Goal: Task Accomplishment & Management: Complete application form

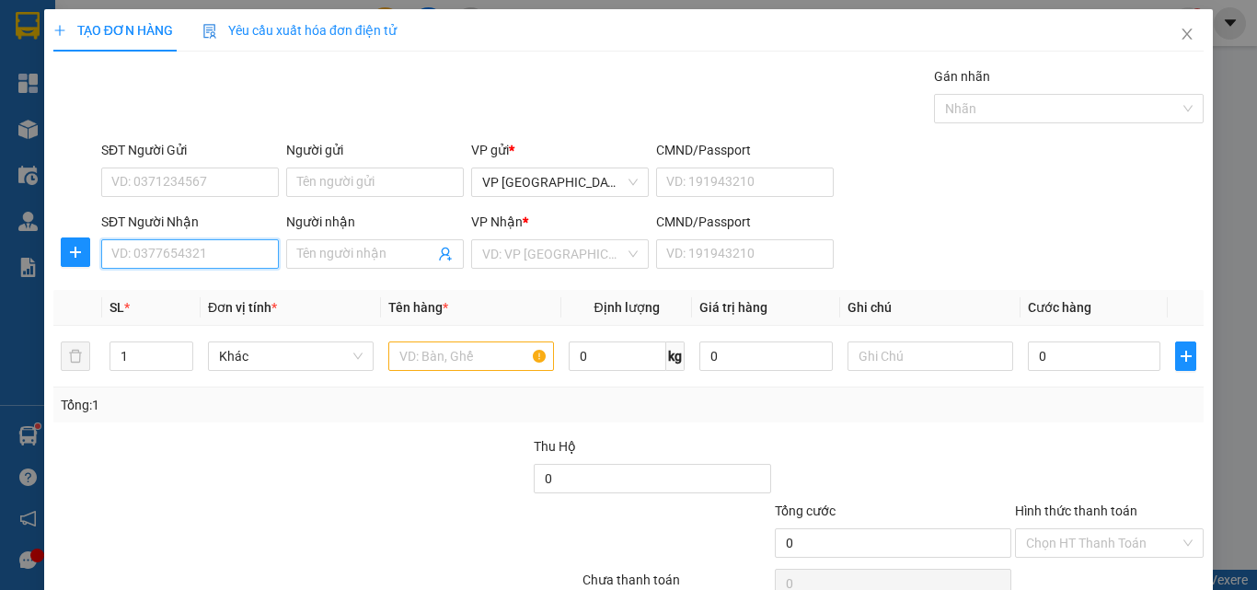
click at [178, 258] on input "SĐT Người Nhận" at bounding box center [190, 253] width 178 height 29
click at [183, 253] on input "1414" at bounding box center [190, 253] width 178 height 29
click at [204, 258] on input "1414" at bounding box center [190, 253] width 178 height 29
click at [217, 286] on div "0918441414 - [PERSON_NAME]" at bounding box center [201, 291] width 181 height 20
type input "0918441414"
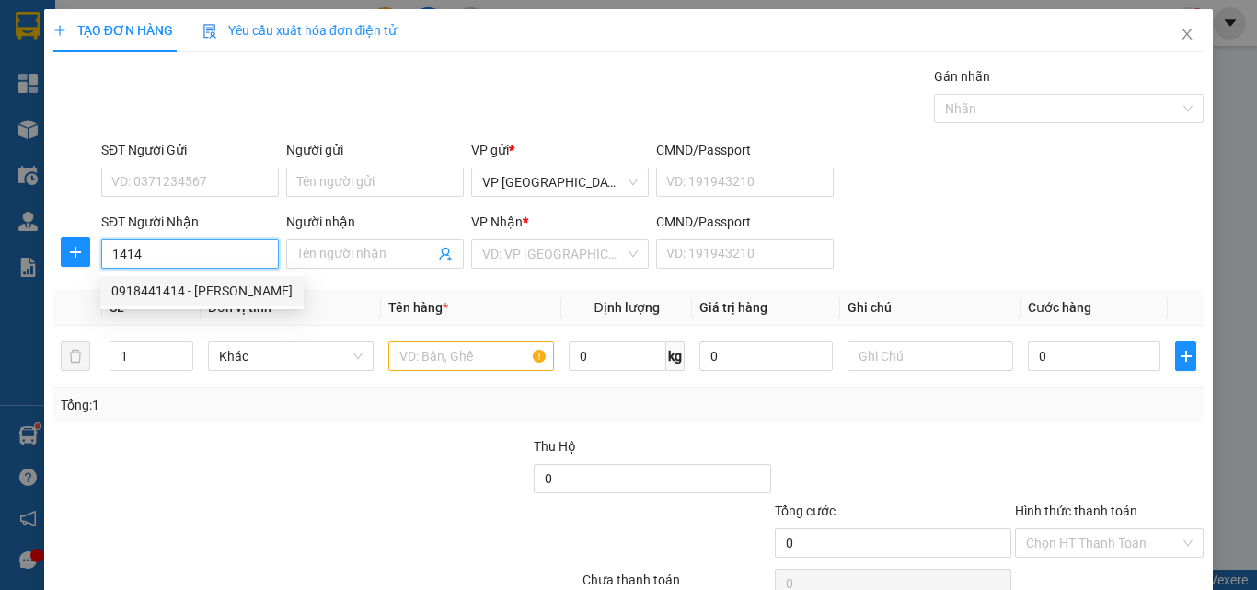
type input "yến thanh"
type input "30.000"
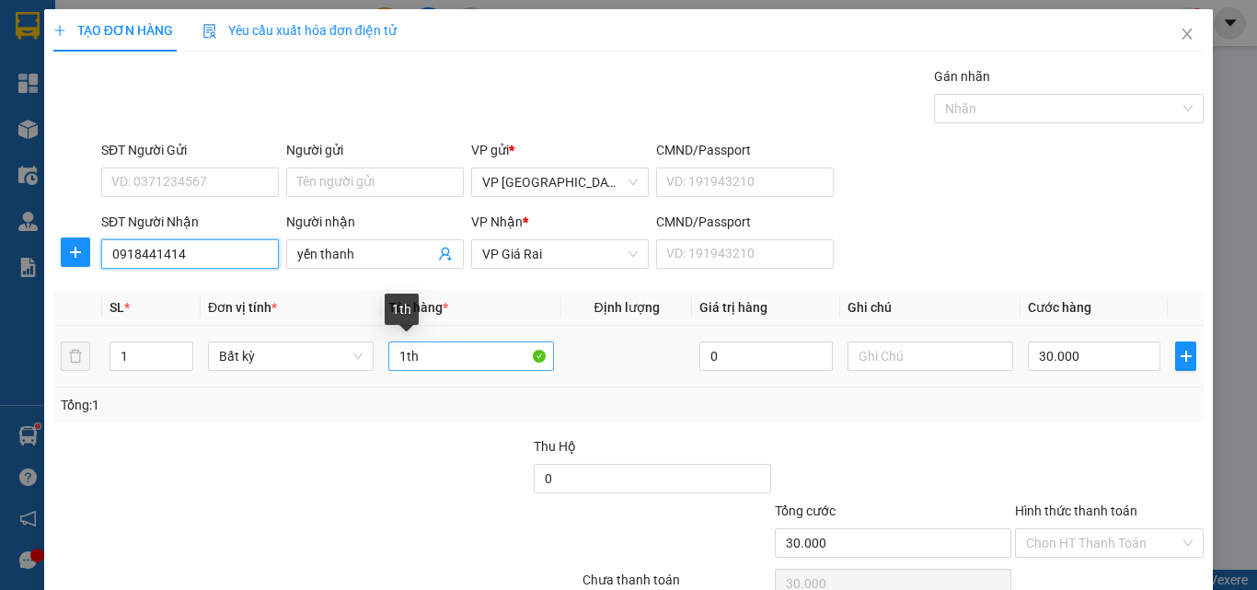
type input "0918441414"
drag, startPoint x: 432, startPoint y: 356, endPoint x: 286, endPoint y: 350, distance: 146.4
click at [293, 354] on tr "1 Bất kỳ 1th 0 30.000" at bounding box center [628, 357] width 1150 height 62
type input "1 bao"
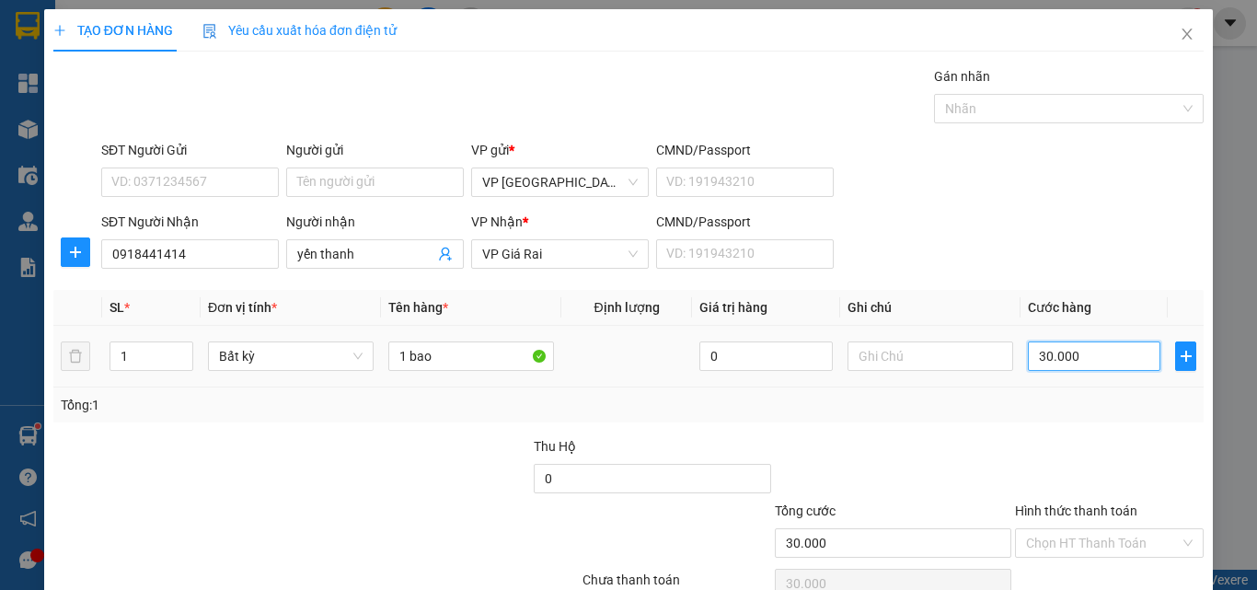
click at [1070, 367] on input "30.000" at bounding box center [1093, 355] width 132 height 29
type input "4"
type input "40"
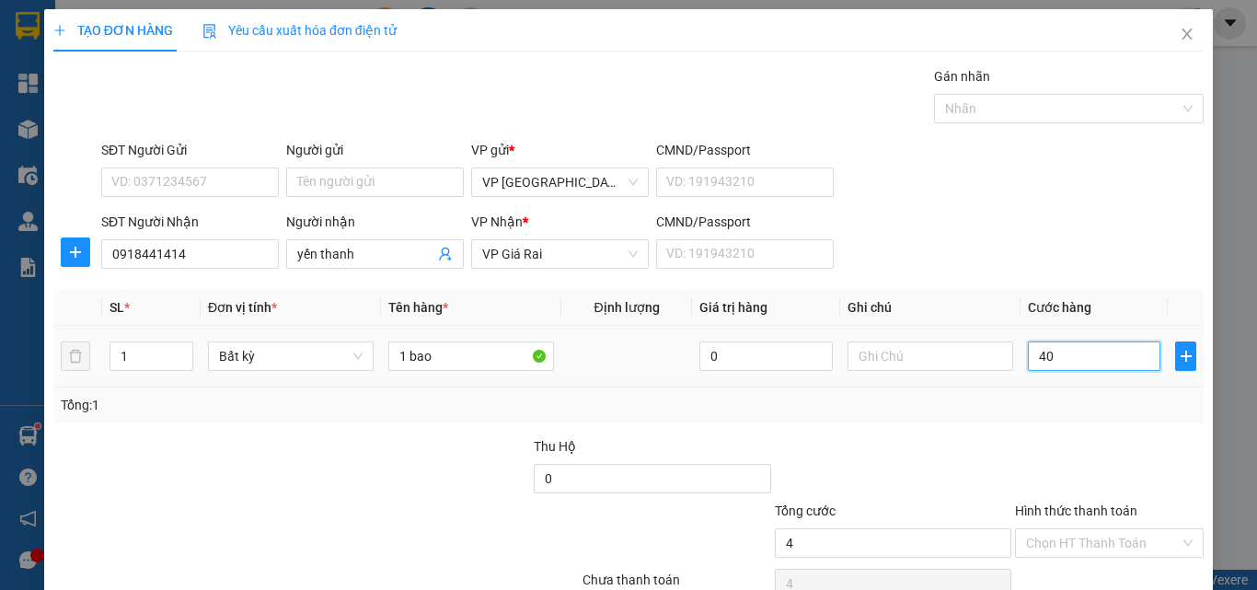
type input "40"
type input "40.000"
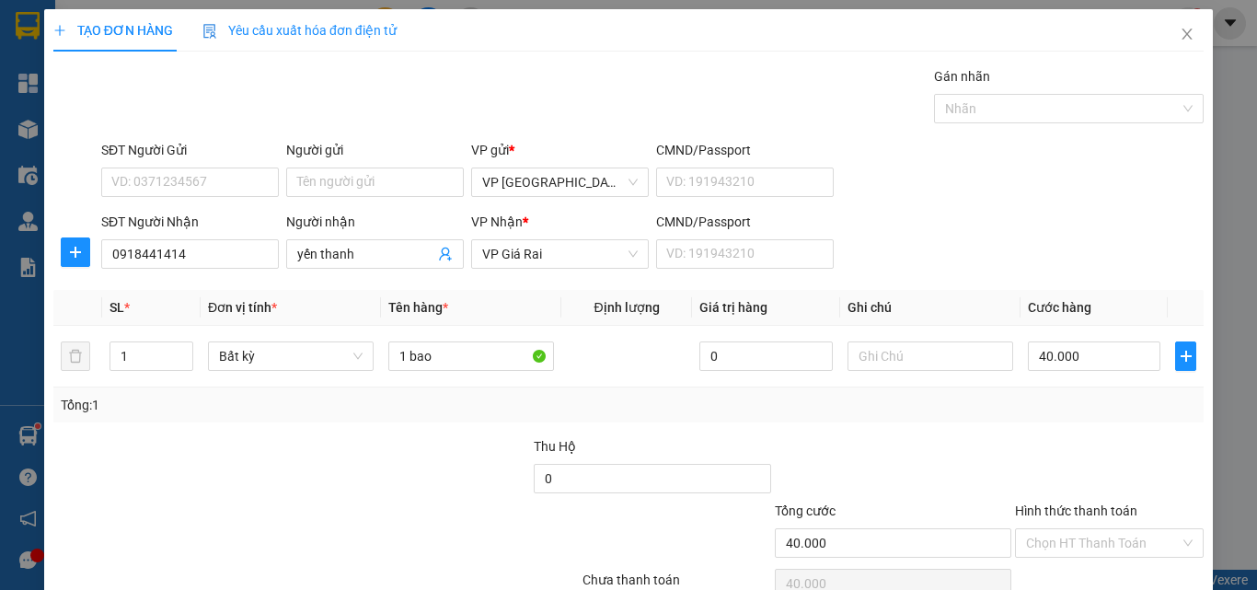
scroll to position [91, 0]
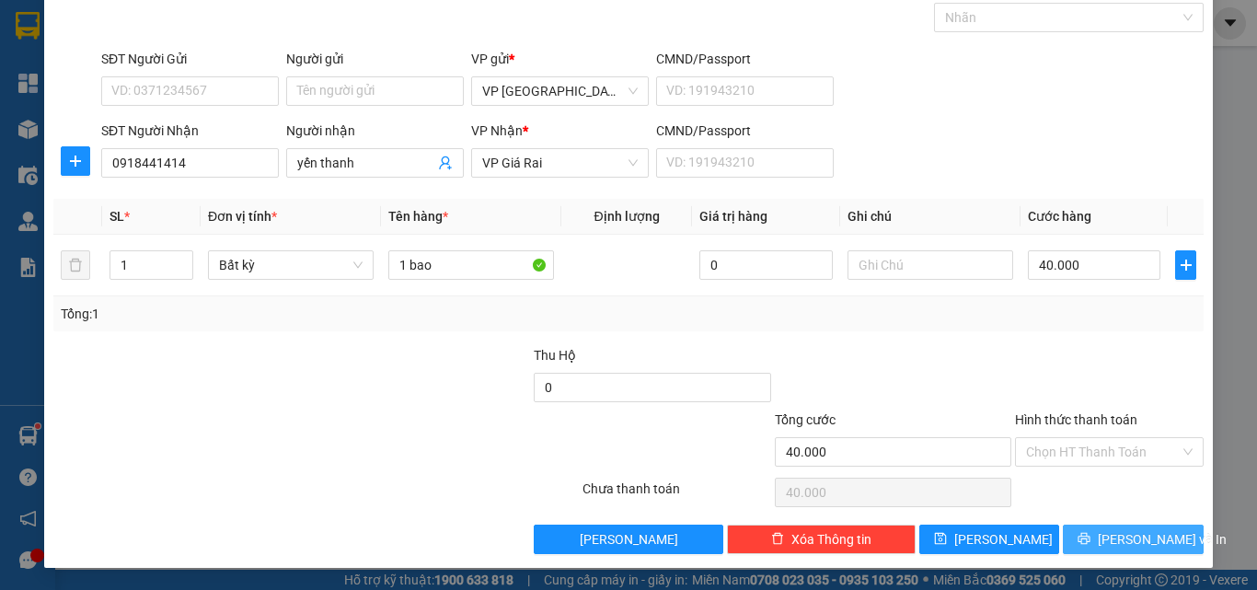
click at [1145, 539] on span "[PERSON_NAME] và In" at bounding box center [1161, 539] width 129 height 20
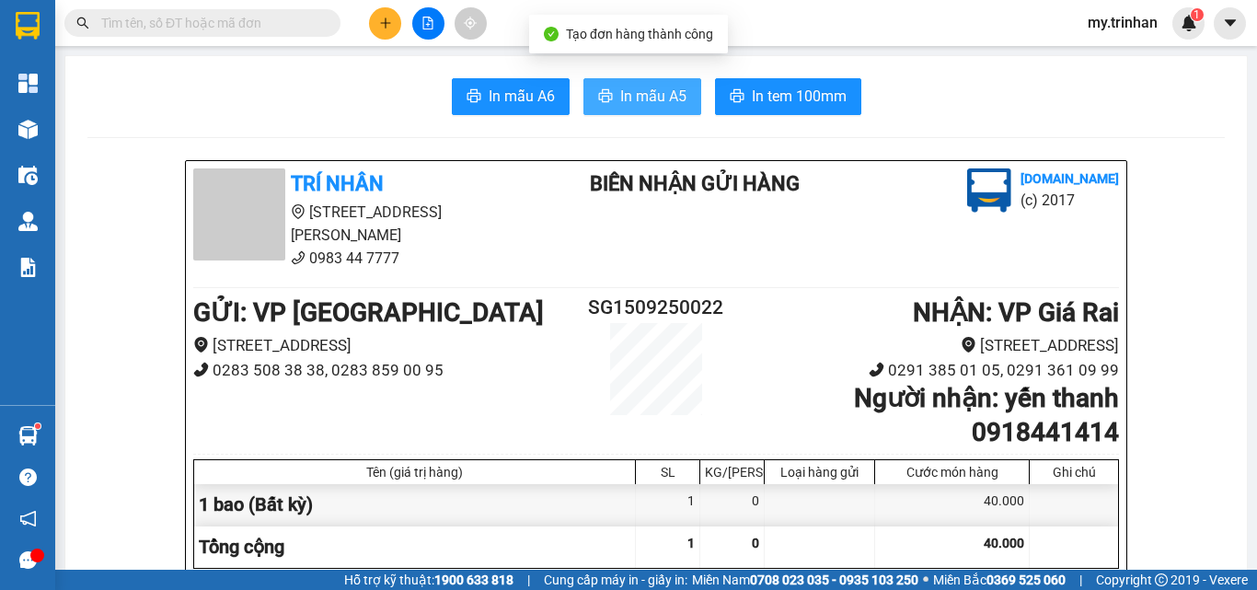
click at [637, 89] on span "In mẫu A5" at bounding box center [653, 96] width 66 height 23
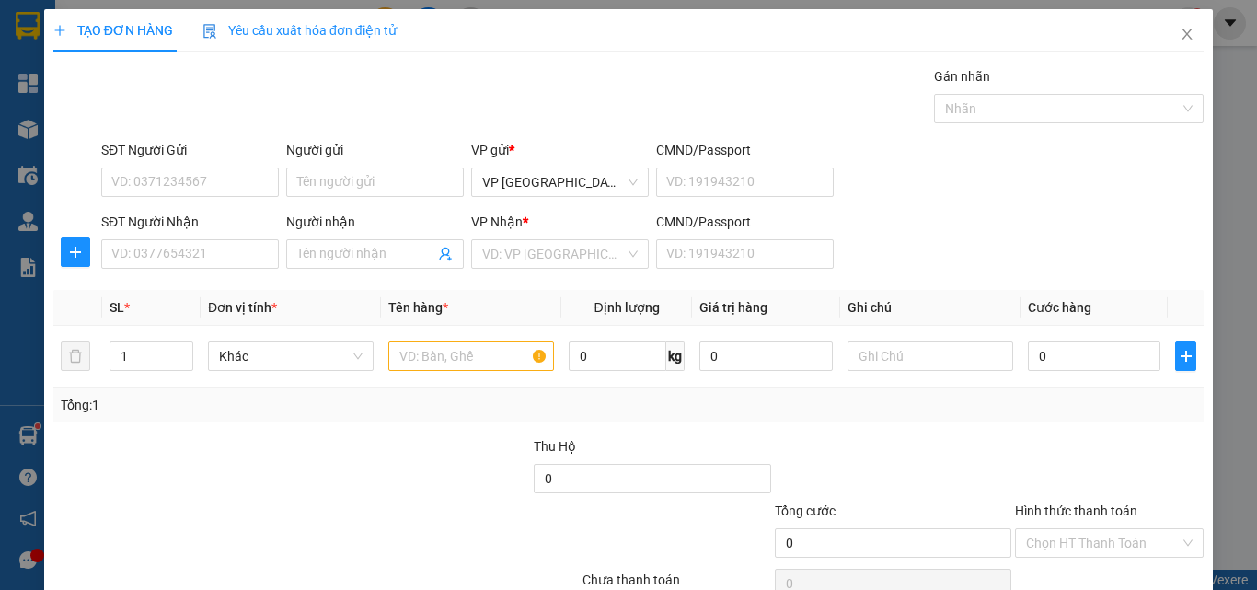
click at [996, 250] on div "SĐT Người Nhận VD: 0377654321 Người nhận Tên người nhận VP Nhận * VD: VP Sài Gò…" at bounding box center [652, 244] width 1109 height 64
click at [352, 258] on input "Người nhận" at bounding box center [365, 254] width 137 height 20
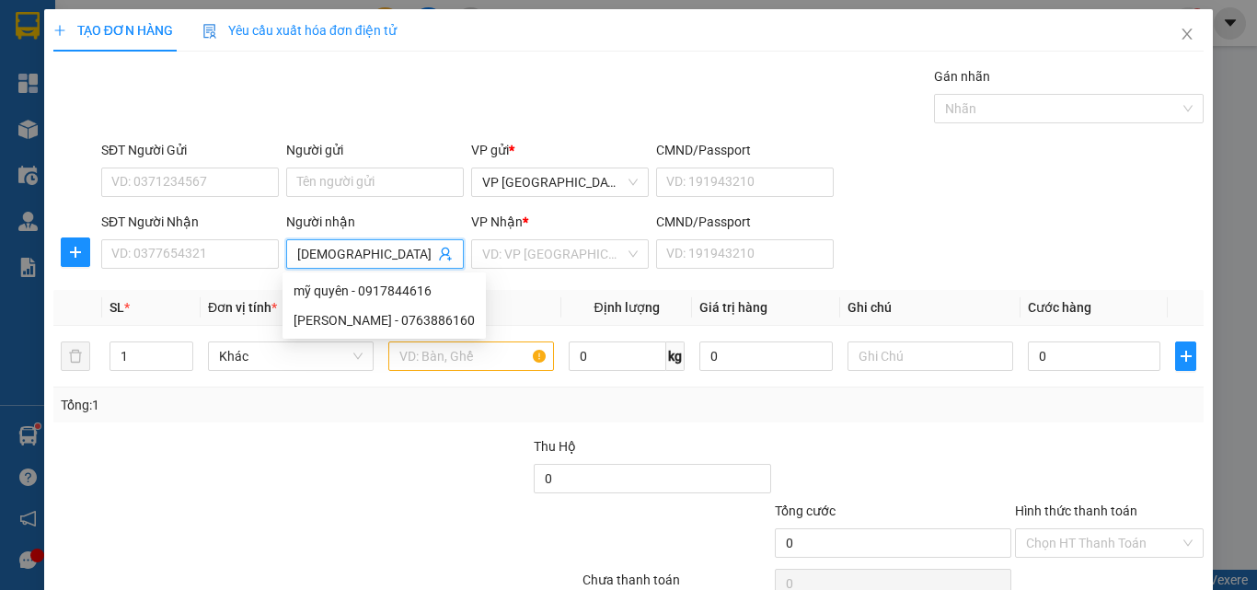
type input "[PERSON_NAME]"
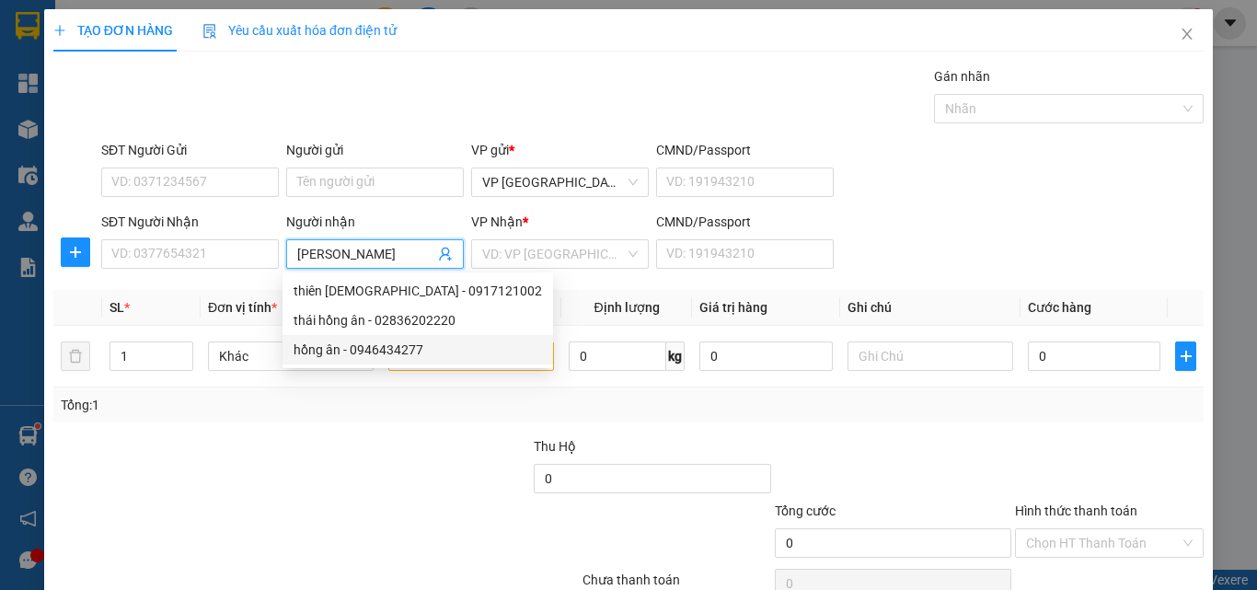
click at [392, 350] on div "hồng ân - 0946434277" at bounding box center [417, 349] width 248 height 20
type input "0946434277"
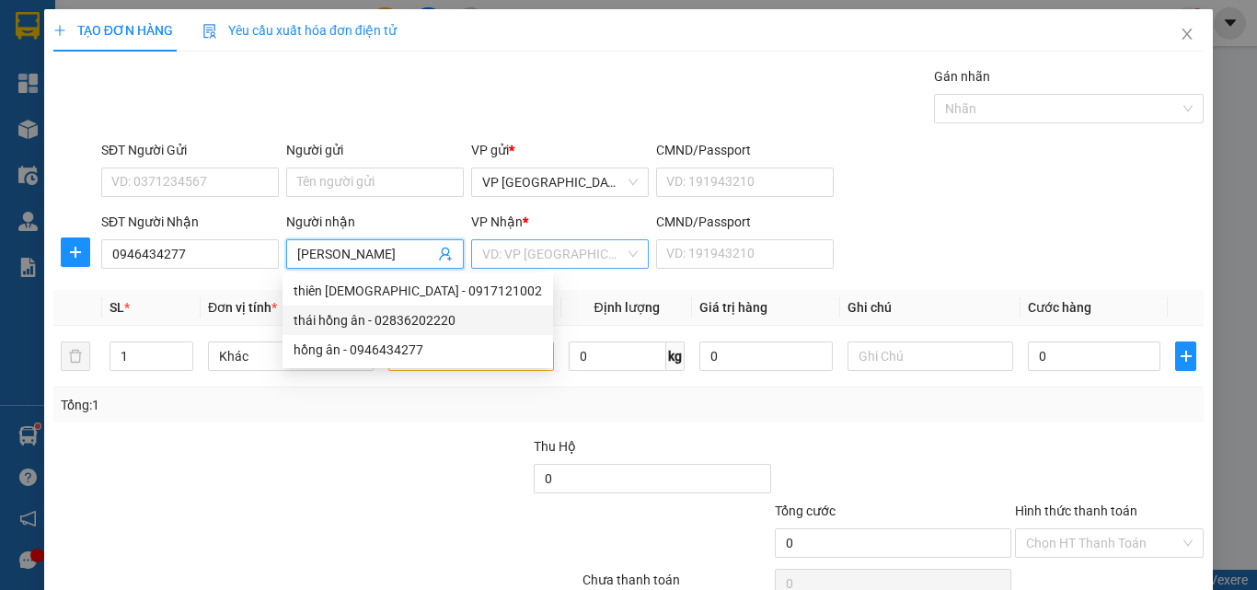
type input "[PERSON_NAME]"
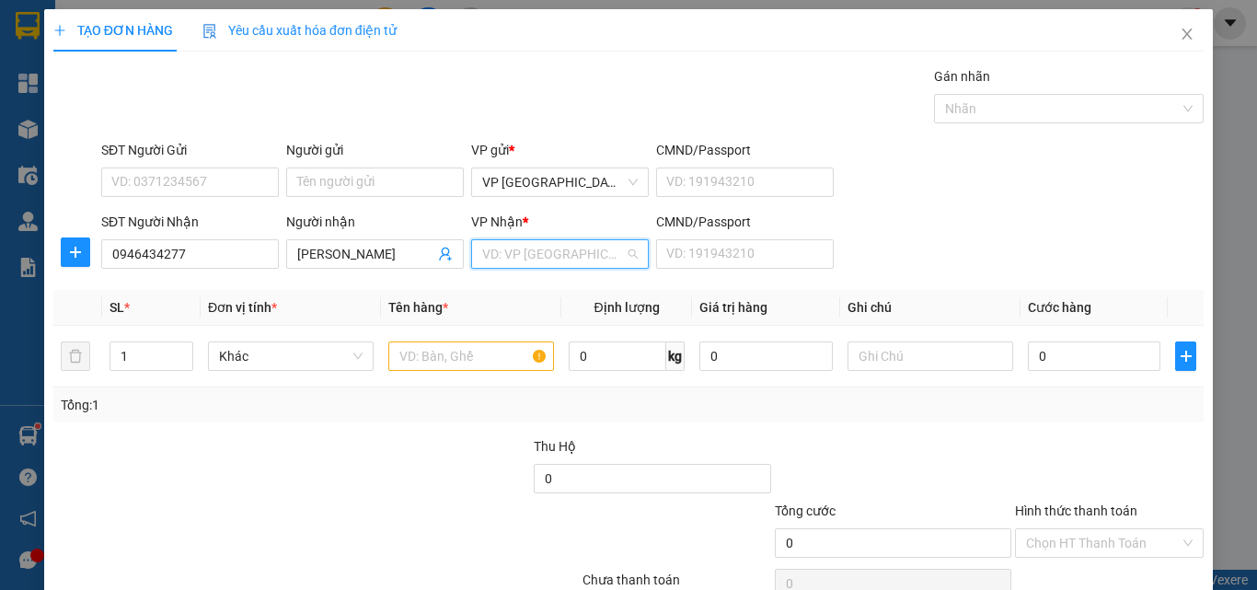
click at [517, 258] on input "search" at bounding box center [553, 254] width 143 height 28
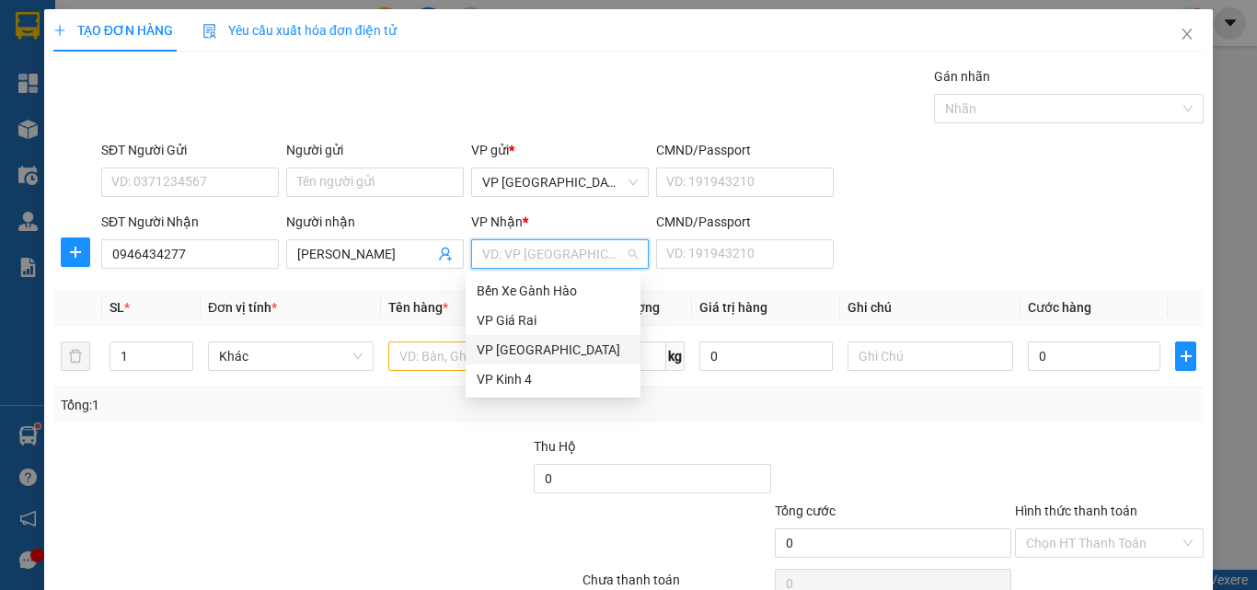
click at [505, 319] on div "VP Giá Rai" at bounding box center [552, 320] width 153 height 20
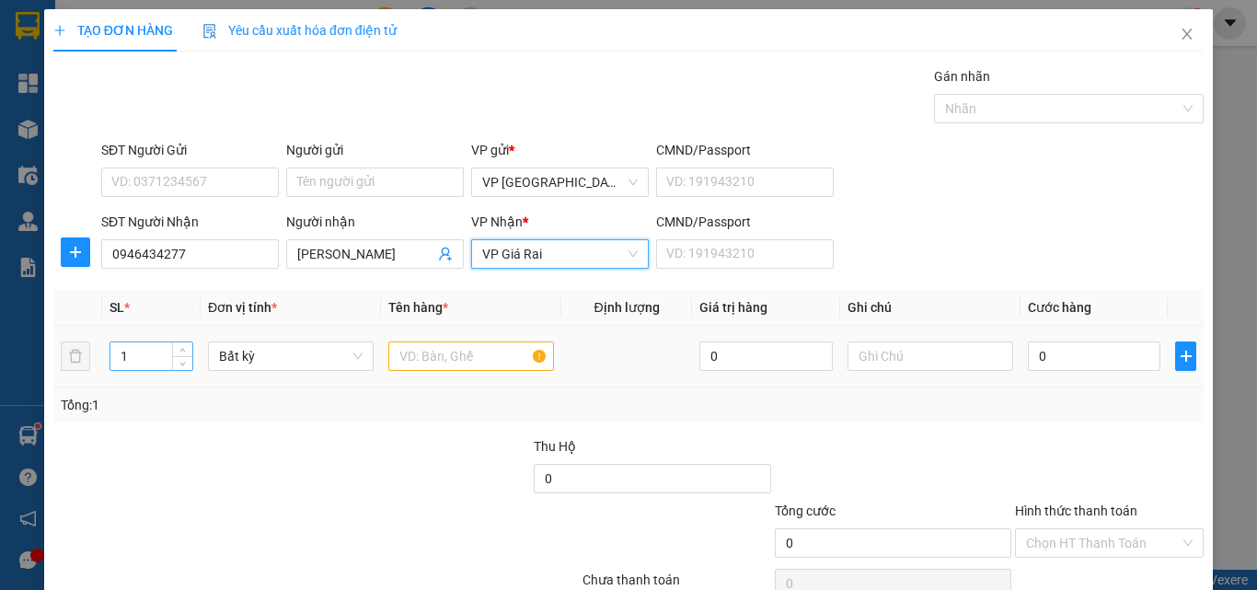
click at [164, 353] on input "1" at bounding box center [151, 356] width 82 height 28
type input "20"
click at [442, 353] on input "text" at bounding box center [471, 355] width 166 height 29
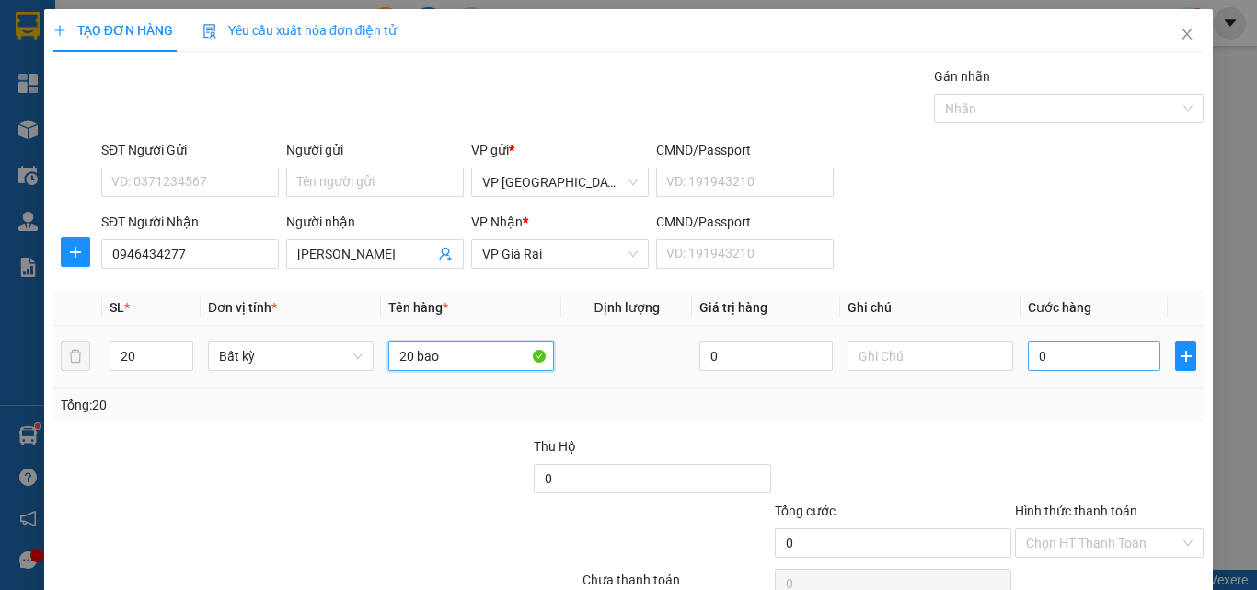
type input "20 bao"
click at [1061, 358] on input "0" at bounding box center [1093, 355] width 132 height 29
type input "8"
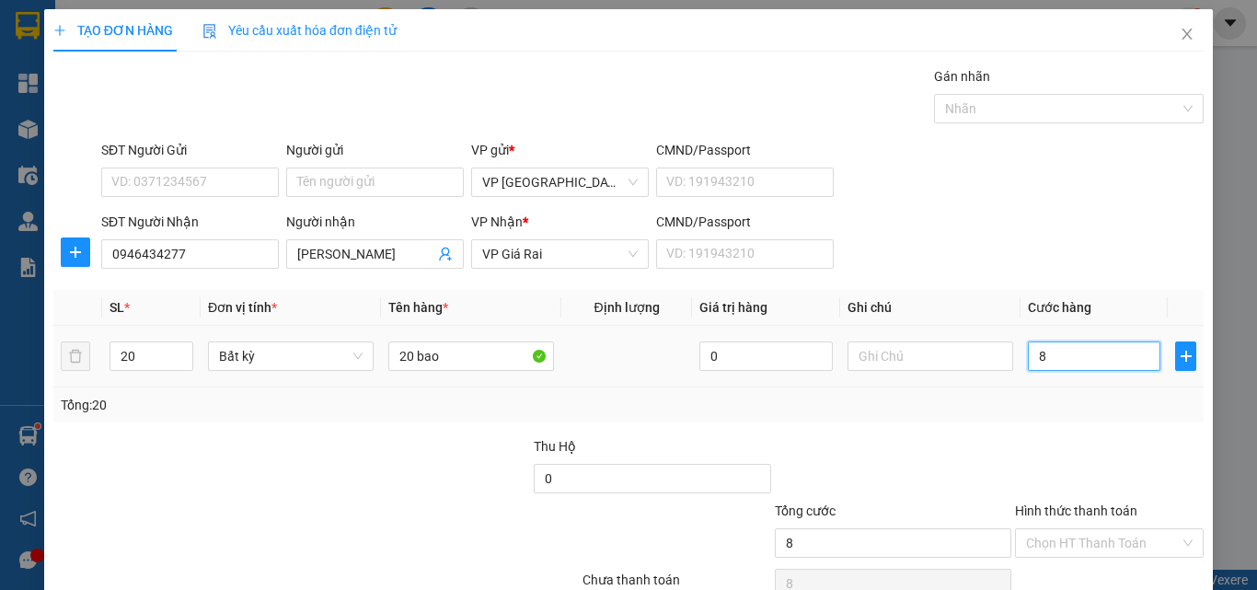
type input "80"
type input "800"
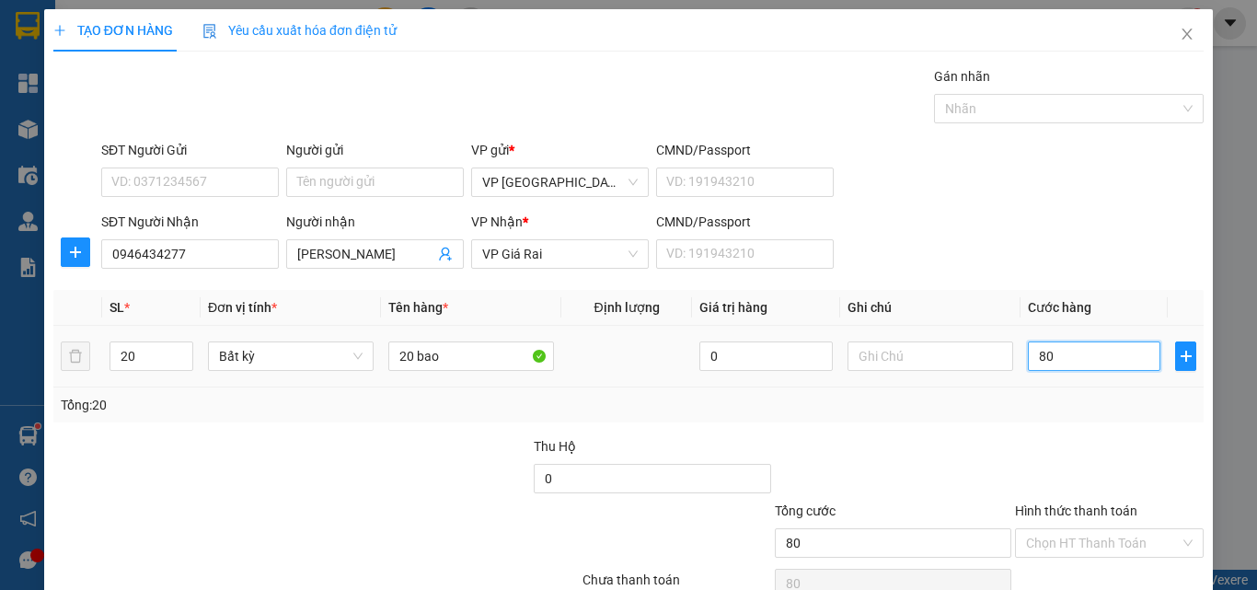
type input "800"
type input "800.000"
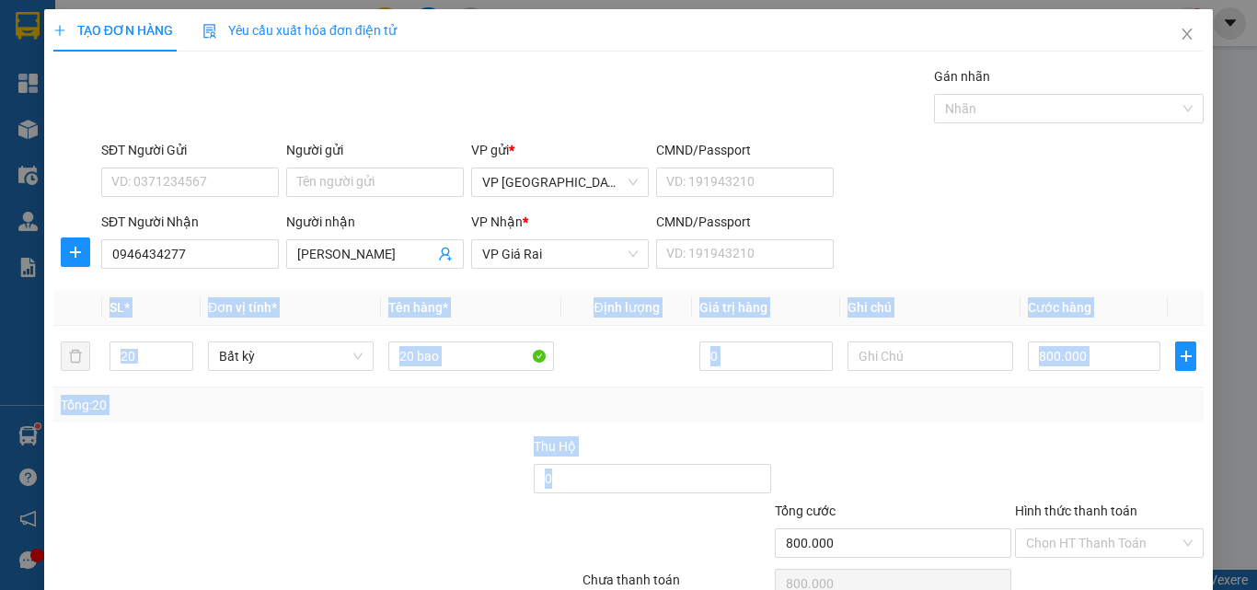
drag, startPoint x: 1244, startPoint y: 468, endPoint x: 1237, endPoint y: 512, distance: 44.6
click at [1237, 512] on div "TẠO ĐƠN HÀNG Yêu cầu xuất hóa đơn điện tử Transit Pickup Surcharge Ids Transit …" at bounding box center [628, 295] width 1257 height 590
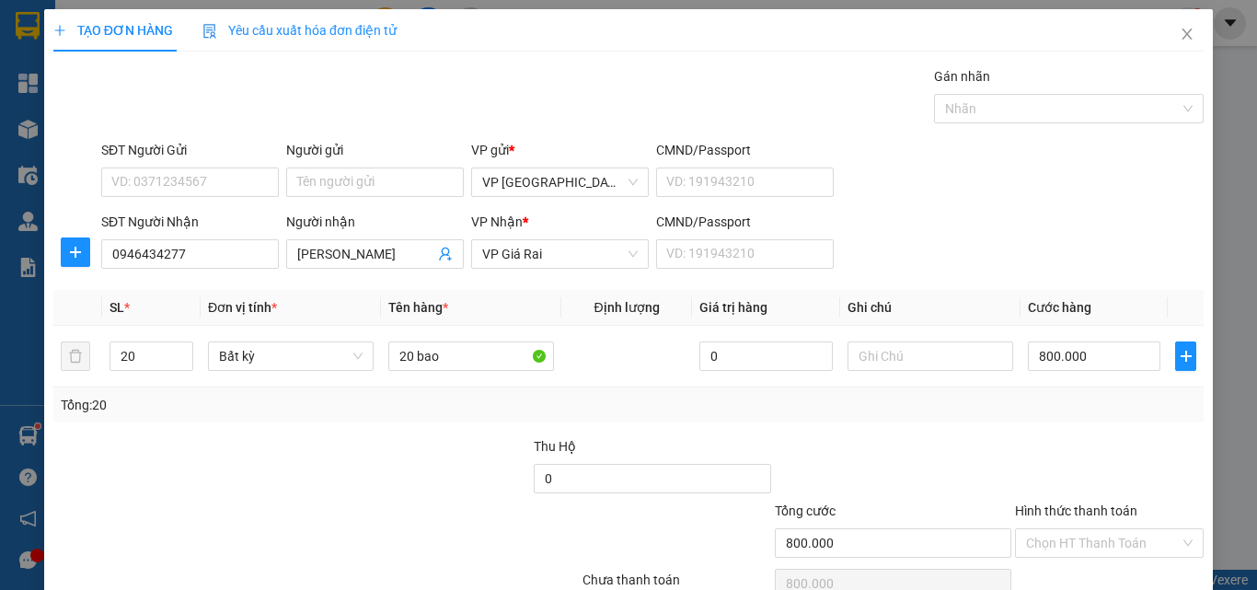
click at [1054, 265] on div "SĐT Người Nhận 0946434277 Người nhận hồng ân VP Nhận * VP Giá Rai CMND/Passport…" at bounding box center [652, 244] width 1109 height 64
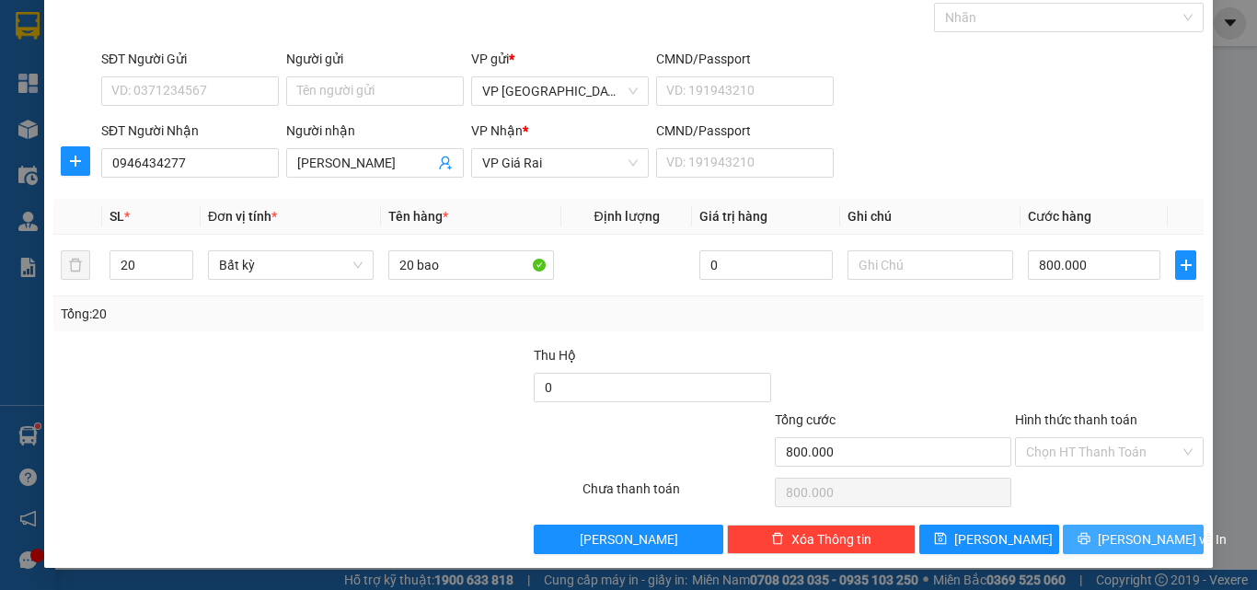
click at [1118, 534] on span "[PERSON_NAME] và In" at bounding box center [1161, 539] width 129 height 20
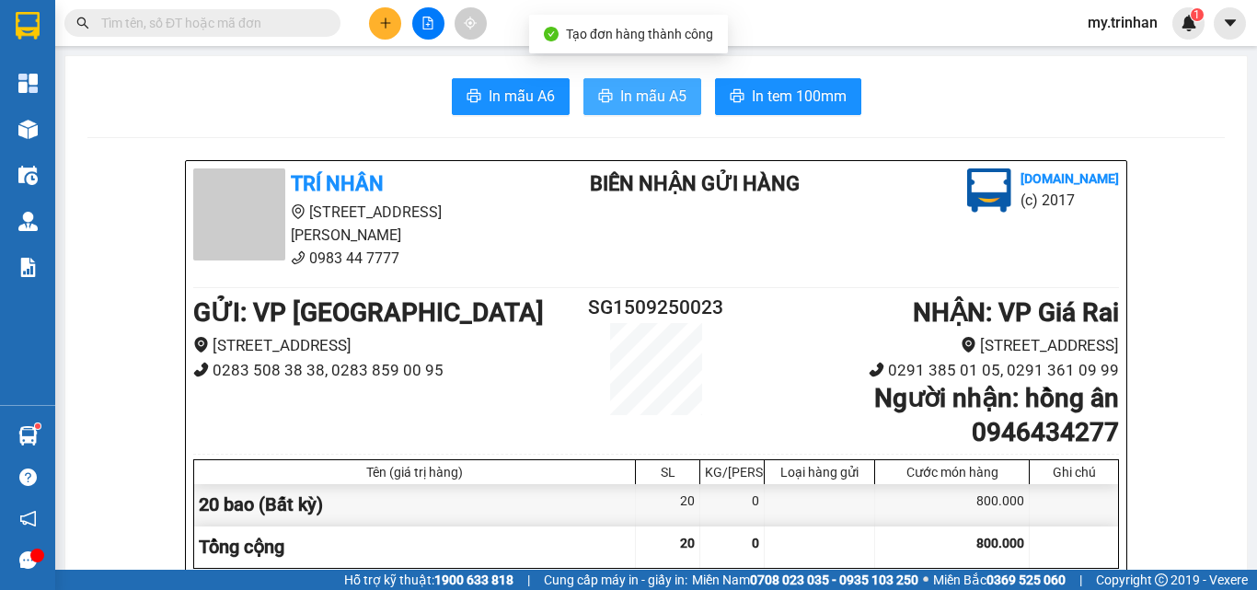
click at [620, 88] on span "In mẫu A5" at bounding box center [653, 96] width 66 height 23
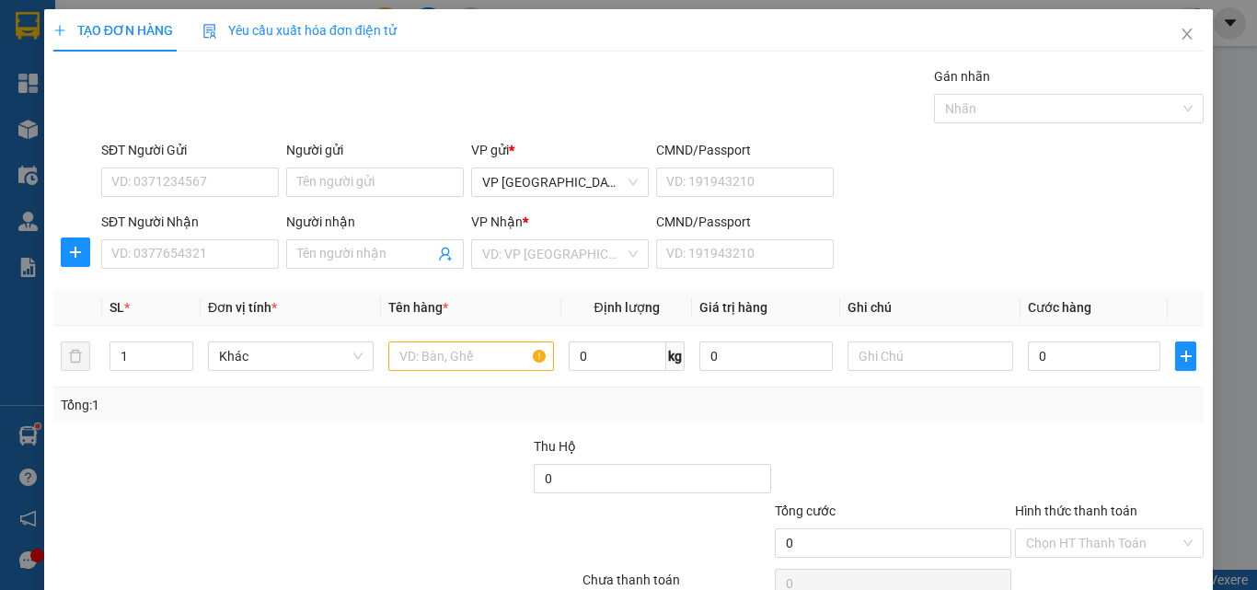
click at [912, 223] on div "SĐT Người Nhận VD: 0377654321 Người nhận Tên người nhận VP Nhận * VD: VP Sài Gò…" at bounding box center [652, 244] width 1109 height 64
click at [225, 258] on input "SĐT Người Nhận" at bounding box center [190, 253] width 178 height 29
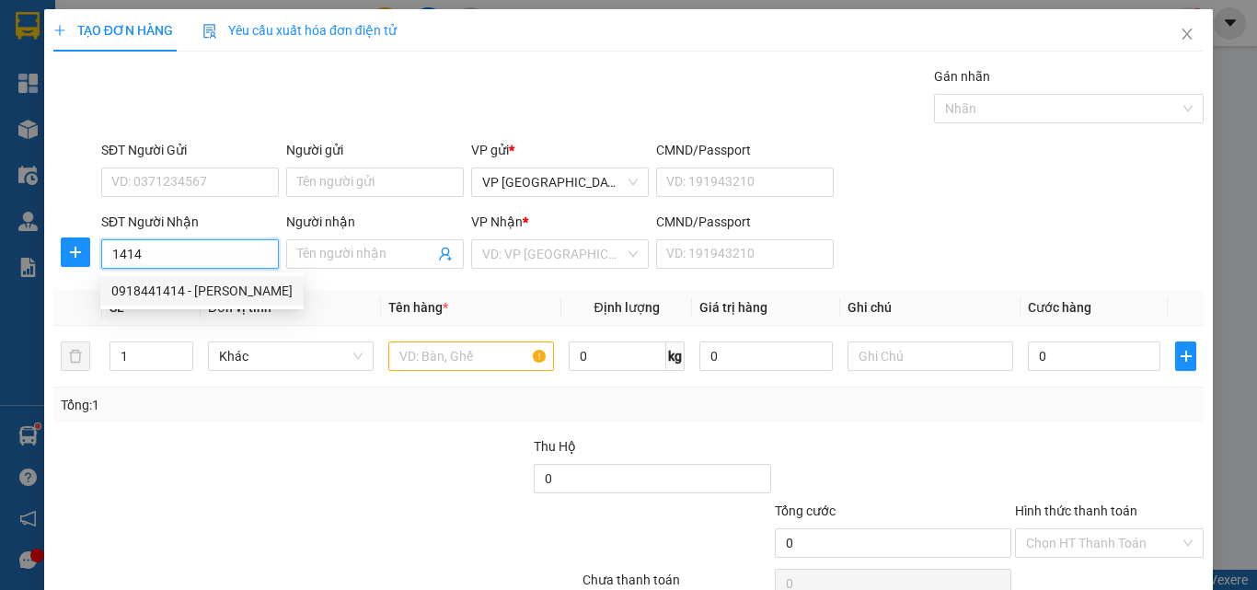
click at [237, 287] on div "0918441414 - [PERSON_NAME]" at bounding box center [201, 291] width 181 height 20
type input "0918441414"
type input "yến thanh"
type input "40.000"
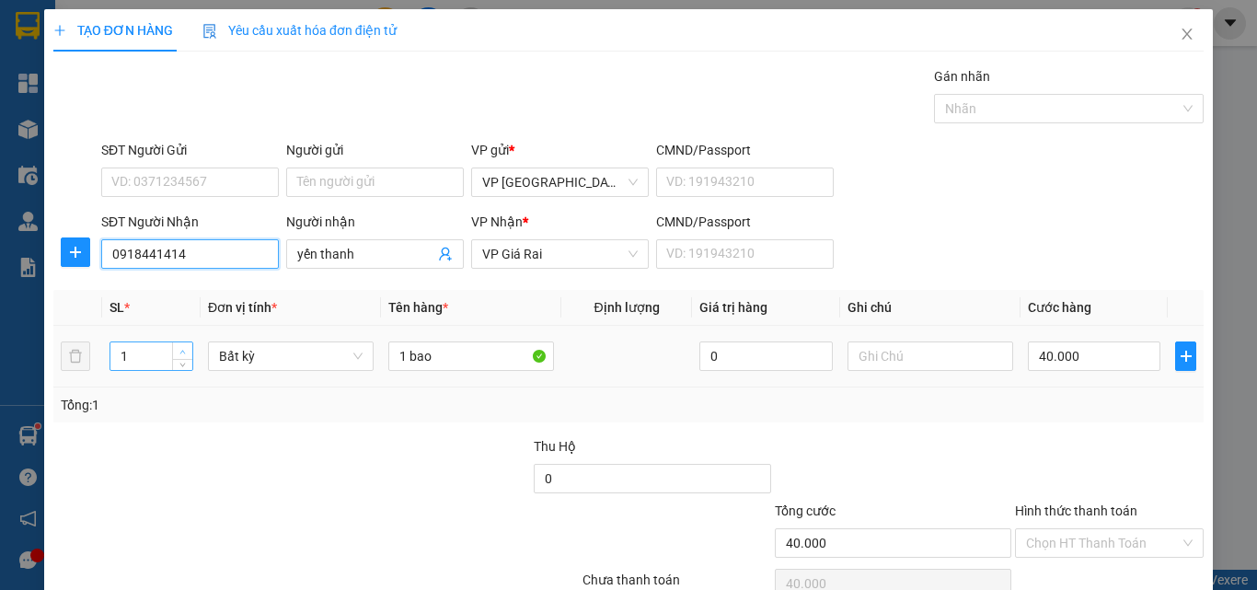
type input "0918441414"
click at [179, 349] on icon "up" at bounding box center [182, 352] width 6 height 6
type input "3"
click at [178, 348] on span "up" at bounding box center [183, 351] width 11 height 11
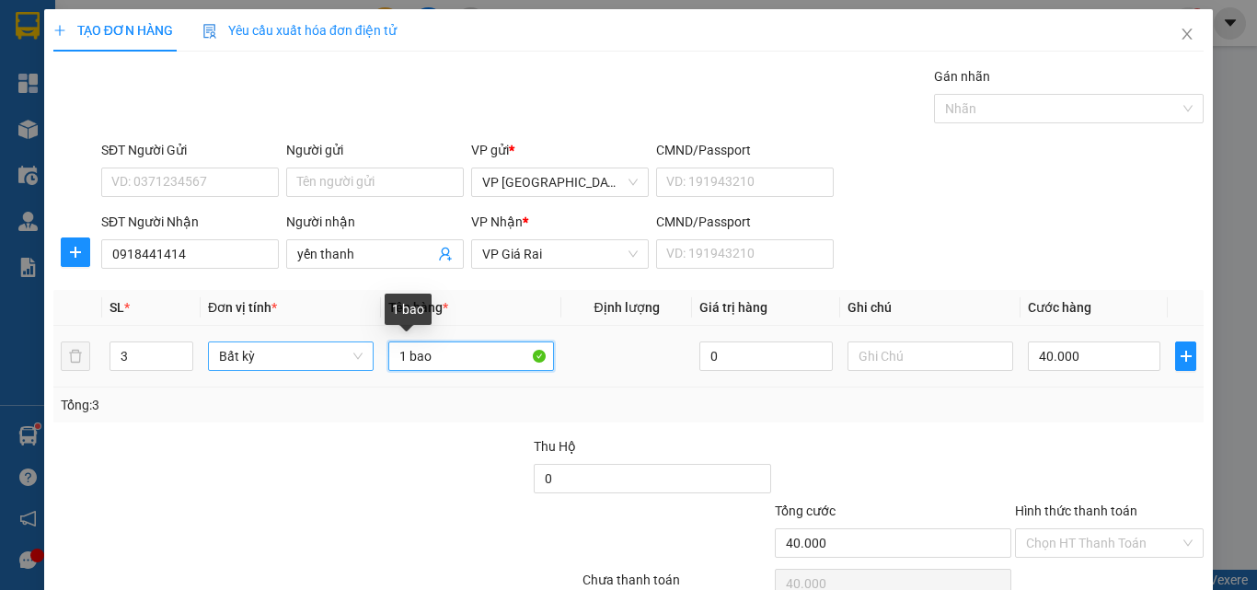
drag, startPoint x: 434, startPoint y: 361, endPoint x: 275, endPoint y: 347, distance: 159.7
click at [281, 347] on tr "3 Bất kỳ 1 bao 0 40.000" at bounding box center [628, 357] width 1150 height 62
type input "2"
type input "0"
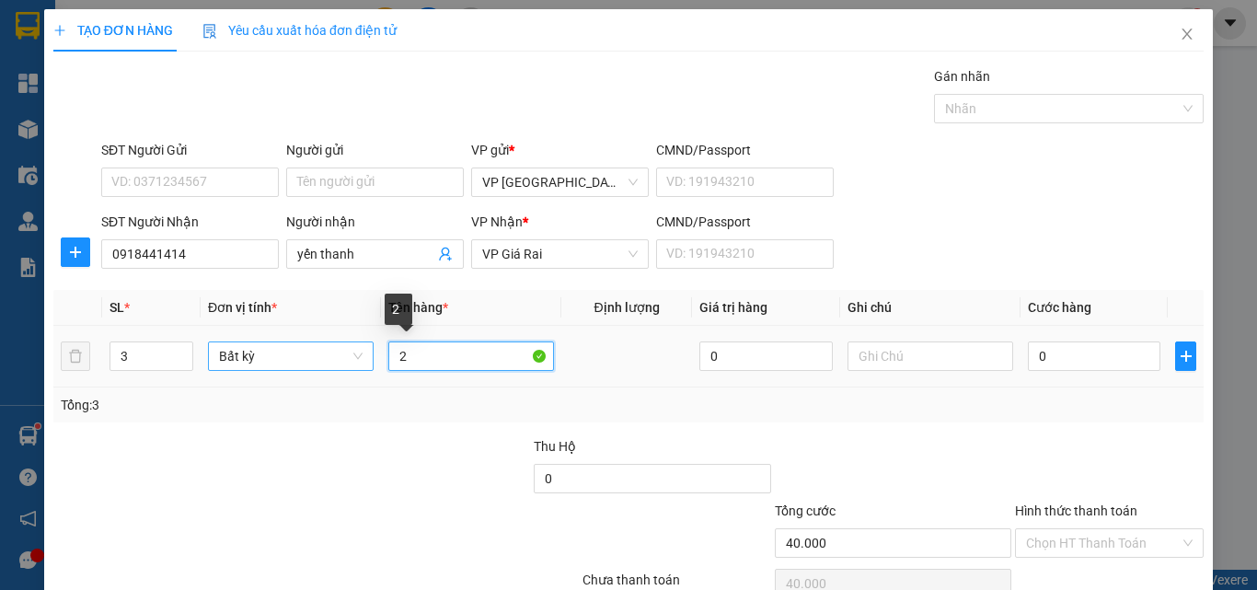
type input "0"
type input "3th"
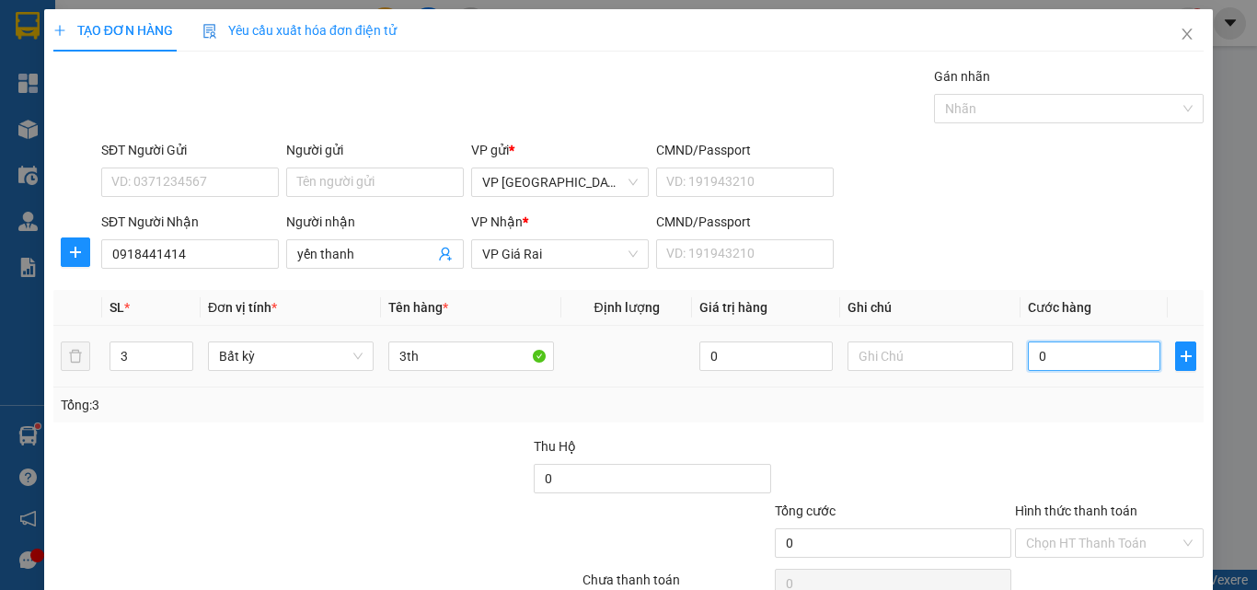
click at [1070, 352] on input "0" at bounding box center [1093, 355] width 132 height 29
type input "9"
type input "90"
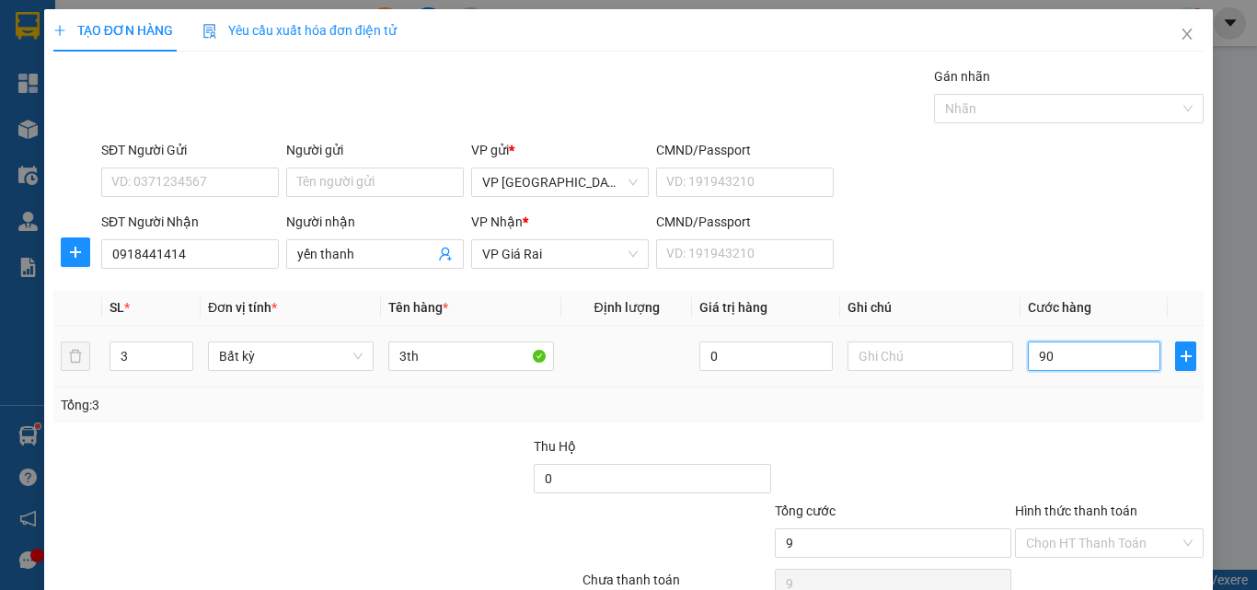
type input "90"
type input "90.000"
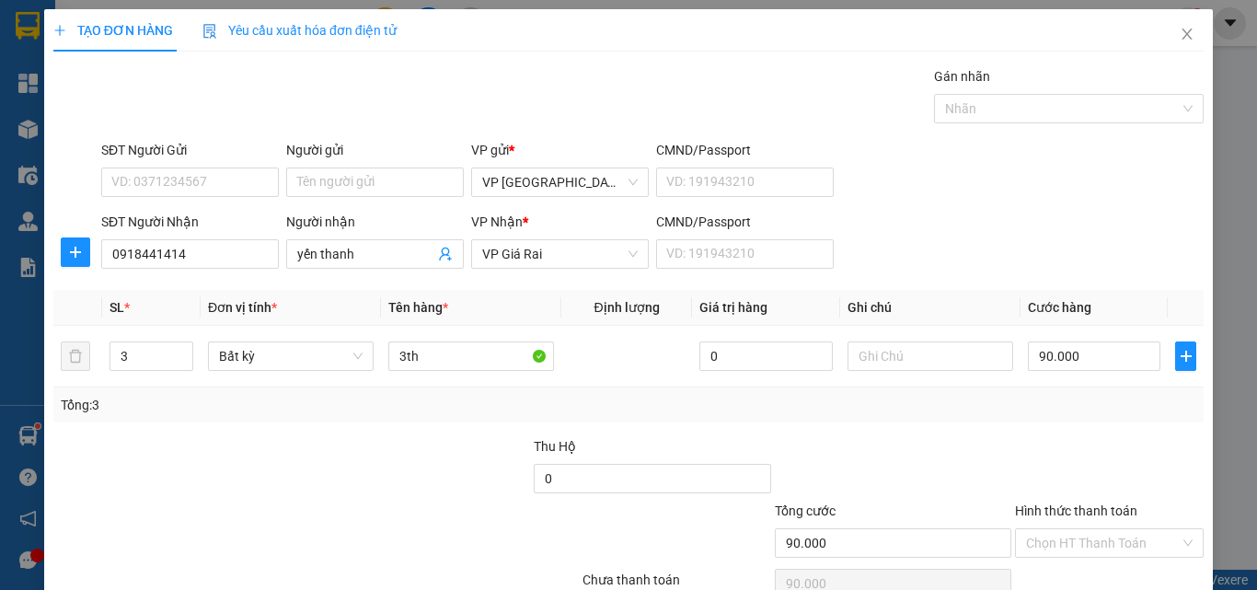
scroll to position [91, 0]
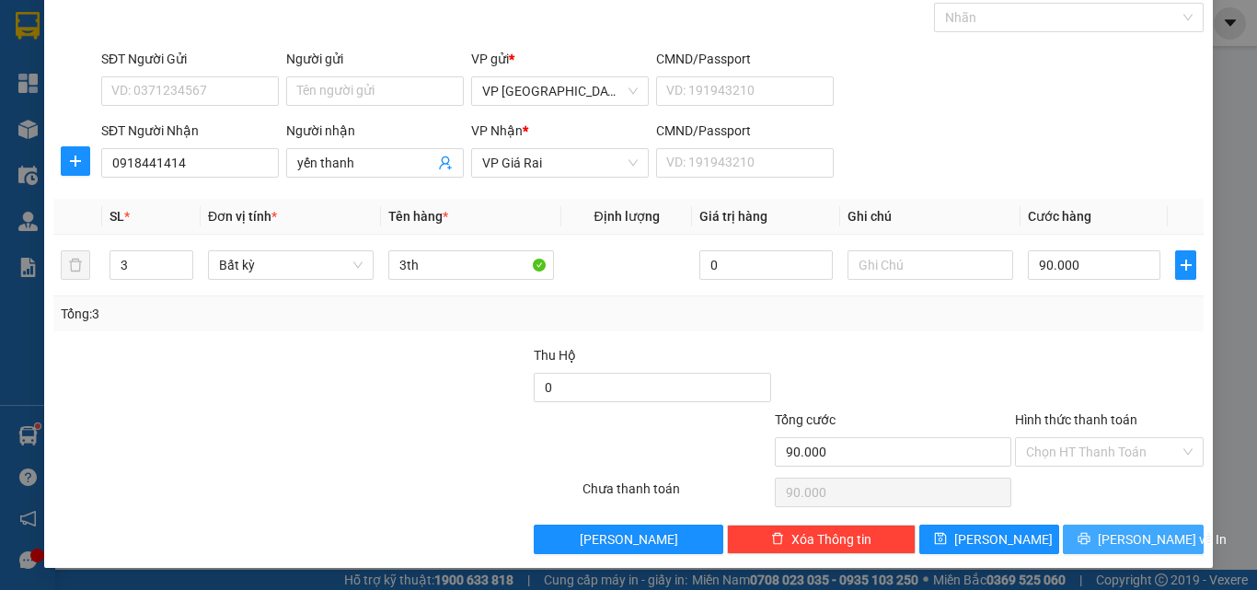
click at [1132, 539] on span "[PERSON_NAME] và In" at bounding box center [1161, 539] width 129 height 20
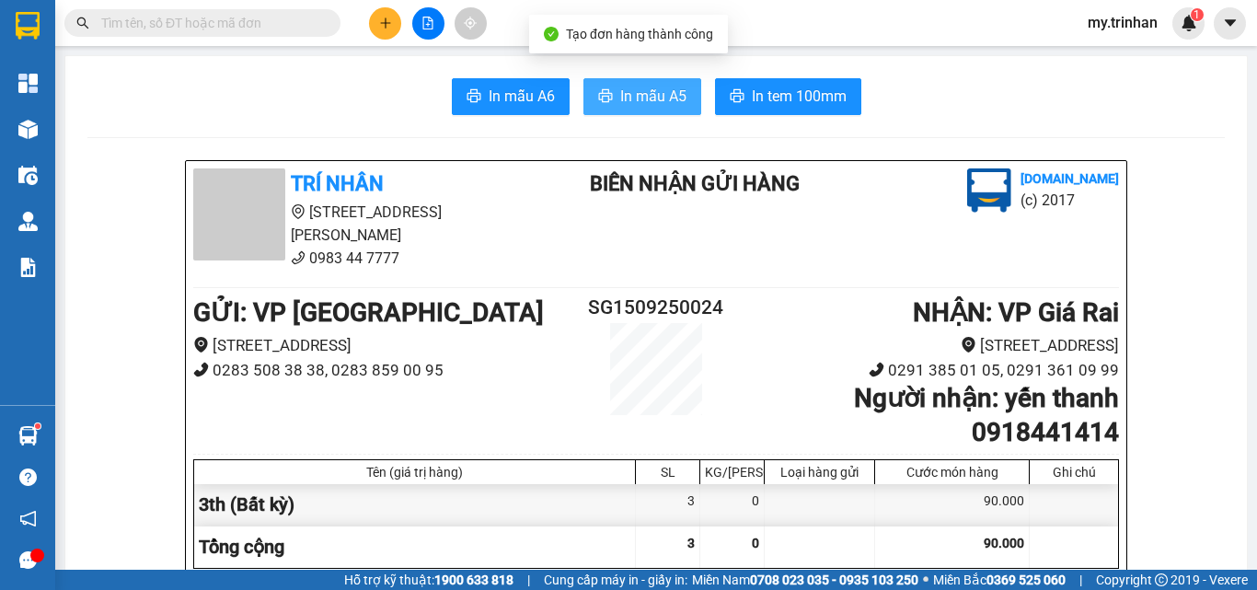
click at [649, 111] on button "In mẫu A5" at bounding box center [642, 96] width 118 height 37
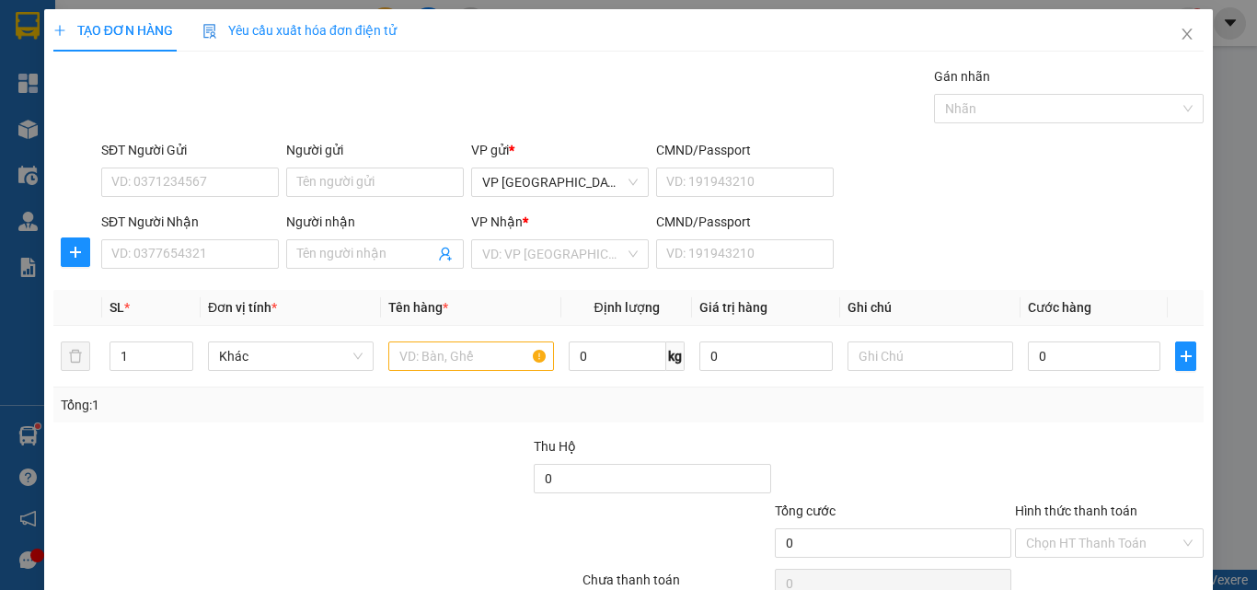
click at [970, 247] on div "SĐT Người Nhận VD: 0377654321 Người nhận Tên người nhận VP Nhận * VD: VP Sài Gò…" at bounding box center [652, 244] width 1109 height 64
click at [970, 255] on div "SĐT Người Nhận VD: 0377654321 Người nhận Tên người nhận VP Nhận * VD: VP Sài Gò…" at bounding box center [652, 244] width 1109 height 64
click at [339, 246] on input "Người nhận" at bounding box center [365, 254] width 137 height 20
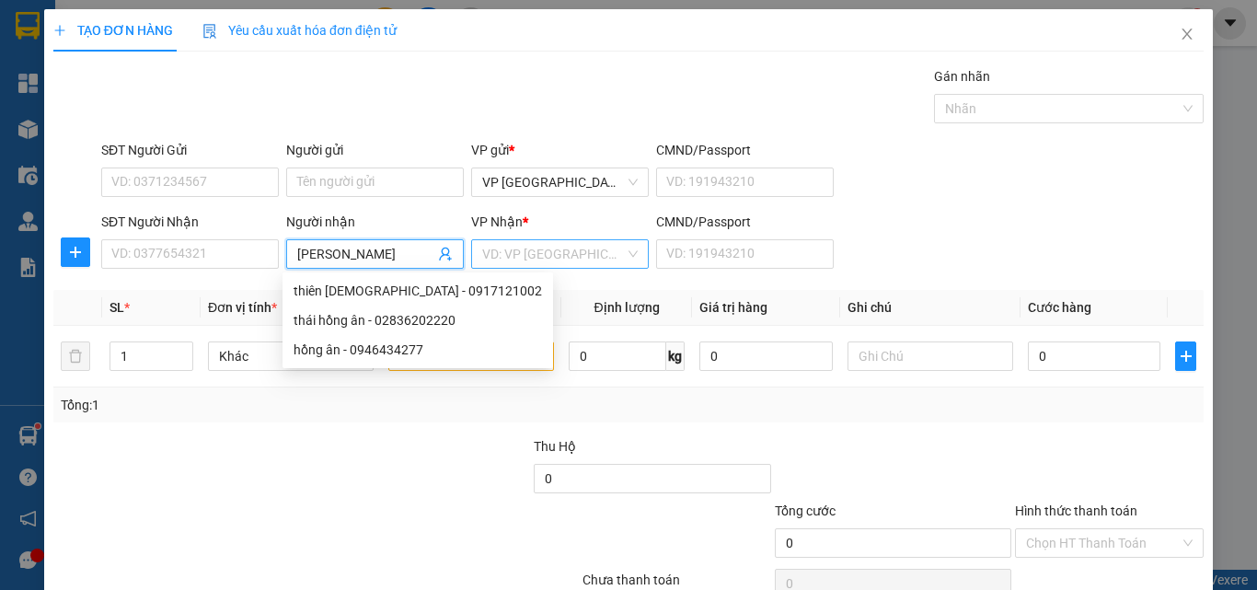
type input "[PERSON_NAME]"
click at [534, 252] on input "search" at bounding box center [553, 254] width 143 height 28
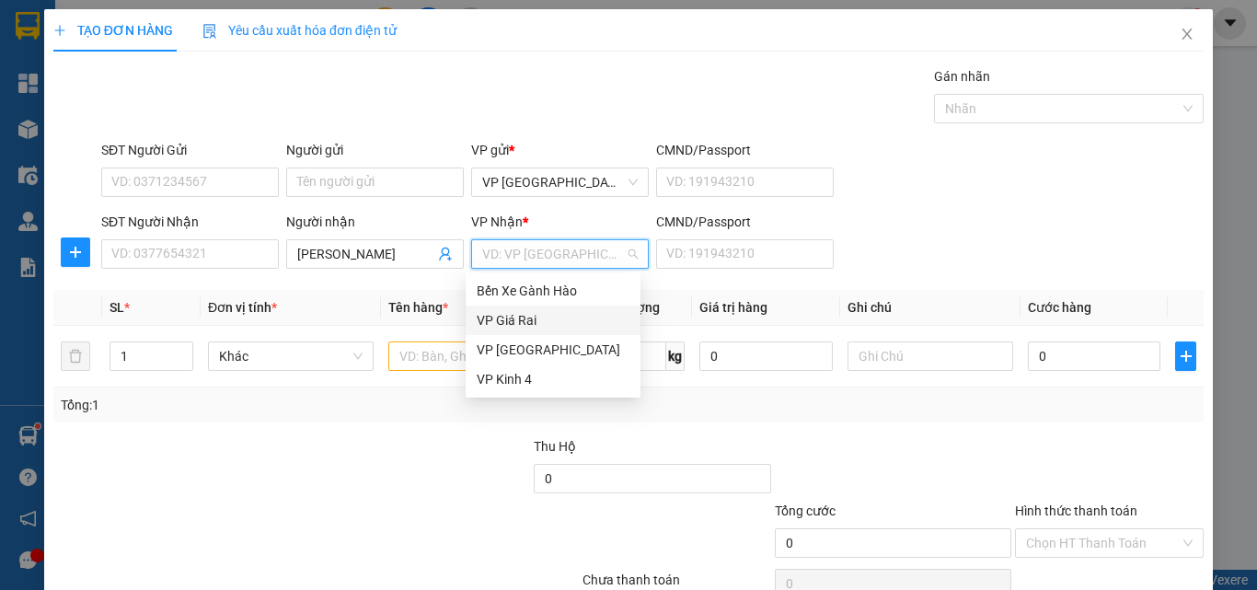
click at [537, 314] on div "VP Giá Rai" at bounding box center [552, 320] width 153 height 20
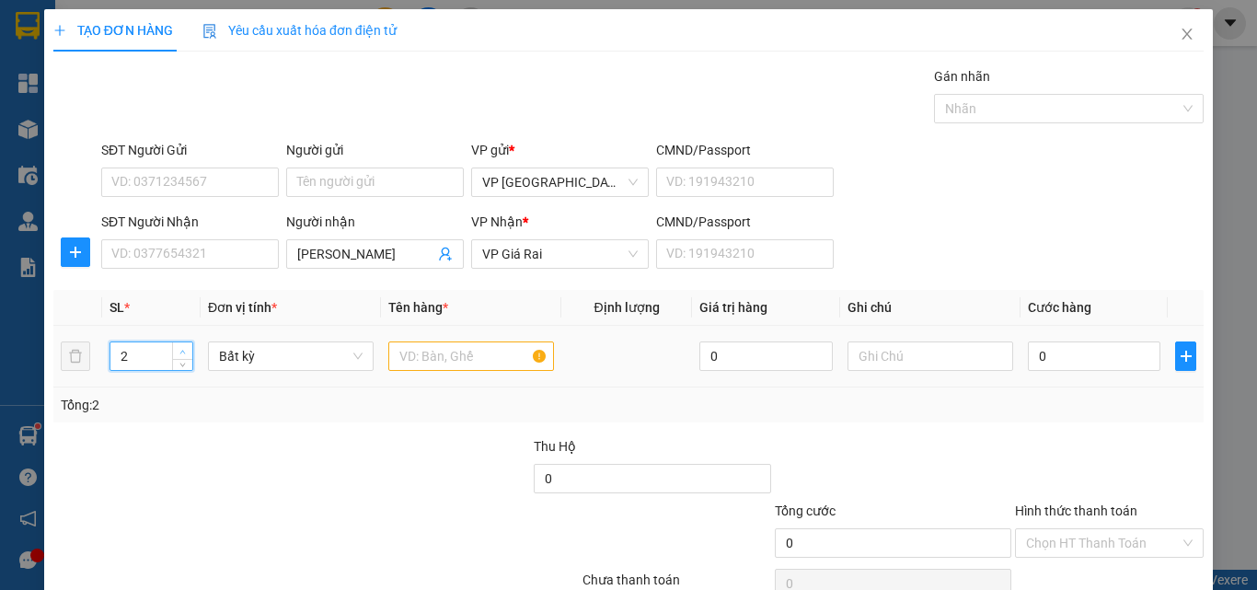
click at [176, 352] on span "Increase Value" at bounding box center [182, 350] width 20 height 17
type input "3"
drag, startPoint x: 177, startPoint y: 352, endPoint x: 193, endPoint y: 359, distance: 17.8
click at [178, 352] on span "up" at bounding box center [183, 350] width 11 height 11
click at [455, 364] on input "text" at bounding box center [471, 355] width 166 height 29
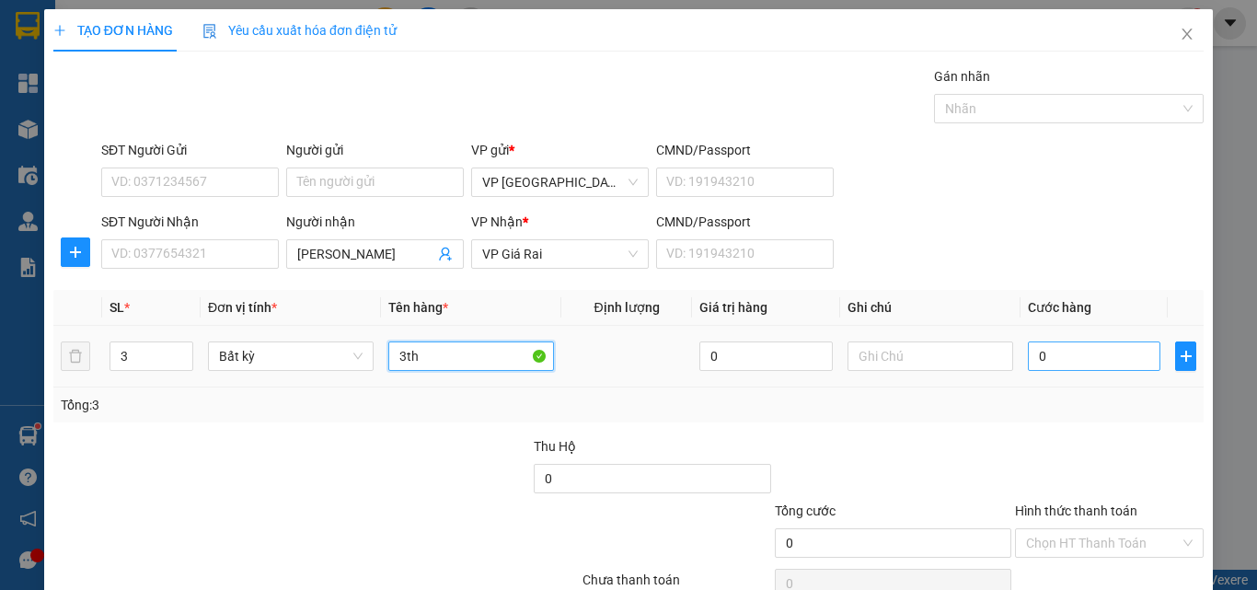
type input "3th"
click at [1091, 353] on input "0" at bounding box center [1093, 355] width 132 height 29
type input "1"
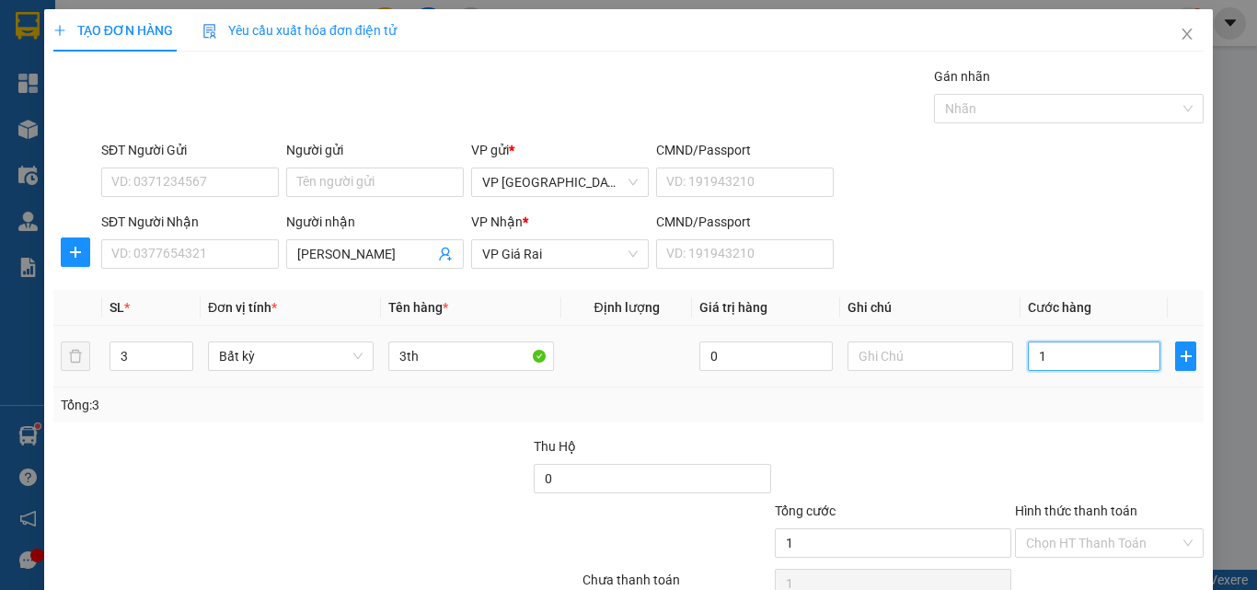
type input "15"
type input "150"
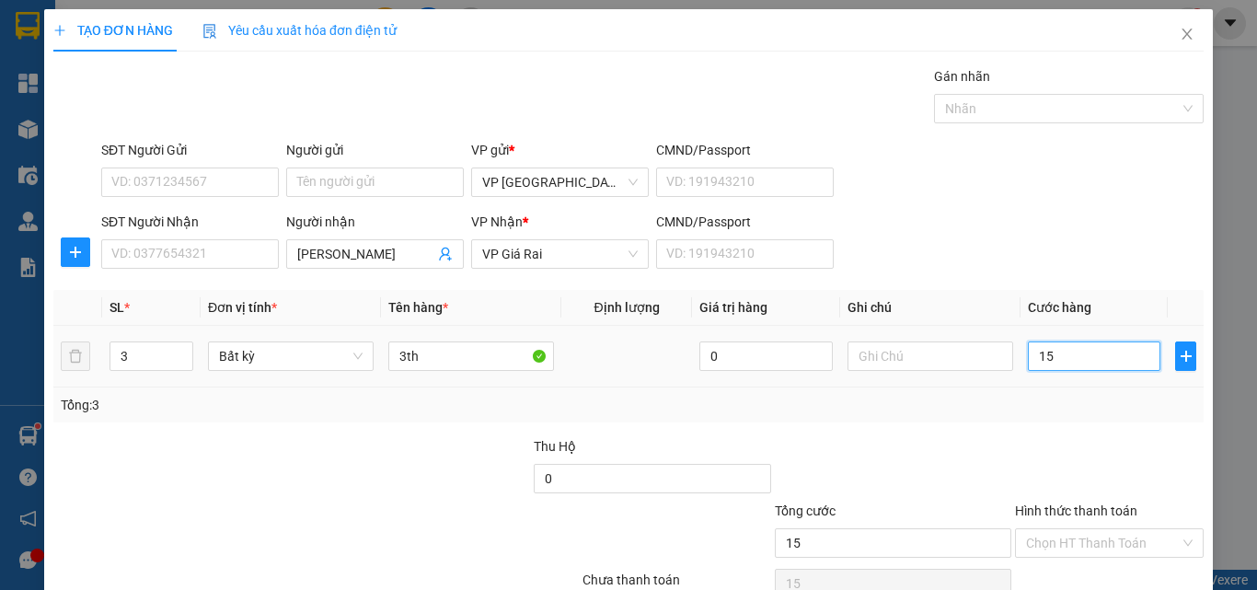
type input "150"
type input "150.000"
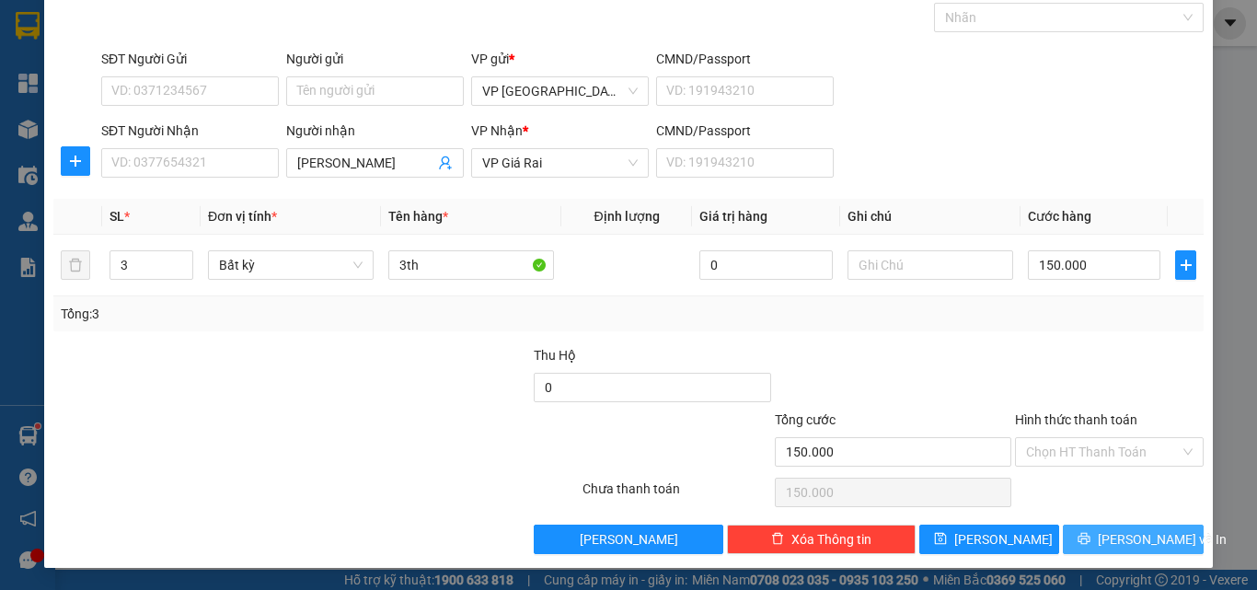
click at [1133, 546] on span "[PERSON_NAME] và In" at bounding box center [1161, 539] width 129 height 20
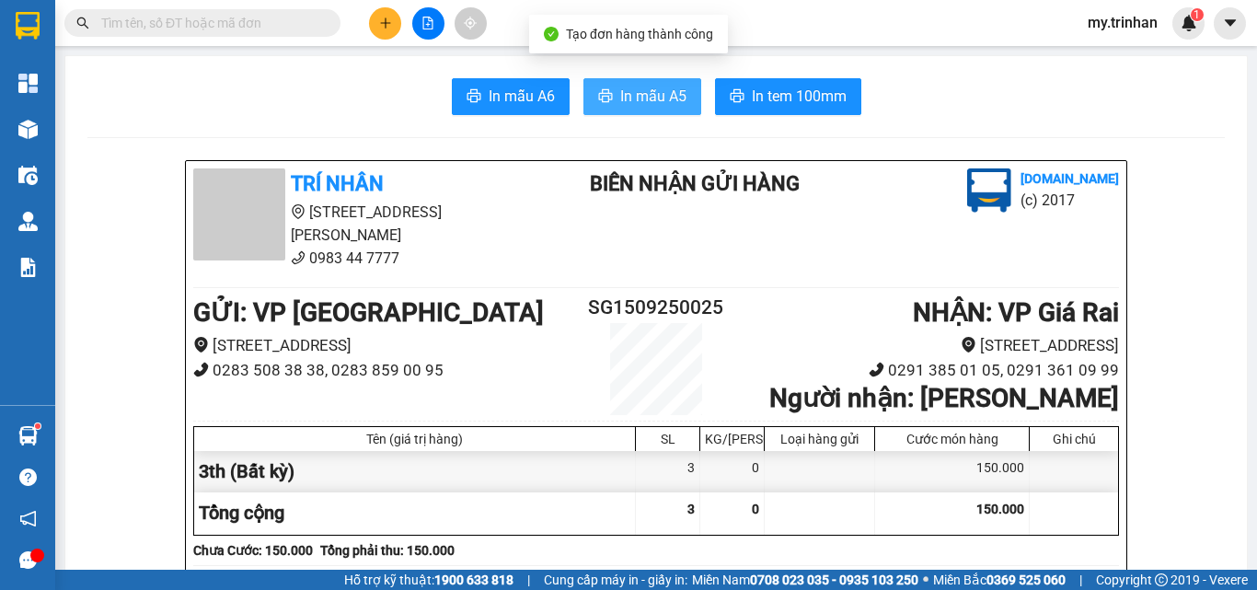
click at [600, 78] on button "In mẫu A5" at bounding box center [642, 96] width 118 height 37
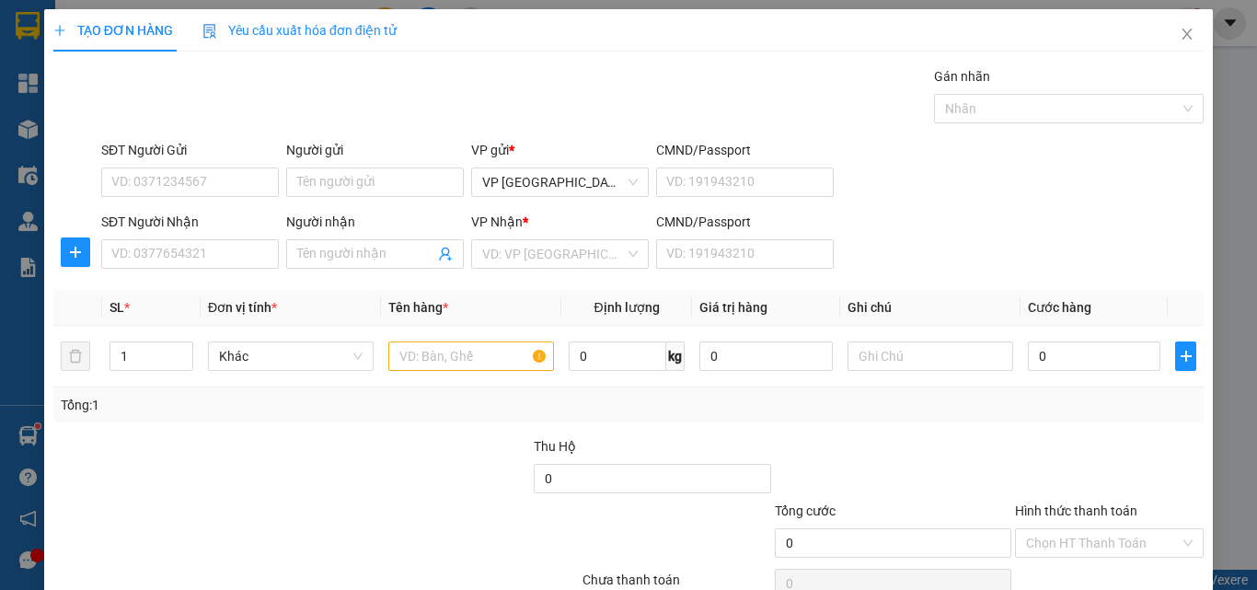
click at [922, 247] on div "SĐT Người Nhận VD: 0377654321 Người nhận Tên người nhận VP Nhận * VD: VP Sài Gò…" at bounding box center [652, 244] width 1109 height 64
click at [197, 251] on input "SĐT Người Nhận" at bounding box center [190, 253] width 178 height 29
click at [186, 247] on input "SĐT Người Nhận" at bounding box center [190, 253] width 178 height 29
click at [321, 258] on input "Người nhận" at bounding box center [365, 254] width 137 height 20
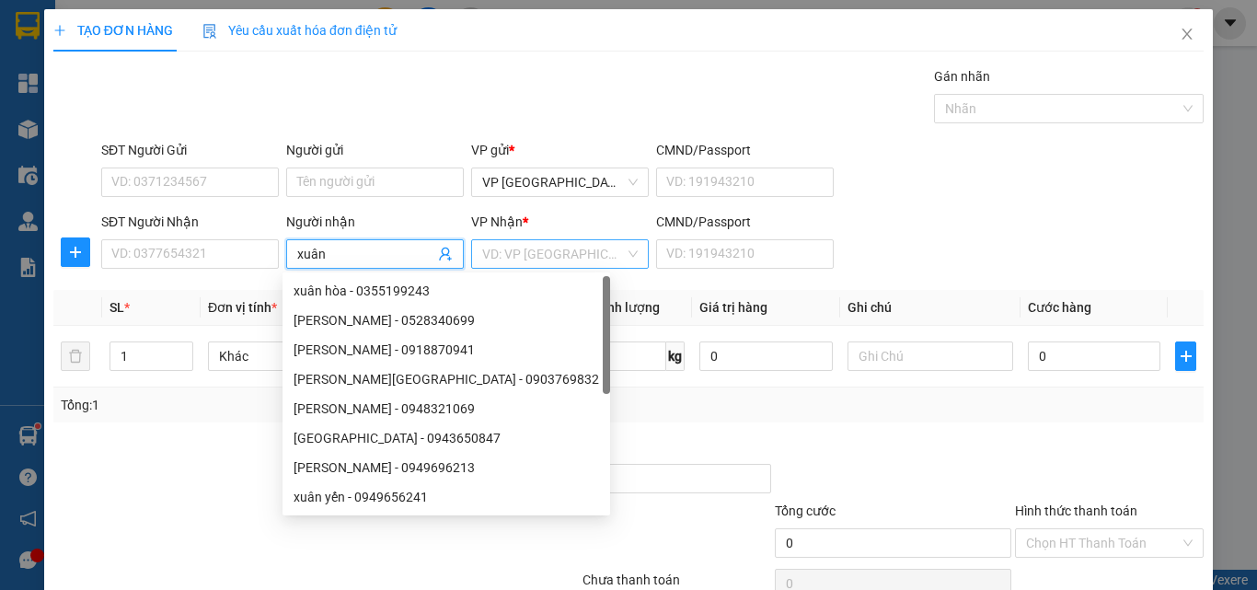
type input "xuân"
drag, startPoint x: 518, startPoint y: 243, endPoint x: 512, endPoint y: 271, distance: 29.0
click at [523, 247] on input "search" at bounding box center [553, 254] width 143 height 28
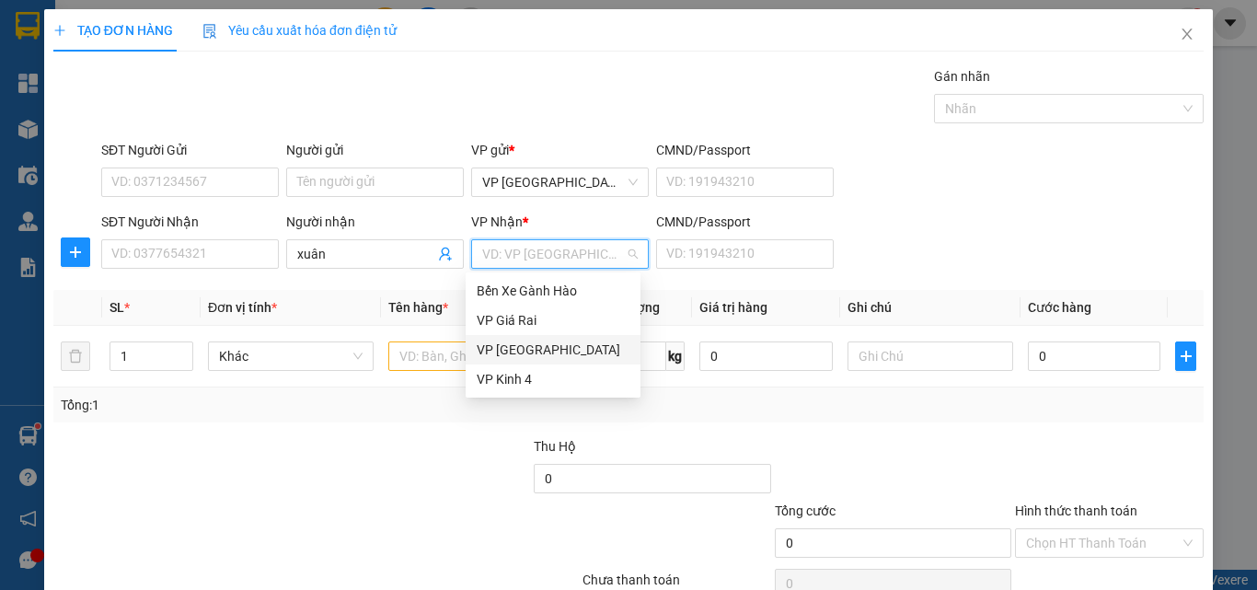
click at [503, 393] on div "VP Kinh 4" at bounding box center [552, 378] width 175 height 29
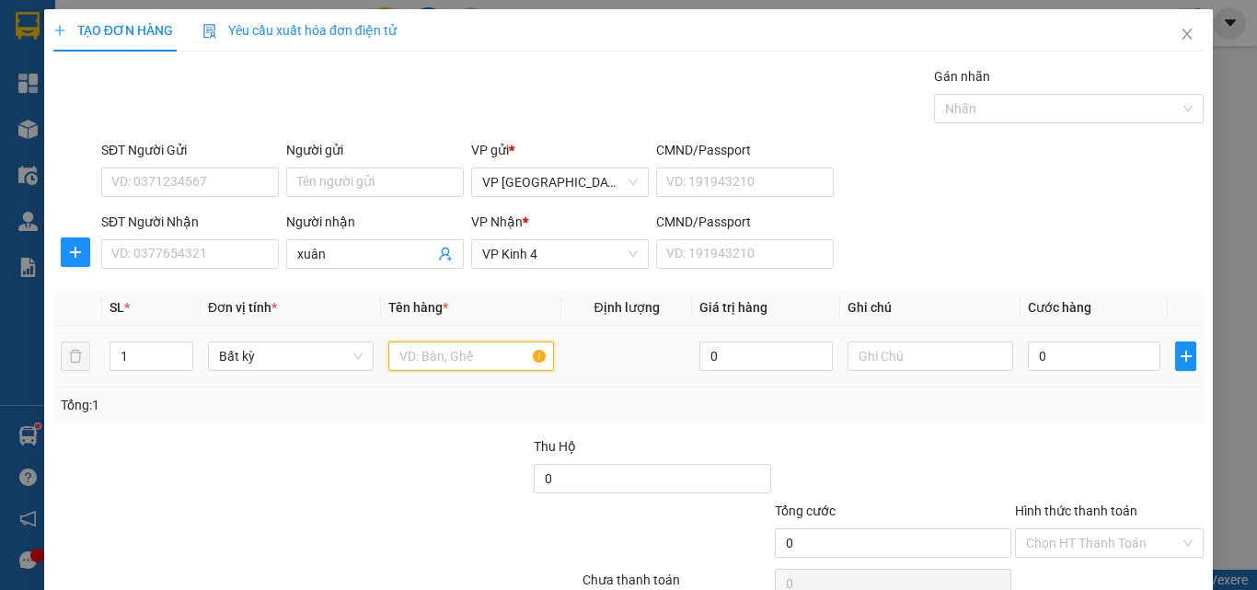
click at [431, 356] on input "text" at bounding box center [471, 355] width 166 height 29
type input "1 bao"
click at [1069, 347] on input "0" at bounding box center [1093, 355] width 132 height 29
type input "8"
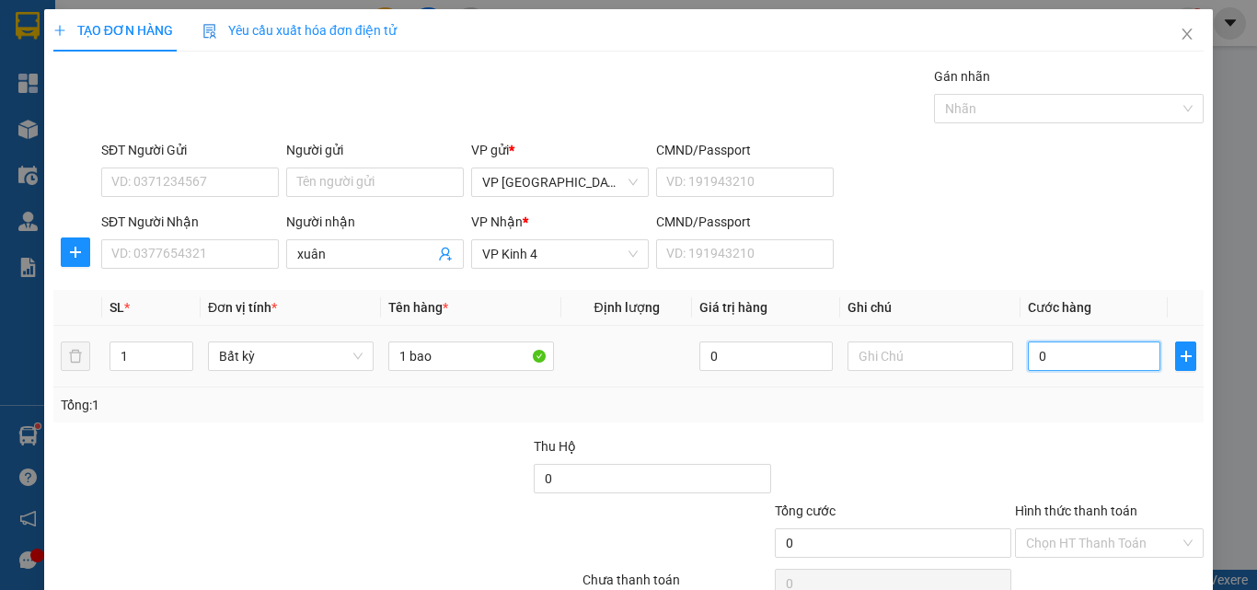
type input "8"
type input "80"
type input "80.000"
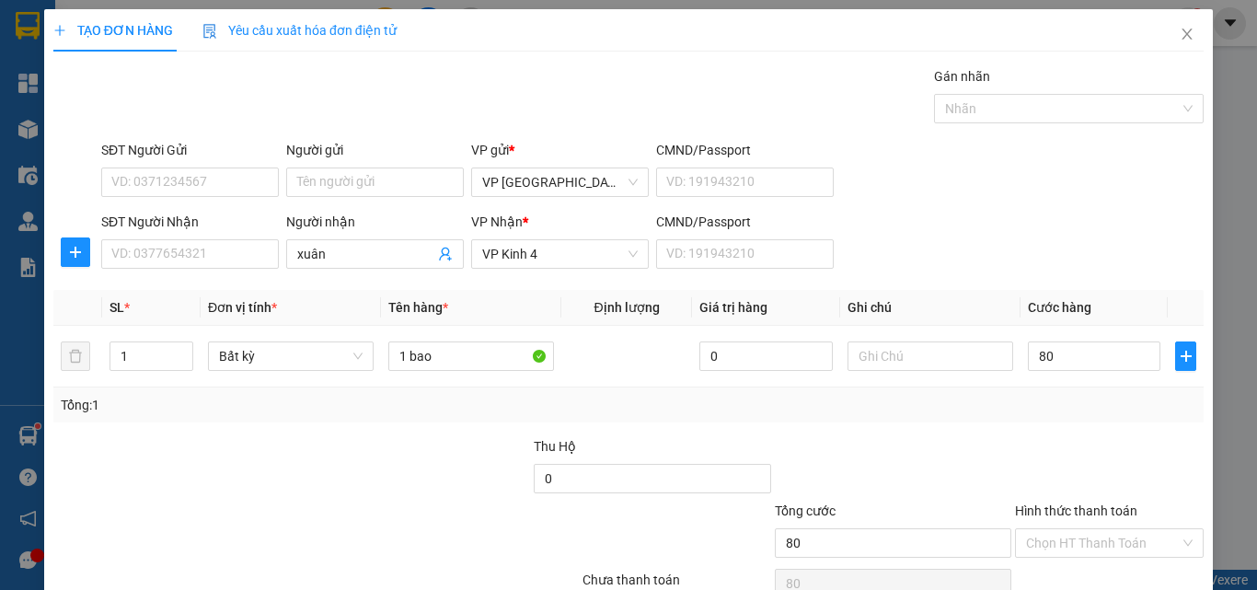
type input "80.000"
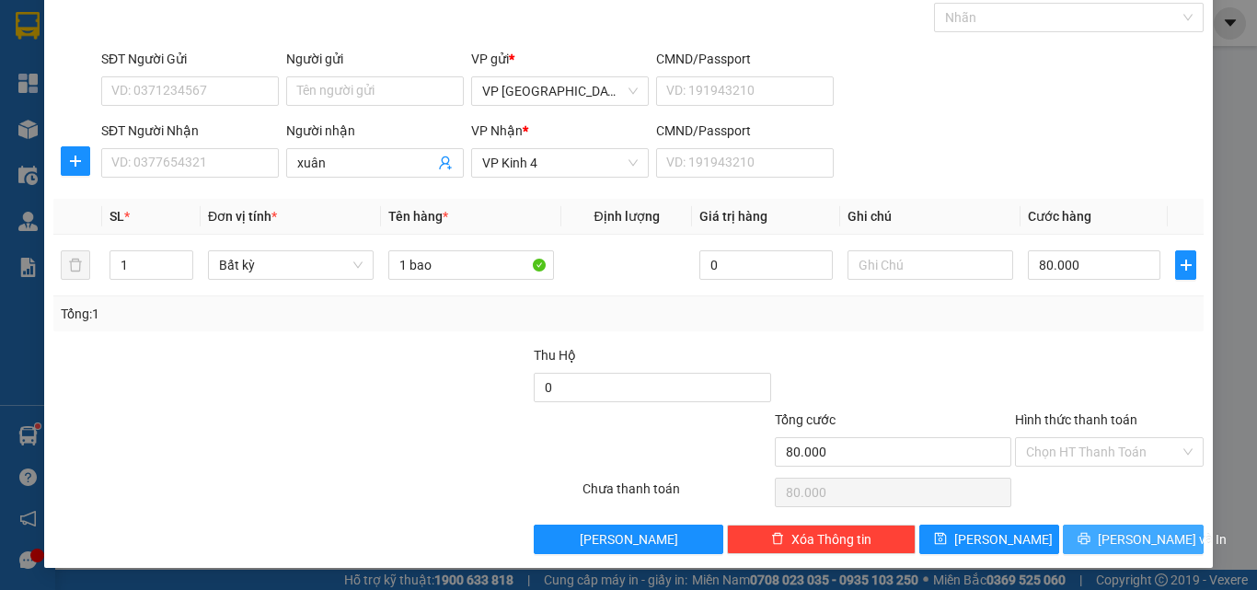
click at [1109, 546] on span "[PERSON_NAME] và In" at bounding box center [1161, 539] width 129 height 20
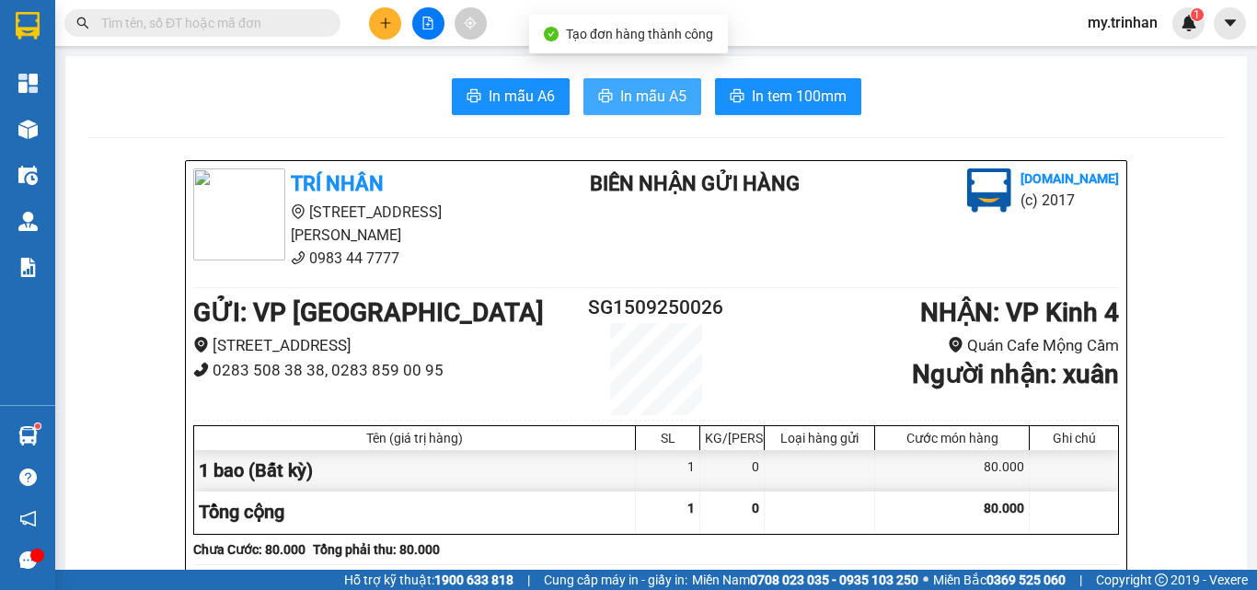
click at [669, 86] on span "In mẫu A5" at bounding box center [653, 96] width 66 height 23
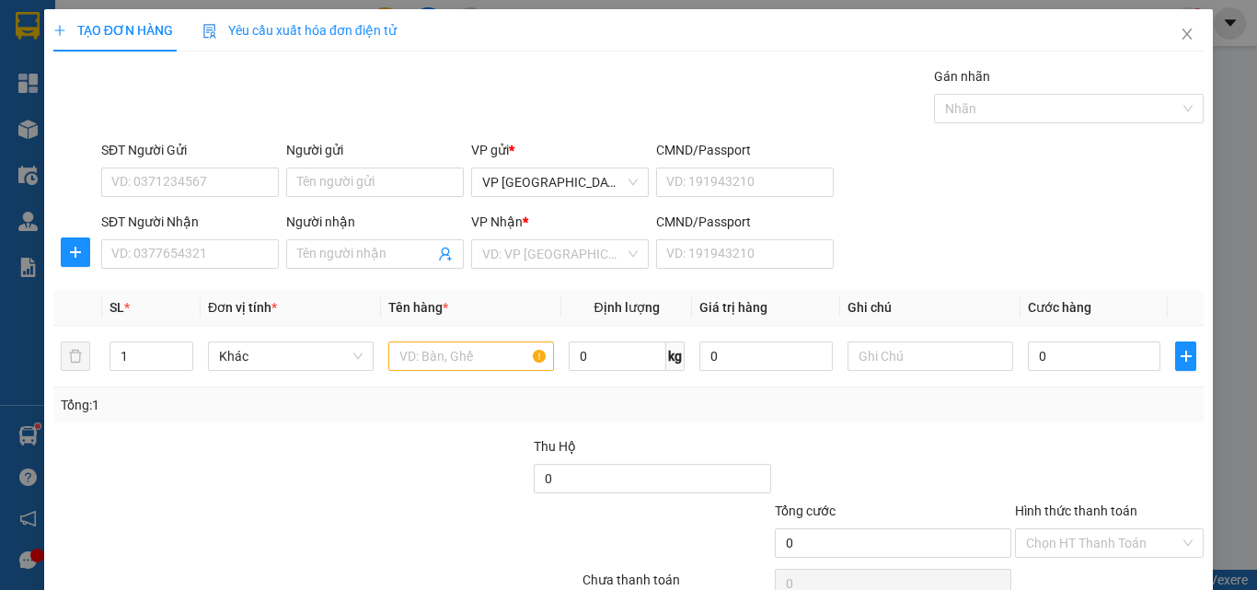
click at [1071, 188] on div "SĐT Người Gửi VD: 0371234567 Người gửi Tên người gửi VP gửi * VP [GEOGRAPHIC_DA…" at bounding box center [652, 172] width 1109 height 64
click at [379, 262] on input "Người nhận" at bounding box center [365, 254] width 137 height 20
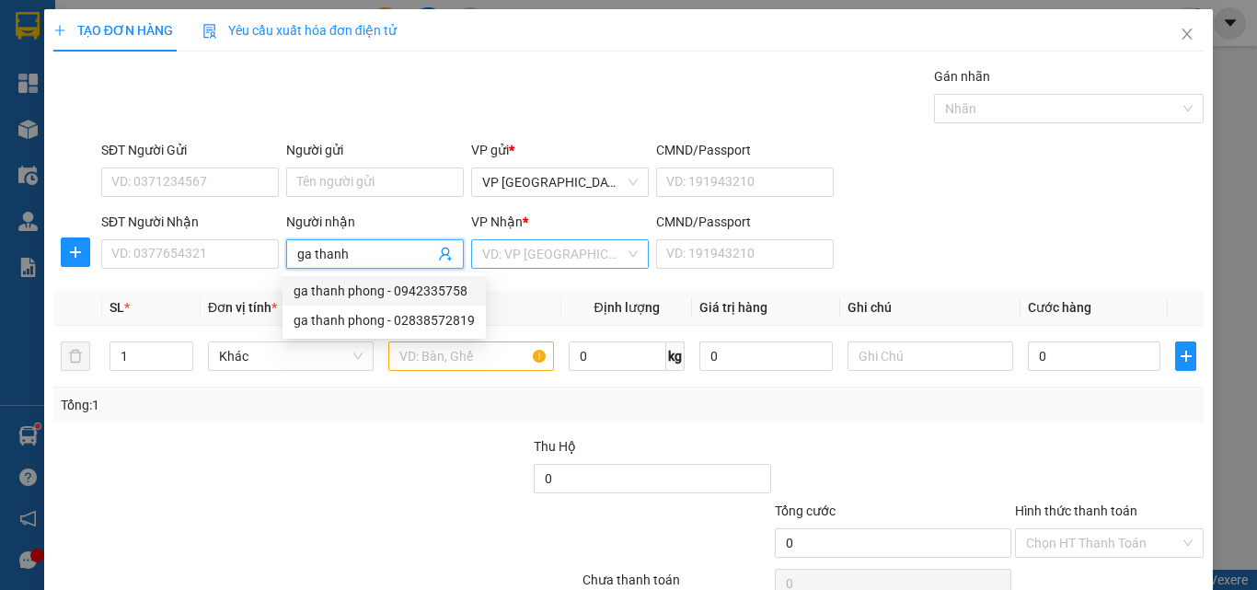
type input "ga thanh"
click at [543, 258] on input "search" at bounding box center [553, 254] width 143 height 28
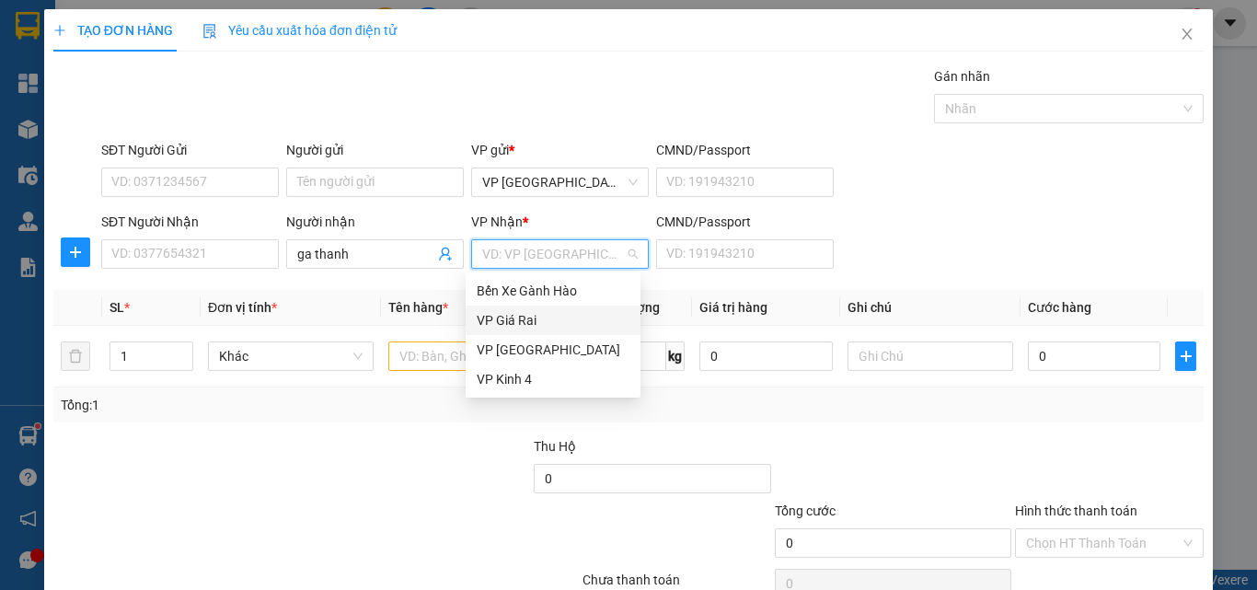
click at [512, 320] on div "VP Giá Rai" at bounding box center [552, 320] width 153 height 20
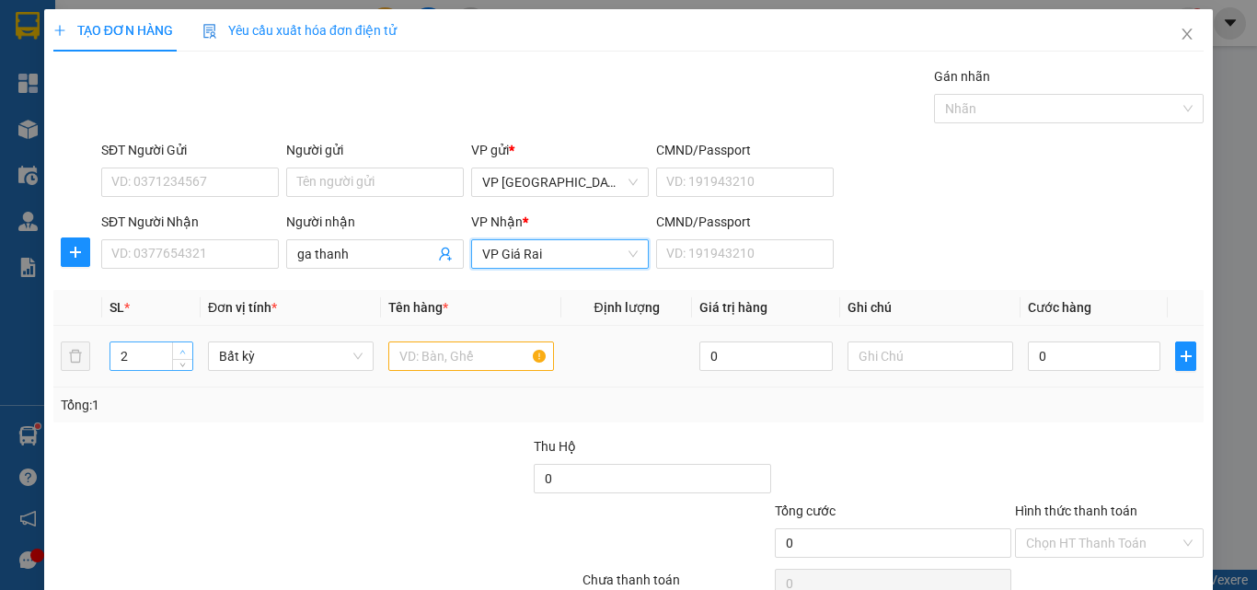
click at [180, 351] on icon "up" at bounding box center [182, 352] width 6 height 6
click at [178, 350] on span "up" at bounding box center [183, 351] width 11 height 11
type input "4"
click at [438, 342] on div at bounding box center [471, 356] width 166 height 37
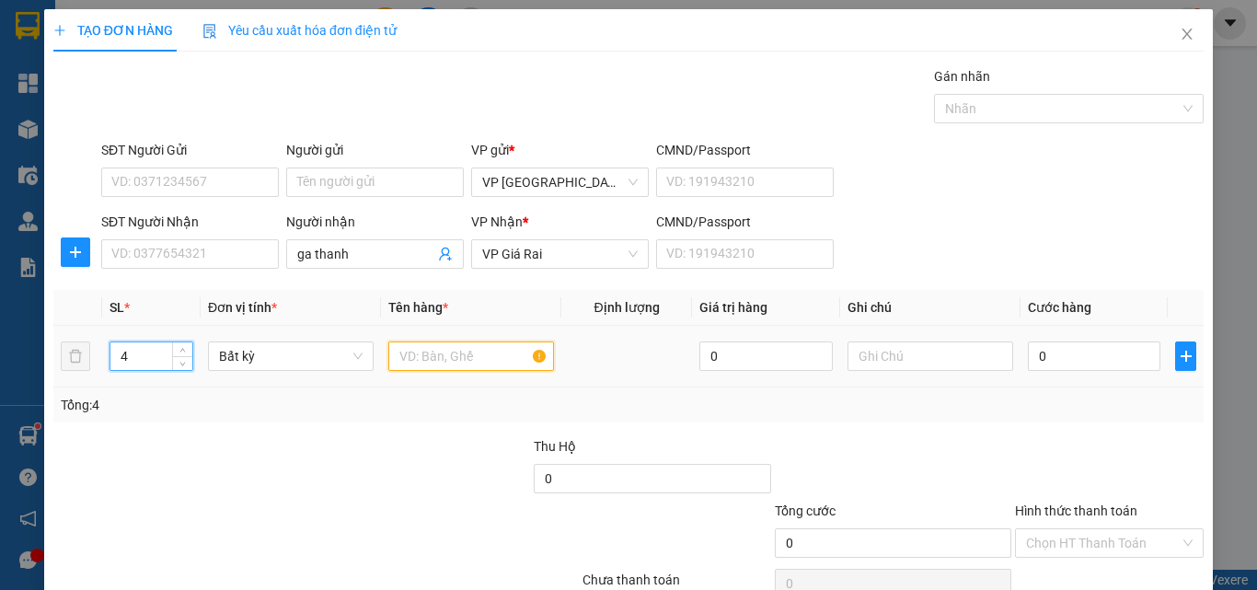
click at [442, 360] on input "text" at bounding box center [471, 355] width 166 height 29
type input "4th"
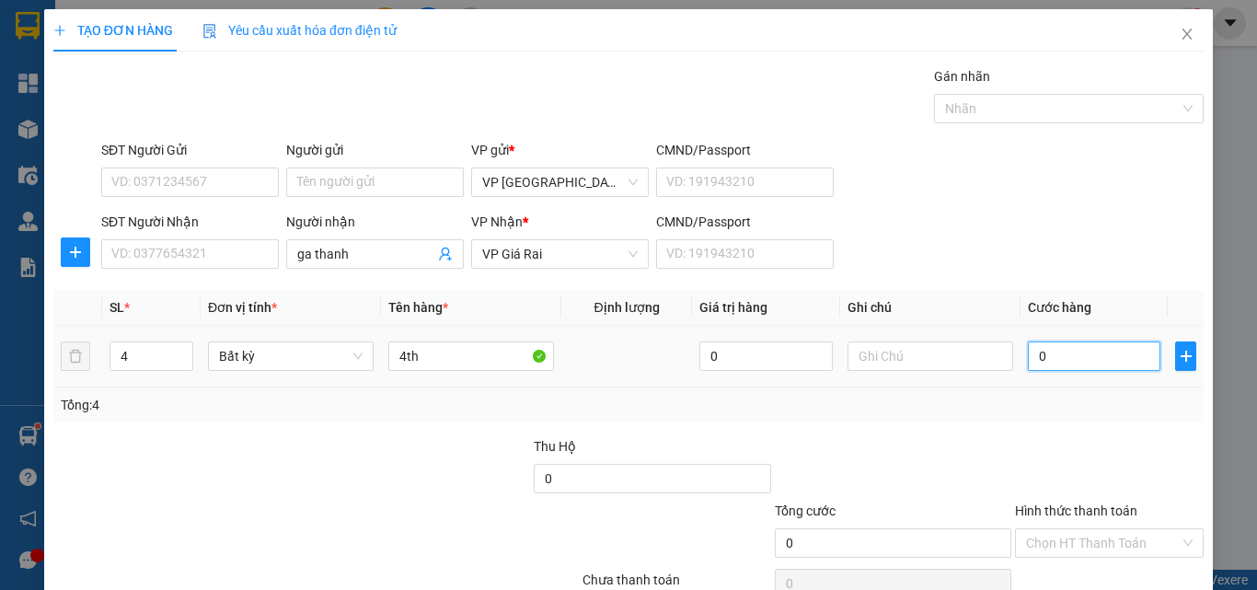
type input "1"
type input "12"
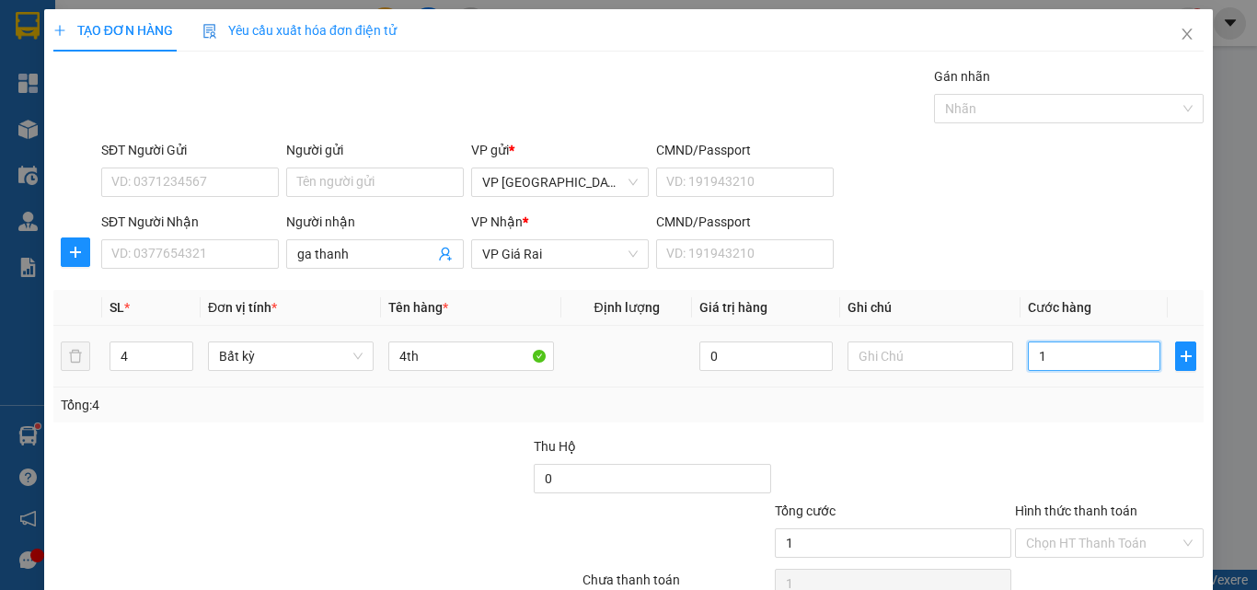
type input "12"
type input "120"
type input "120.000"
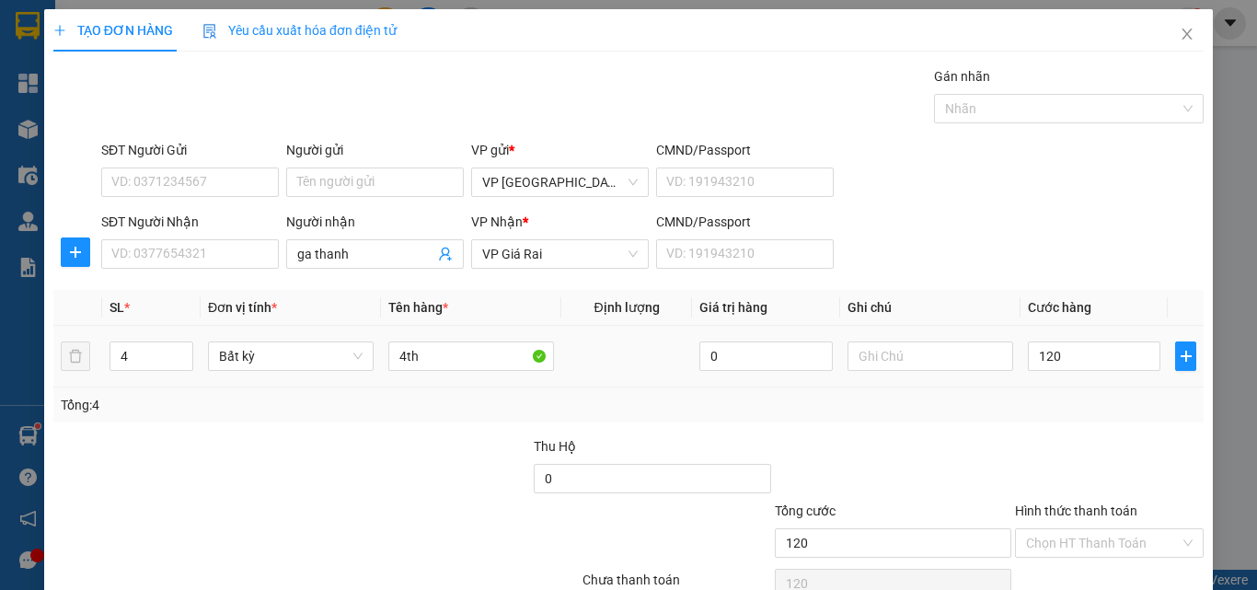
type input "120.000"
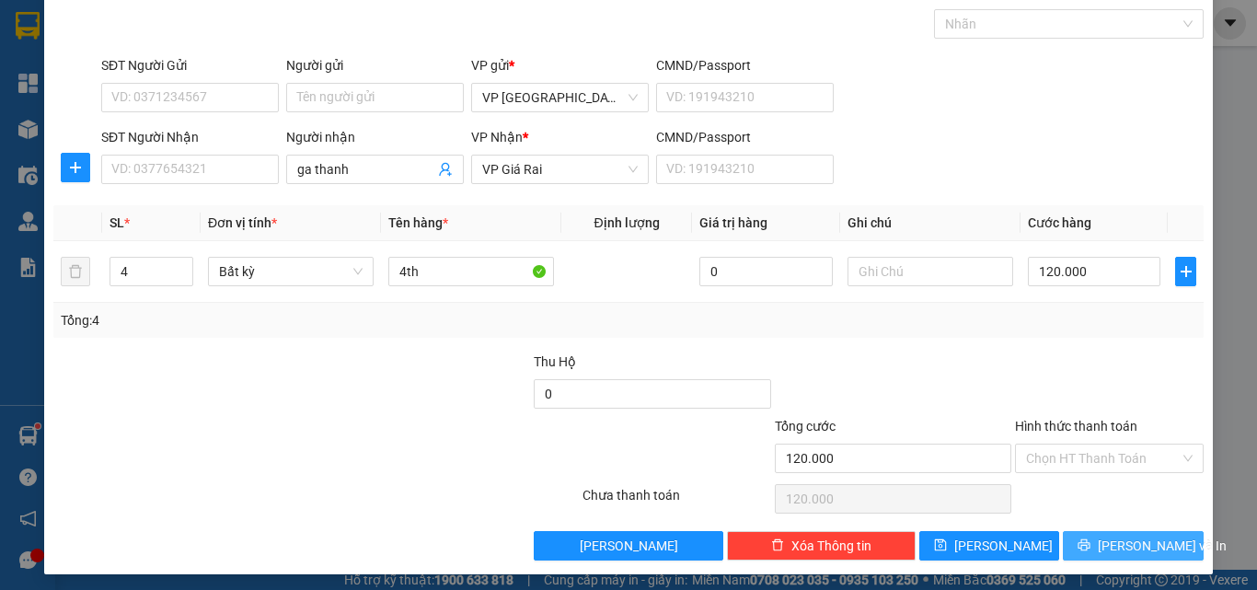
click at [1147, 545] on span "[PERSON_NAME] và In" at bounding box center [1161, 545] width 129 height 20
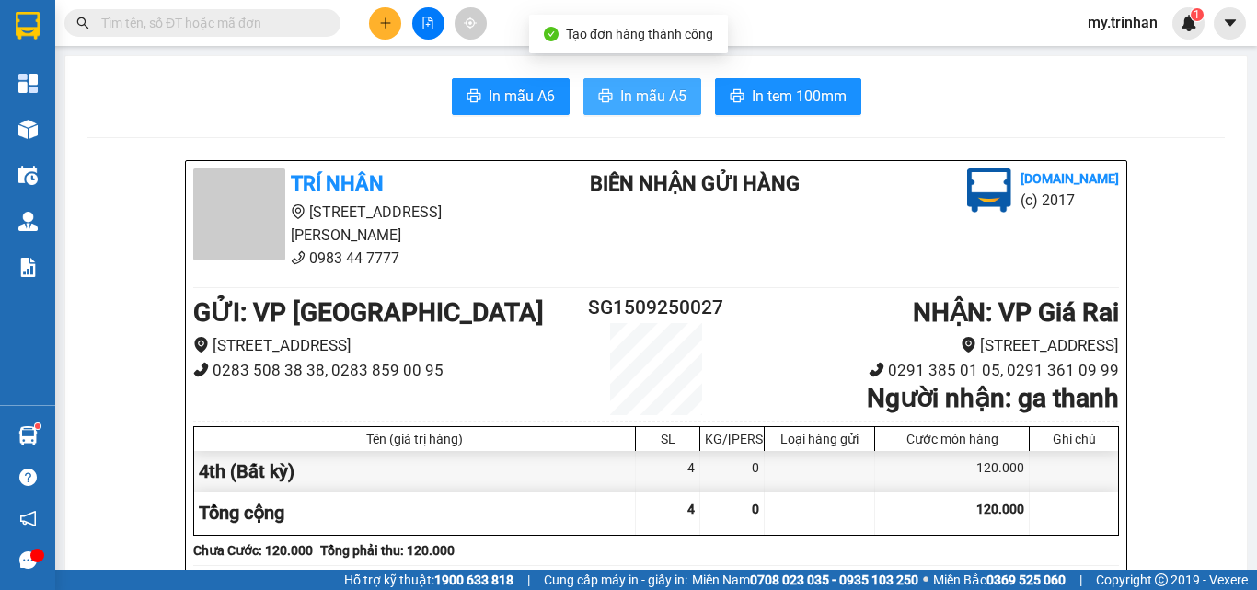
click at [637, 101] on span "In mẫu A5" at bounding box center [653, 96] width 66 height 23
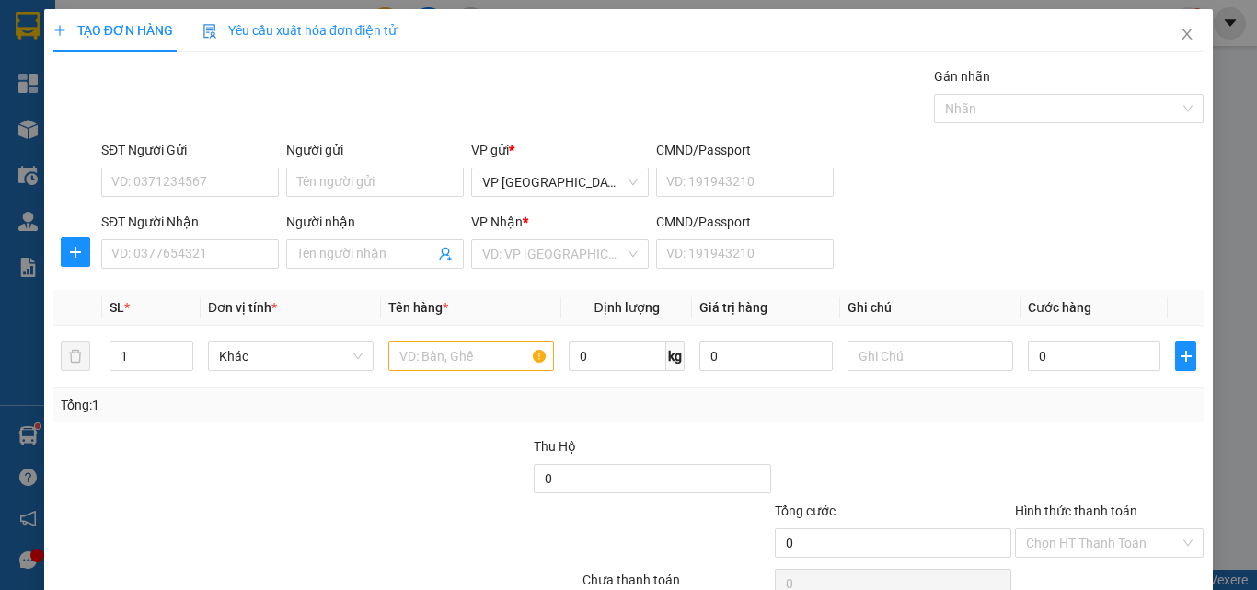
click at [991, 259] on div "SĐT Người Nhận VD: 0377654321 Người nhận Tên người nhận VP Nhận * VD: VP Sài Gò…" at bounding box center [652, 244] width 1109 height 64
click at [241, 250] on input "SĐT Người Nhận" at bounding box center [190, 253] width 178 height 29
click at [339, 228] on div "Người nhận" at bounding box center [375, 222] width 178 height 20
click at [339, 244] on input "Người nhận" at bounding box center [365, 254] width 137 height 20
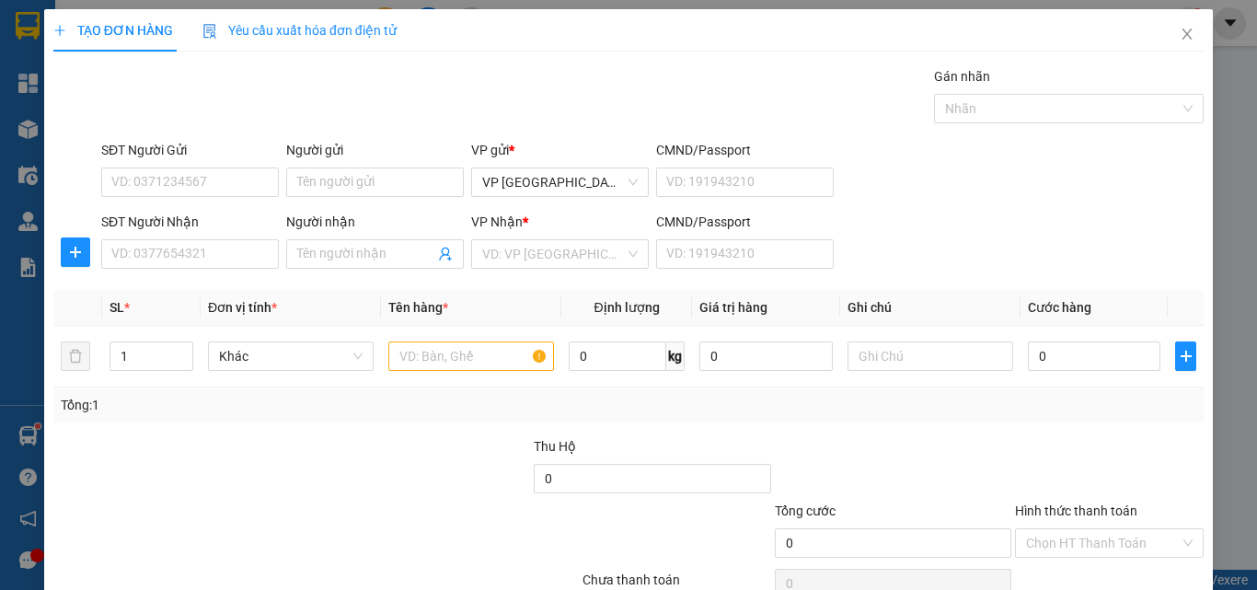
click at [336, 226] on div "Người nhận" at bounding box center [375, 222] width 178 height 20
click at [336, 244] on input "Người nhận" at bounding box center [365, 254] width 137 height 20
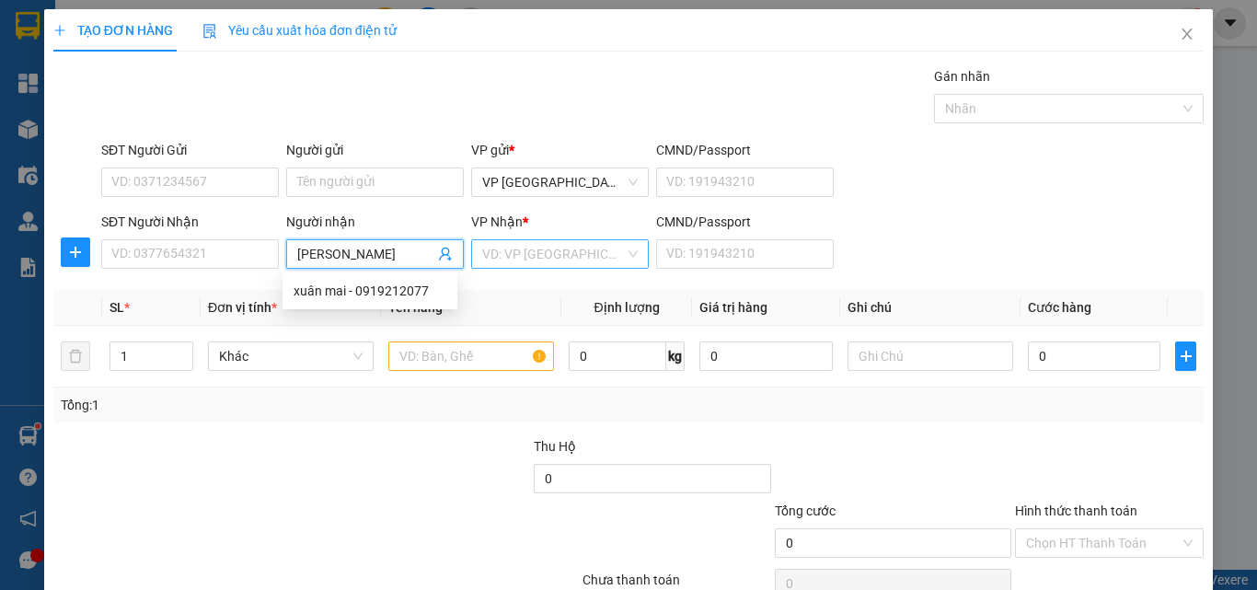
type input "[PERSON_NAME]"
click at [499, 252] on input "search" at bounding box center [553, 254] width 143 height 28
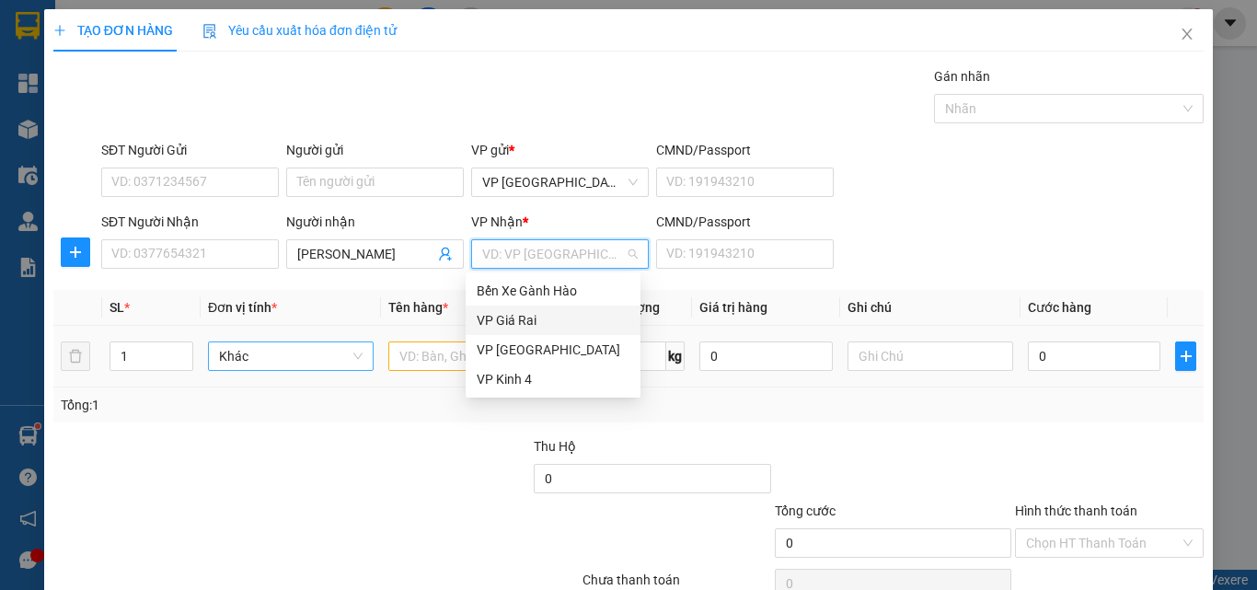
drag, startPoint x: 511, startPoint y: 322, endPoint x: 303, endPoint y: 368, distance: 213.8
click at [511, 322] on div "VP Giá Rai" at bounding box center [552, 320] width 153 height 20
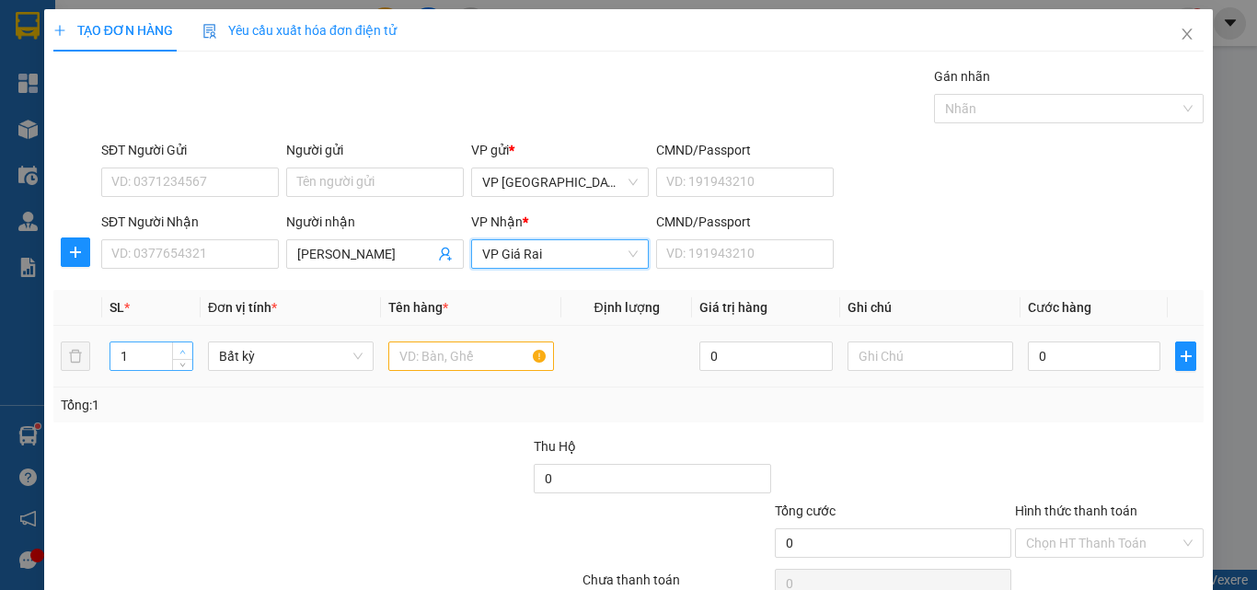
type input "2"
click at [183, 349] on icon "up" at bounding box center [182, 352] width 6 height 6
click at [439, 357] on input "text" at bounding box center [471, 355] width 166 height 29
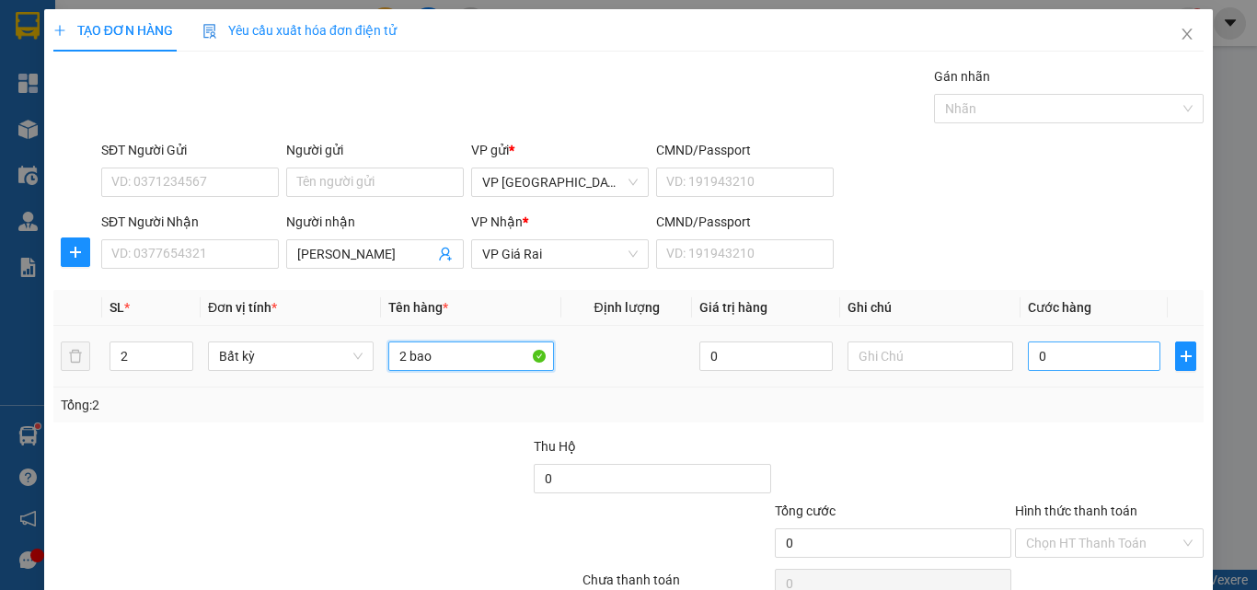
type input "2 bao"
click at [1092, 355] on input "0" at bounding box center [1093, 355] width 132 height 29
type input "8"
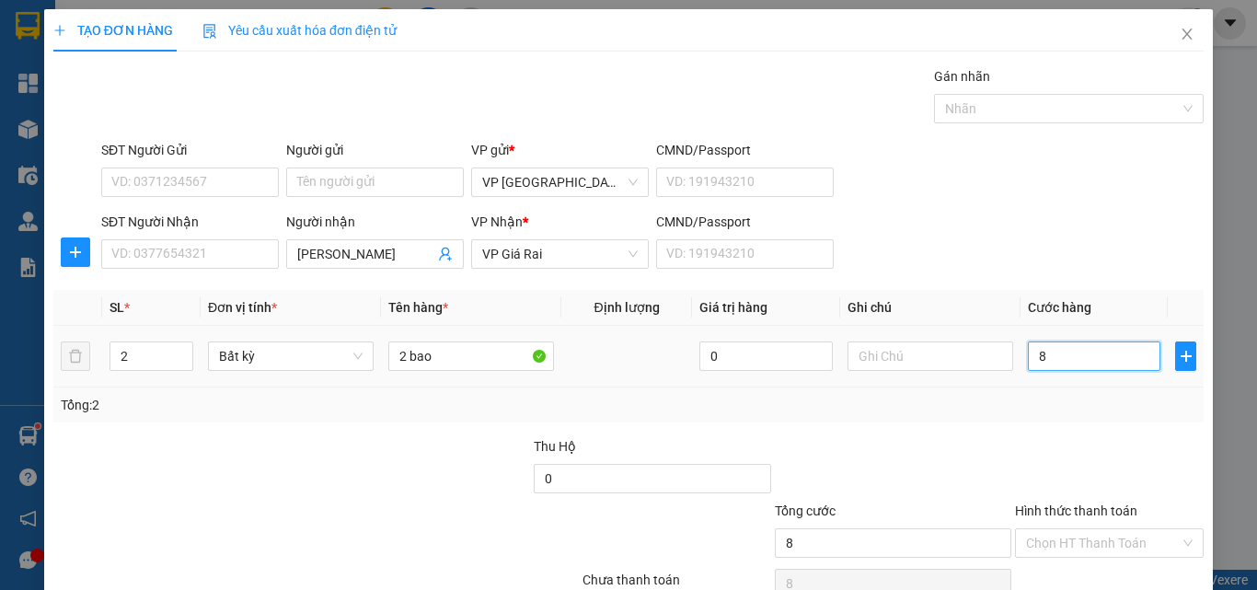
type input "80"
type input "80.000"
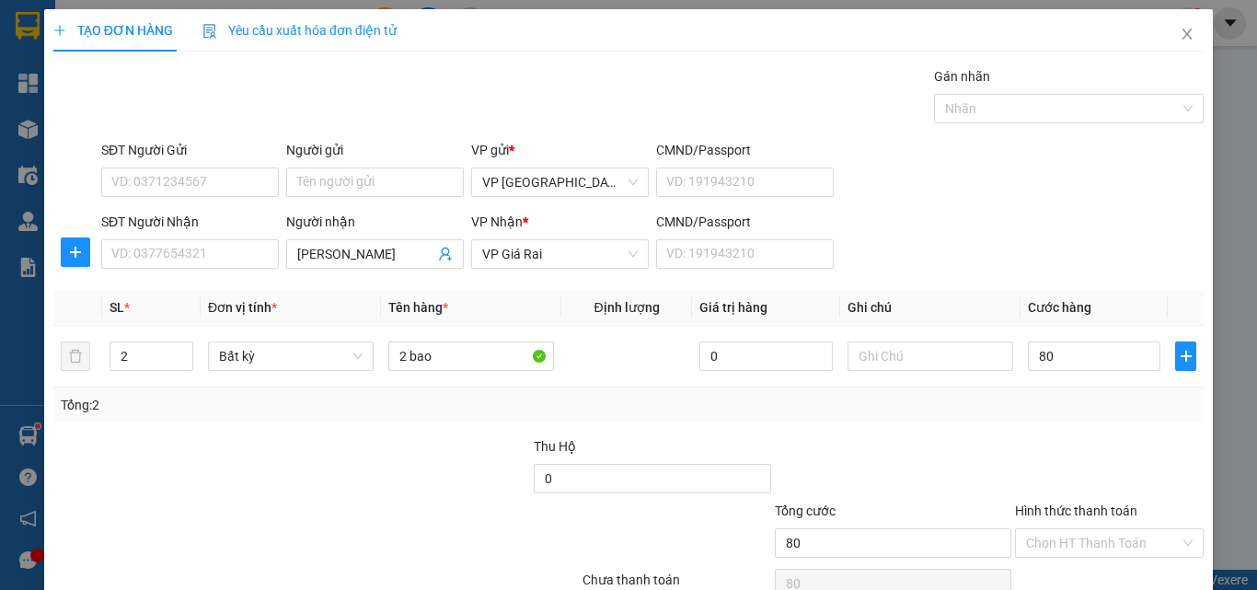
type input "80.000"
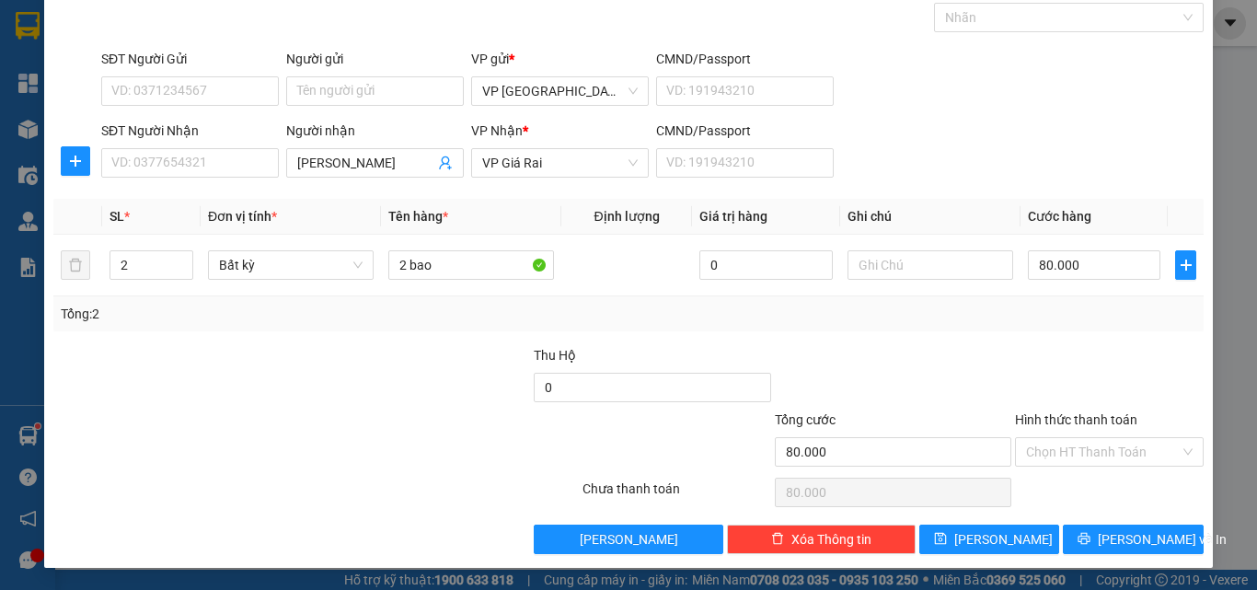
click at [1099, 522] on div "Transit Pickup Surcharge Ids Transit Deliver Surcharge Ids Transit Deliver Surc…" at bounding box center [628, 264] width 1150 height 579
click at [1088, 538] on icon "printer" at bounding box center [1083, 538] width 13 height 13
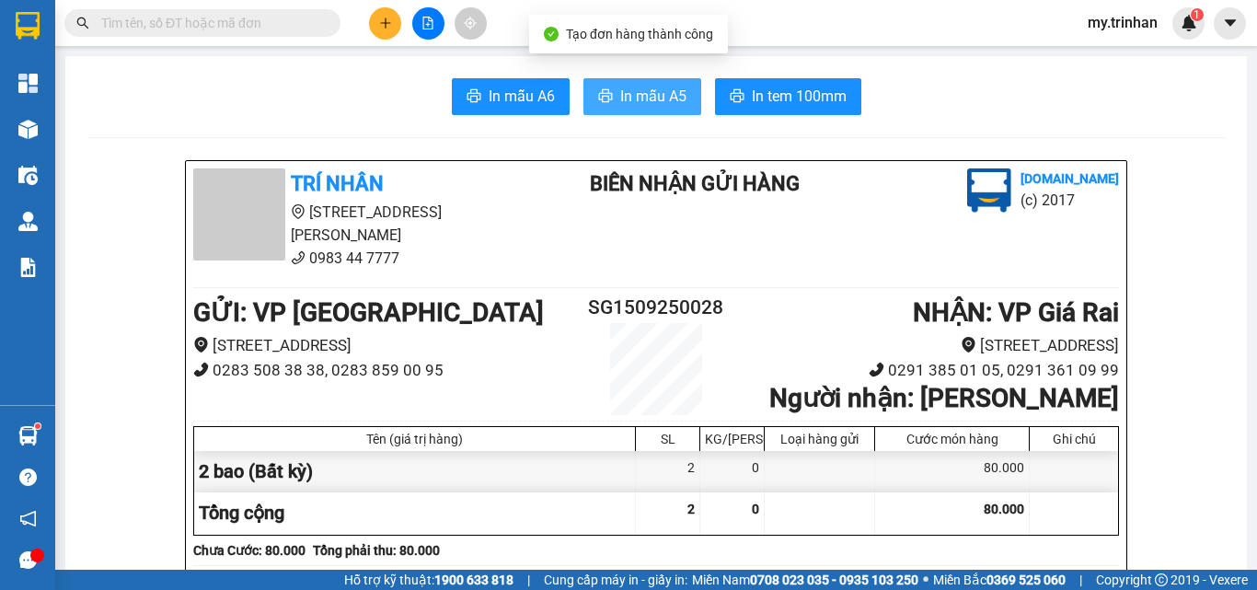
click at [623, 86] on span "In mẫu A5" at bounding box center [653, 96] width 66 height 23
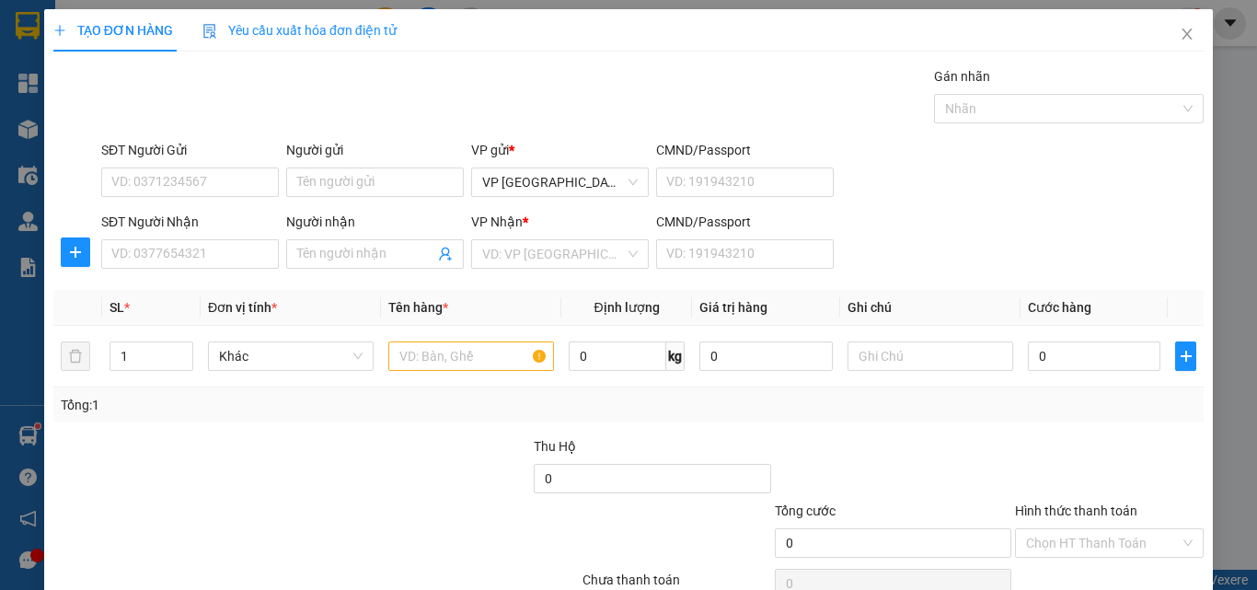
click at [1021, 234] on div "SĐT Người Nhận VD: 0377654321 Người nhận Tên người nhận VP Nhận * VD: VP Sài Gò…" at bounding box center [652, 244] width 1109 height 64
click at [396, 251] on input "Người nhận" at bounding box center [365, 254] width 137 height 20
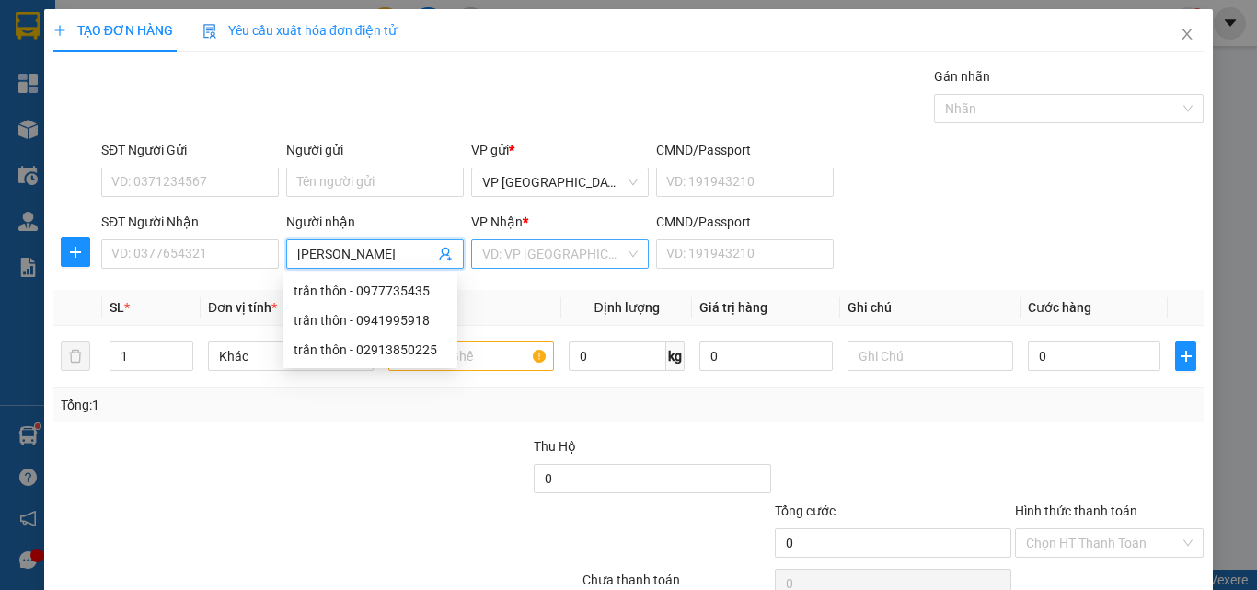
type input "[PERSON_NAME]"
click at [564, 263] on input "search" at bounding box center [553, 254] width 143 height 28
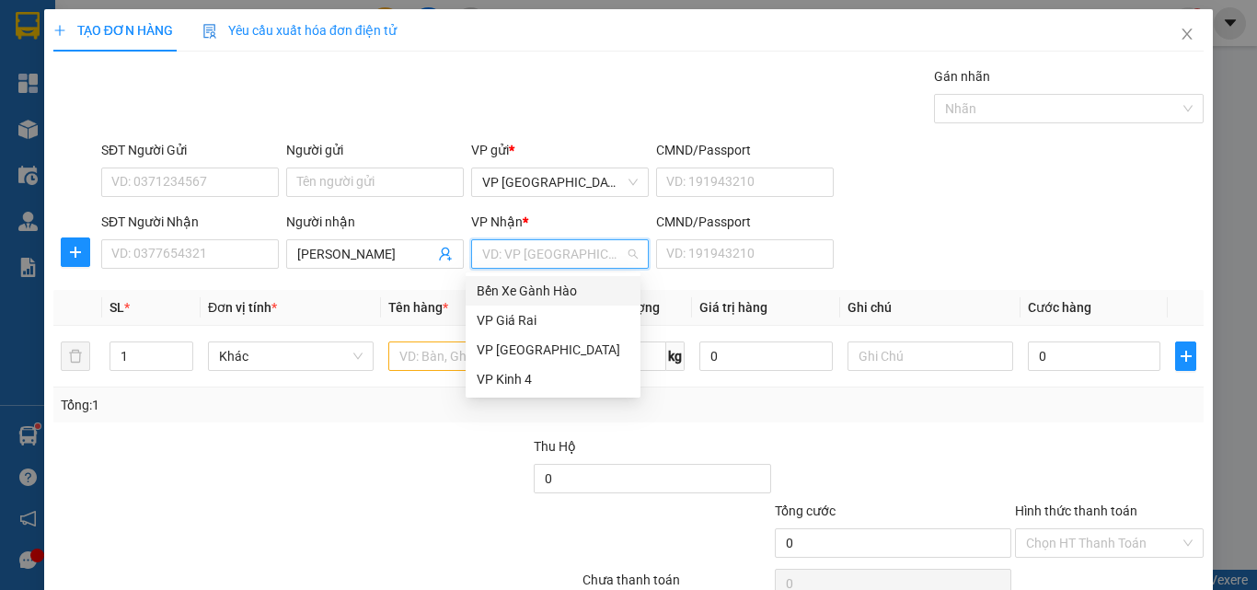
click at [540, 314] on div "VP Giá Rai" at bounding box center [552, 320] width 153 height 20
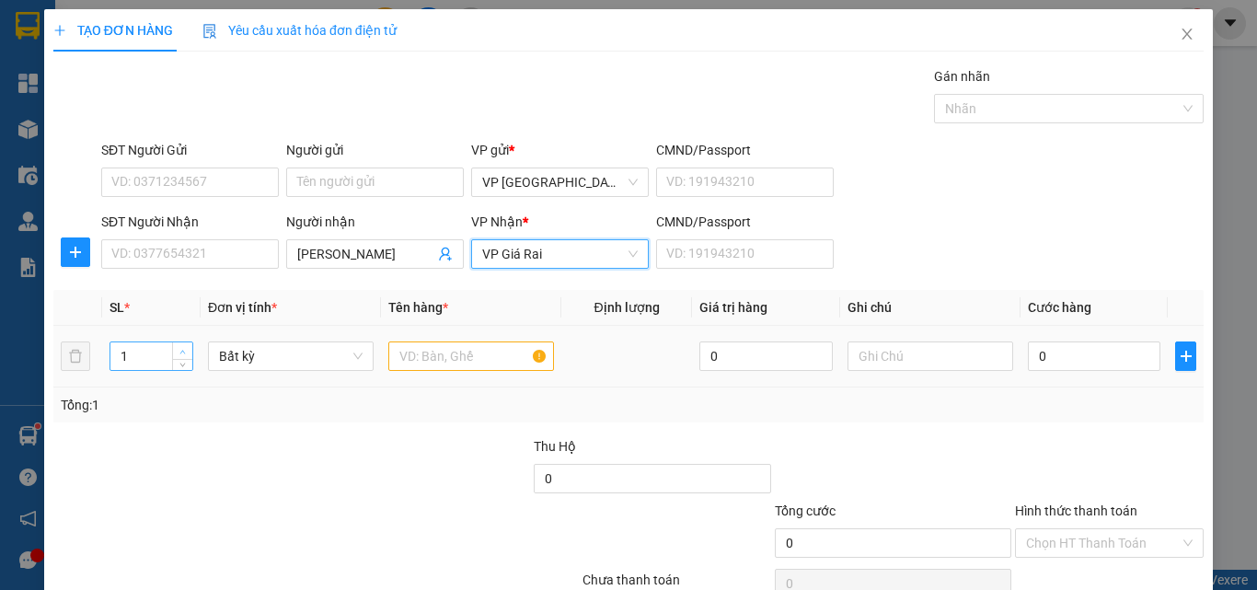
type input "2"
click at [186, 348] on span "up" at bounding box center [183, 351] width 11 height 11
click at [422, 354] on input "text" at bounding box center [471, 355] width 166 height 29
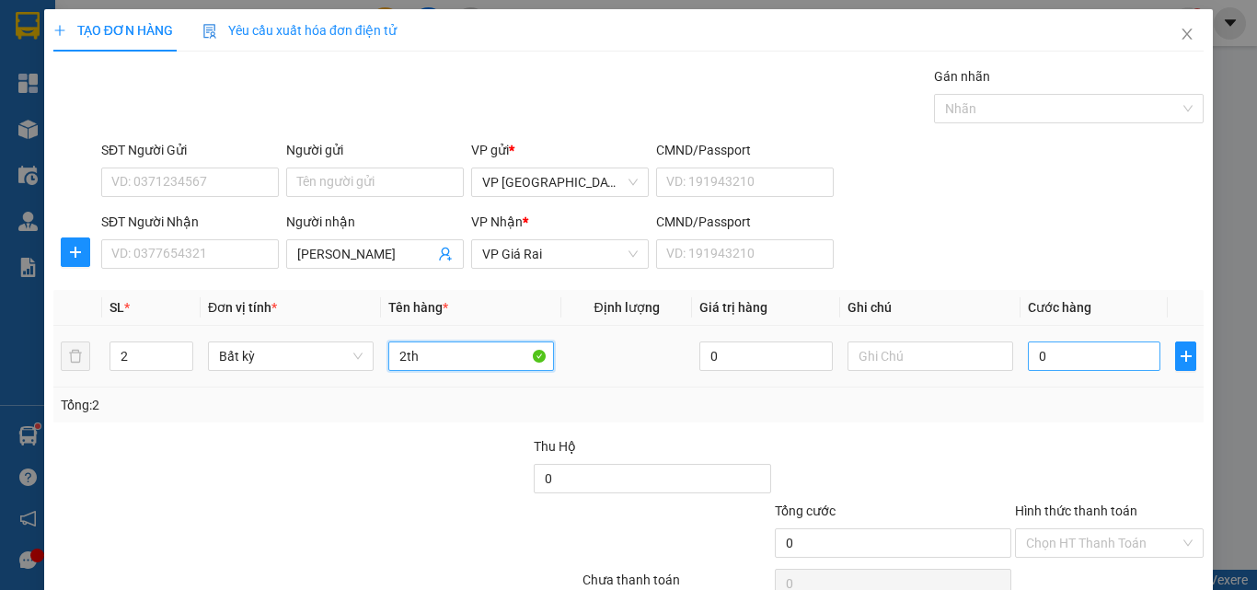
type input "2th"
click at [1051, 348] on input "0" at bounding box center [1093, 355] width 132 height 29
type input "1"
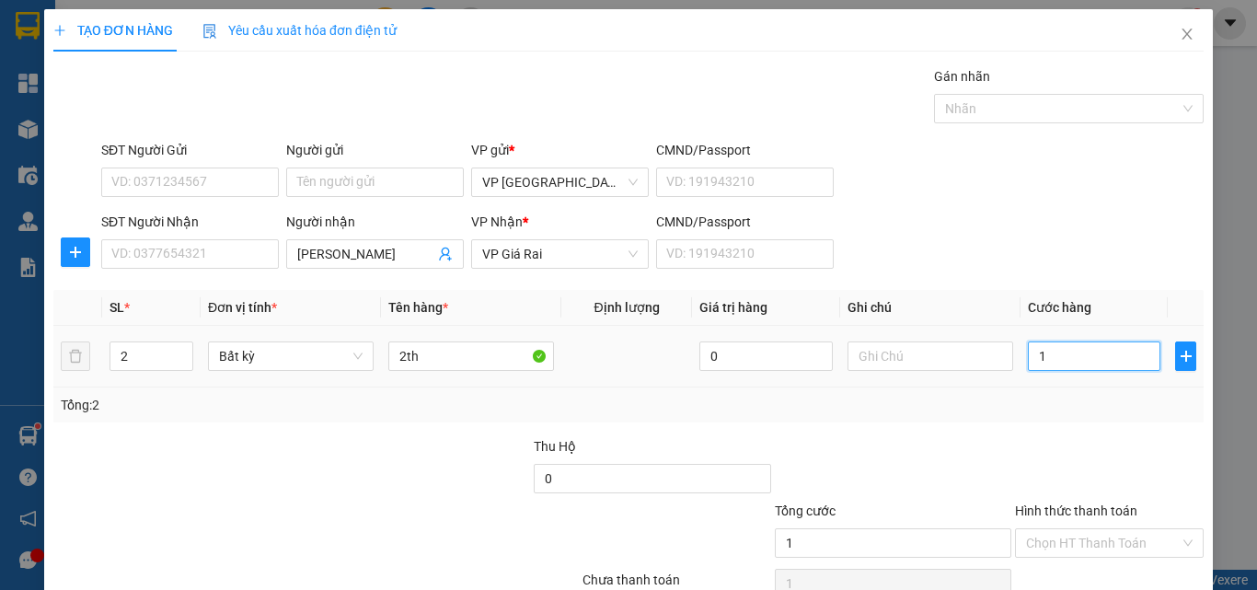
type input "10"
type input "100"
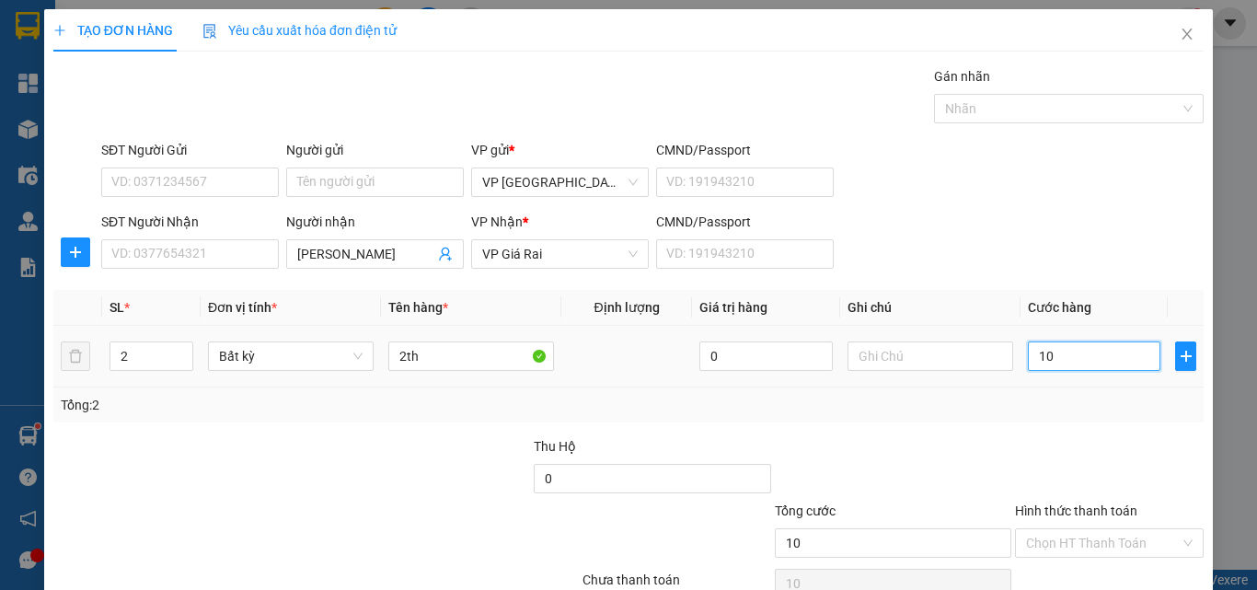
type input "100"
type input "100.000"
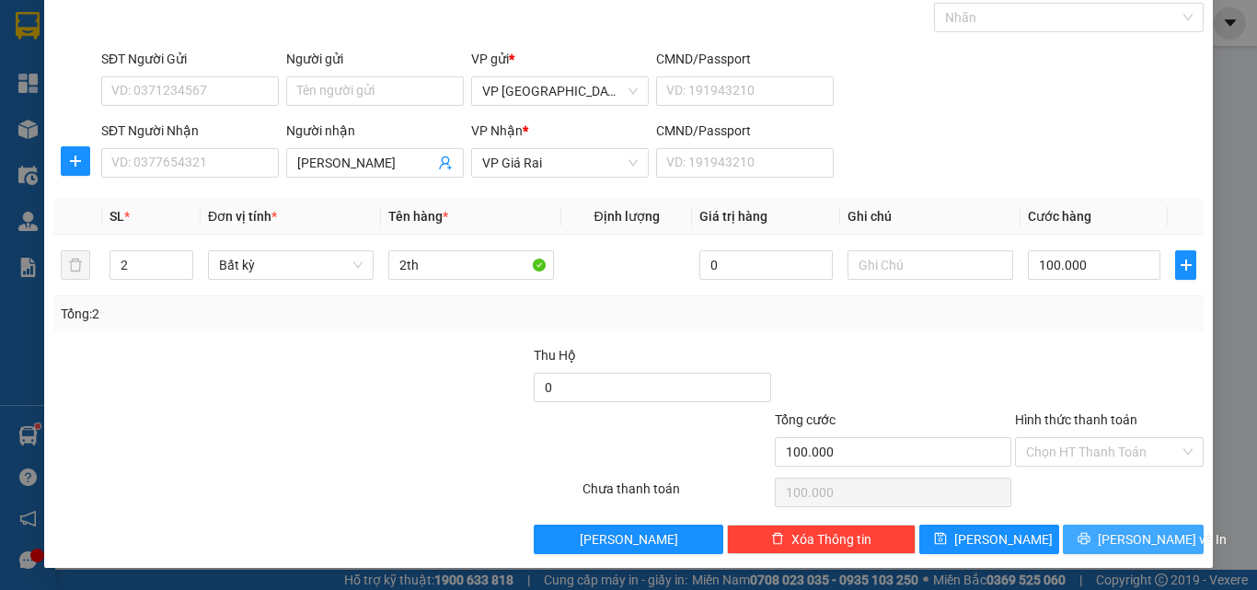
click at [1090, 532] on icon "printer" at bounding box center [1083, 538] width 13 height 13
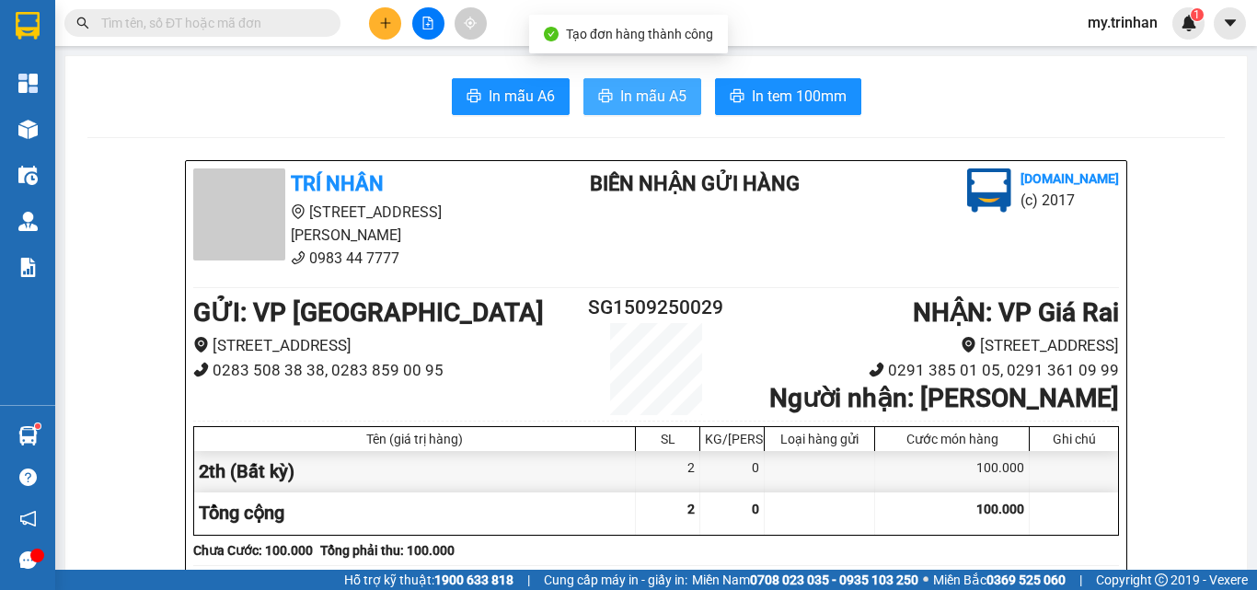
click at [637, 98] on span "In mẫu A5" at bounding box center [653, 96] width 66 height 23
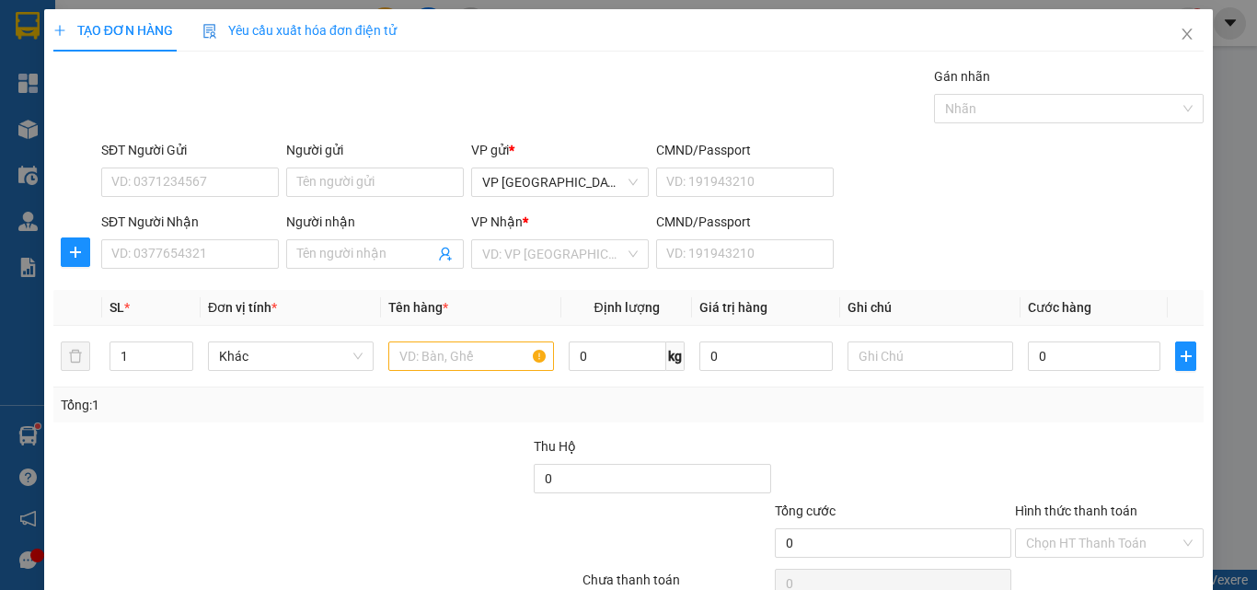
click at [920, 235] on div "SĐT Người Nhận VD: 0377654321 Người nhận Tên người nhận VP Nhận * VD: VP Sài Gò…" at bounding box center [652, 244] width 1109 height 64
click at [247, 258] on input "SĐT Người Nhận" at bounding box center [190, 253] width 178 height 29
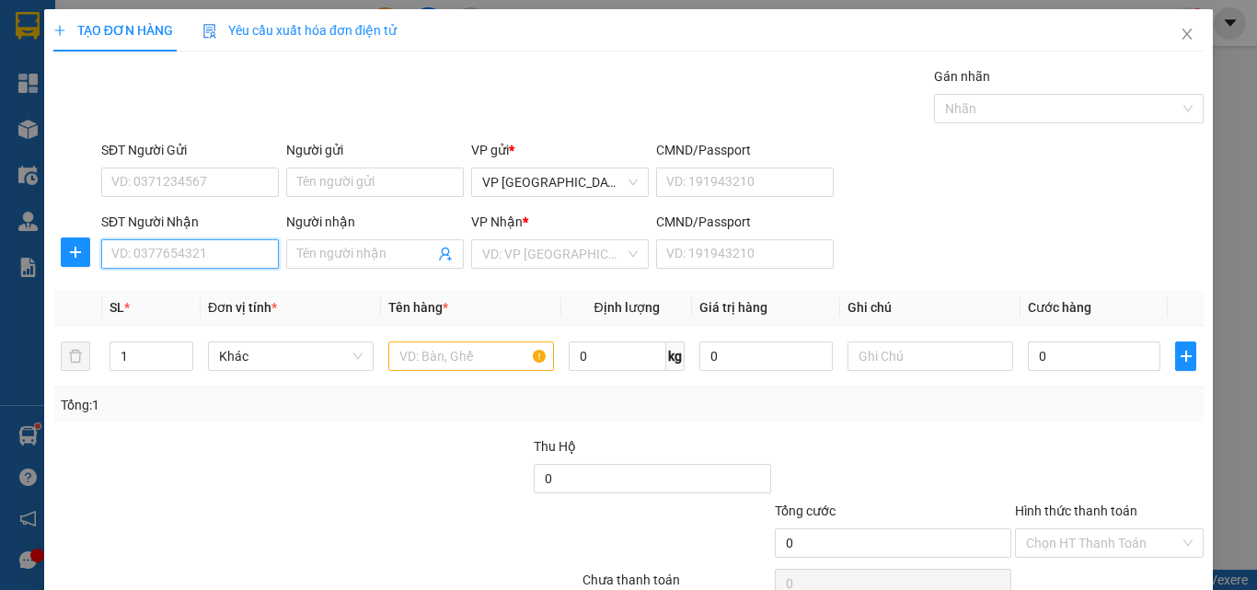
click at [257, 255] on input "SĐT Người Nhận" at bounding box center [190, 253] width 178 height 29
drag, startPoint x: 231, startPoint y: 297, endPoint x: 230, endPoint y: 308, distance: 11.1
click at [232, 297] on div "0969752335 - ANH TOÀN" at bounding box center [187, 291] width 153 height 20
type input "0969752335"
type input "ANH TOÀN"
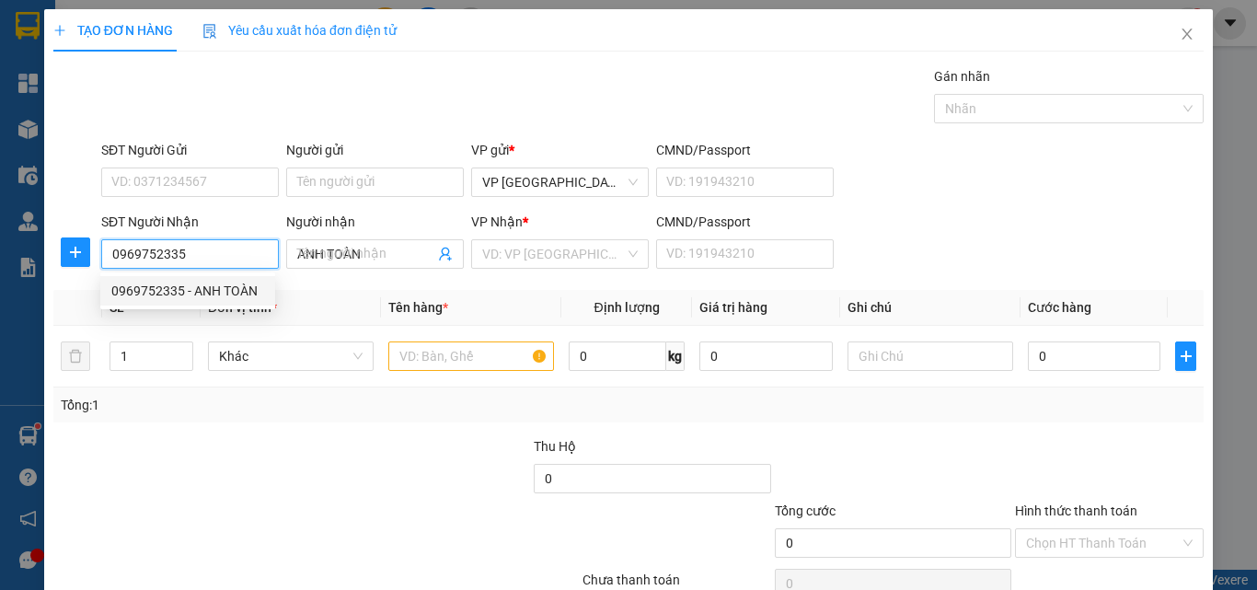
type input "540.000"
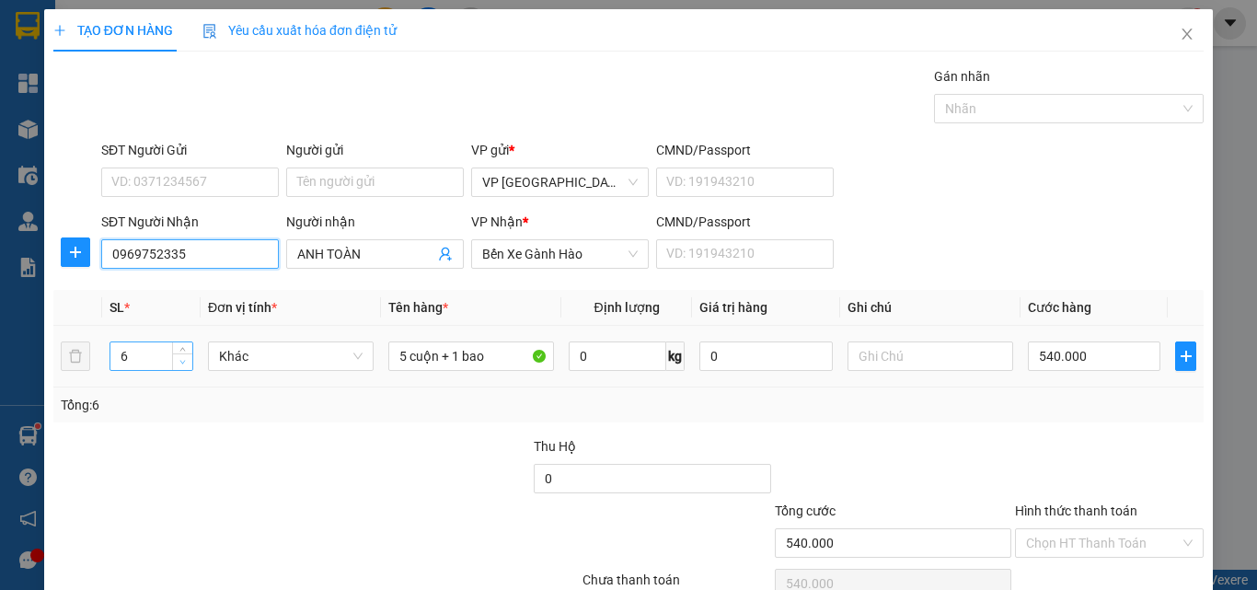
type input "0969752335"
click at [185, 366] on span "Decrease Value" at bounding box center [182, 361] width 20 height 17
click at [181, 364] on icon "down" at bounding box center [182, 362] width 6 height 6
click at [182, 364] on icon "down" at bounding box center [182, 362] width 6 height 6
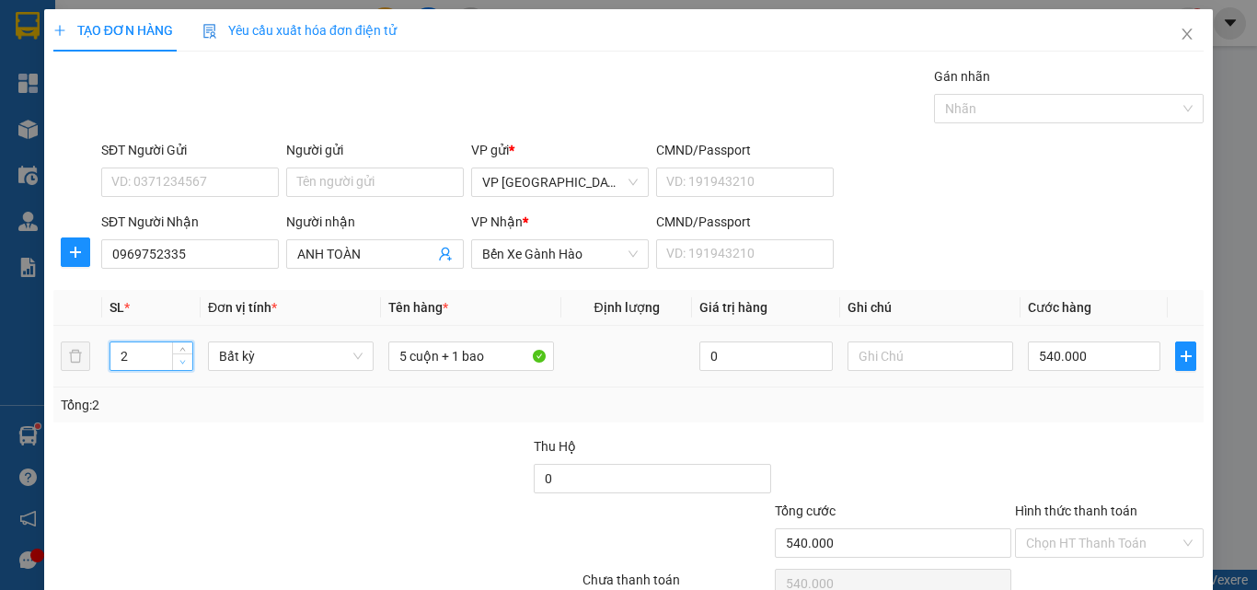
type input "1"
click at [183, 364] on icon "down" at bounding box center [182, 362] width 6 height 6
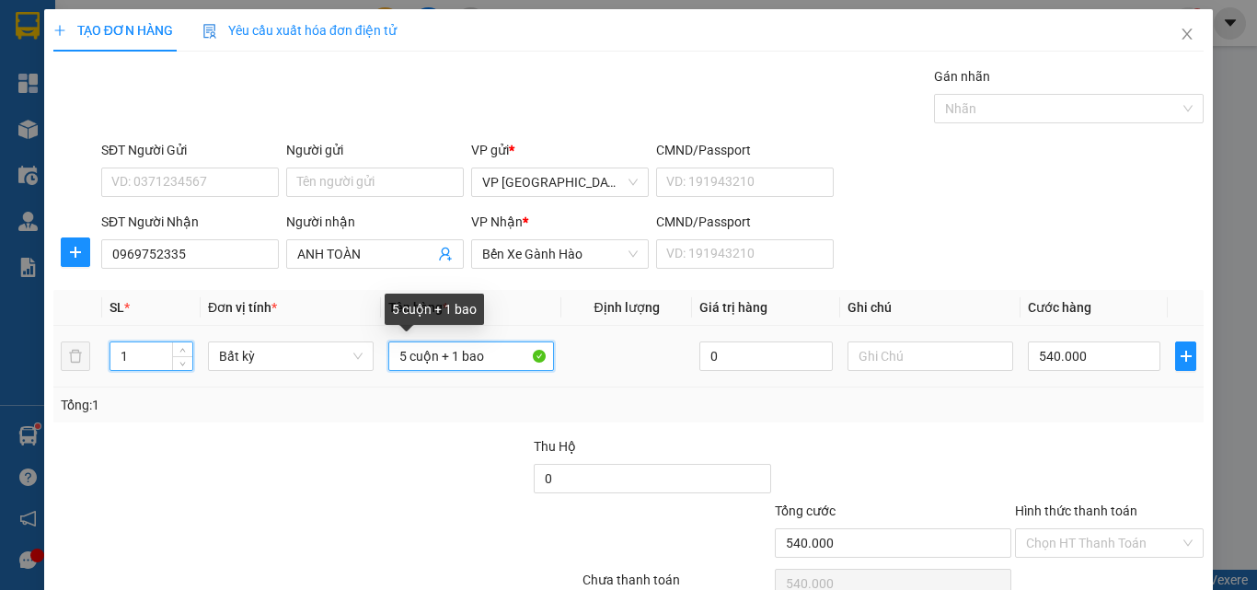
drag, startPoint x: 493, startPoint y: 360, endPoint x: 264, endPoint y: 412, distance: 235.0
click at [270, 412] on div "SL * Đơn vị tính * Tên hàng * Định lượng Giá trị hàng Ghi chú Cước hàng 1 Bất k…" at bounding box center [628, 356] width 1150 height 132
type input "0"
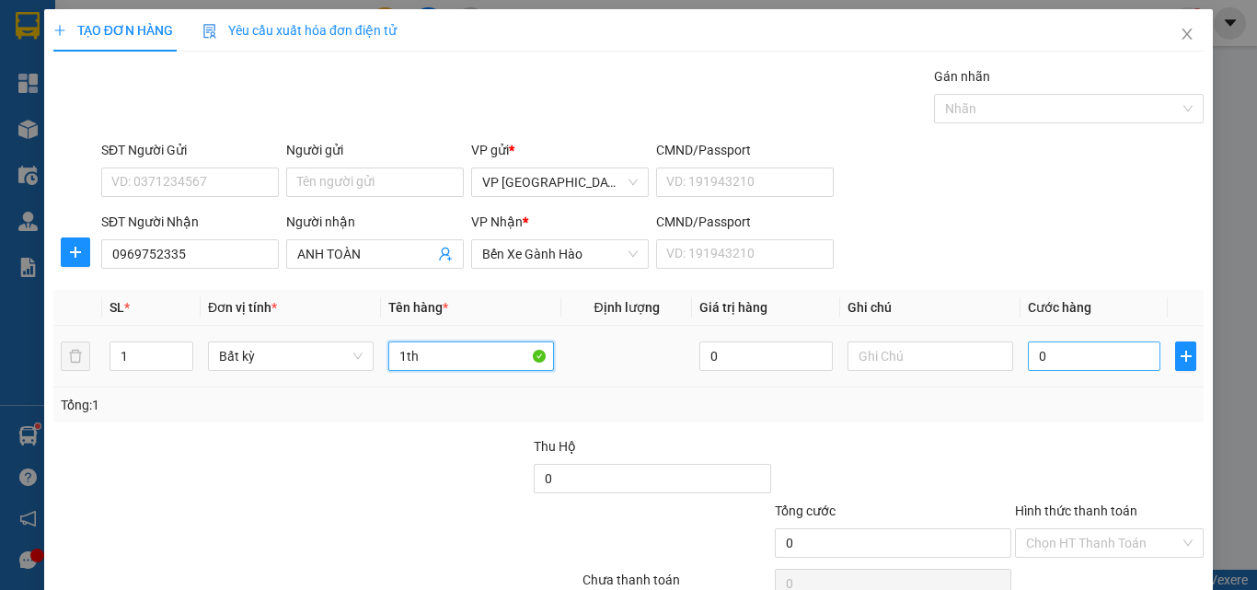
type input "1th"
click at [1041, 352] on input "0" at bounding box center [1093, 355] width 132 height 29
type input "4"
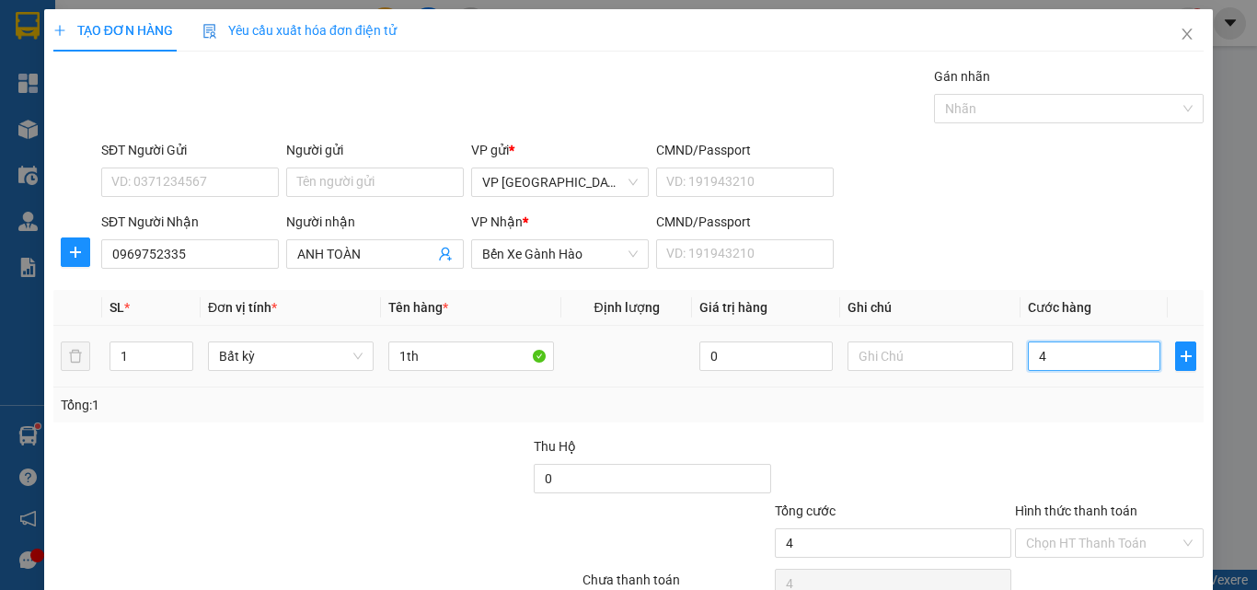
type input "40"
type input "40.000"
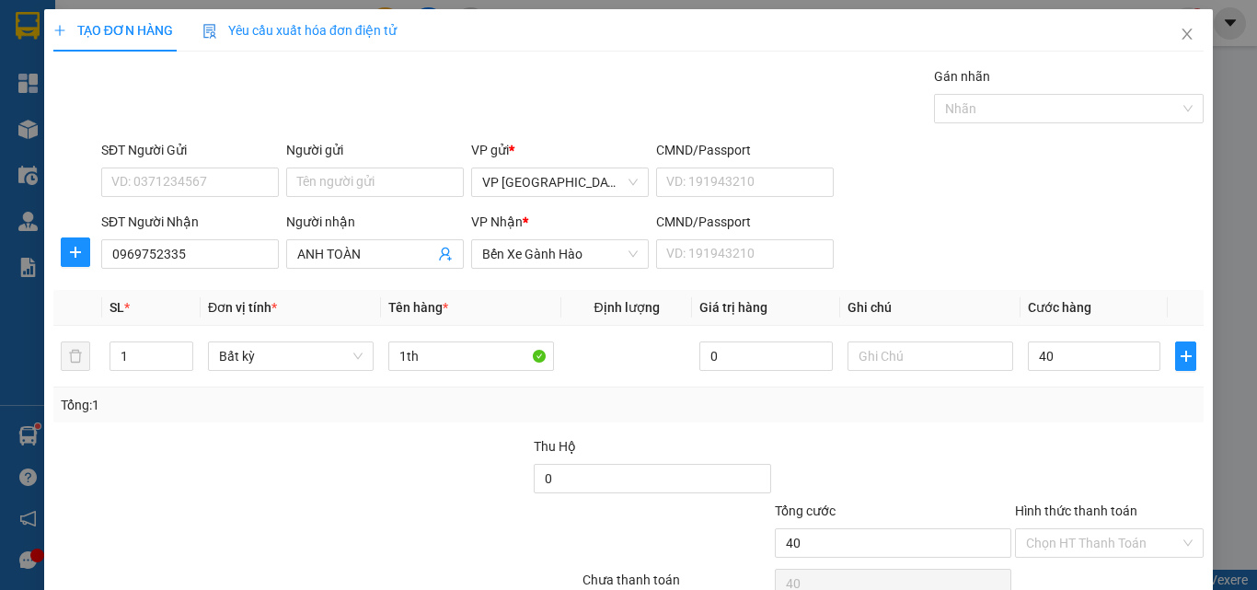
type input "40.000"
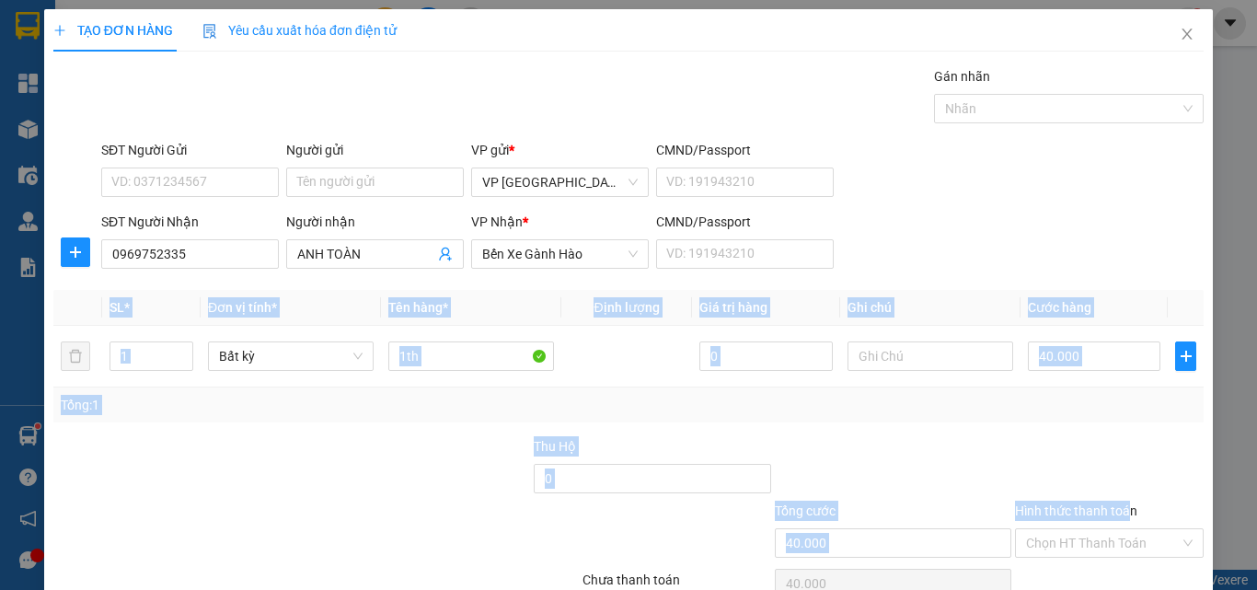
drag, startPoint x: 1136, startPoint y: 456, endPoint x: 1109, endPoint y: 499, distance: 50.8
click at [1113, 504] on div "TẠO ĐƠN HÀNG Yêu cầu xuất hóa đơn điện tử Transit Pickup Surcharge Ids Transit …" at bounding box center [628, 295] width 1257 height 590
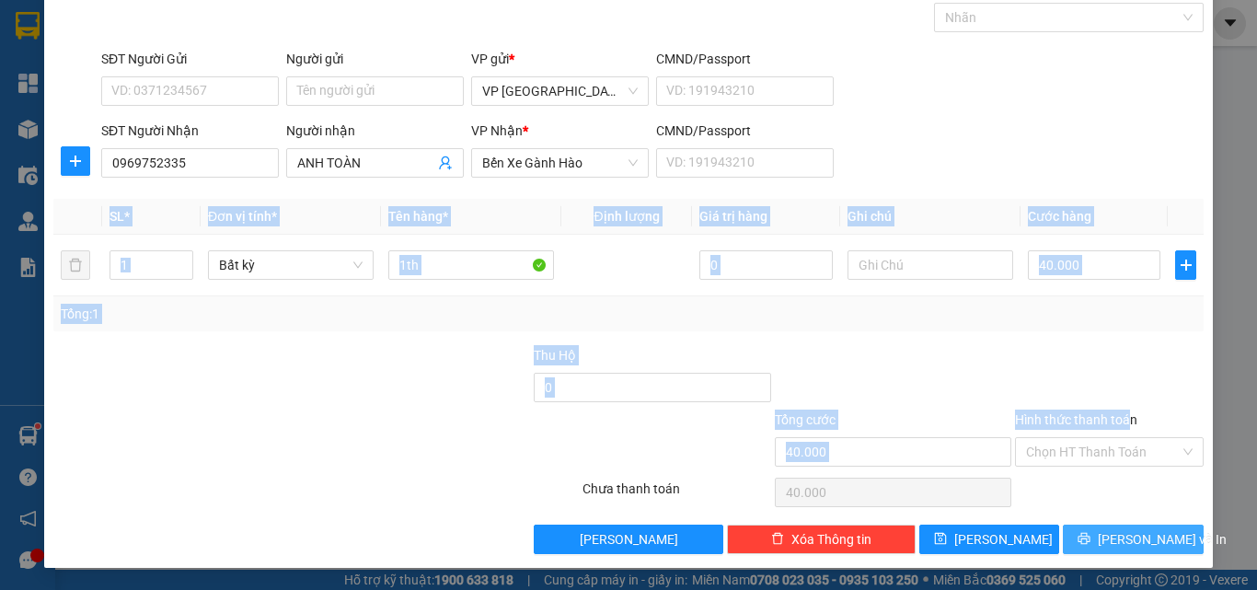
drag, startPoint x: 1107, startPoint y: 528, endPoint x: 1116, endPoint y: 536, distance: 12.4
click at [1116, 536] on span "[PERSON_NAME] và In" at bounding box center [1161, 539] width 129 height 20
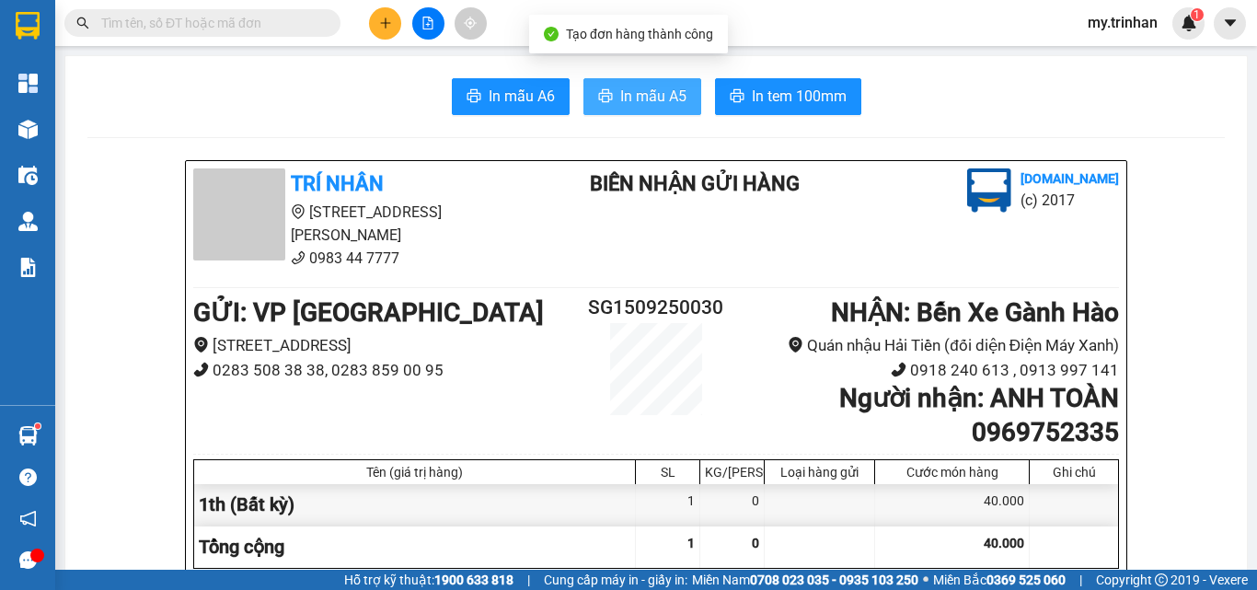
click at [629, 95] on span "In mẫu A5" at bounding box center [653, 96] width 66 height 23
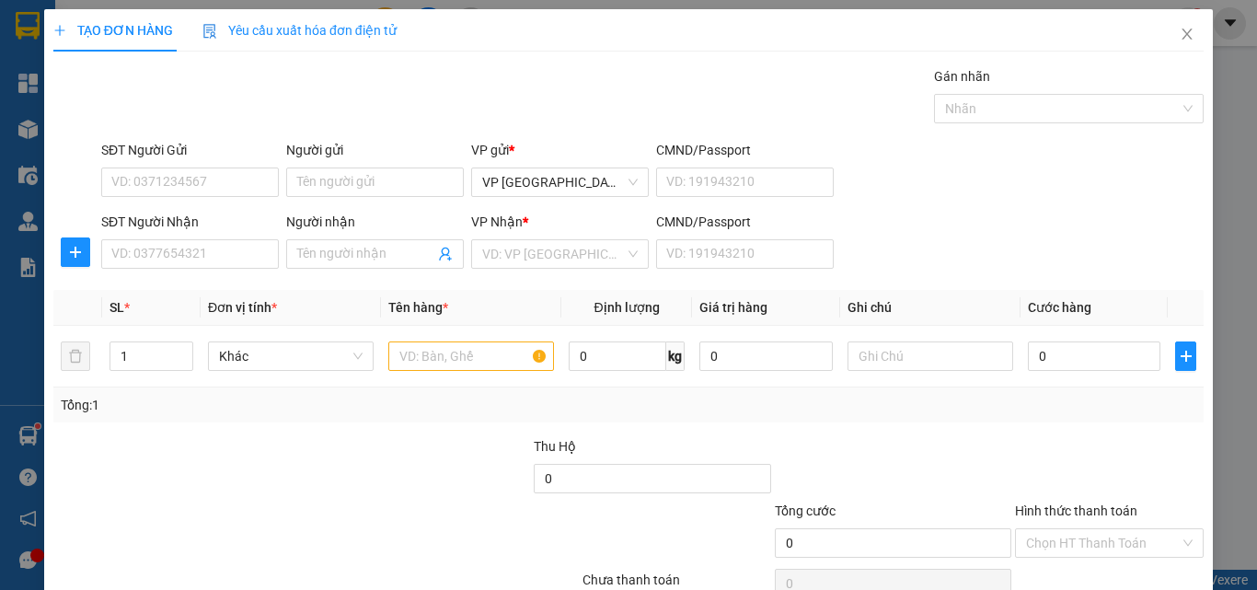
click at [820, 281] on div "Transit Pickup Surcharge Ids Transit Deliver Surcharge Ids Transit Deliver Surc…" at bounding box center [628, 355] width 1150 height 579
click at [362, 248] on input "Người nhận" at bounding box center [365, 254] width 137 height 20
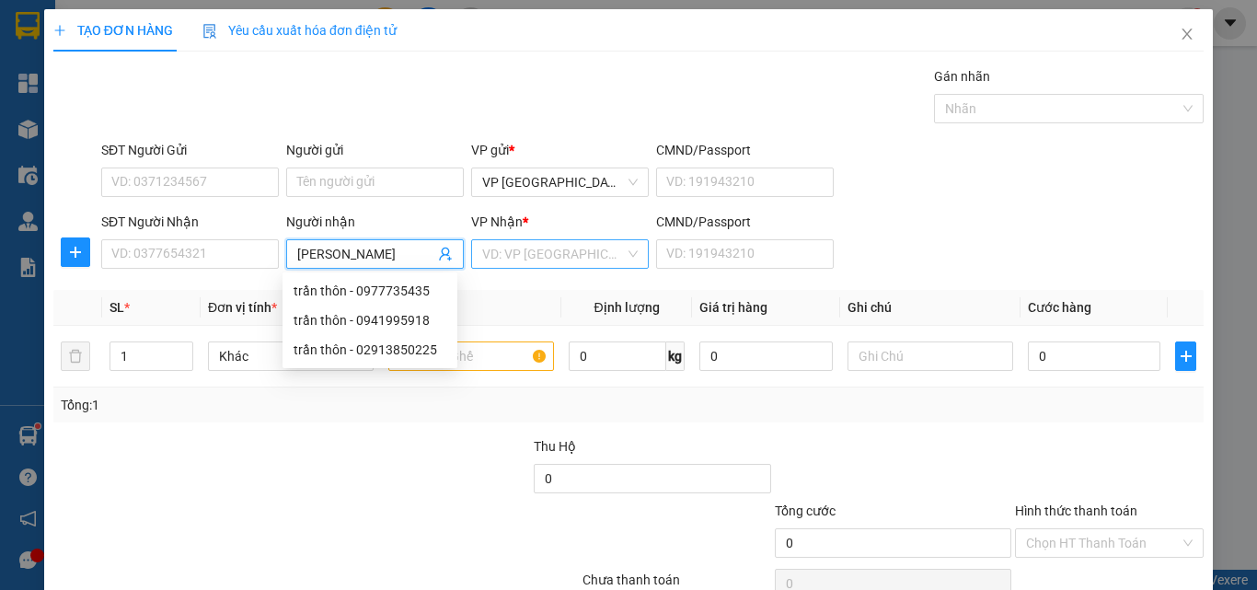
type input "[PERSON_NAME]"
click at [543, 247] on input "search" at bounding box center [553, 254] width 143 height 28
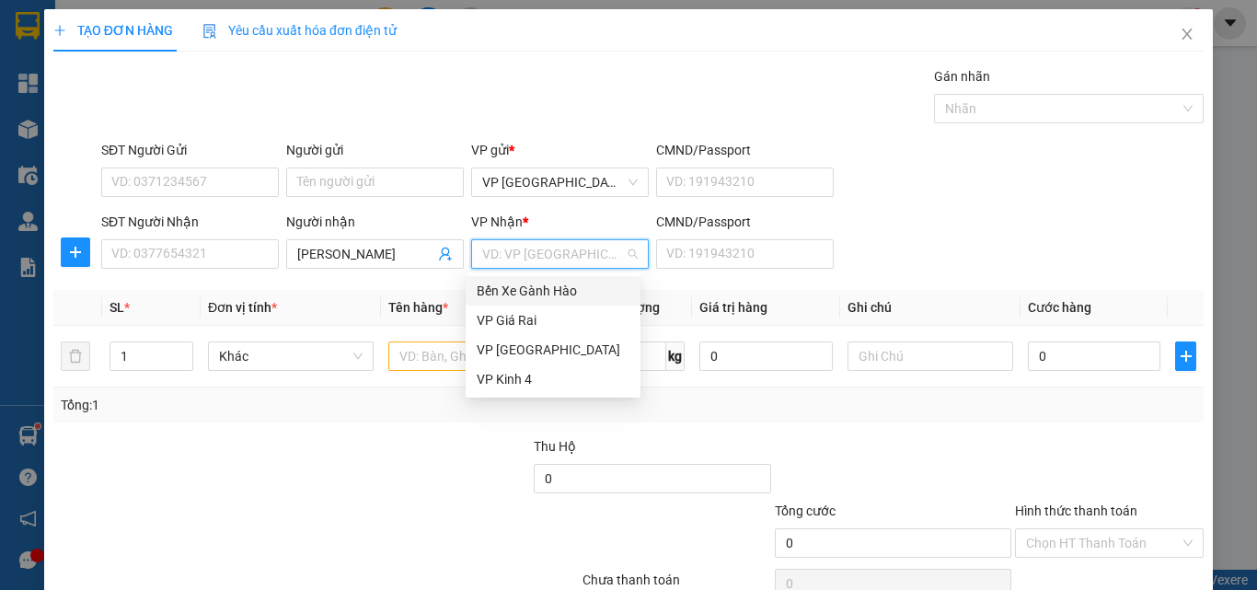
click at [527, 311] on div "VP Giá Rai" at bounding box center [552, 320] width 153 height 20
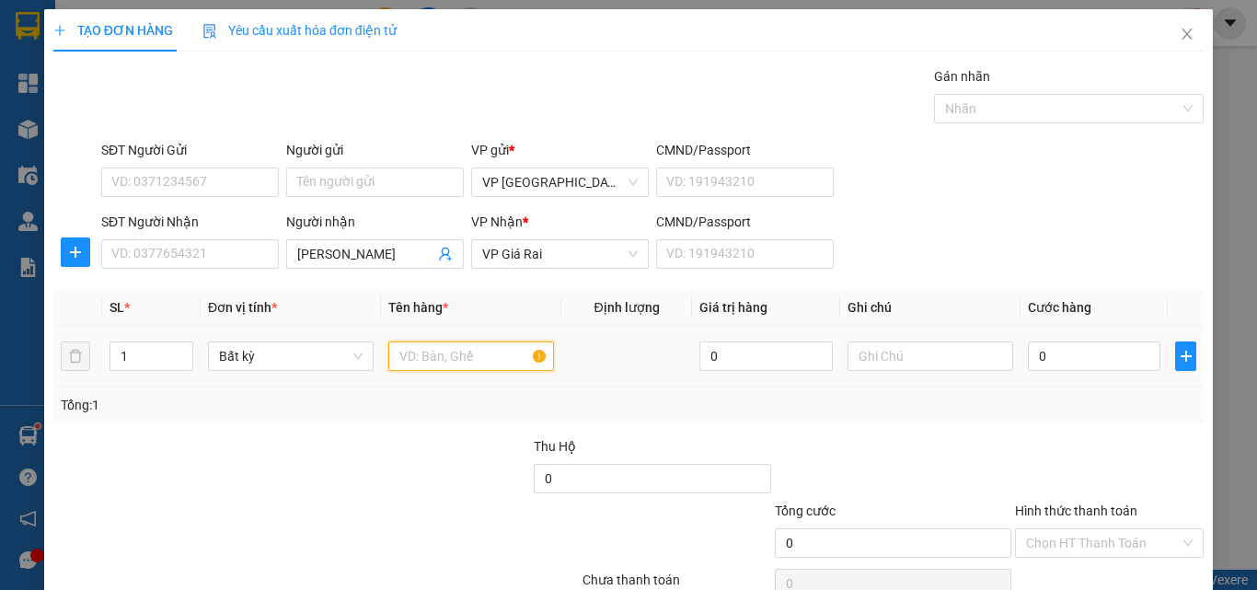
drag, startPoint x: 442, startPoint y: 355, endPoint x: 430, endPoint y: 358, distance: 12.3
click at [435, 357] on input "text" at bounding box center [471, 355] width 166 height 29
type input "1 bao"
click at [1055, 354] on input "0" at bounding box center [1093, 355] width 132 height 29
type input "4"
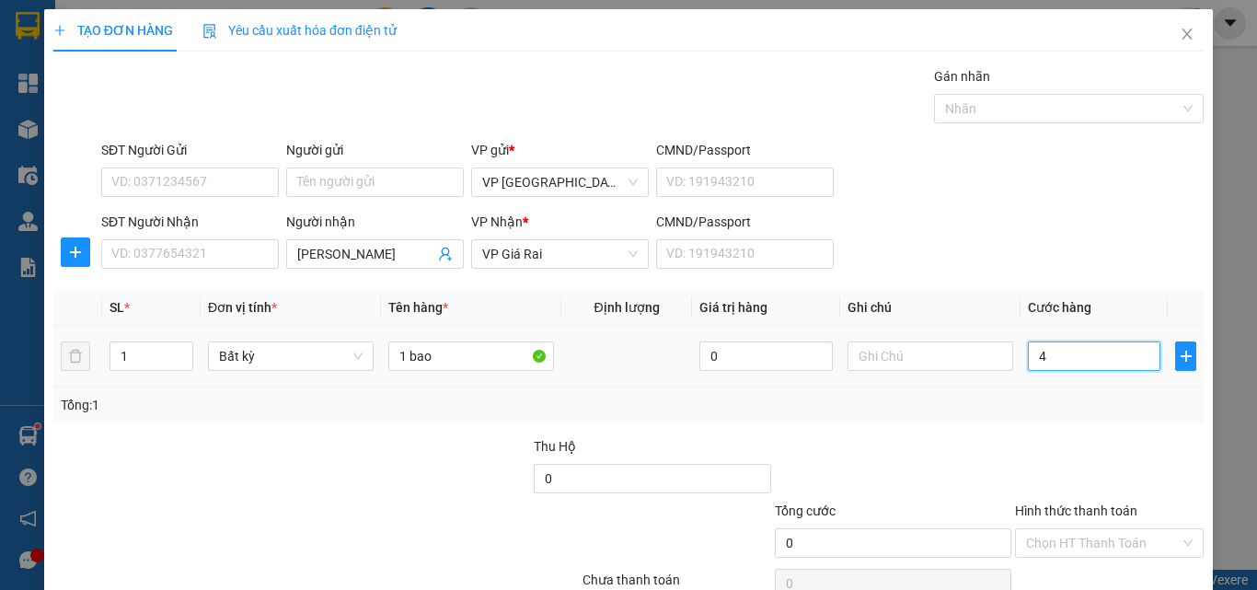
type input "4"
type input "40"
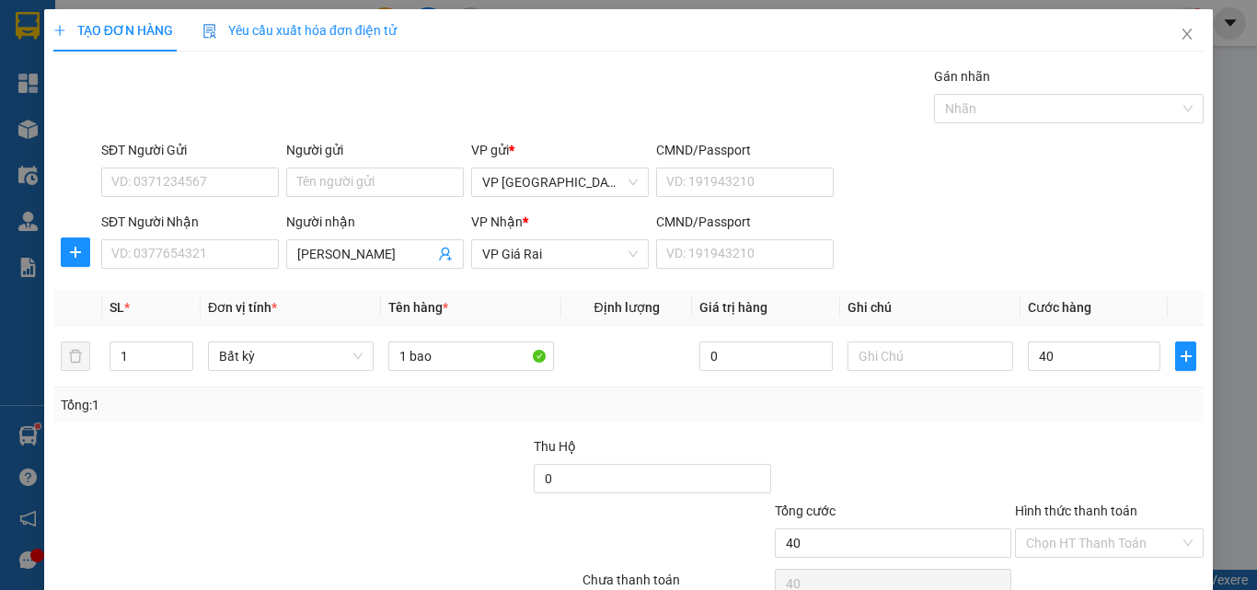
type input "40.000"
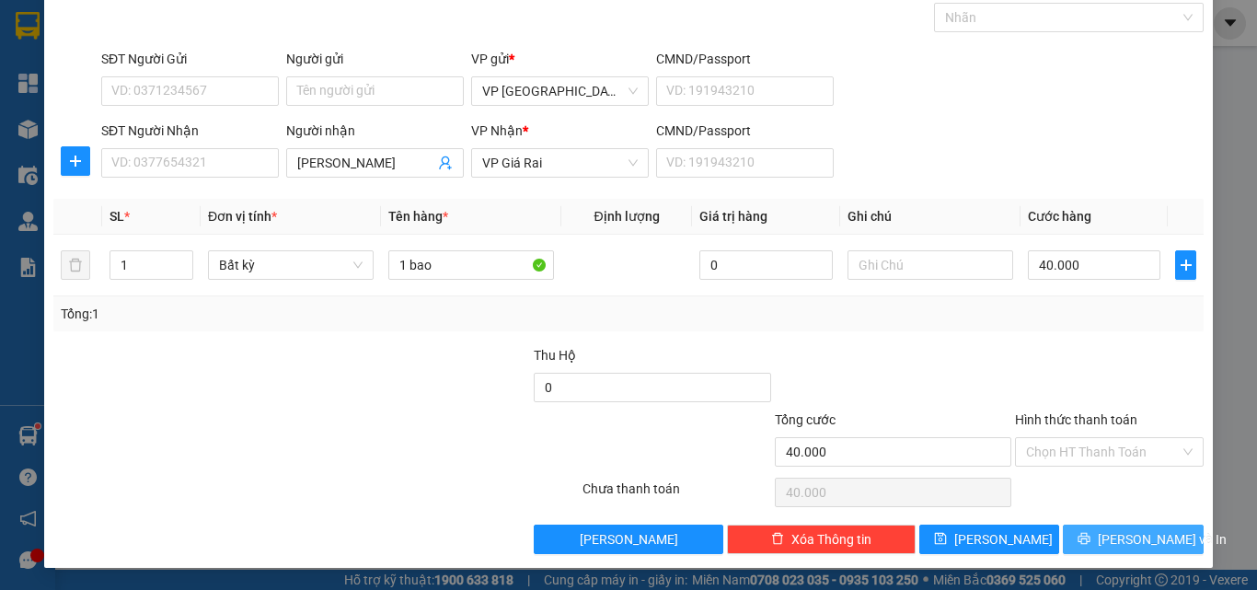
click at [1108, 539] on span "[PERSON_NAME] và In" at bounding box center [1161, 539] width 129 height 20
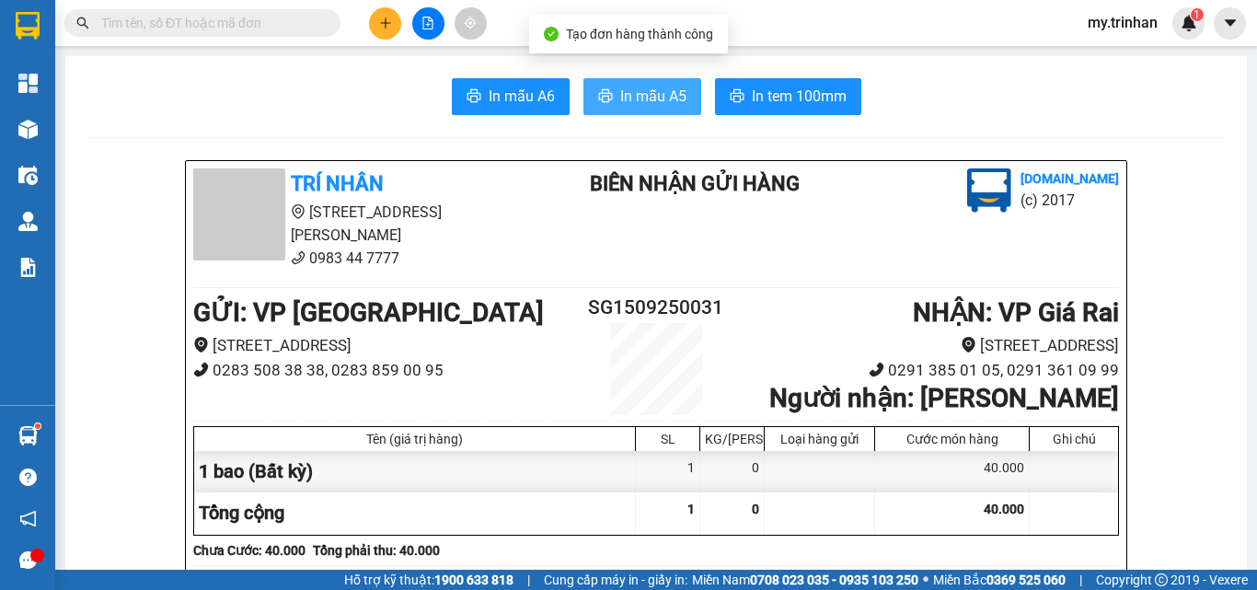
click at [623, 92] on span "In mẫu A5" at bounding box center [653, 96] width 66 height 23
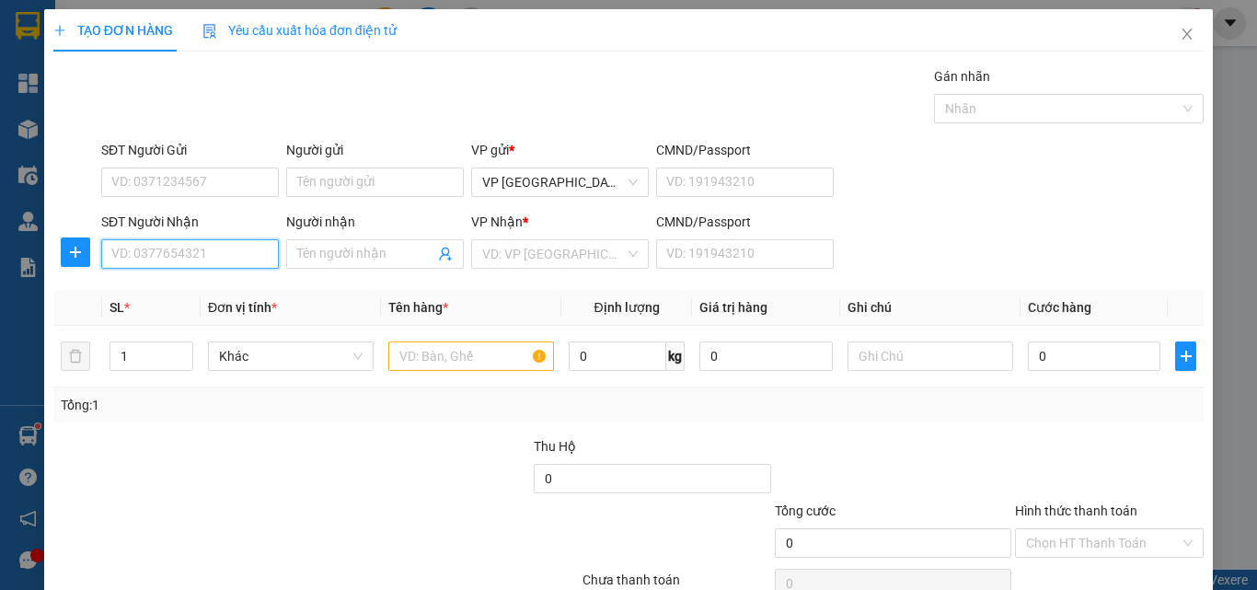
click at [205, 257] on input "SĐT Người Nhận" at bounding box center [190, 253] width 178 height 29
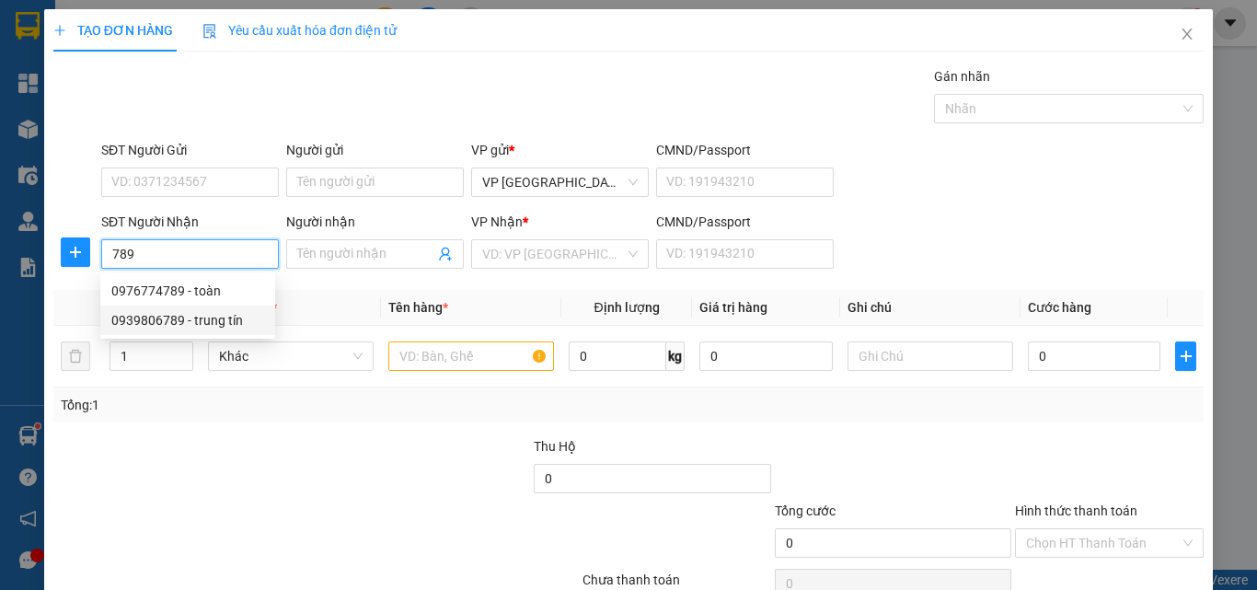
click at [213, 311] on div "0939806789 - trung tín" at bounding box center [187, 320] width 153 height 20
type input "0939806789"
type input "trung tín"
type input "30.000"
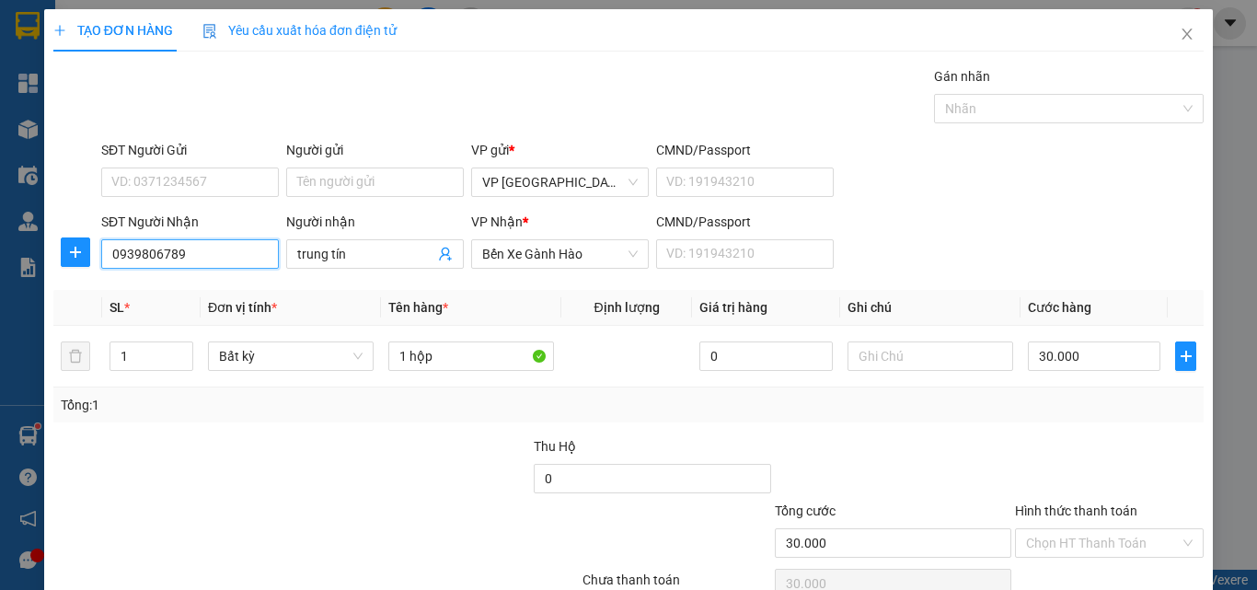
type input "0939806789"
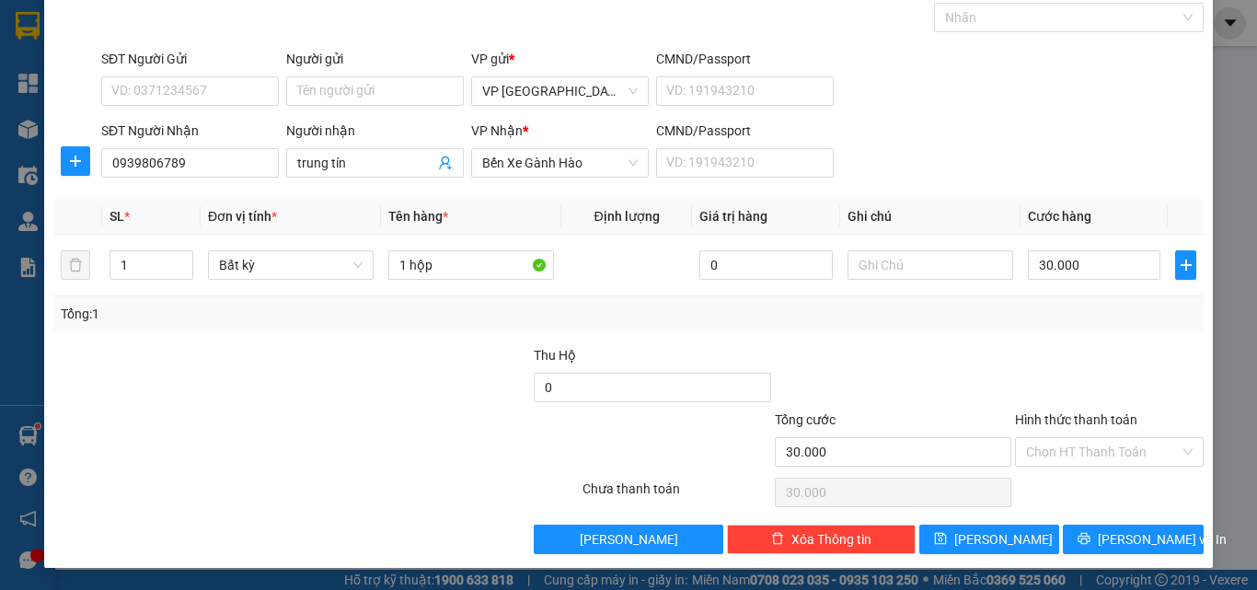
click at [1122, 522] on div "Transit Pickup Surcharge Ids Transit Deliver Surcharge Ids Transit Deliver Surc…" at bounding box center [628, 264] width 1150 height 579
click at [1121, 535] on span "[PERSON_NAME] và In" at bounding box center [1161, 539] width 129 height 20
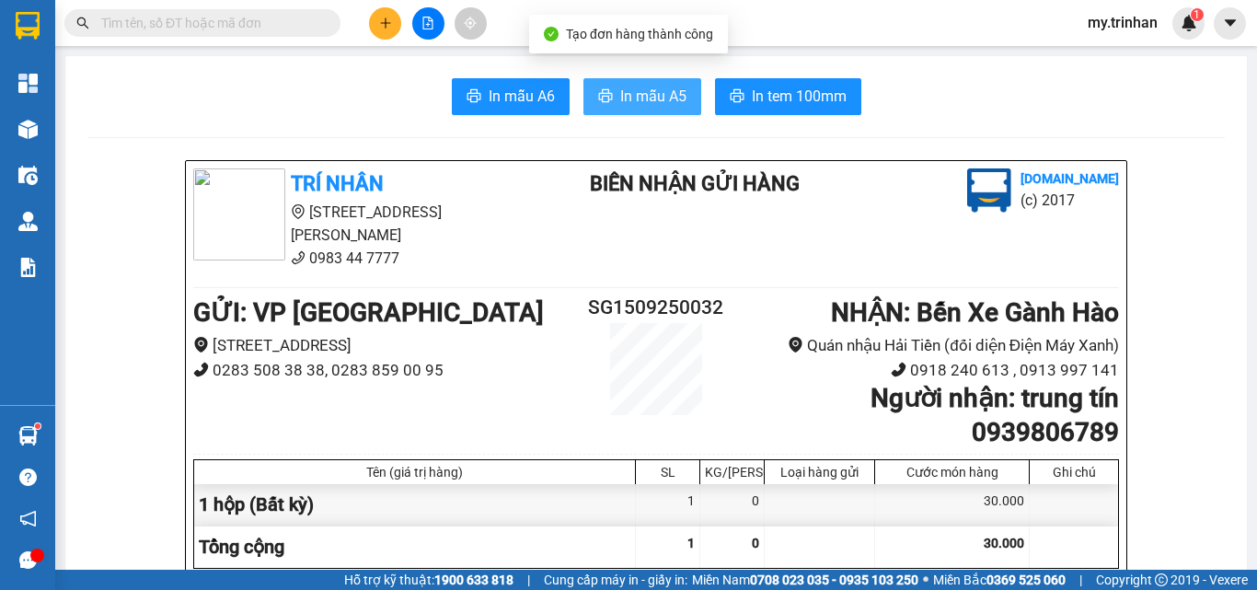
click at [655, 87] on span "In mẫu A5" at bounding box center [653, 96] width 66 height 23
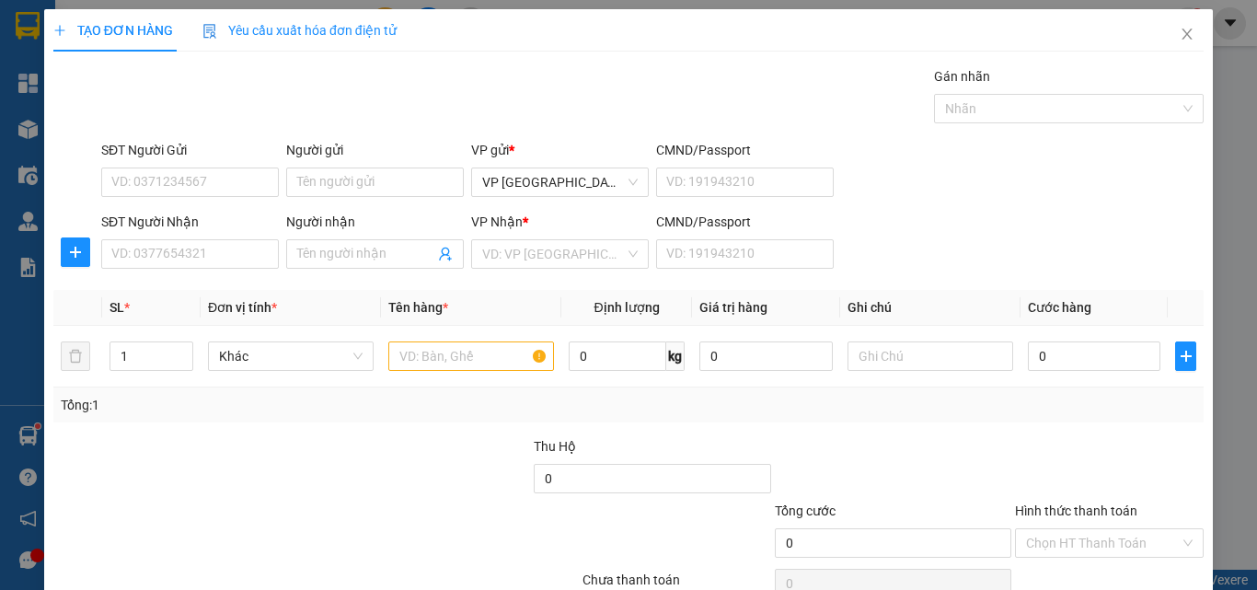
click at [1187, 175] on div "SĐT Người Gửi VD: 0371234567 Người gửi Tên người gửi VP gửi * VP [GEOGRAPHIC_DA…" at bounding box center [652, 172] width 1109 height 64
click at [1188, 176] on div "SĐT Người Gửi VD: 0371234567 Người gửi Tên người gửi VP gửi * VP [GEOGRAPHIC_DA…" at bounding box center [652, 172] width 1109 height 64
click at [235, 247] on input "SĐT Người Nhận" at bounding box center [190, 253] width 178 height 29
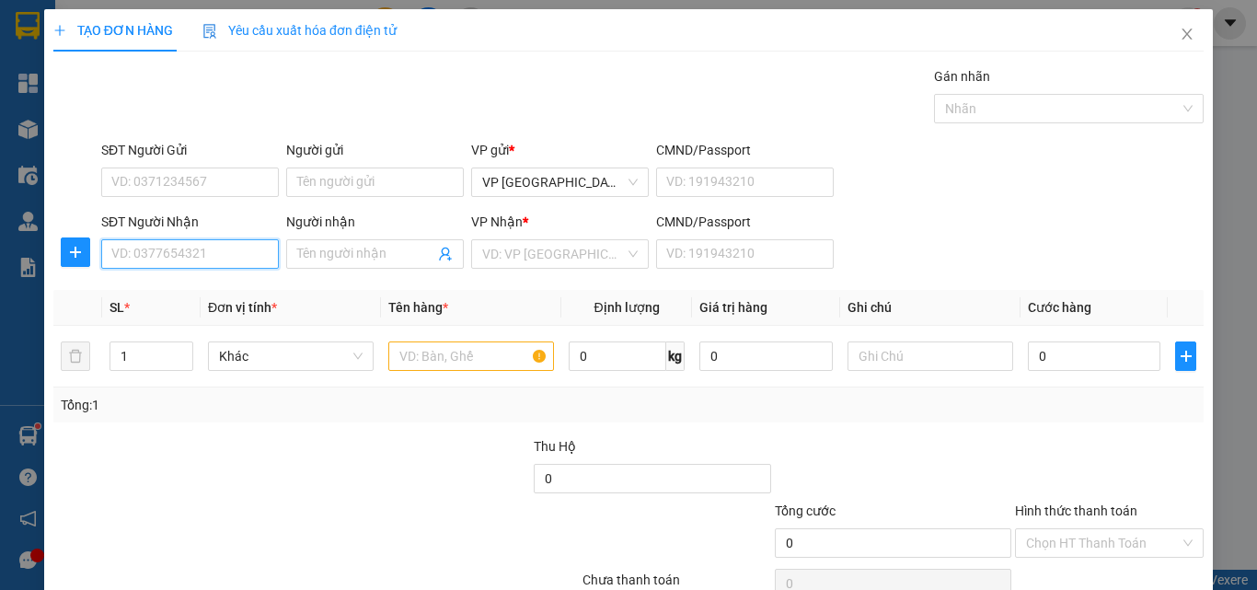
click at [235, 247] on input "SĐT Người Nhận" at bounding box center [190, 253] width 178 height 29
click at [237, 246] on input "SĐT Người Nhận" at bounding box center [190, 253] width 178 height 29
click at [251, 254] on input "SĐT Người Nhận" at bounding box center [190, 253] width 178 height 29
click at [249, 289] on div "0849863411 - THIỆN THẠNH" at bounding box center [194, 291] width 166 height 20
type input "0849863411"
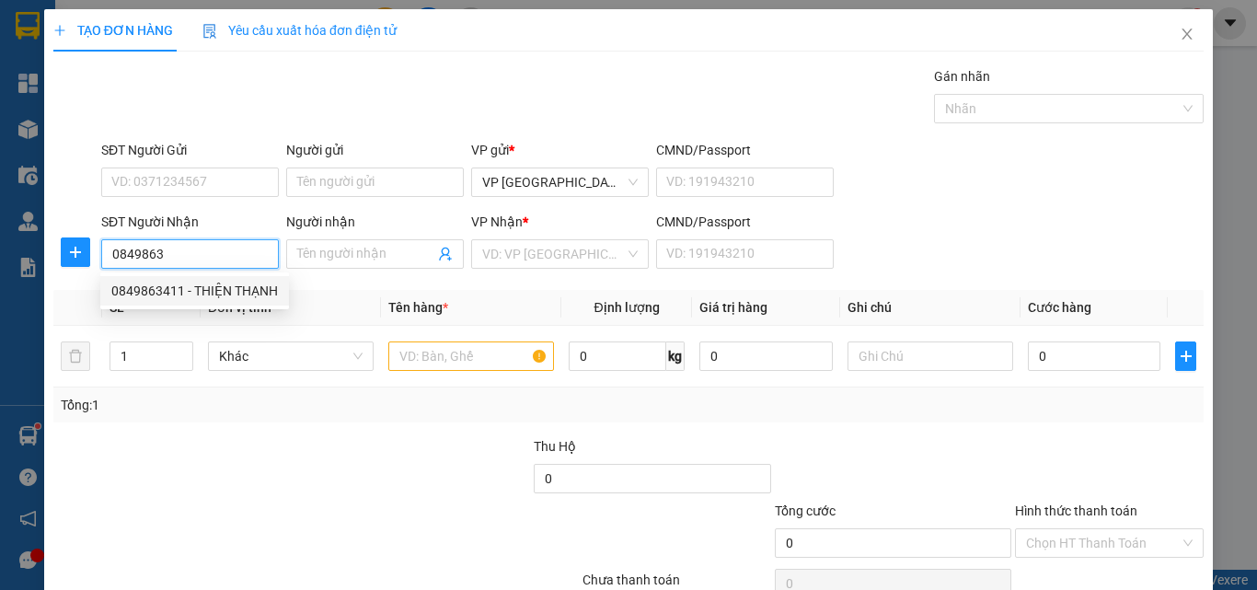
type input "THIỆN THẠNH"
type input "100.000"
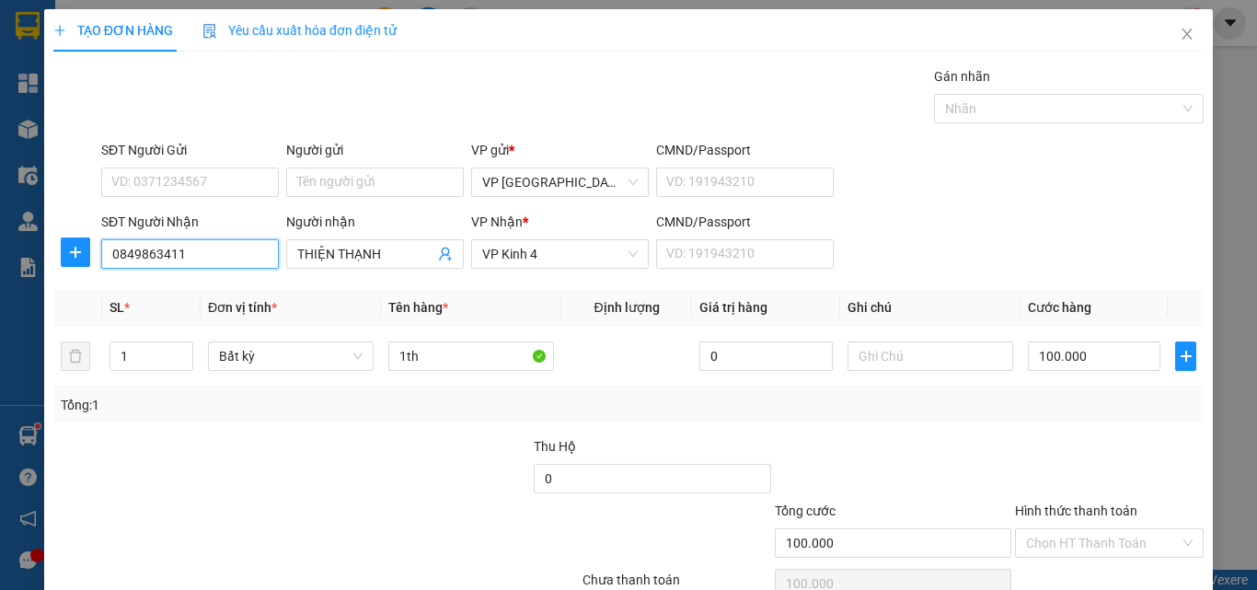
type input "0849863411"
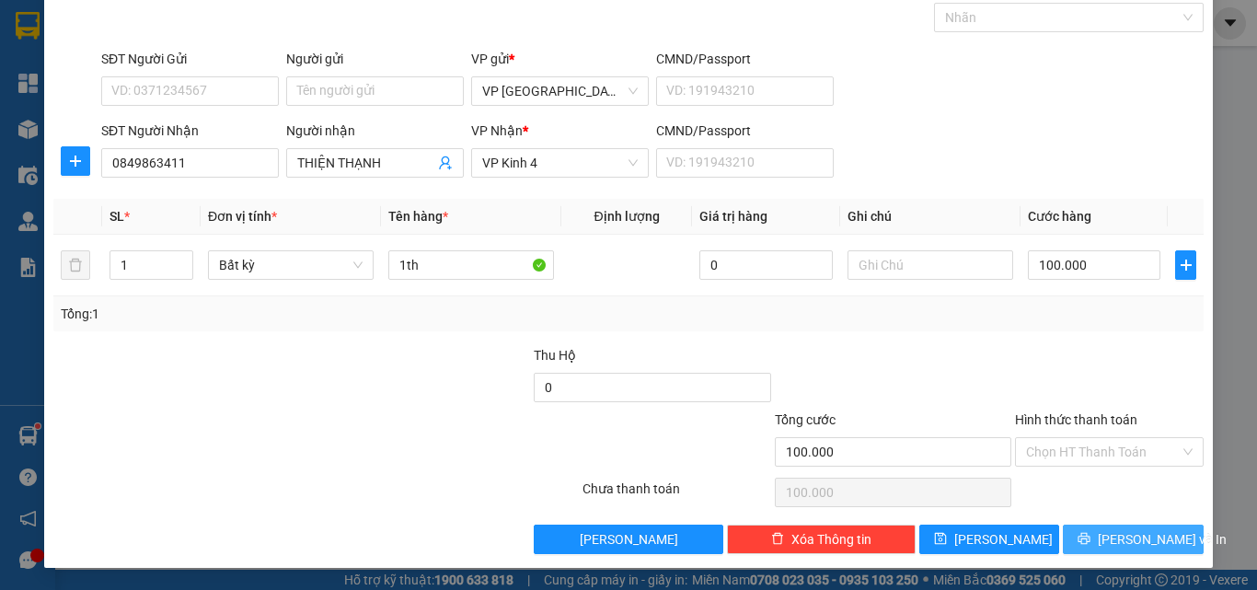
click at [1090, 537] on icon "printer" at bounding box center [1083, 538] width 13 height 13
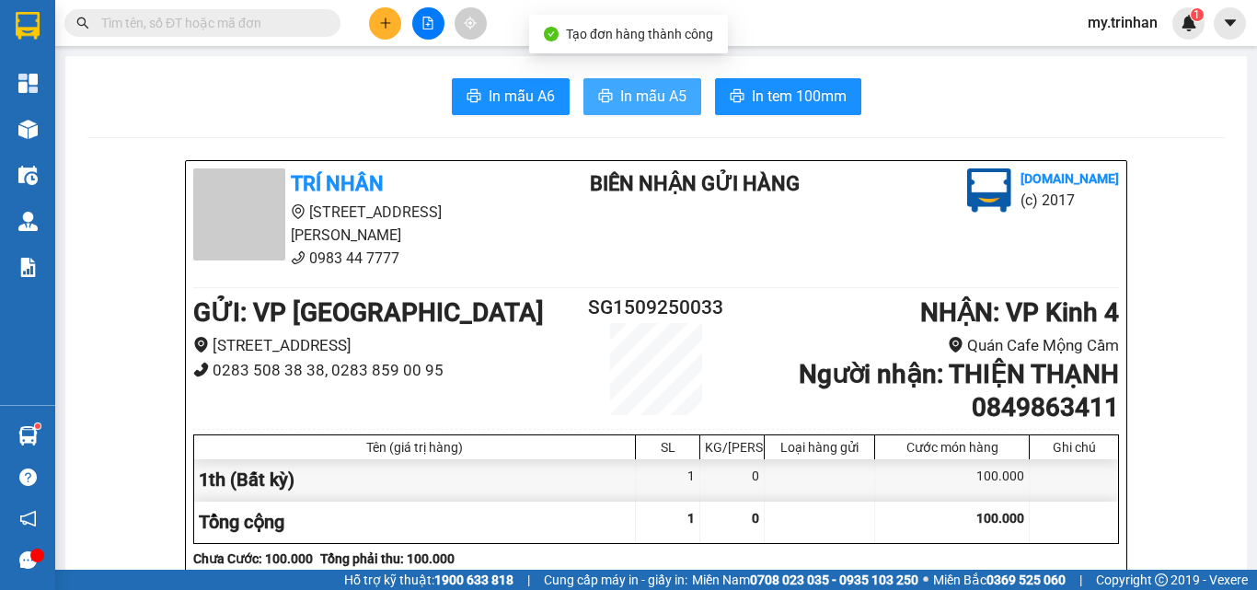
click at [671, 86] on span "In mẫu A5" at bounding box center [653, 96] width 66 height 23
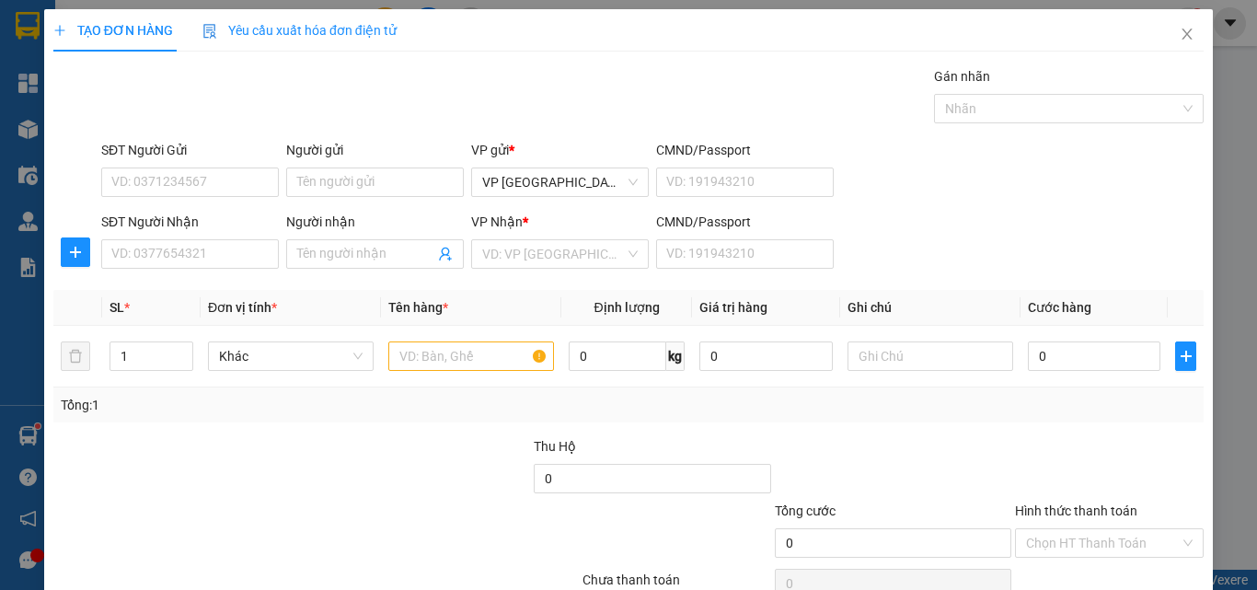
click at [987, 257] on div "SĐT Người Nhận VD: 0377654321 Người nhận Tên người nhận VP Nhận * VD: VP Sài Gò…" at bounding box center [652, 244] width 1109 height 64
click at [178, 259] on input "SĐT Người Nhận" at bounding box center [190, 253] width 178 height 29
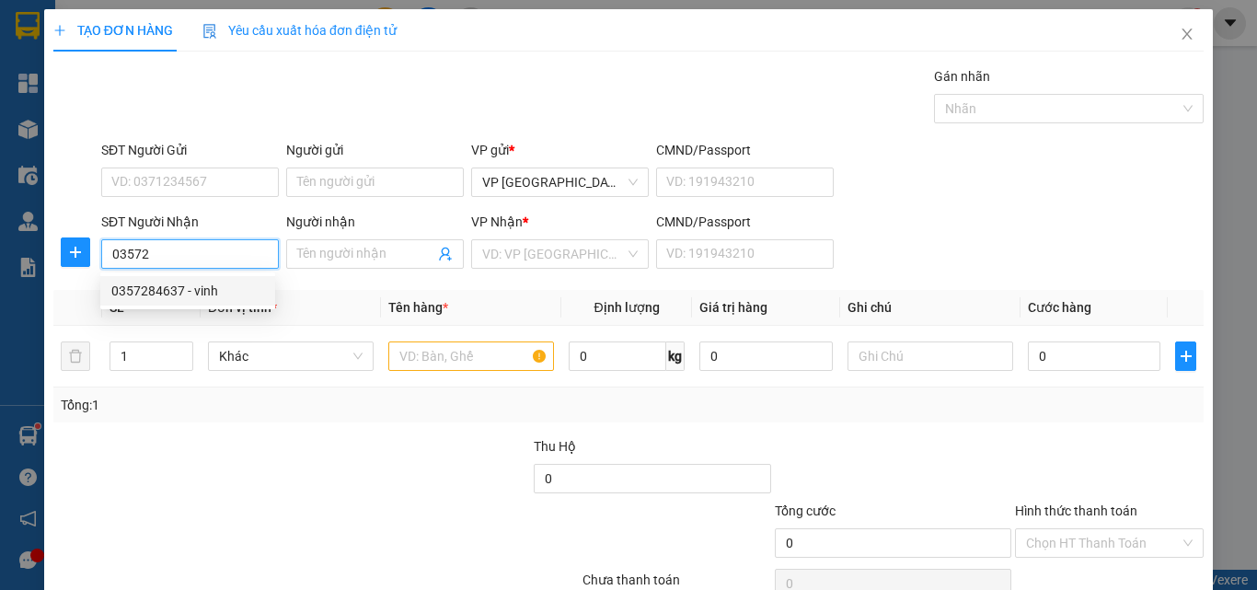
click at [209, 288] on div "0357284637 - vinh" at bounding box center [187, 291] width 153 height 20
type input "0357284637"
type input "vinh"
type input "150.000"
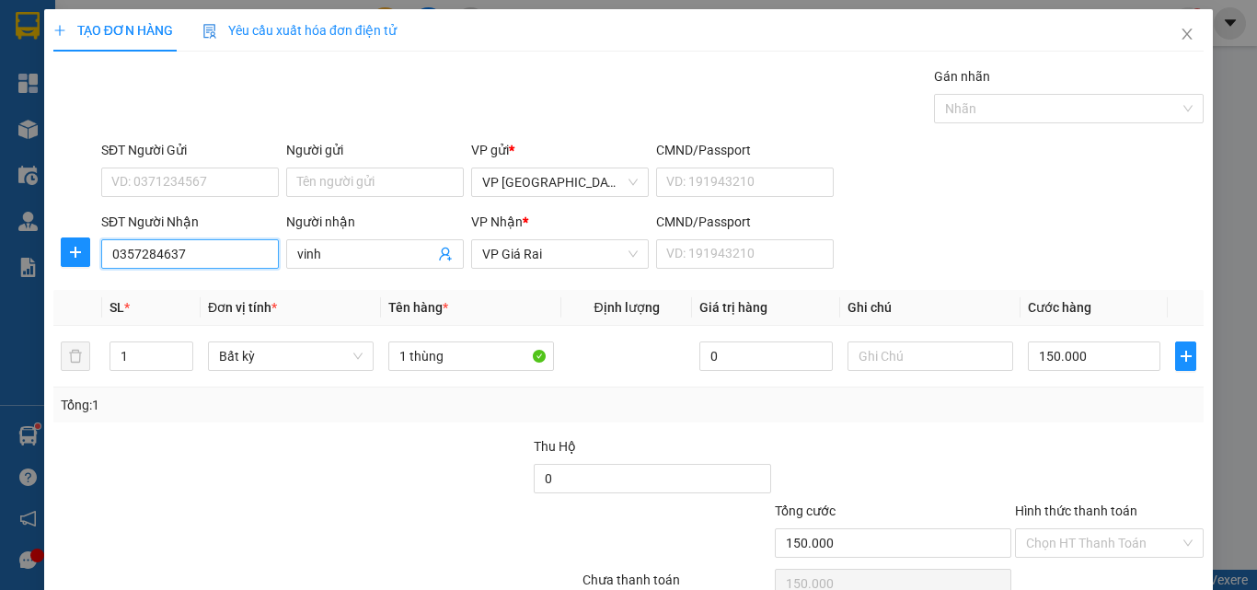
type input "0357284637"
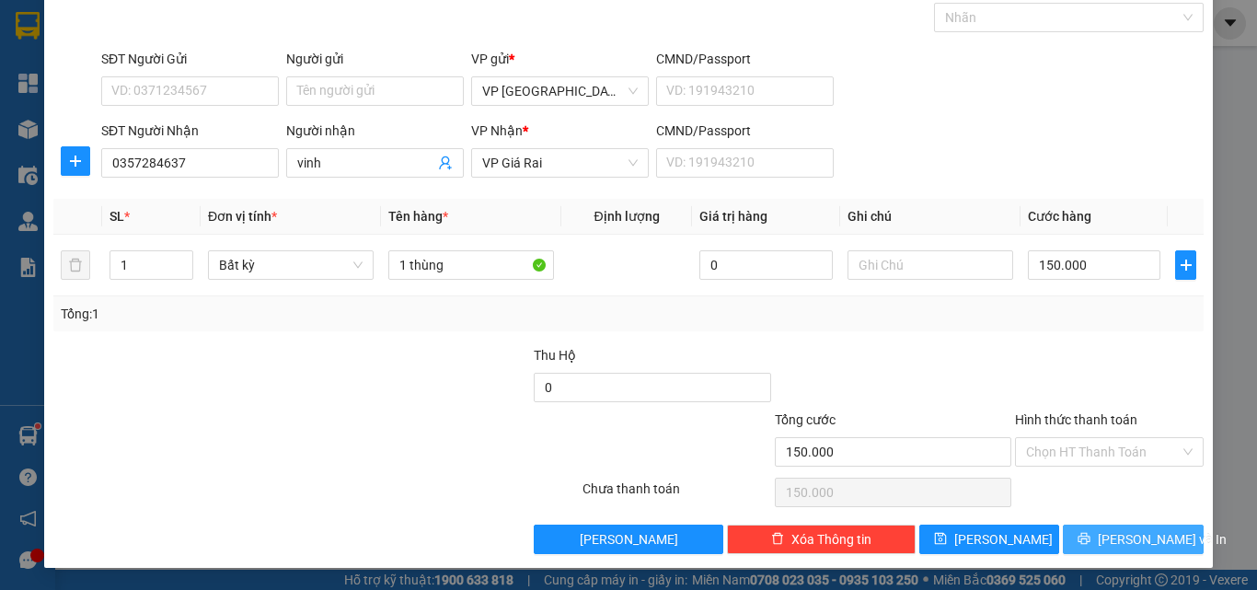
click at [1085, 548] on button "[PERSON_NAME] và In" at bounding box center [1132, 538] width 141 height 29
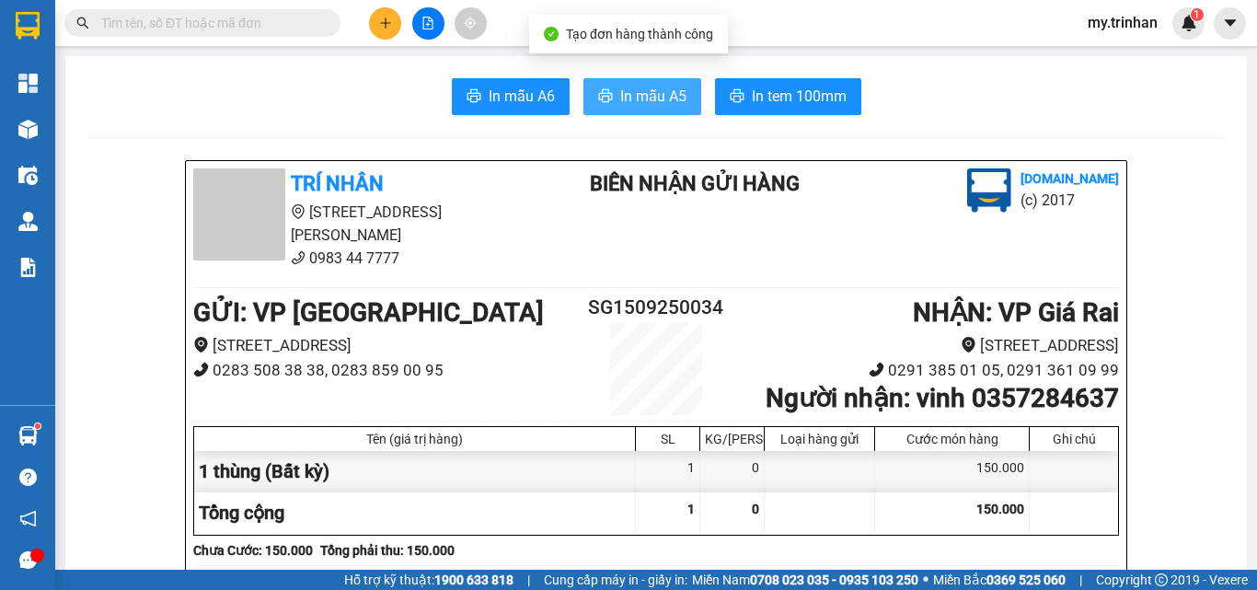
click at [640, 96] on span "In mẫu A5" at bounding box center [653, 96] width 66 height 23
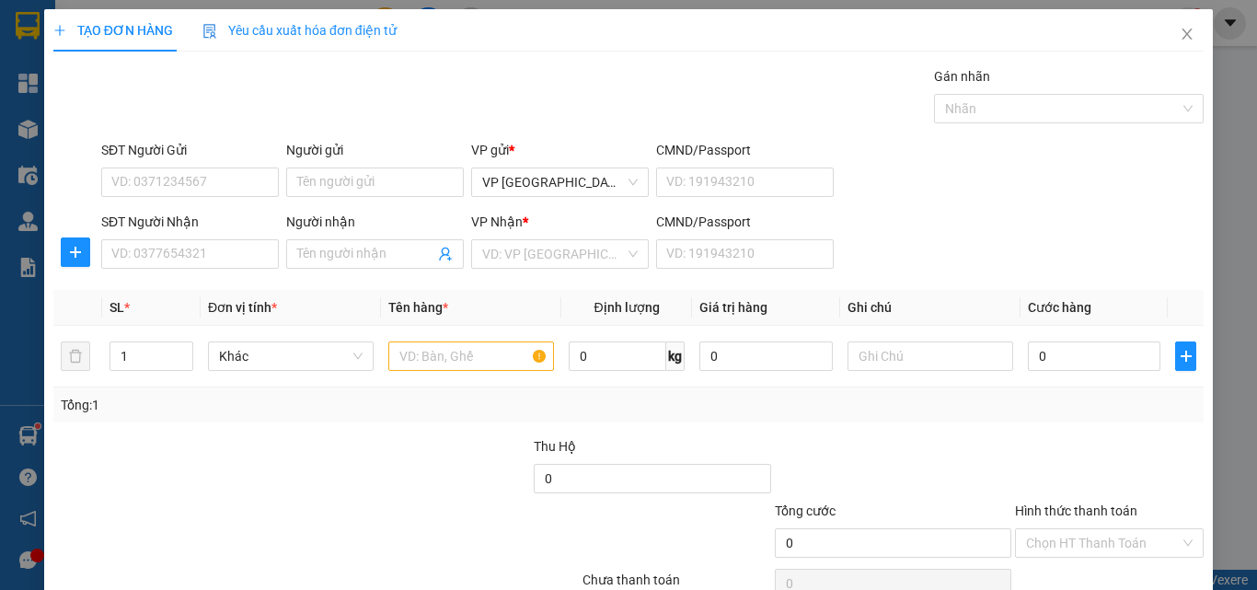
drag, startPoint x: 991, startPoint y: 254, endPoint x: 365, endPoint y: 254, distance: 625.5
click at [984, 254] on div "SĐT Người Nhận VD: 0377654321 Người nhận Tên người nhận VP Nhận * VD: VP Sài Gò…" at bounding box center [652, 244] width 1109 height 64
click at [135, 251] on input "SĐT Người Nhận" at bounding box center [190, 253] width 178 height 29
click at [135, 252] on input "SĐT Người Nhận" at bounding box center [190, 253] width 178 height 29
click at [389, 248] on input "Người nhận" at bounding box center [365, 254] width 137 height 20
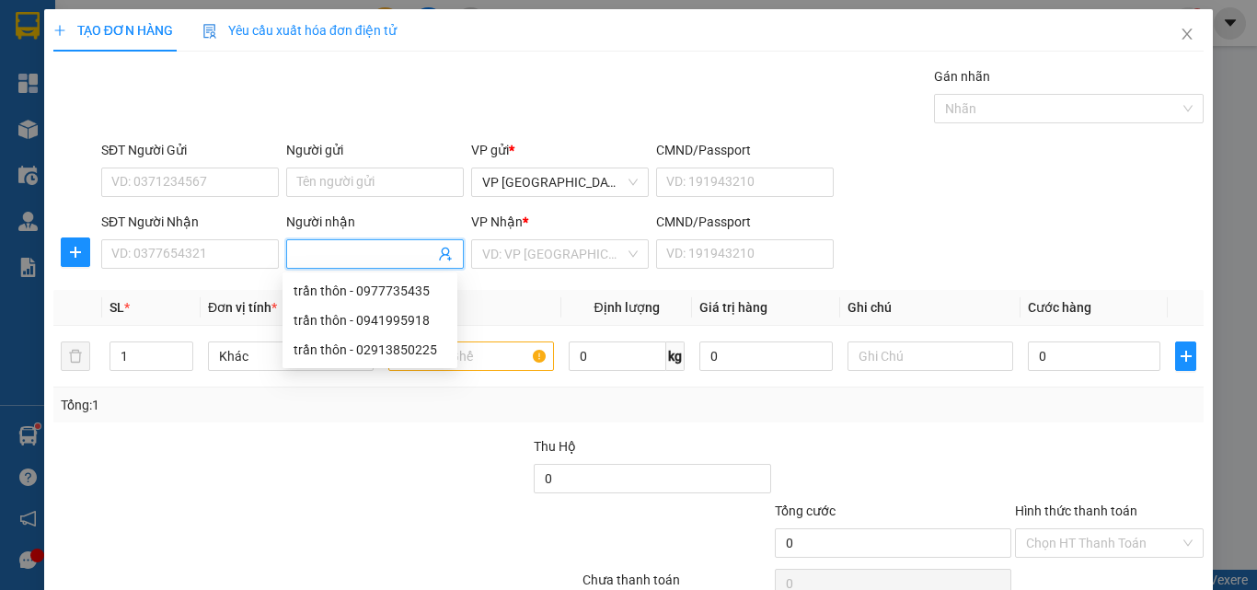
type input "d"
type input "đức anh"
click at [408, 327] on div "đức anh - 0353668953" at bounding box center [369, 320] width 153 height 20
type input "0353668953"
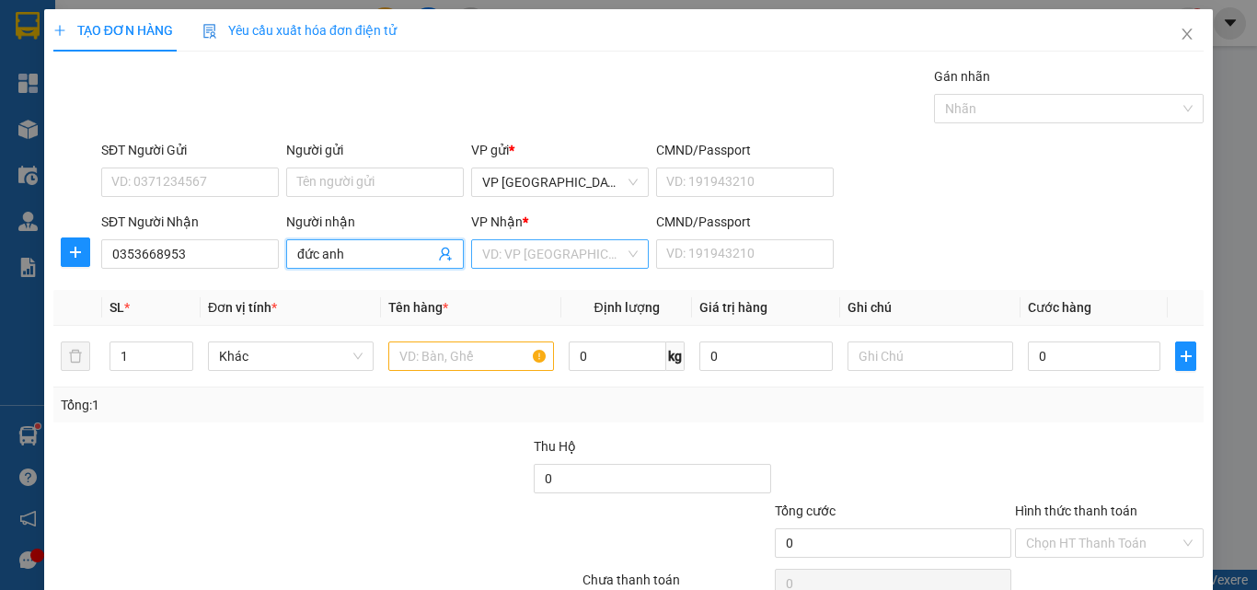
type input "đức anh"
click at [526, 260] on input "search" at bounding box center [553, 254] width 143 height 28
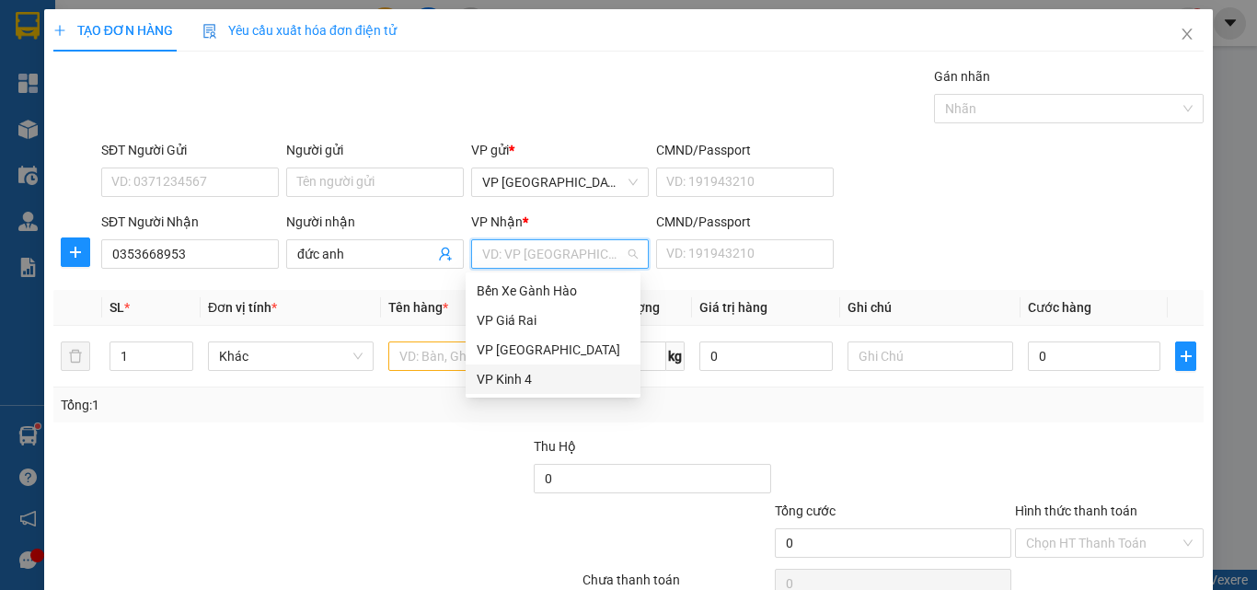
click at [526, 376] on div "VP Kinh 4" at bounding box center [552, 379] width 153 height 20
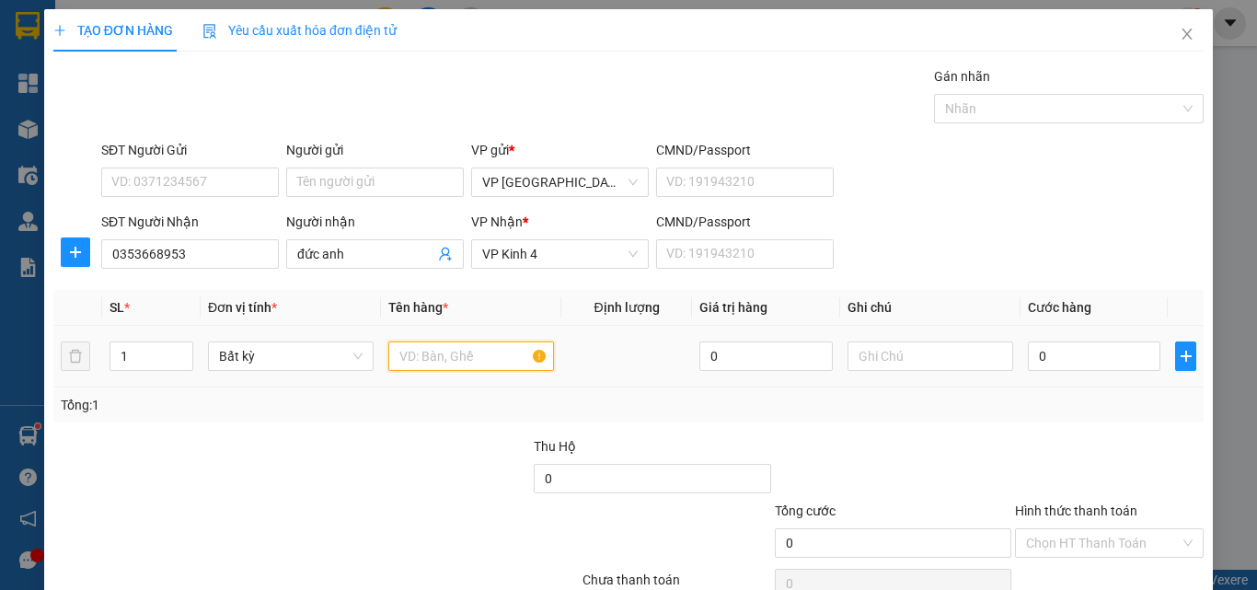
click at [421, 352] on input "text" at bounding box center [471, 355] width 166 height 29
type input "1th"
click at [1084, 358] on input "0" at bounding box center [1093, 355] width 132 height 29
type input "3"
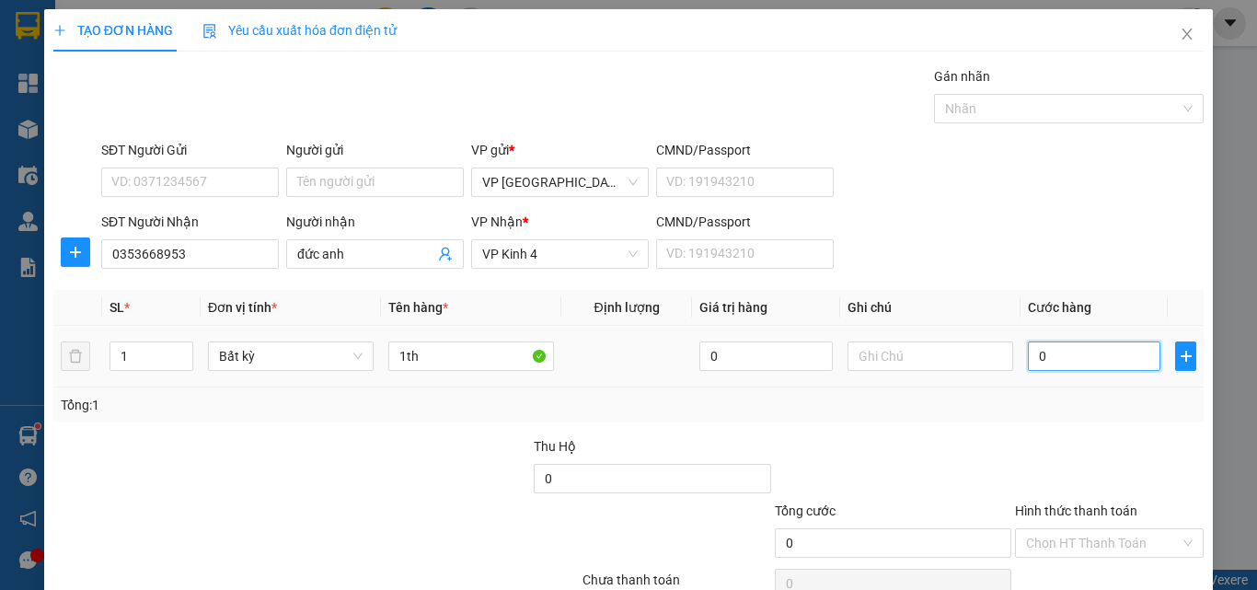
type input "3"
type input "30"
type input "30.000"
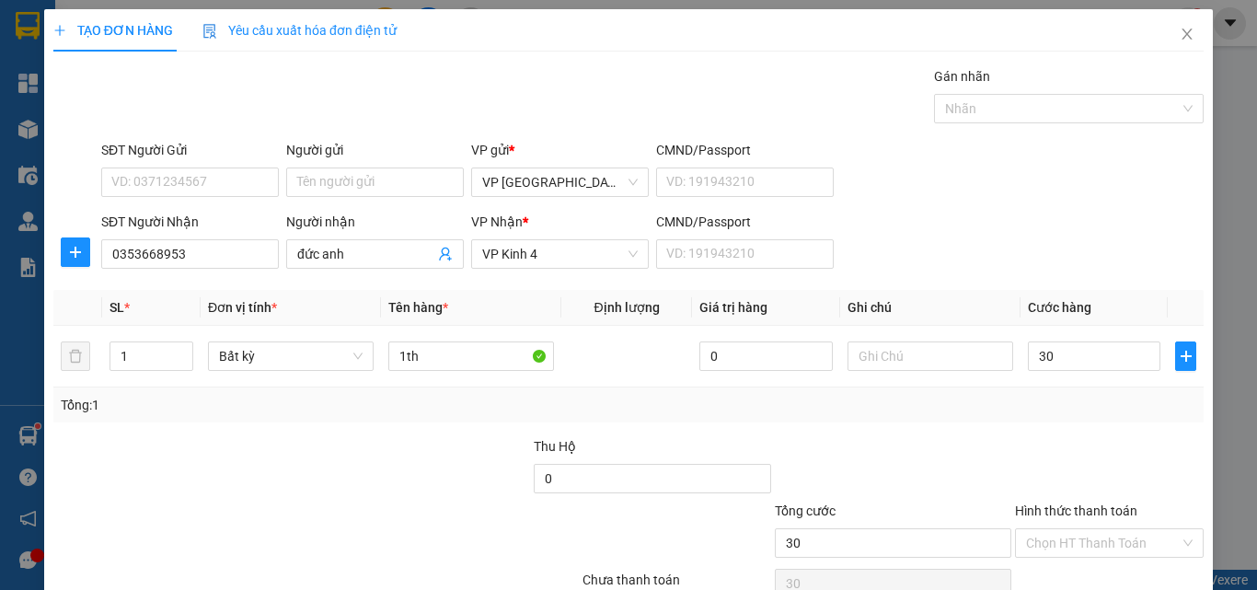
type input "30.000"
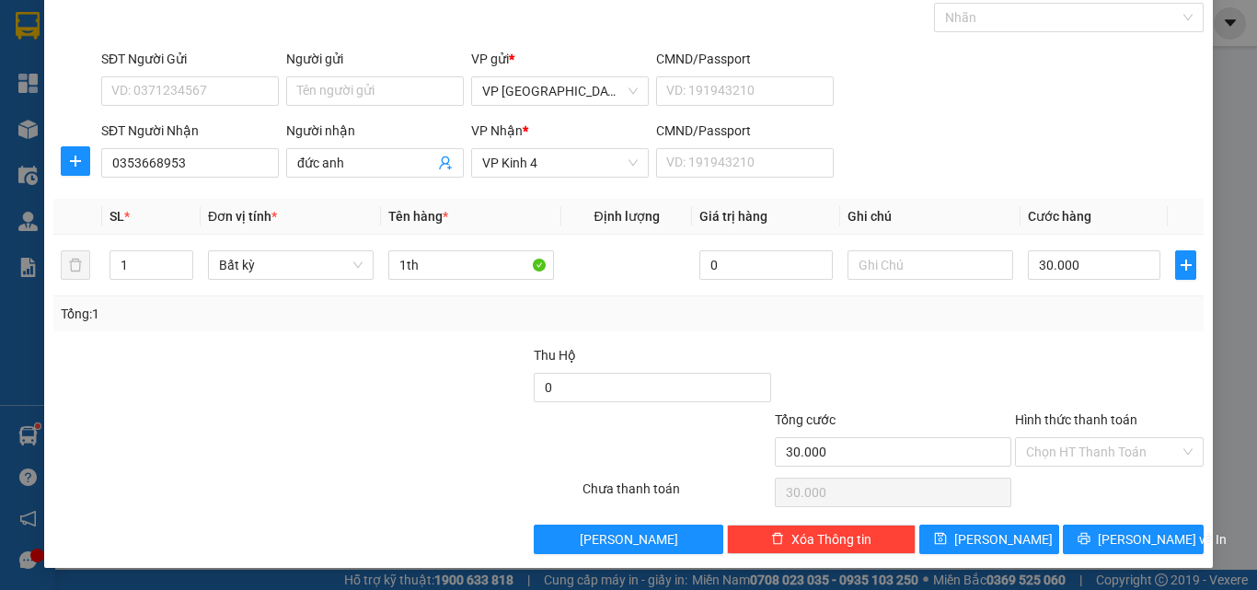
click at [1089, 463] on input "Hình thức thanh toán" at bounding box center [1103, 452] width 154 height 28
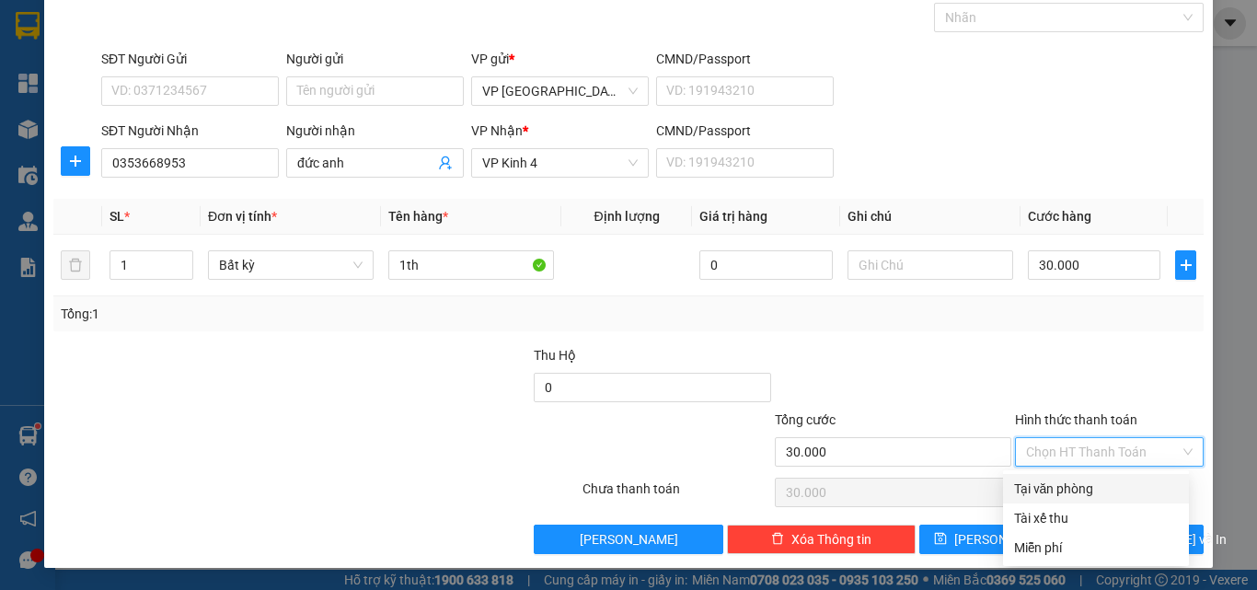
click at [1085, 491] on div "Tại văn phòng" at bounding box center [1096, 488] width 164 height 20
type input "0"
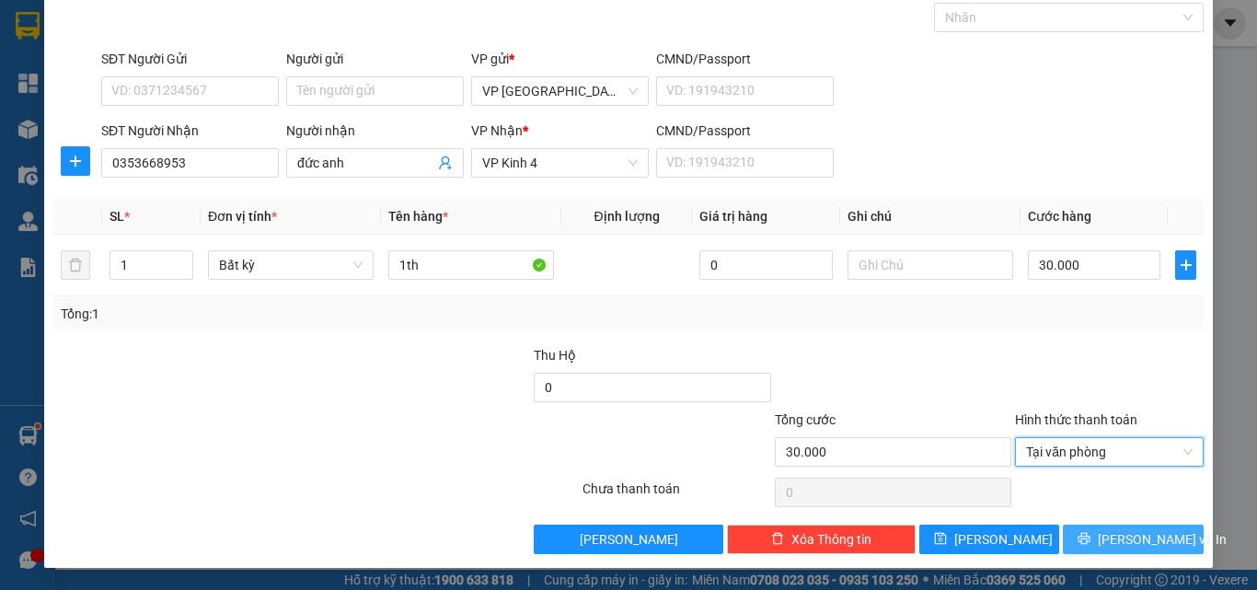
click at [1133, 545] on span "[PERSON_NAME] và In" at bounding box center [1161, 539] width 129 height 20
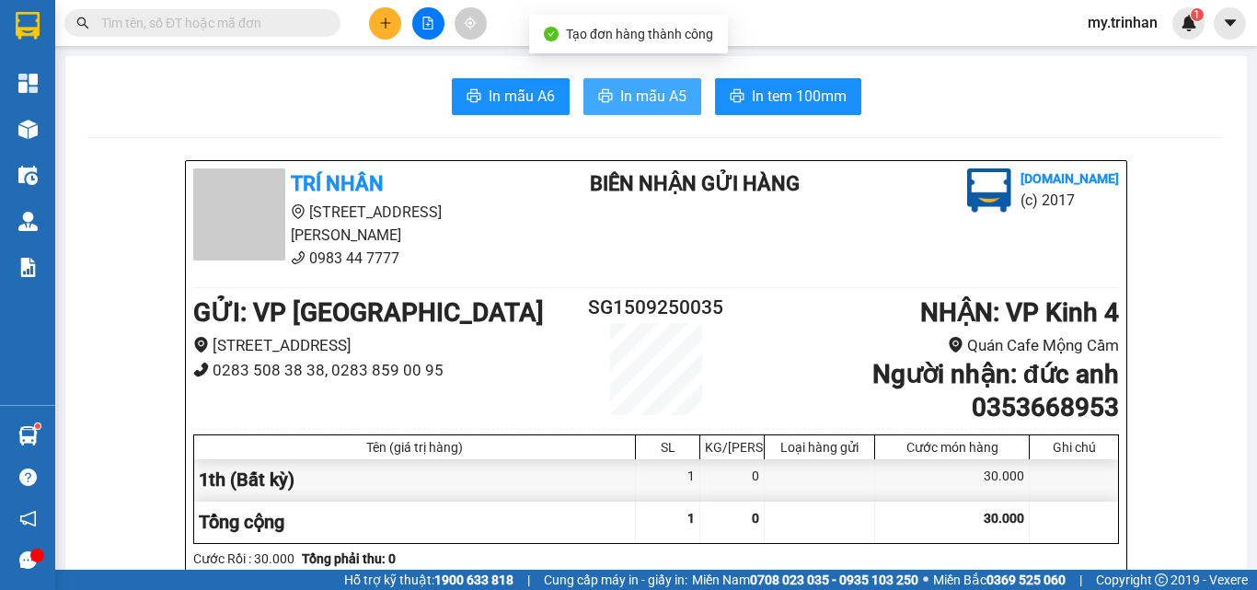
click at [638, 92] on span "In mẫu A5" at bounding box center [653, 96] width 66 height 23
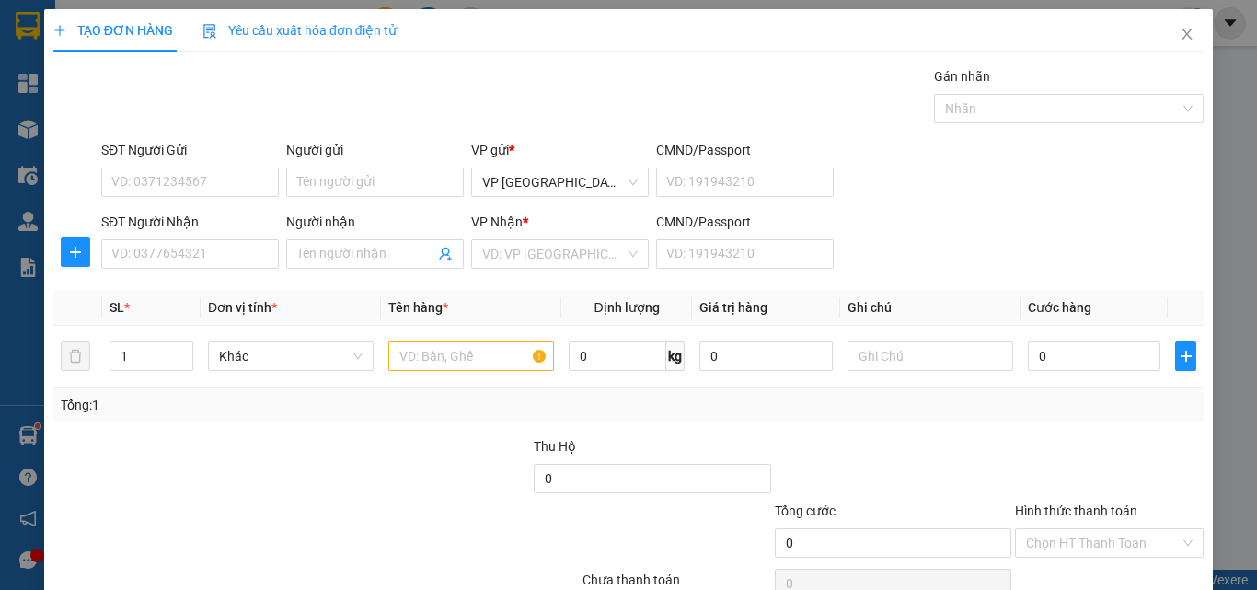
click at [0, 421] on div "TẠO ĐƠN HÀNG Yêu cầu xuất hóa đơn điện tử Transit Pickup Surcharge Ids Transit …" at bounding box center [628, 295] width 1257 height 590
click at [200, 246] on input "SĐT Người Nhận" at bounding box center [190, 253] width 178 height 29
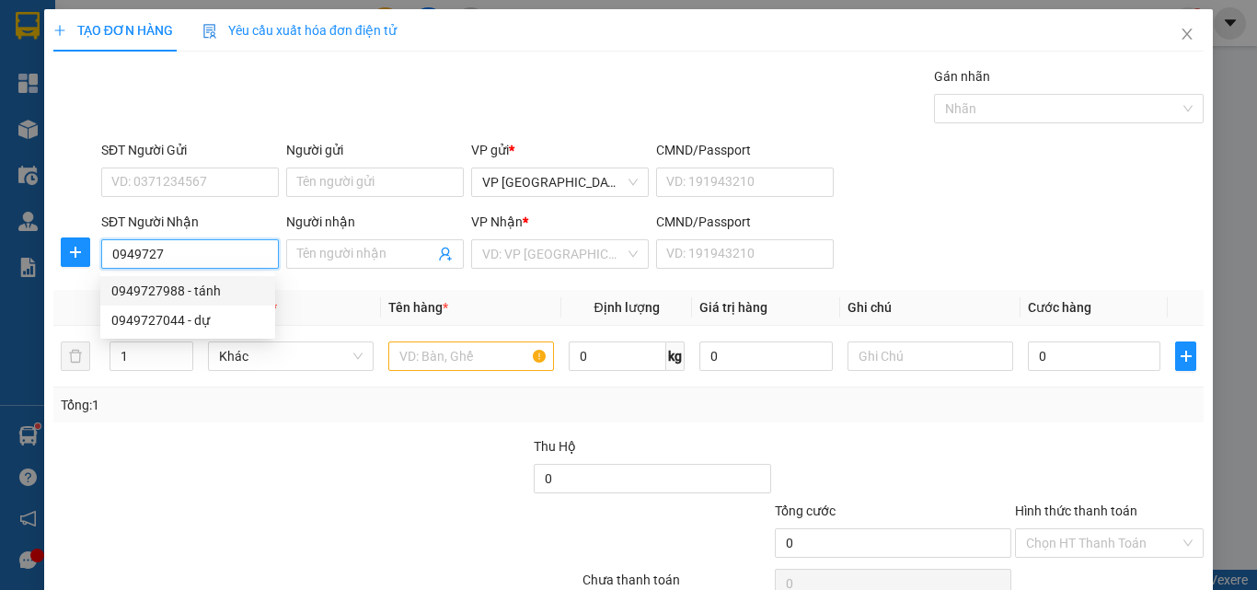
click at [225, 293] on div "0949727988 - tánh" at bounding box center [187, 291] width 153 height 20
type input "0949727988"
type input "tánh"
type input "30.000"
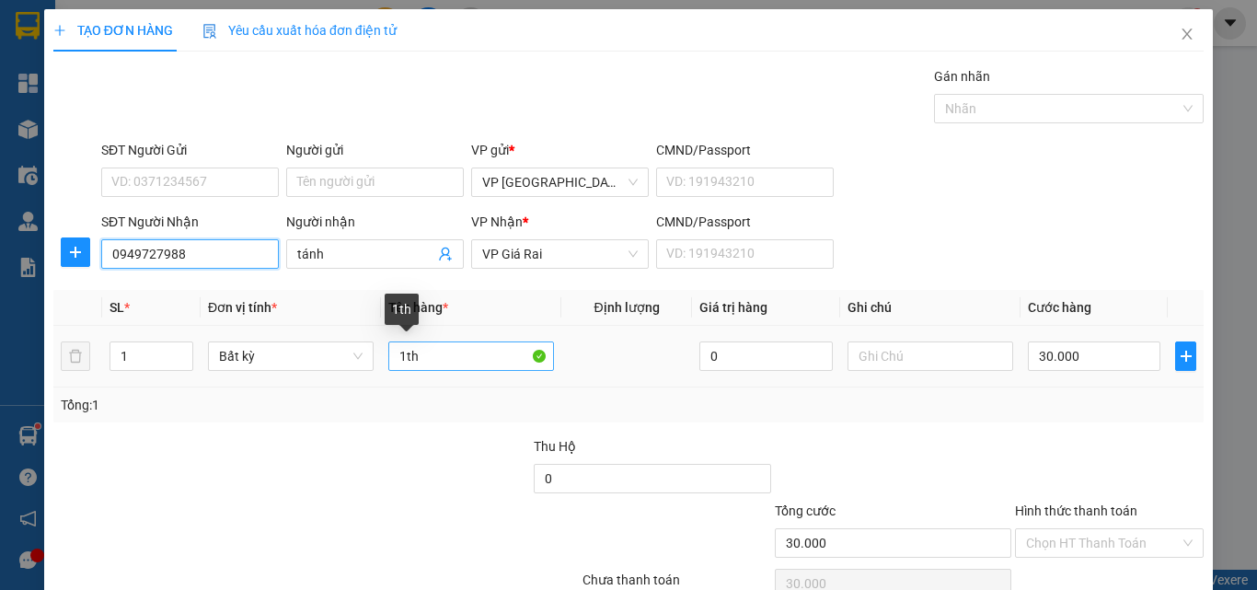
type input "0949727988"
drag, startPoint x: 415, startPoint y: 369, endPoint x: 361, endPoint y: 376, distance: 54.8
click at [362, 376] on tr "1 Bất kỳ 1th 0 30.000" at bounding box center [628, 357] width 1150 height 62
type input "thuốc"
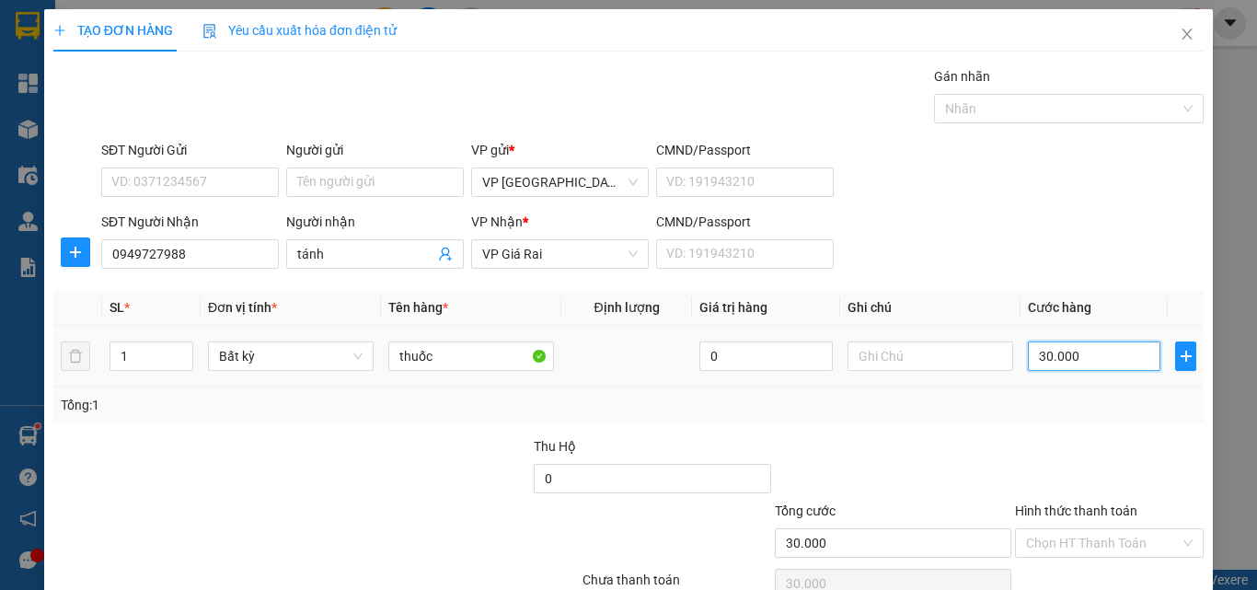
click at [1110, 356] on input "30.000" at bounding box center [1093, 355] width 132 height 29
type input "2"
type input "20"
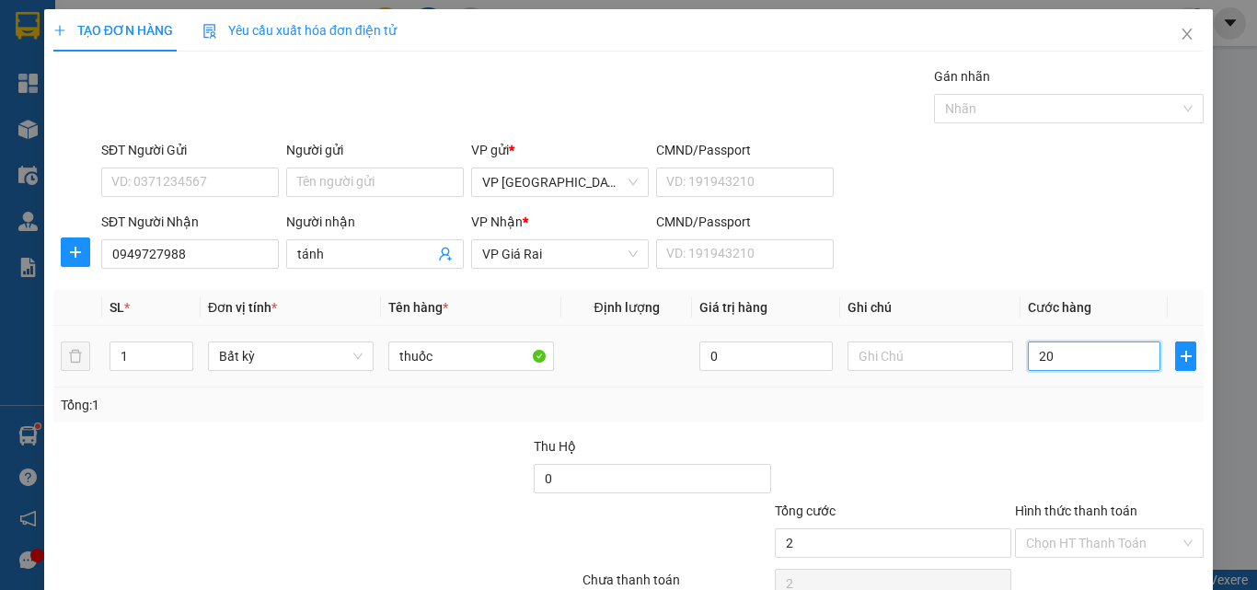
type input "20"
type input "20.000"
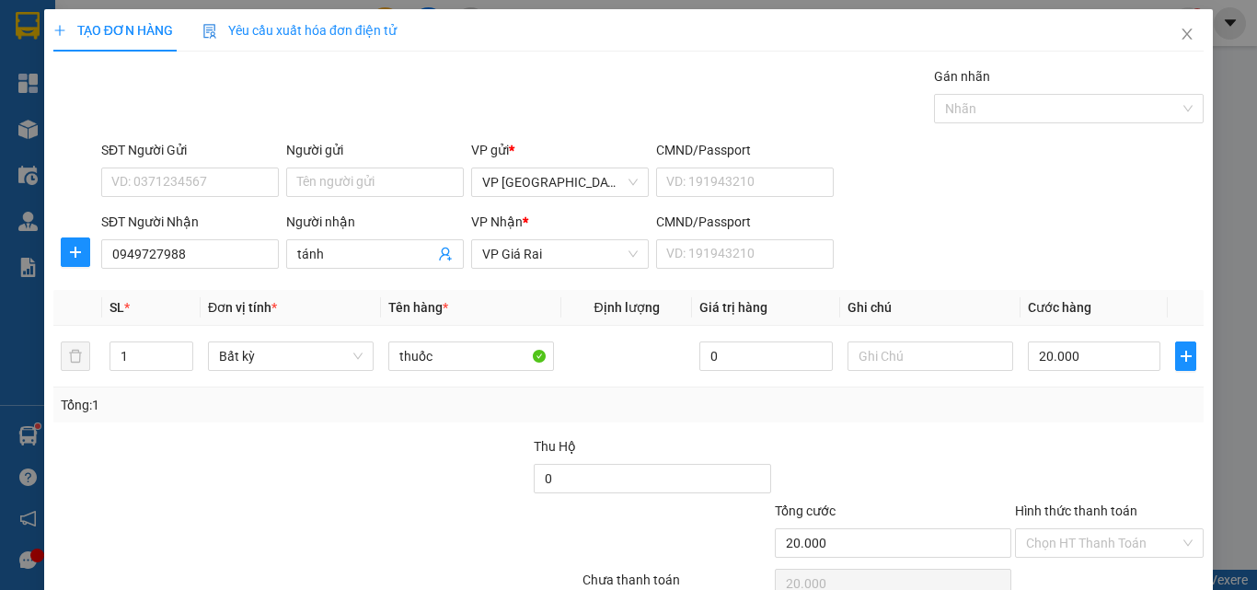
scroll to position [91, 0]
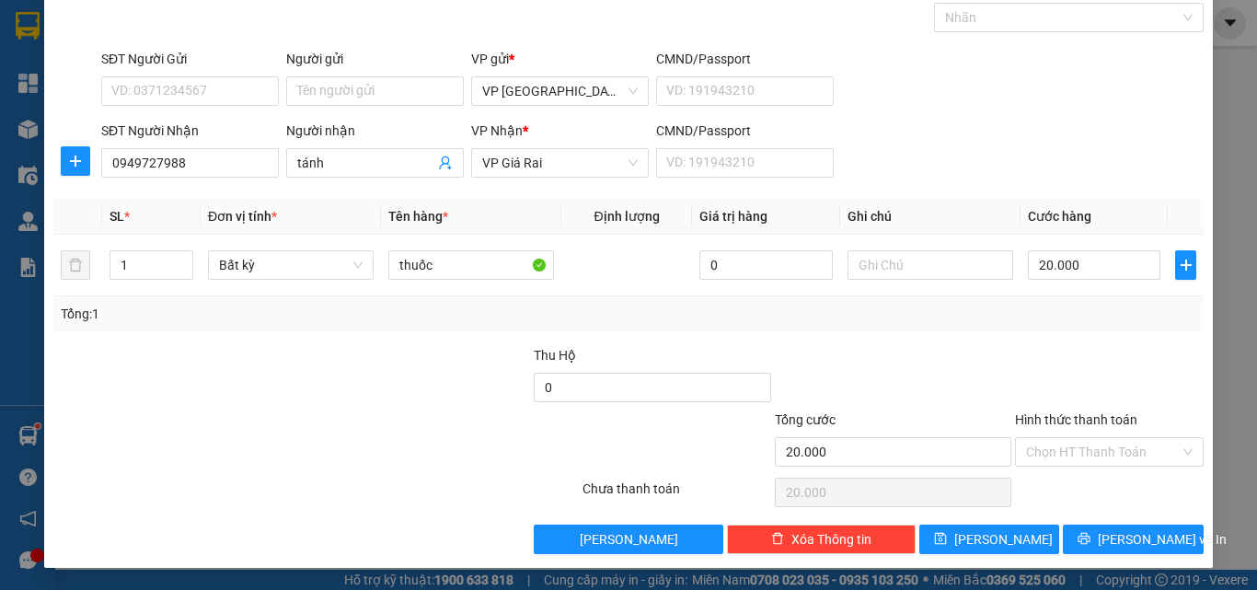
drag, startPoint x: 1041, startPoint y: 459, endPoint x: 1045, endPoint y: 468, distance: 9.9
click at [1041, 459] on input "Hình thức thanh toán" at bounding box center [1103, 452] width 154 height 28
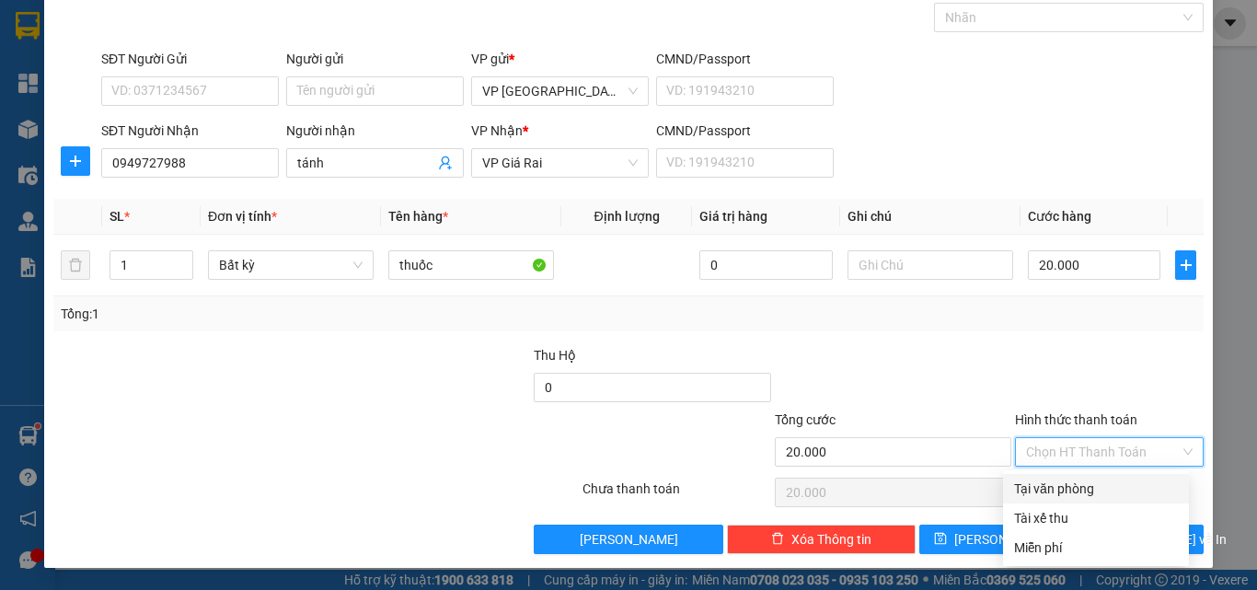
click at [1058, 481] on div "Tại văn phòng" at bounding box center [1096, 488] width 164 height 20
type input "0"
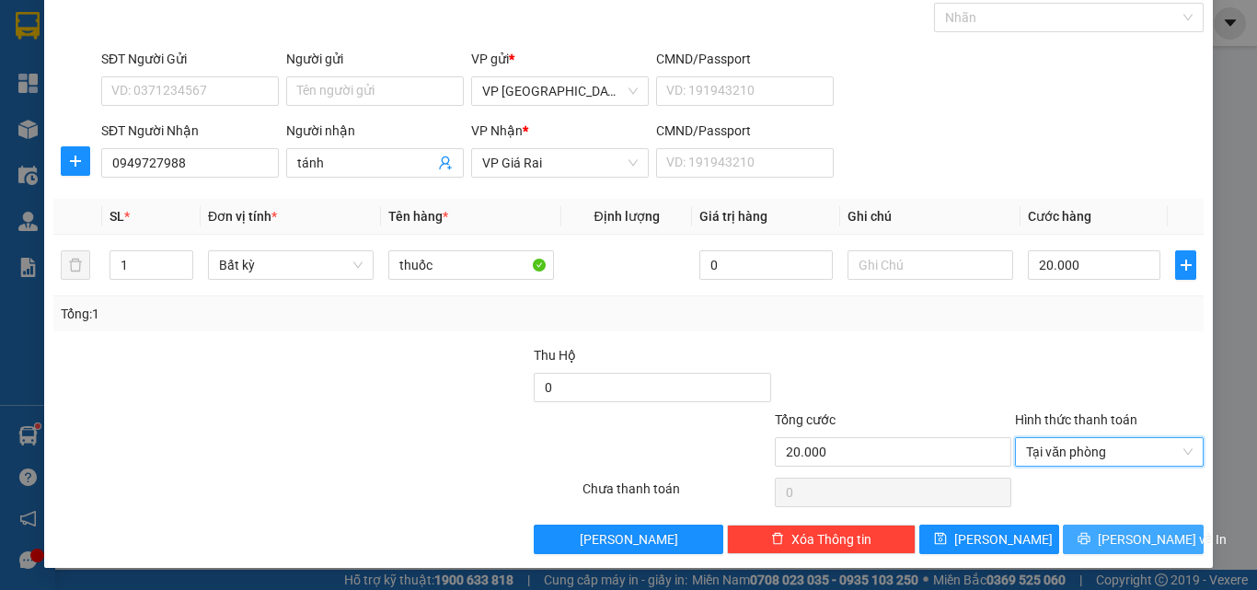
click at [1079, 546] on button "[PERSON_NAME] và In" at bounding box center [1132, 538] width 141 height 29
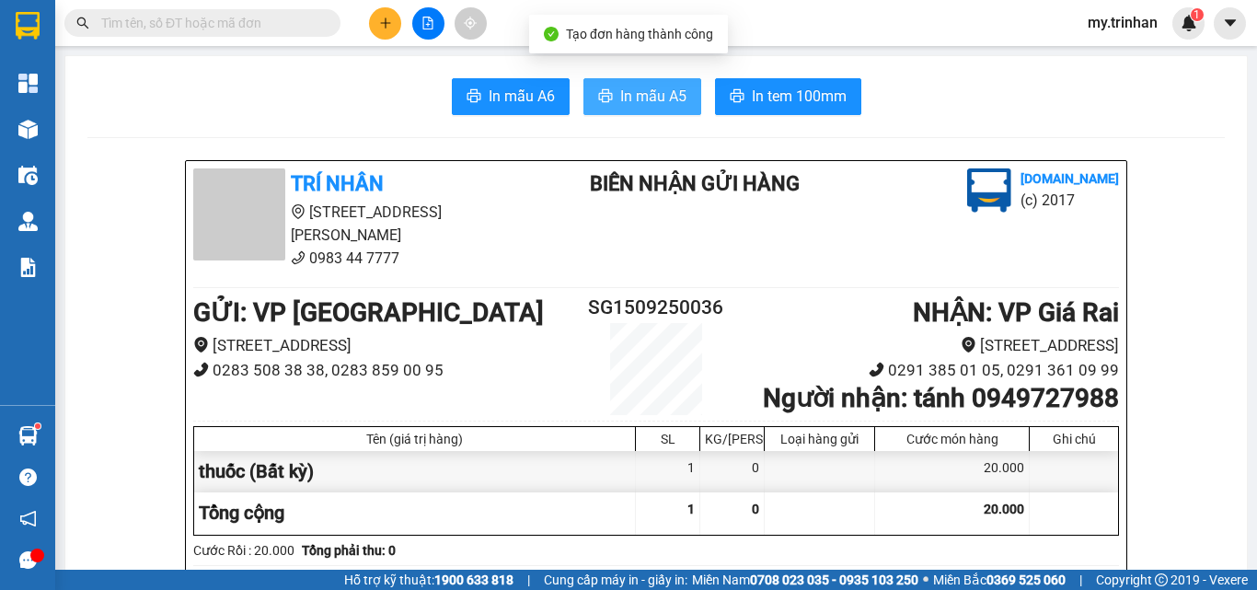
click at [645, 87] on span "In mẫu A5" at bounding box center [653, 96] width 66 height 23
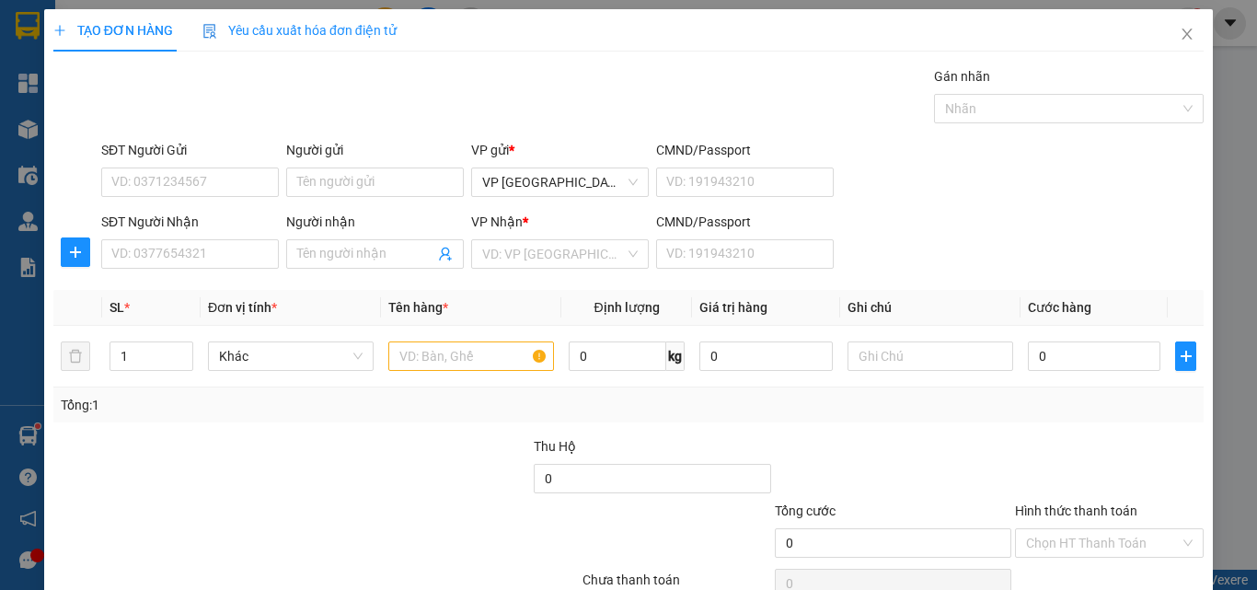
click at [918, 249] on div "SĐT Người Nhận VD: 0377654321 Người nhận Tên người nhận VP Nhận * VD: VP Sài Gò…" at bounding box center [652, 244] width 1109 height 64
drag, startPoint x: 1182, startPoint y: 33, endPoint x: 1184, endPoint y: 14, distance: 19.4
click at [1180, 33] on span "Close" at bounding box center [1187, 35] width 52 height 52
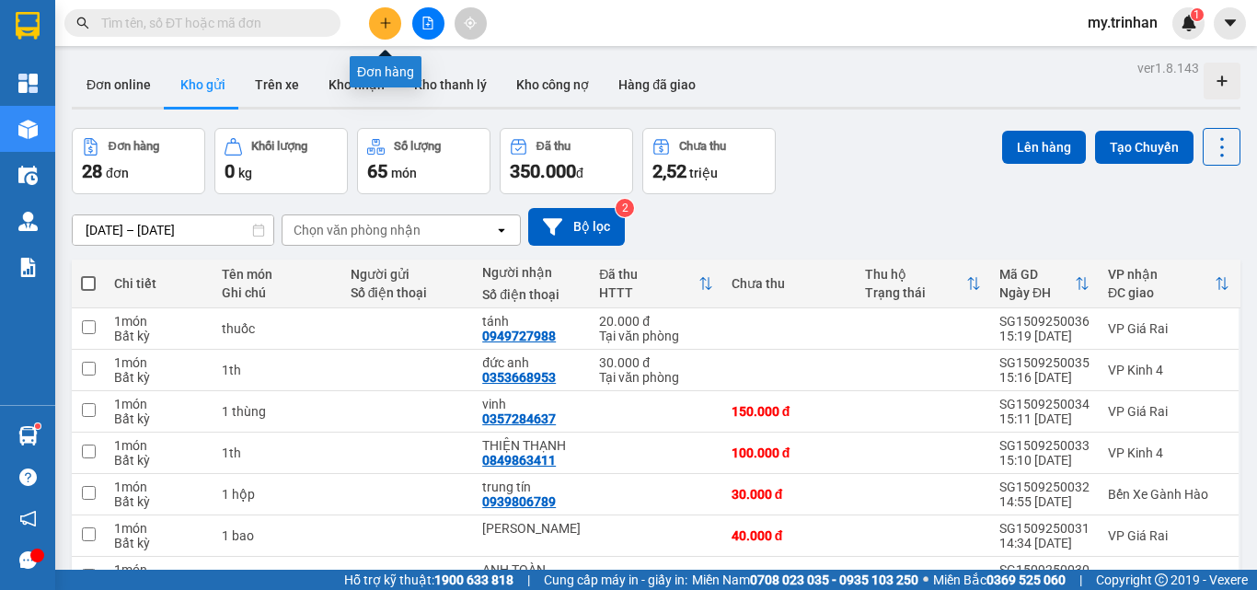
click at [381, 24] on icon "plus" at bounding box center [385, 23] width 13 height 13
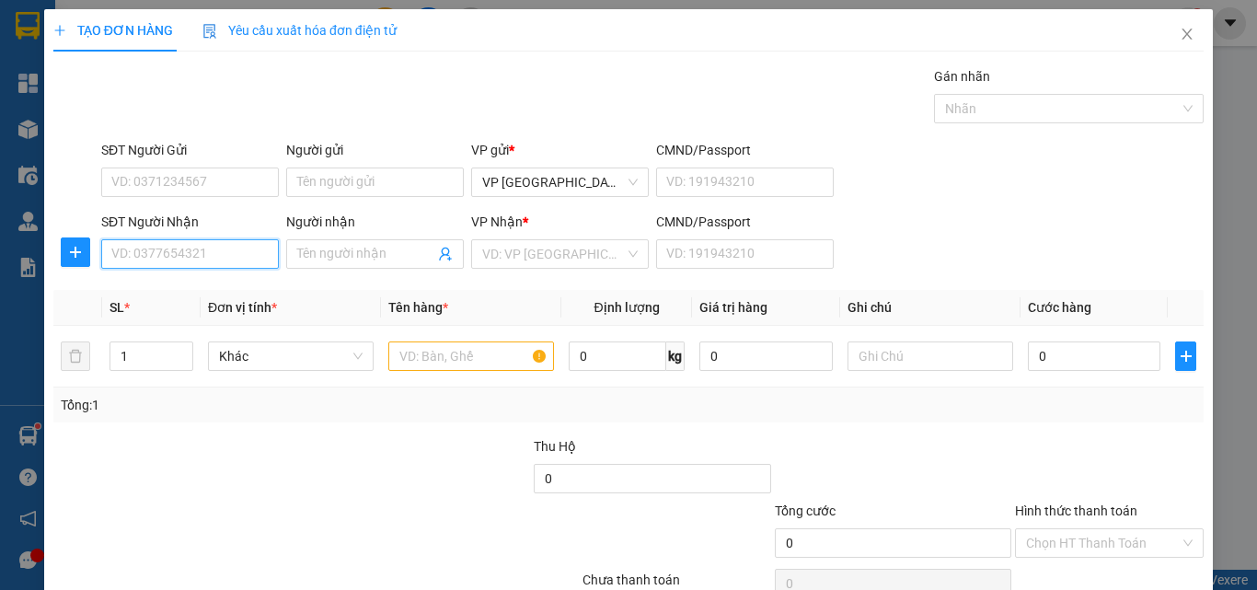
click at [140, 245] on input "SĐT Người Nhận" at bounding box center [190, 253] width 178 height 29
click at [145, 253] on input "SĐT Người Nhận" at bounding box center [190, 253] width 178 height 29
click at [325, 259] on input "Người nhận" at bounding box center [365, 254] width 137 height 20
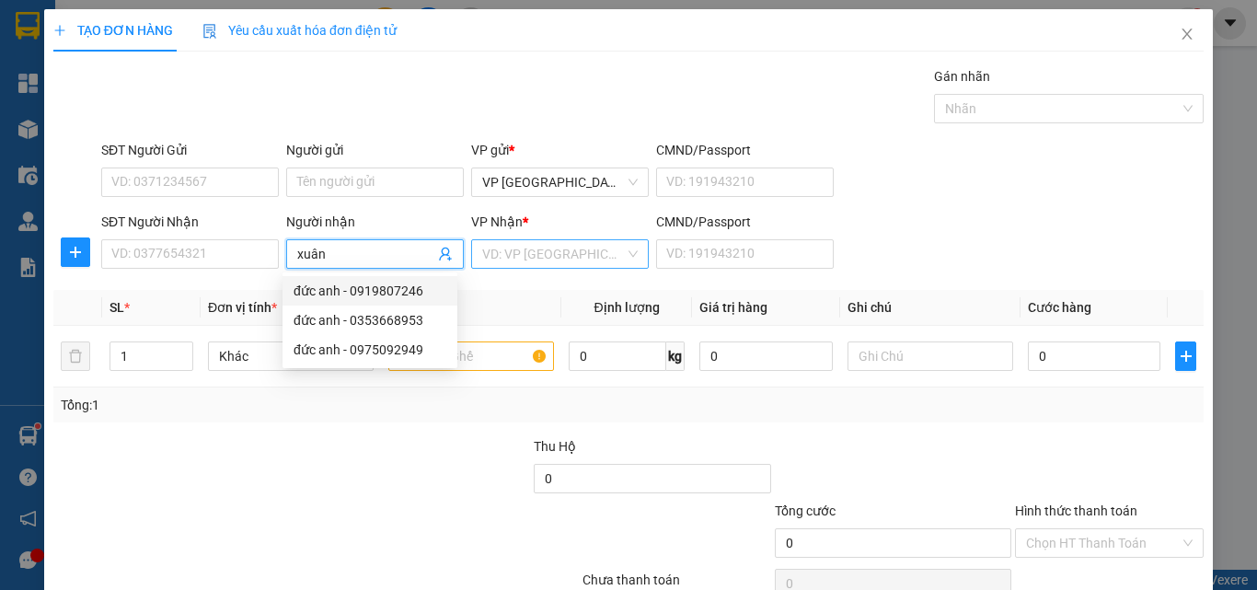
type input "xuân"
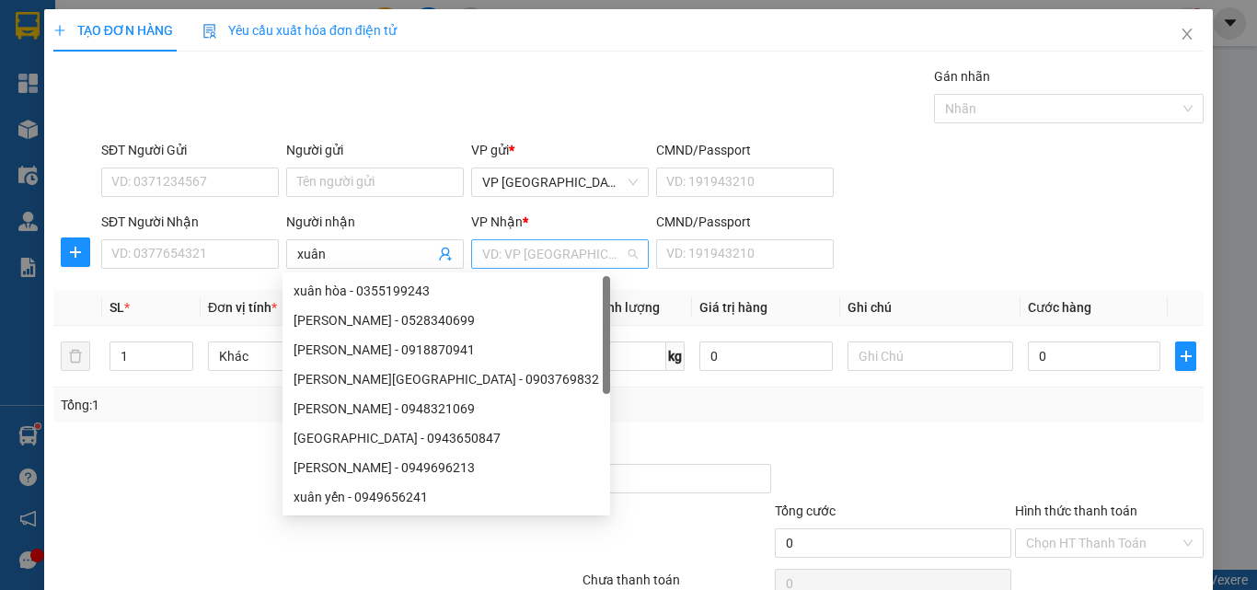
click at [580, 260] on input "search" at bounding box center [553, 254] width 143 height 28
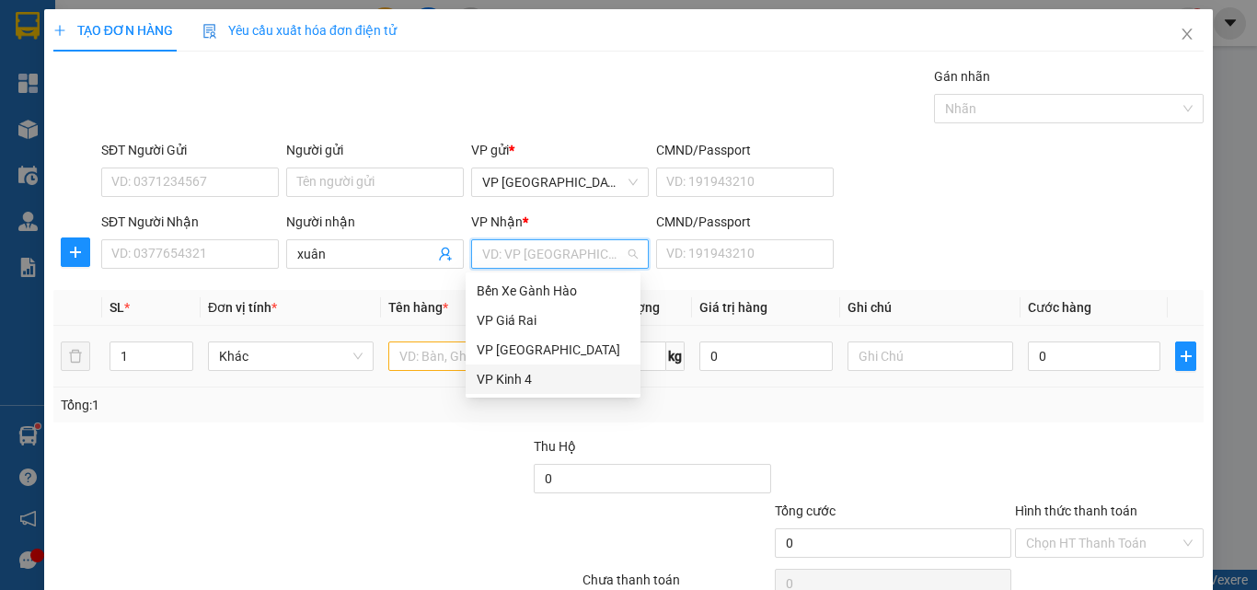
drag, startPoint x: 536, startPoint y: 373, endPoint x: 470, endPoint y: 348, distance: 71.1
click at [534, 374] on div "VP Kinh 4" at bounding box center [552, 379] width 153 height 20
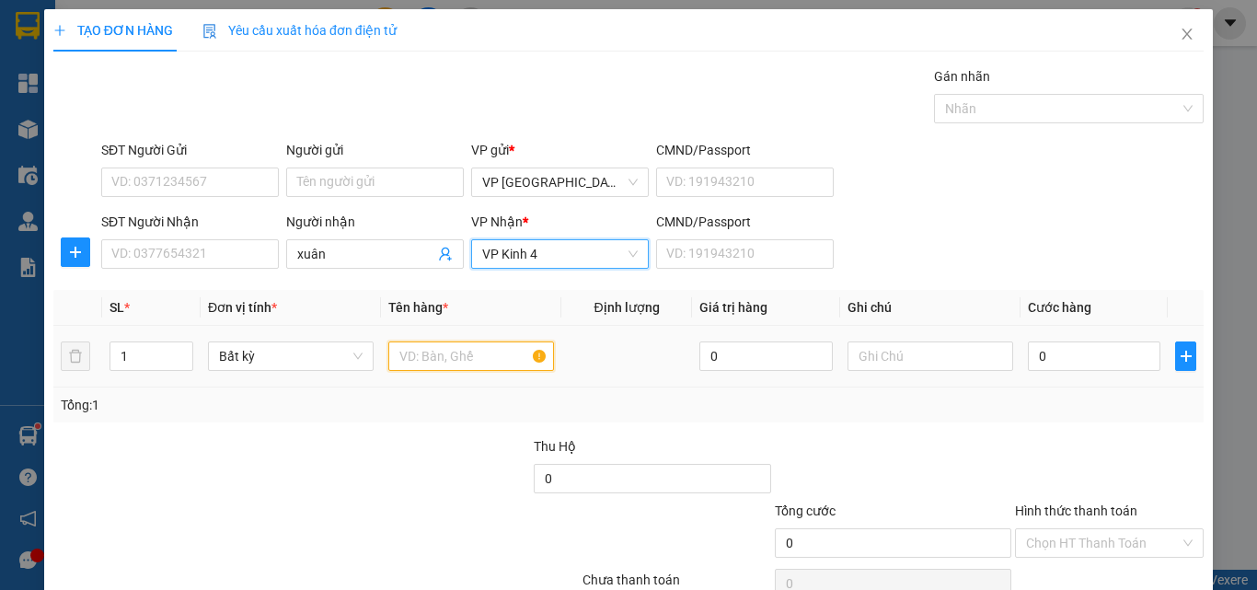
click at [460, 349] on input "text" at bounding box center [471, 355] width 166 height 29
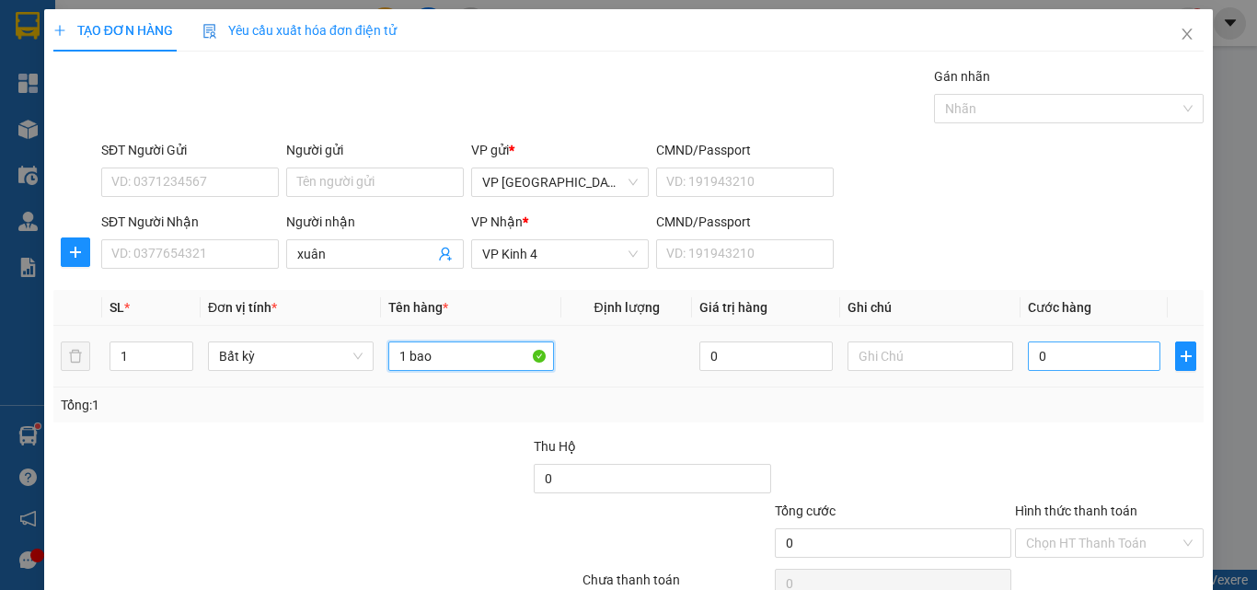
type input "1 bao"
click at [1063, 359] on input "0" at bounding box center [1093, 355] width 132 height 29
type input "6"
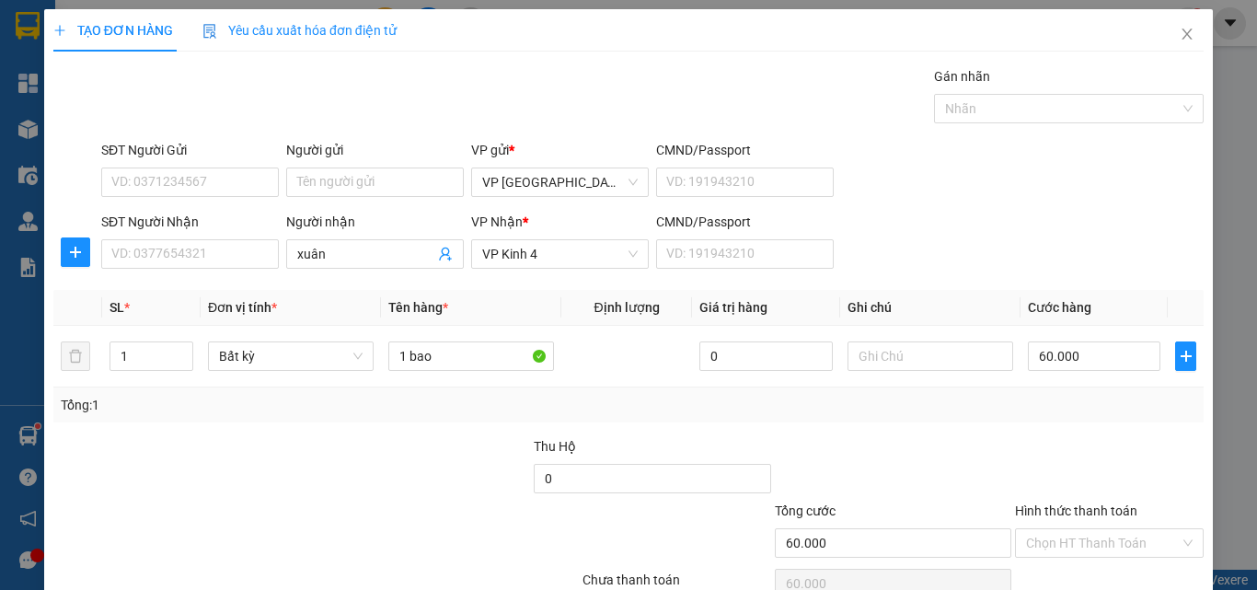
scroll to position [91, 0]
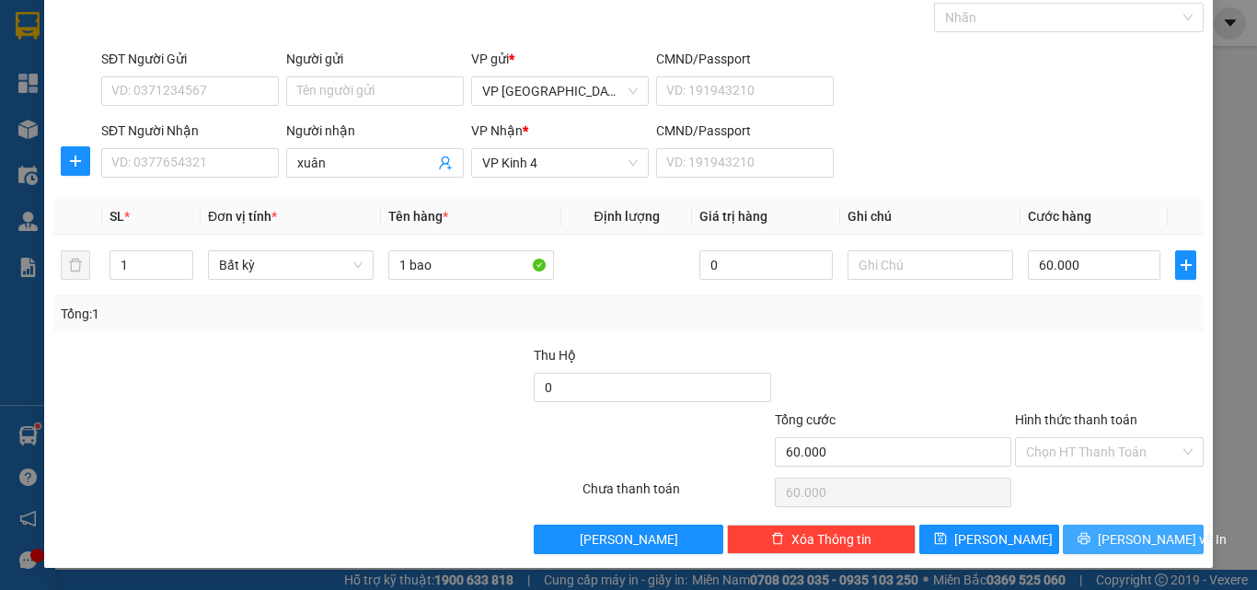
click at [1090, 544] on icon "printer" at bounding box center [1083, 538] width 13 height 13
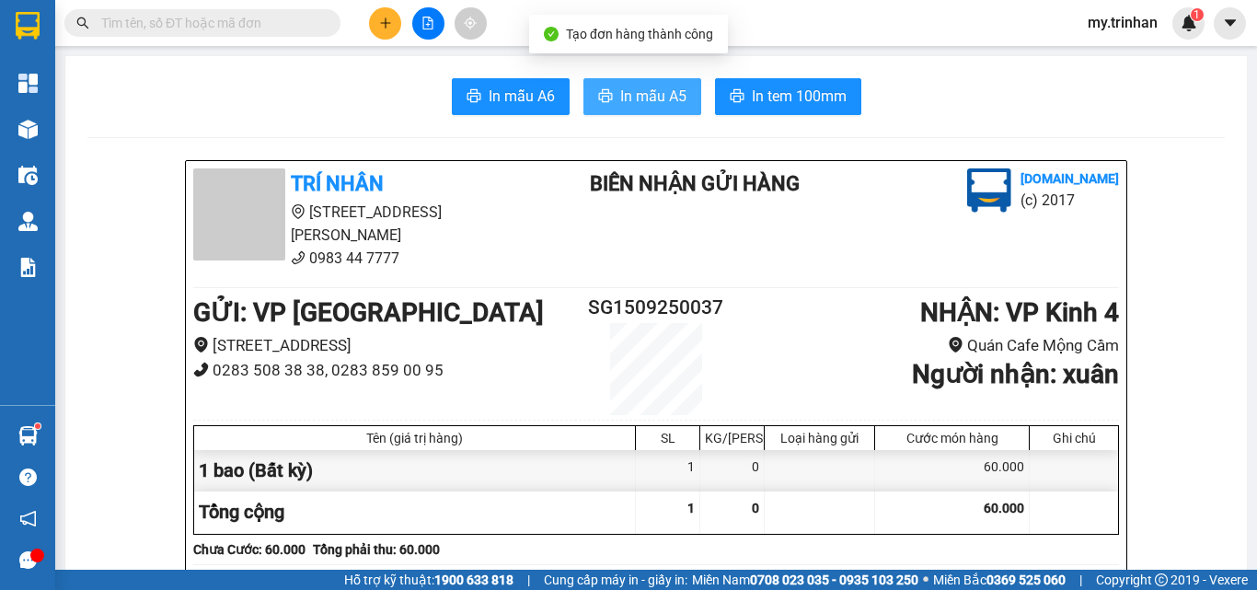
click at [639, 107] on span "In mẫu A5" at bounding box center [653, 96] width 66 height 23
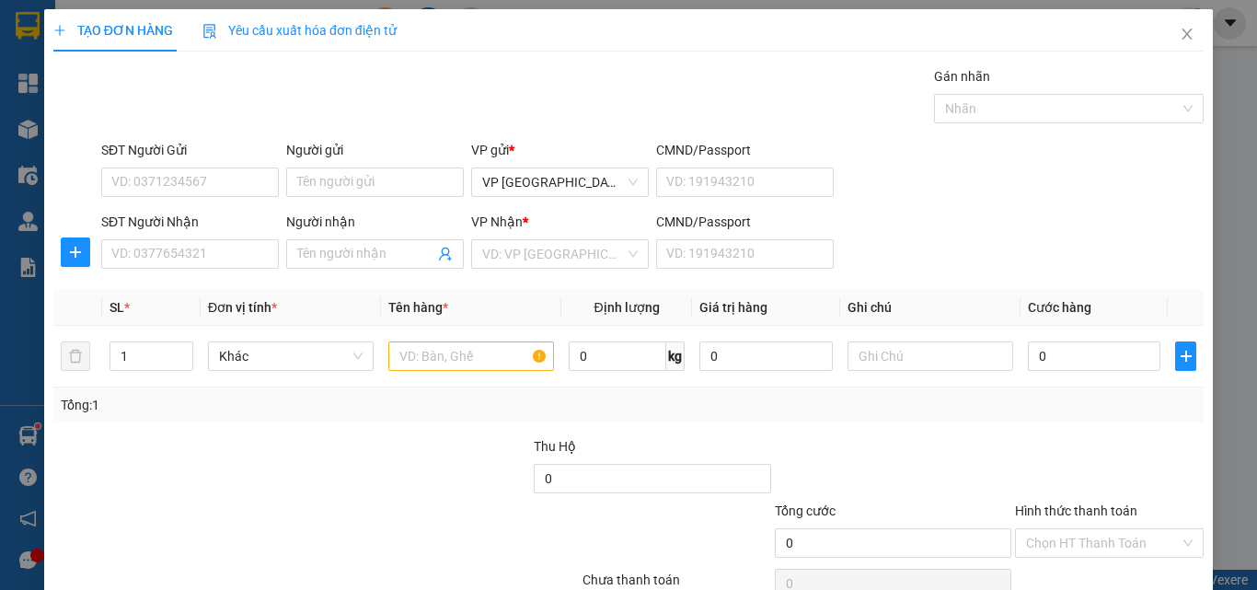
click at [1034, 233] on div "SĐT Người Nhận VD: 0377654321 Người nhận Tên người nhận VP Nhận * VD: VP Sài Gò…" at bounding box center [652, 244] width 1109 height 64
click at [953, 276] on div "Transit Pickup Surcharge Ids Transit Deliver Surcharge Ids Transit Deliver Surc…" at bounding box center [628, 355] width 1150 height 579
click at [149, 250] on input "SĐT Người Nhận" at bounding box center [190, 253] width 178 height 29
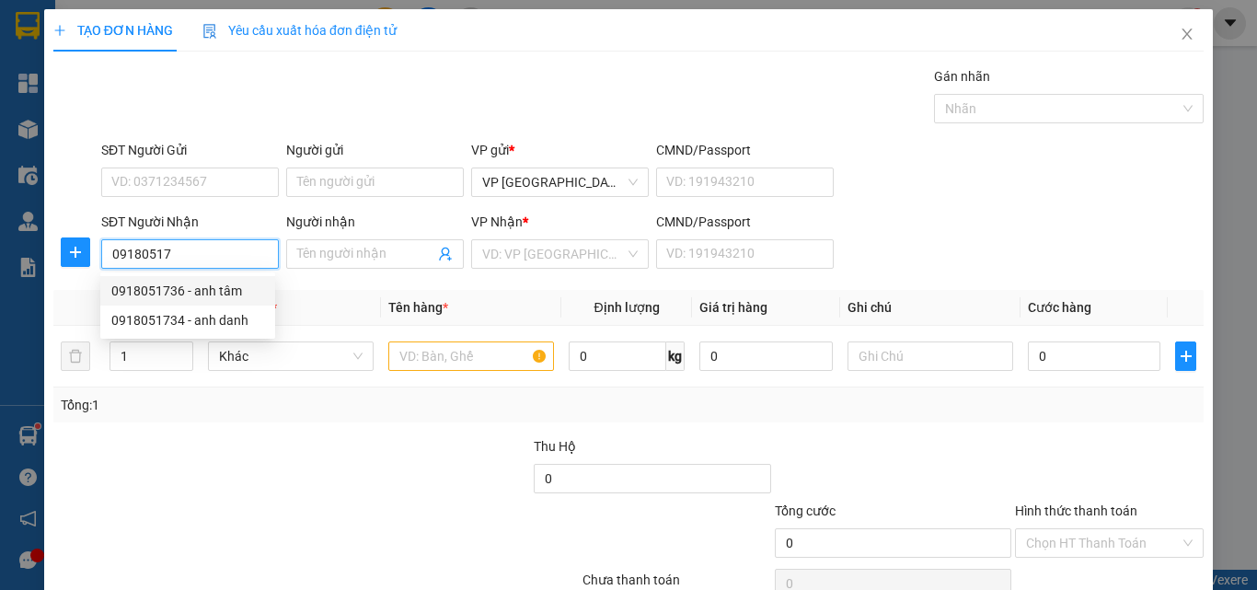
click at [213, 288] on div "0918051736 - anh tâm" at bounding box center [187, 291] width 153 height 20
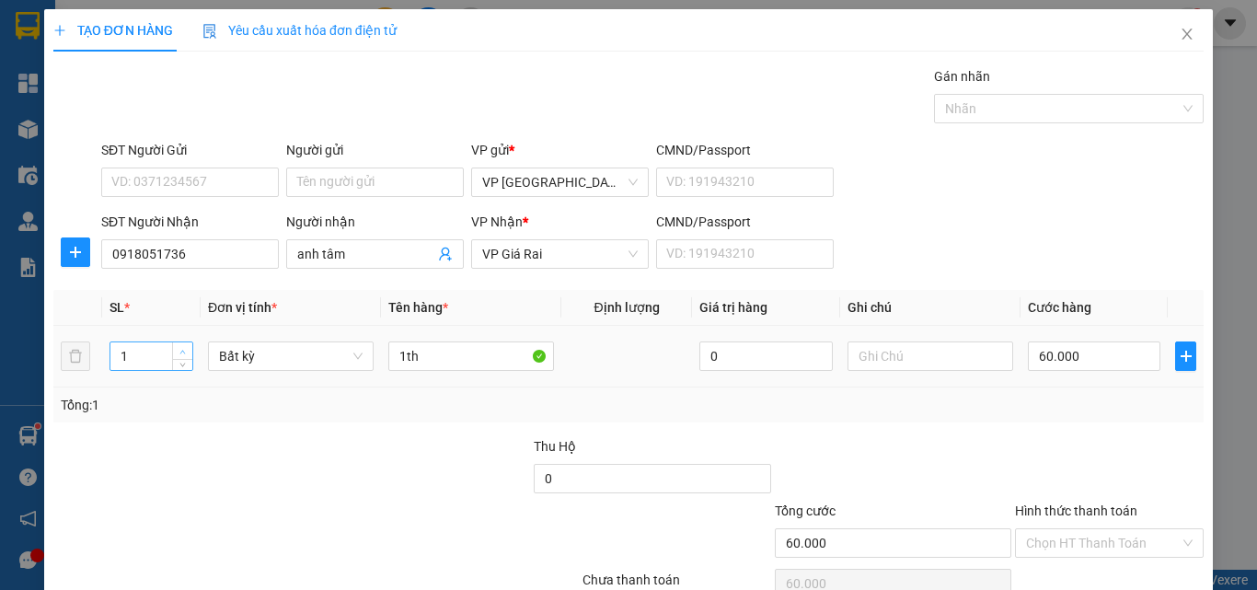
click at [179, 350] on icon "up" at bounding box center [182, 352] width 6 height 6
drag, startPoint x: 398, startPoint y: 358, endPoint x: 370, endPoint y: 352, distance: 29.0
click at [364, 363] on tr "3 Bất kỳ 1th 0 60.000" at bounding box center [628, 357] width 1150 height 62
click at [1058, 362] on input "0" at bounding box center [1093, 355] width 132 height 29
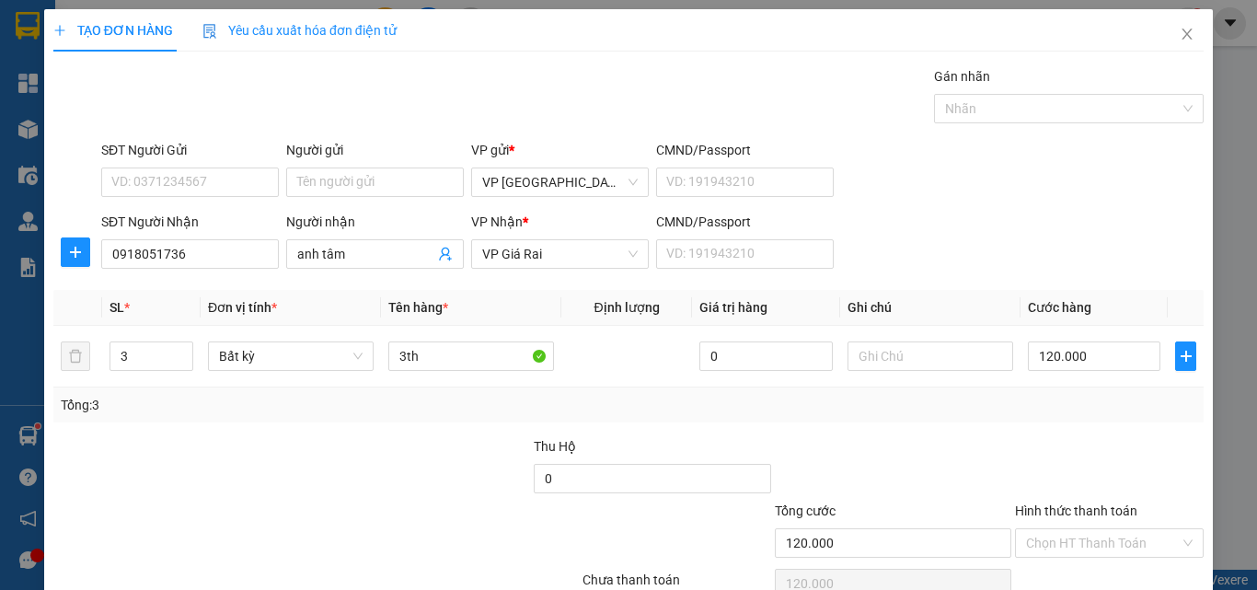
scroll to position [91, 0]
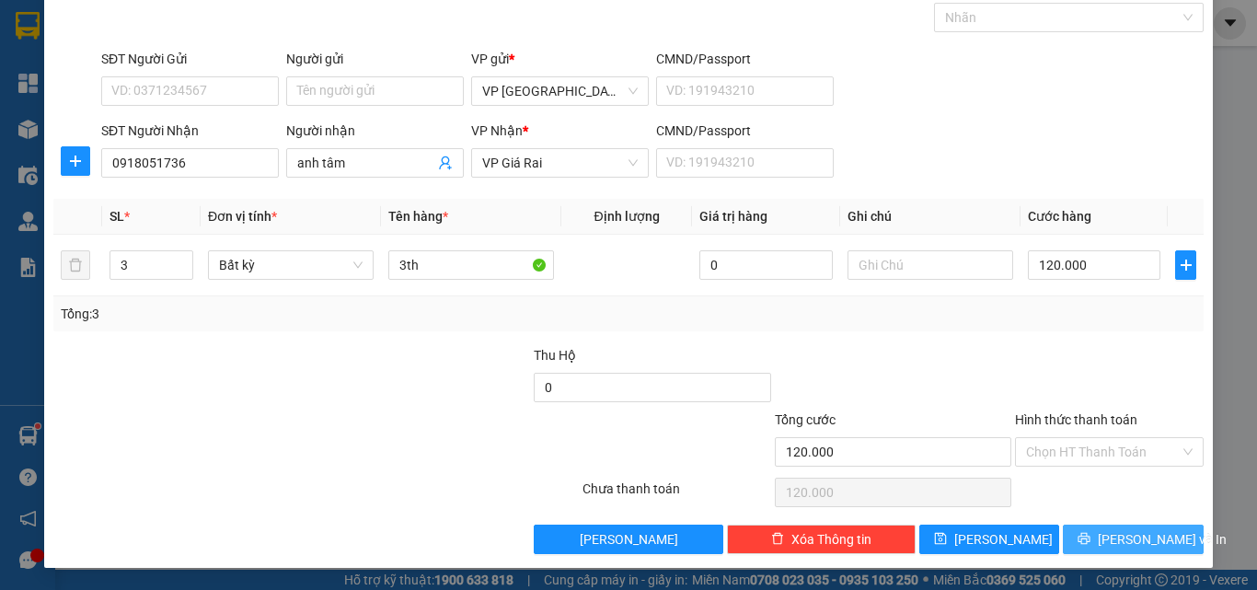
click at [1147, 530] on span "[PERSON_NAME] và In" at bounding box center [1161, 539] width 129 height 20
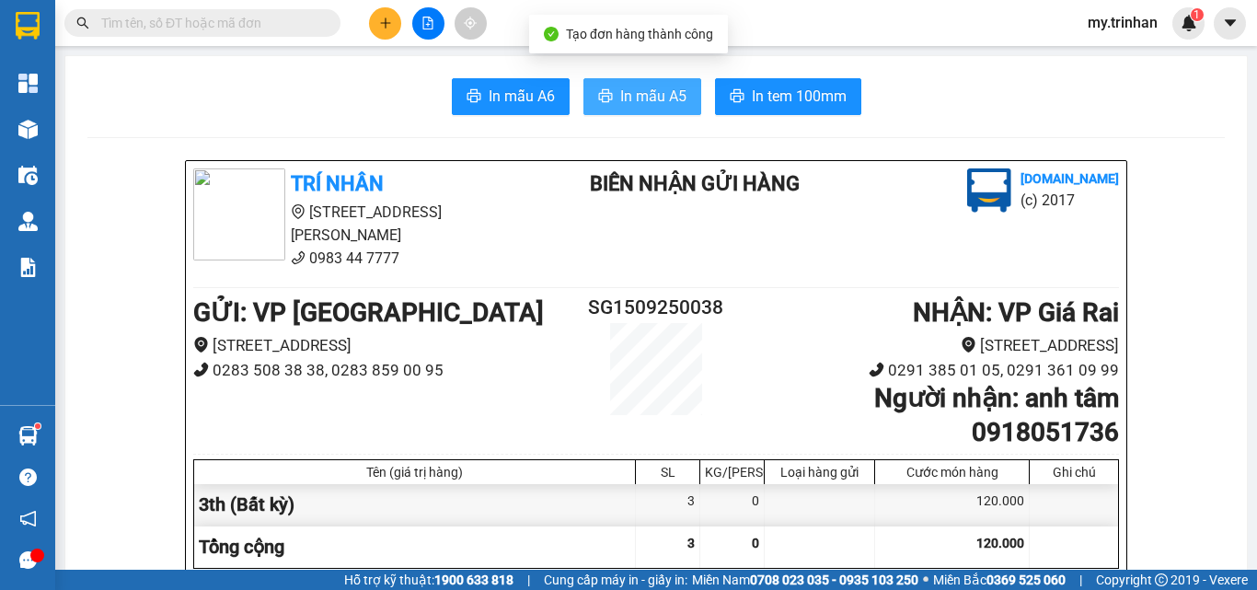
click at [637, 100] on span "In mẫu A5" at bounding box center [653, 96] width 66 height 23
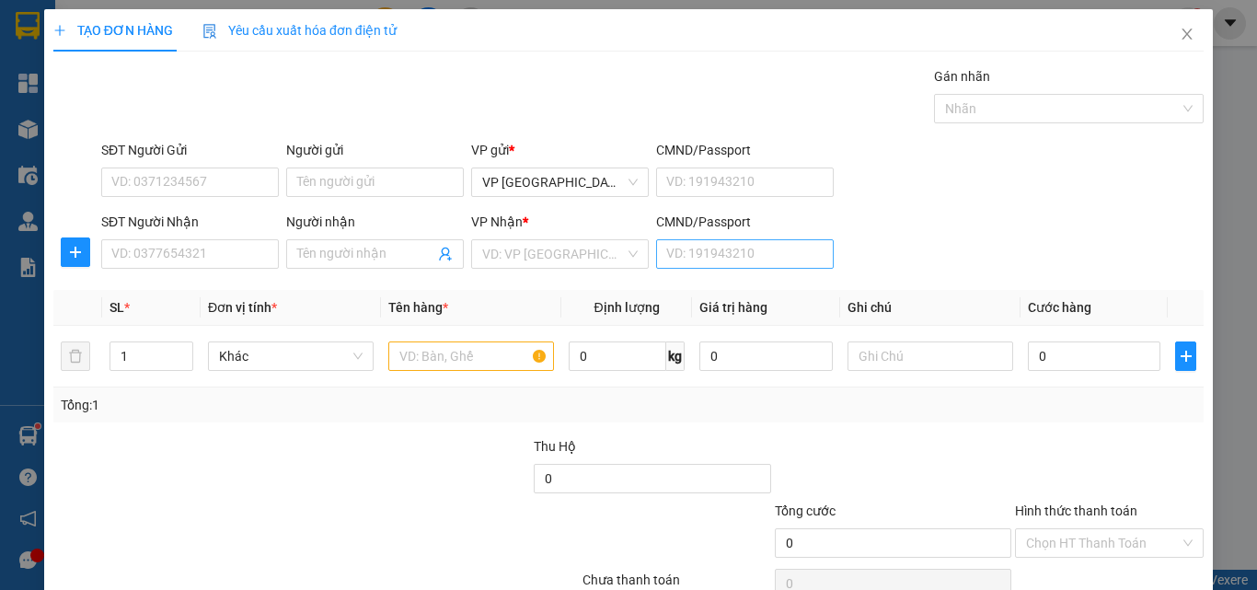
drag, startPoint x: 941, startPoint y: 235, endPoint x: 691, endPoint y: 249, distance: 250.6
click at [936, 241] on div "SĐT Người Nhận VD: 0377654321 Người nhận Tên người nhận VP Nhận * VD: VP Sài Gò…" at bounding box center [652, 244] width 1109 height 64
click at [201, 248] on input "SĐT Người Nhận" at bounding box center [190, 253] width 178 height 29
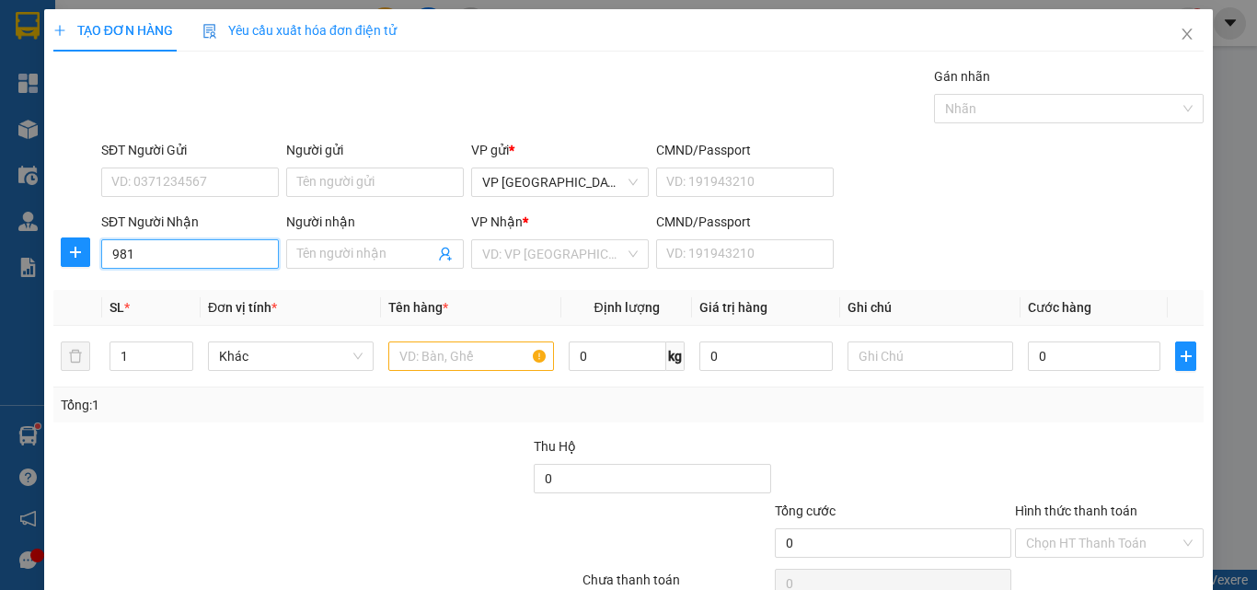
click at [192, 258] on input "981" at bounding box center [190, 253] width 178 height 29
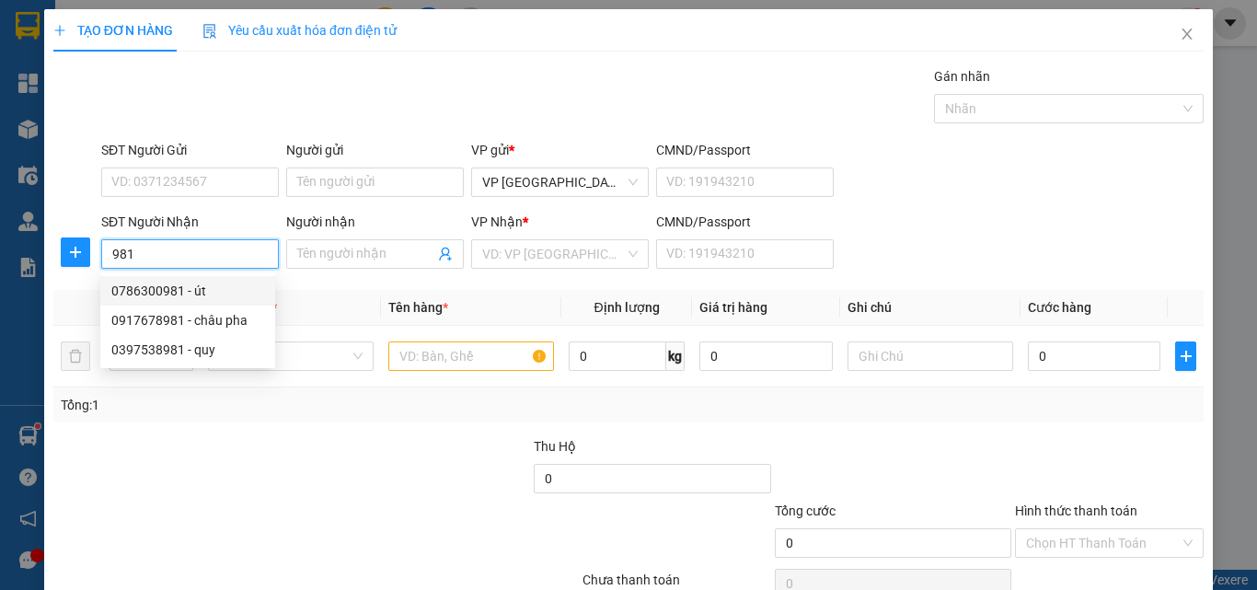
drag, startPoint x: 216, startPoint y: 292, endPoint x: 230, endPoint y: 293, distance: 13.9
click at [217, 293] on div "0786300981 - út" at bounding box center [187, 291] width 153 height 20
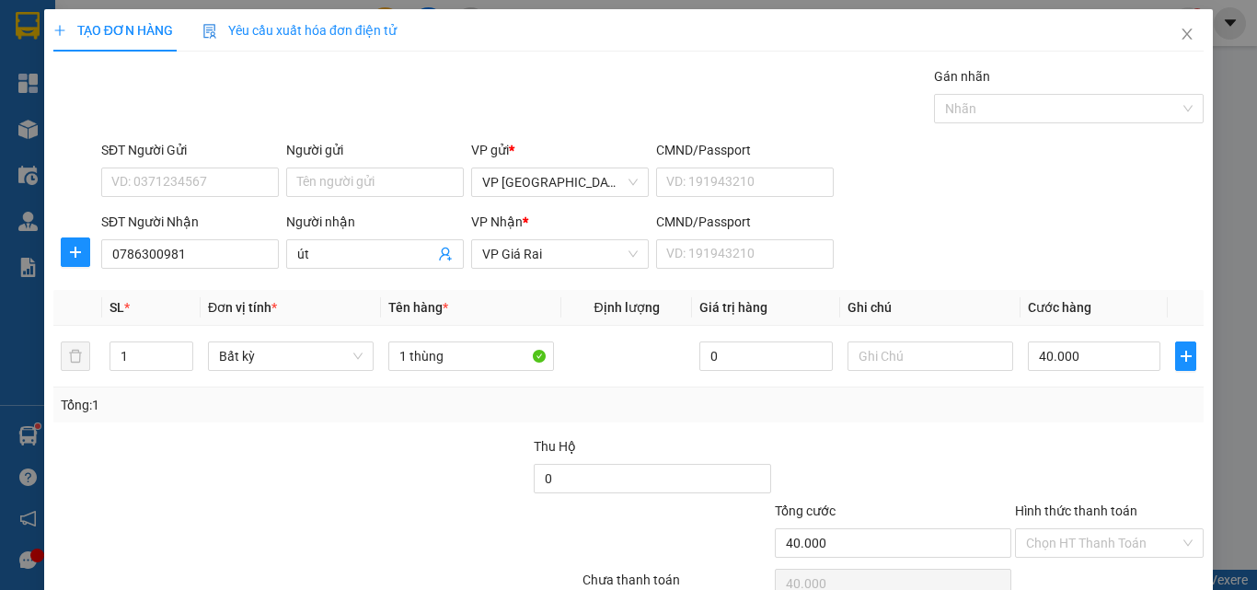
scroll to position [91, 0]
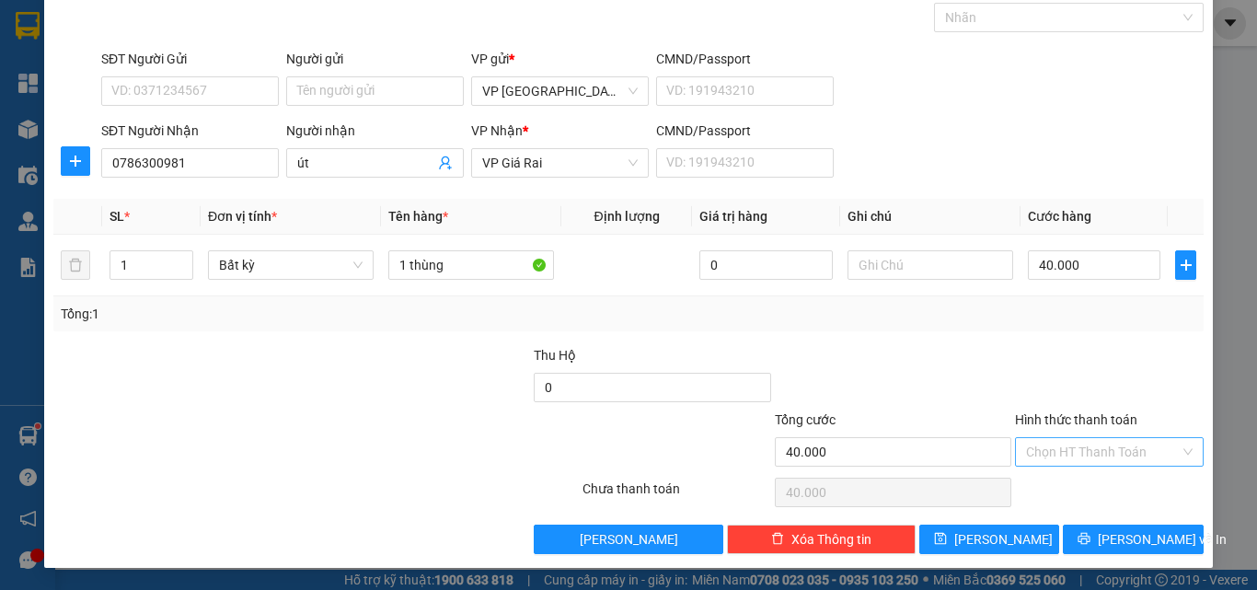
click at [1131, 453] on input "Hình thức thanh toán" at bounding box center [1103, 452] width 154 height 28
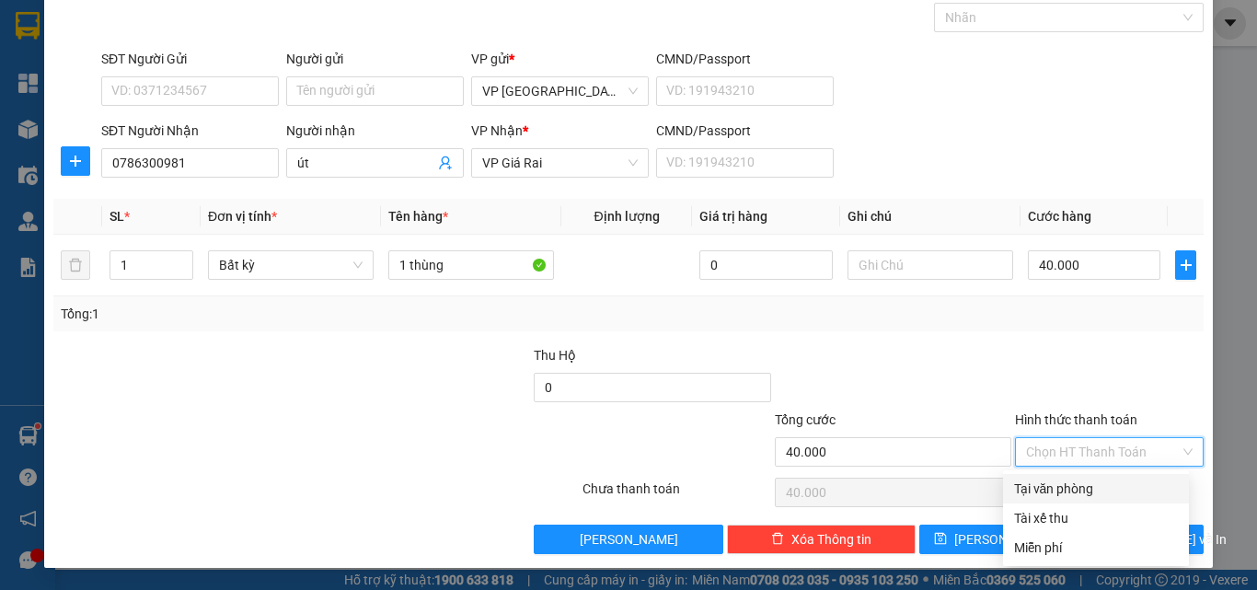
drag, startPoint x: 1125, startPoint y: 493, endPoint x: 1128, endPoint y: 510, distance: 16.8
click at [1126, 493] on div "Tại văn phòng" at bounding box center [1096, 488] width 164 height 20
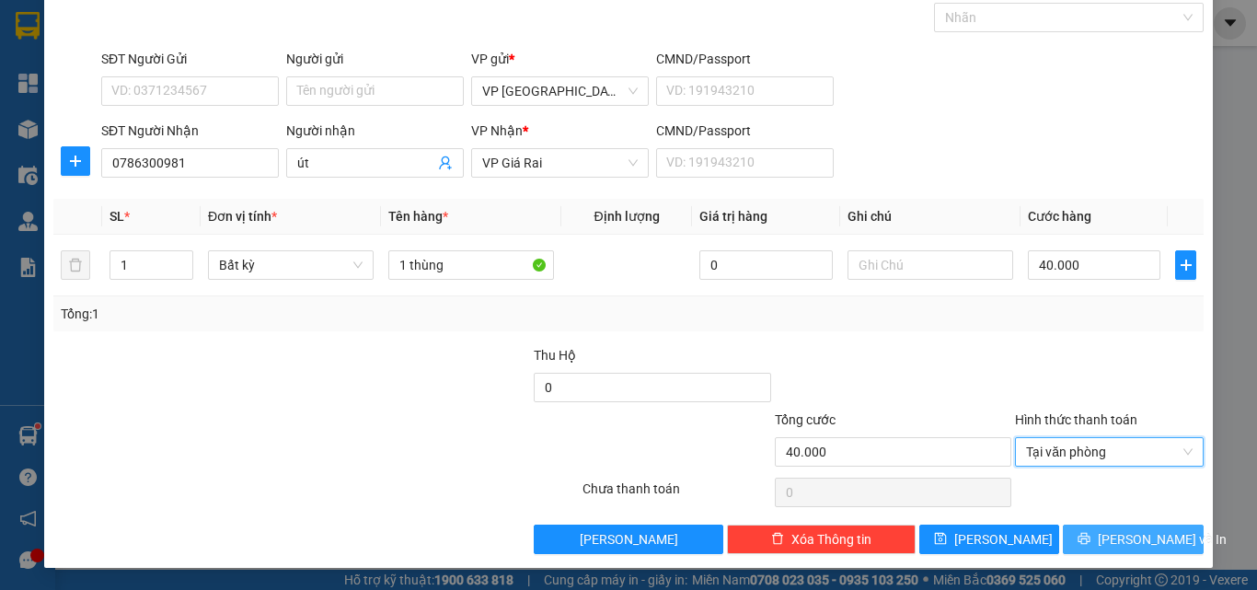
click at [1125, 539] on span "[PERSON_NAME] và In" at bounding box center [1161, 539] width 129 height 20
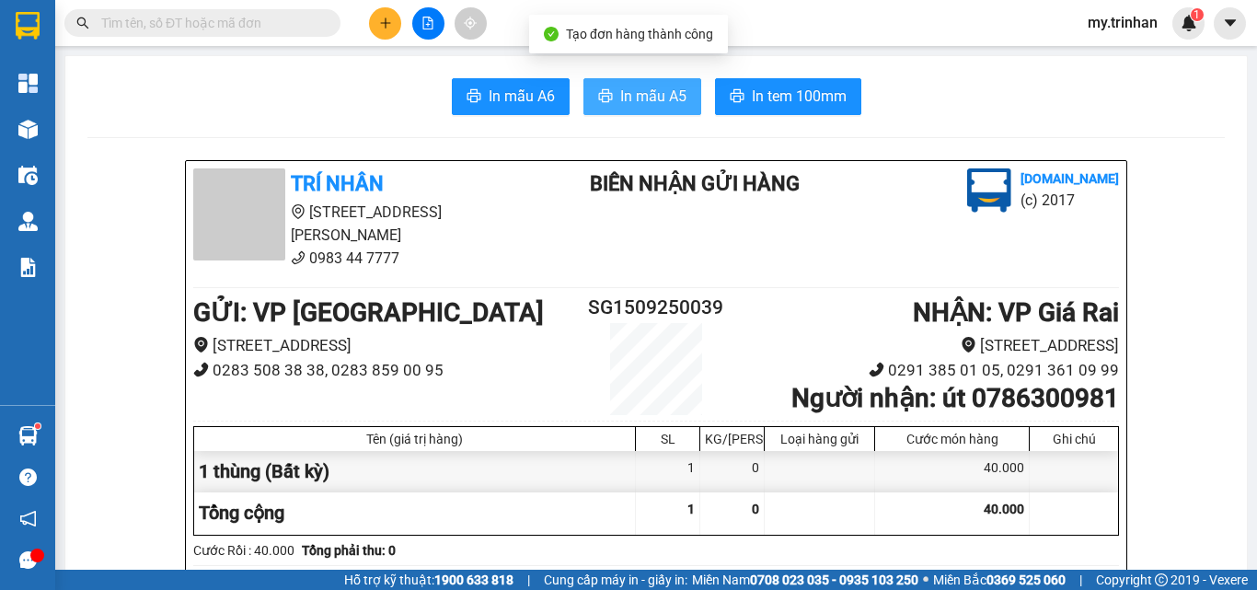
click at [643, 95] on span "In mẫu A5" at bounding box center [653, 96] width 66 height 23
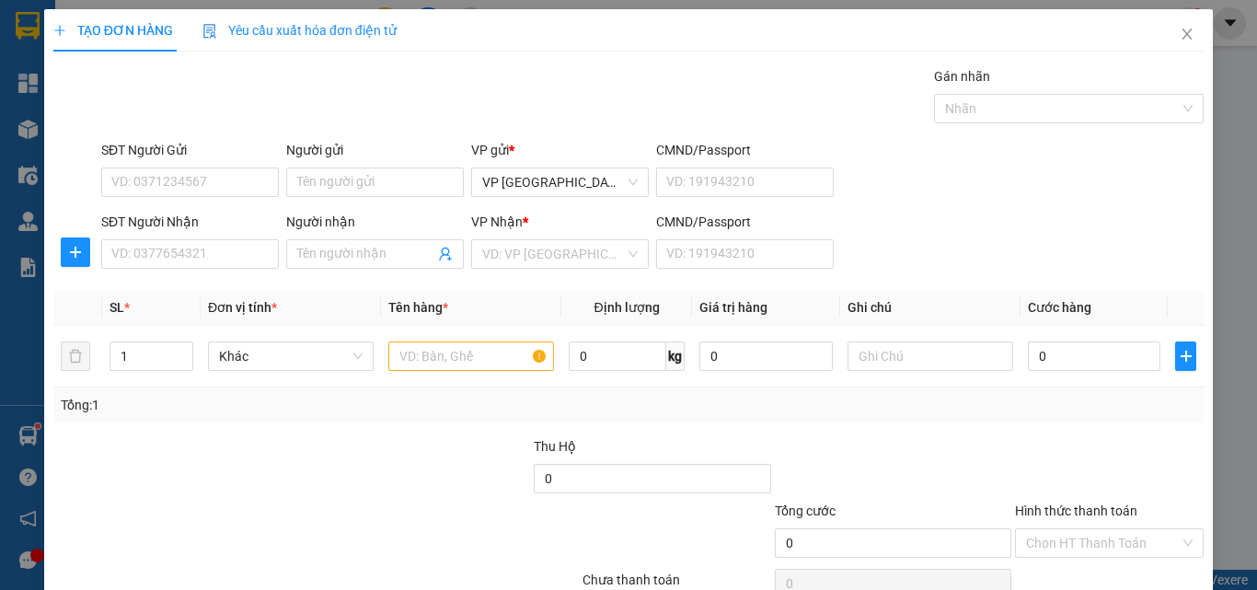
click at [993, 258] on div "SĐT Người Nhận VD: 0377654321 Người nhận Tên người nhận VP Nhận * VD: VP Sài Gò…" at bounding box center [652, 244] width 1109 height 64
click at [309, 252] on input "Người nhận" at bounding box center [365, 254] width 137 height 20
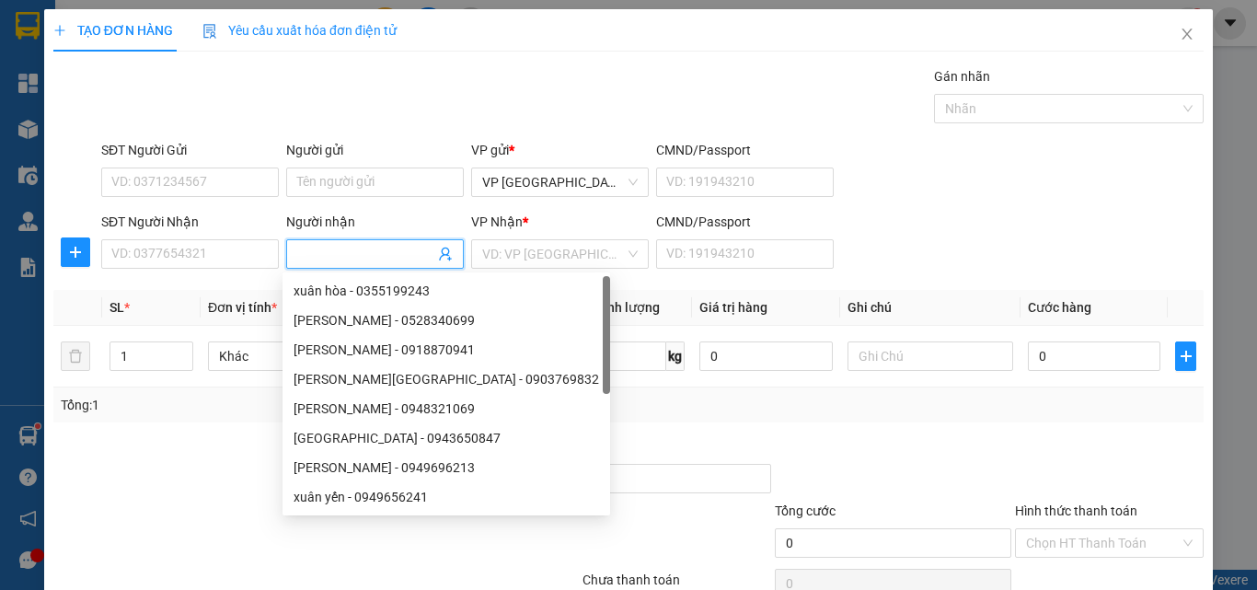
click at [310, 252] on input "Người nhận" at bounding box center [365, 254] width 137 height 20
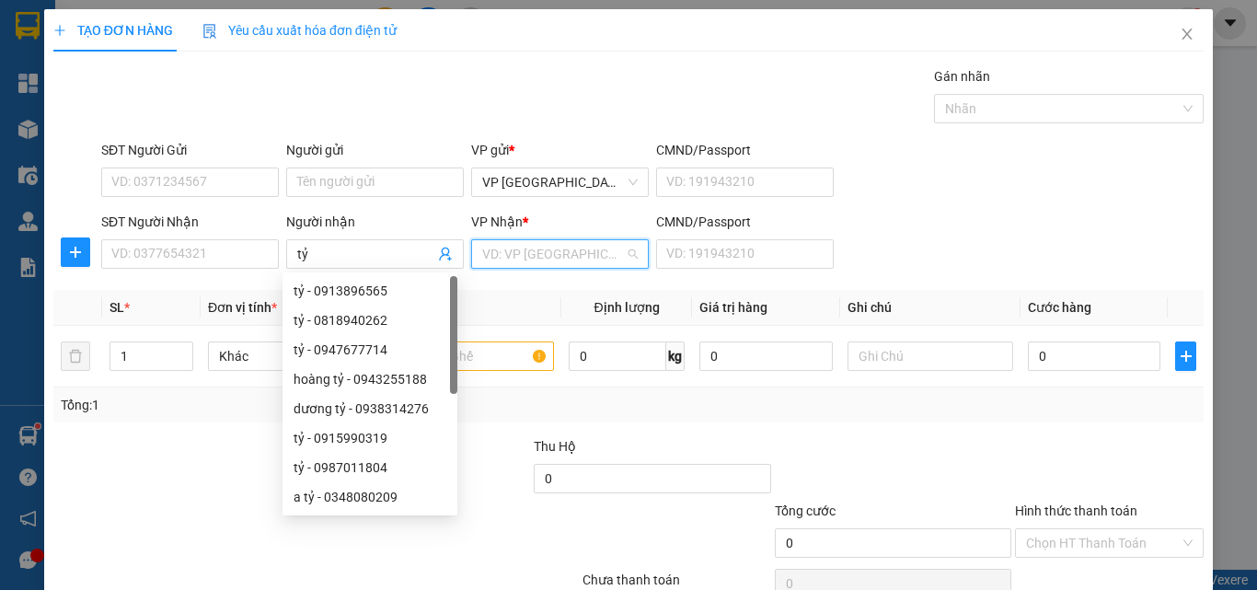
click at [518, 259] on input "search" at bounding box center [553, 254] width 143 height 28
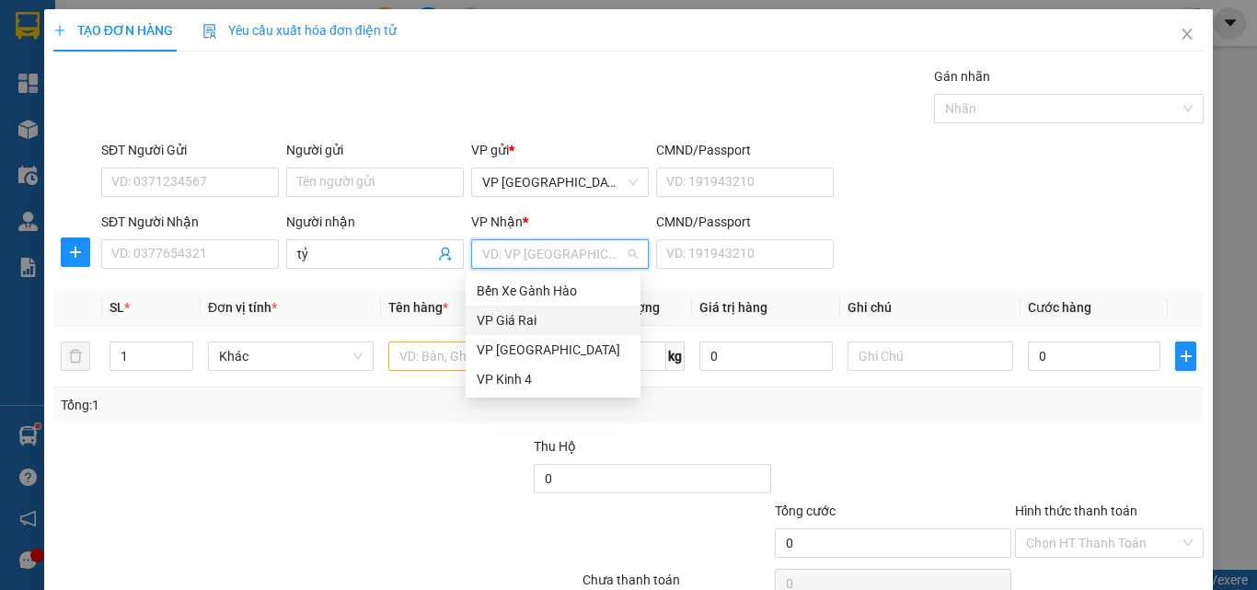
click at [504, 310] on div "VP Giá Rai" at bounding box center [552, 320] width 153 height 20
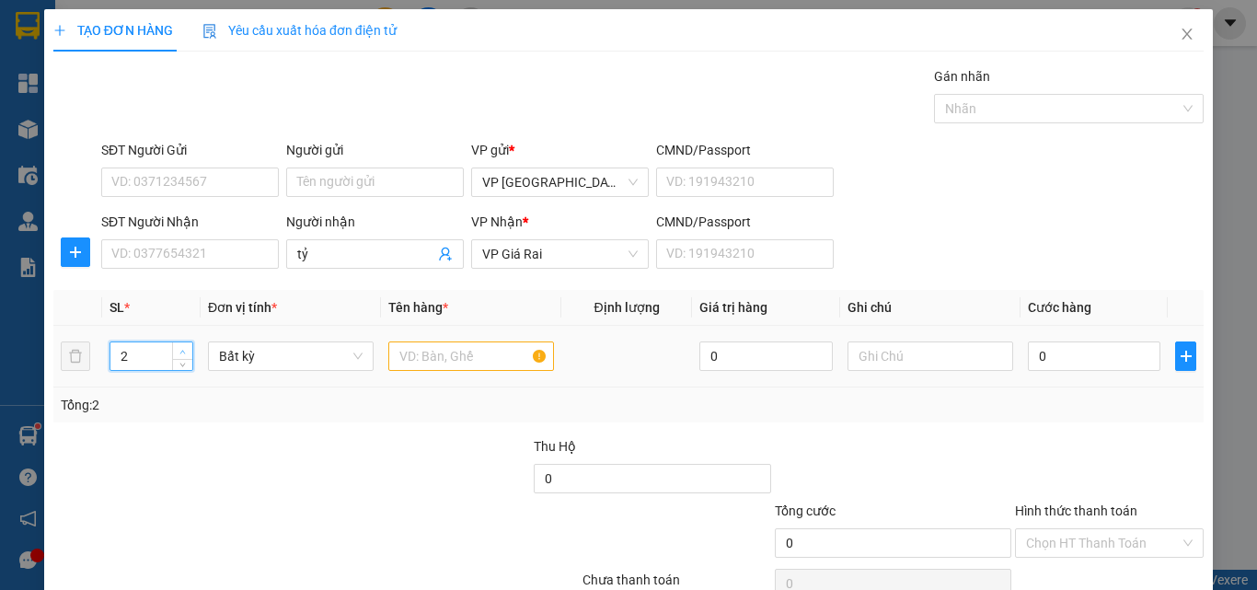
click at [182, 344] on span "Increase Value" at bounding box center [182, 350] width 20 height 17
click at [423, 358] on input "text" at bounding box center [471, 355] width 166 height 29
click at [1083, 338] on td "0" at bounding box center [1093, 357] width 147 height 62
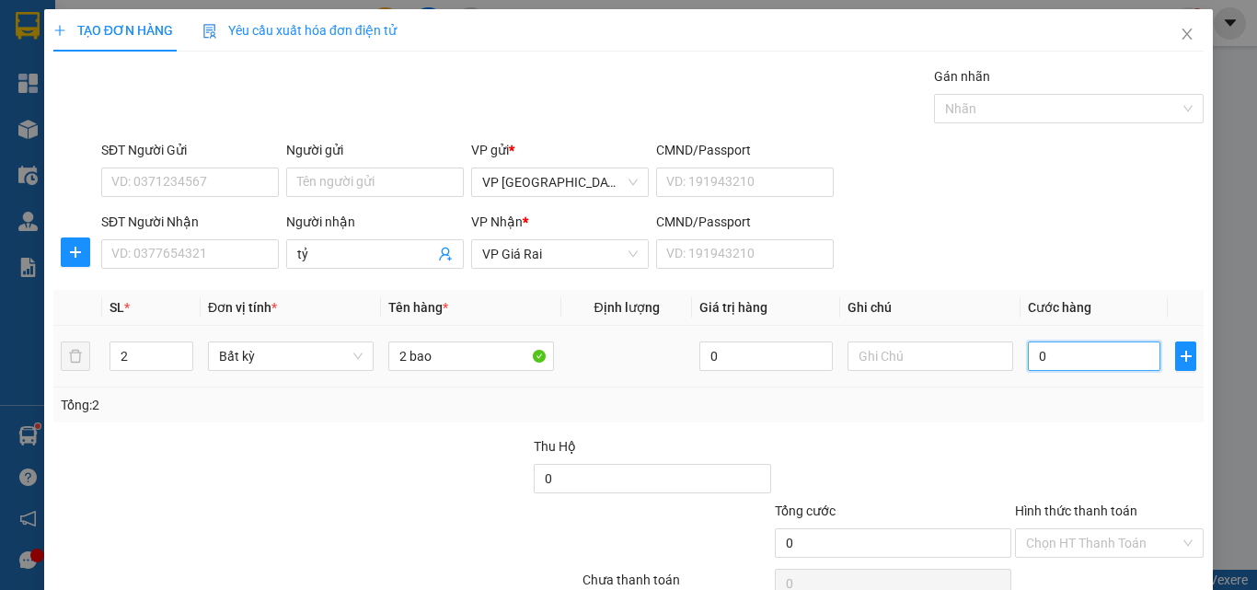
click at [1082, 349] on input "0" at bounding box center [1093, 355] width 132 height 29
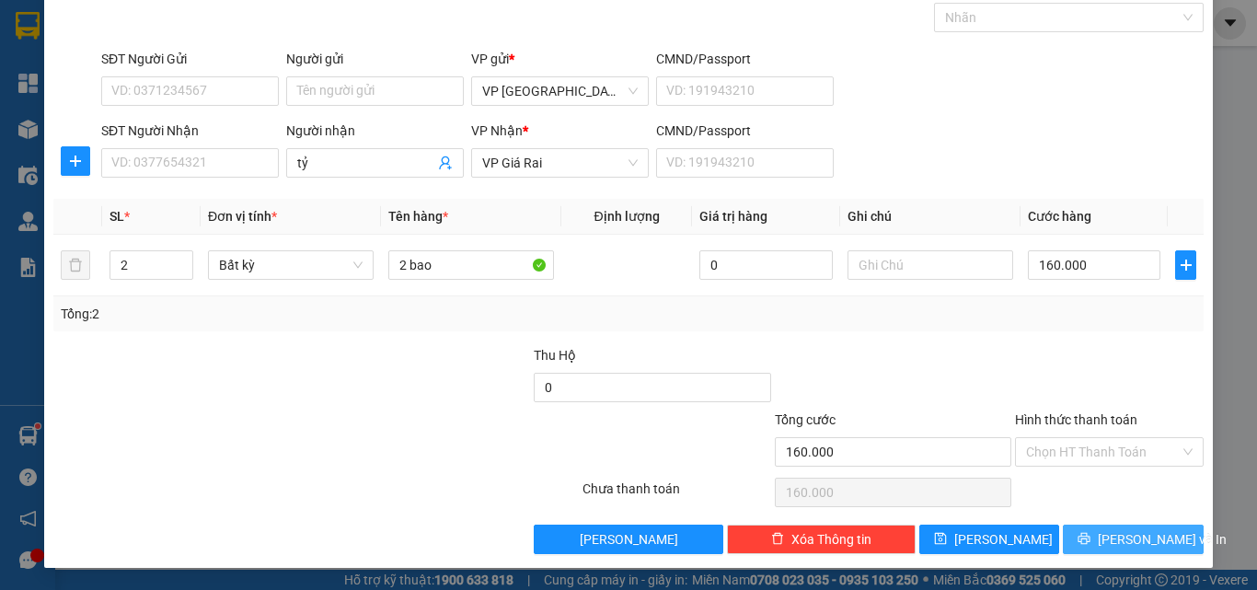
click at [1124, 554] on div "TẠO ĐƠN HÀNG Yêu cầu xuất hóa đơn điện tử Transit Pickup Surcharge Ids Transit …" at bounding box center [628, 242] width 1168 height 649
click at [1110, 537] on span "[PERSON_NAME] và In" at bounding box center [1161, 539] width 129 height 20
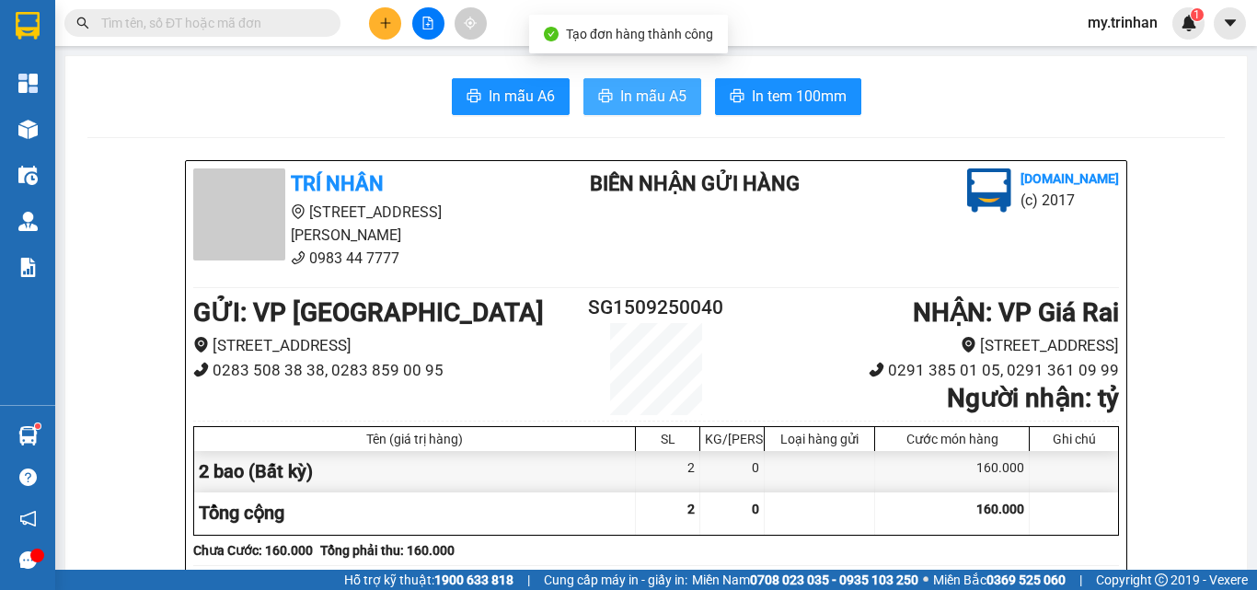
click at [661, 96] on span "In mẫu A5" at bounding box center [653, 96] width 66 height 23
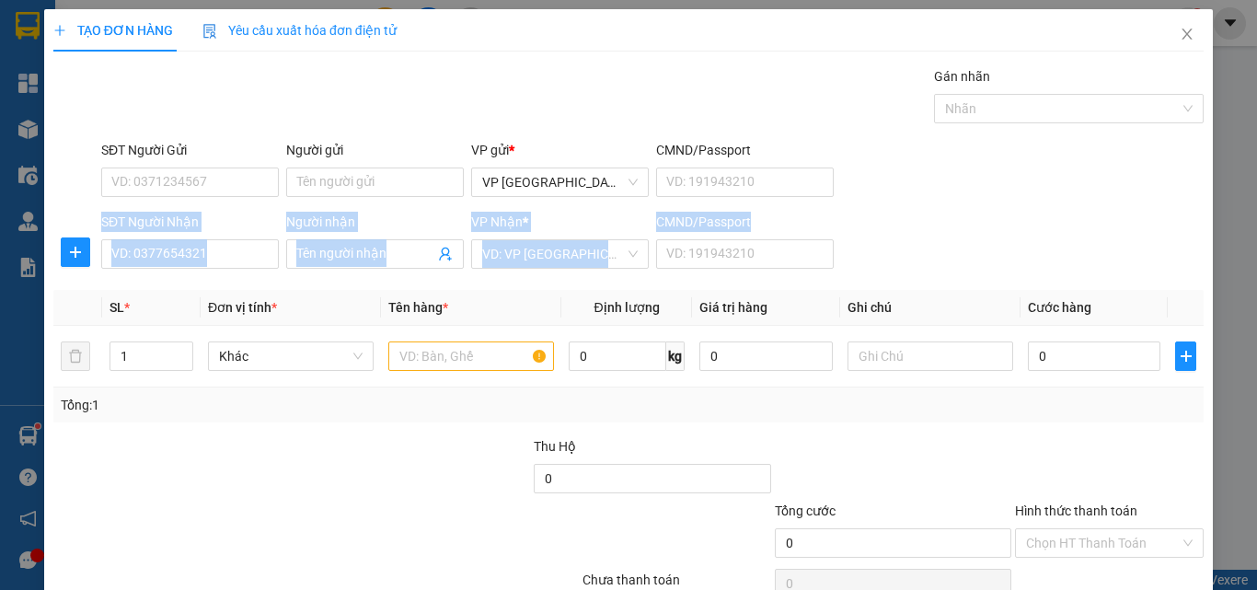
click at [931, 205] on form "SĐT Người Gửi VD: 0371234567 Người gửi Tên người gửi VP gửi * VP [GEOGRAPHIC_DA…" at bounding box center [628, 208] width 1150 height 136
click at [220, 262] on input "SĐT Người Nhận" at bounding box center [190, 253] width 178 height 29
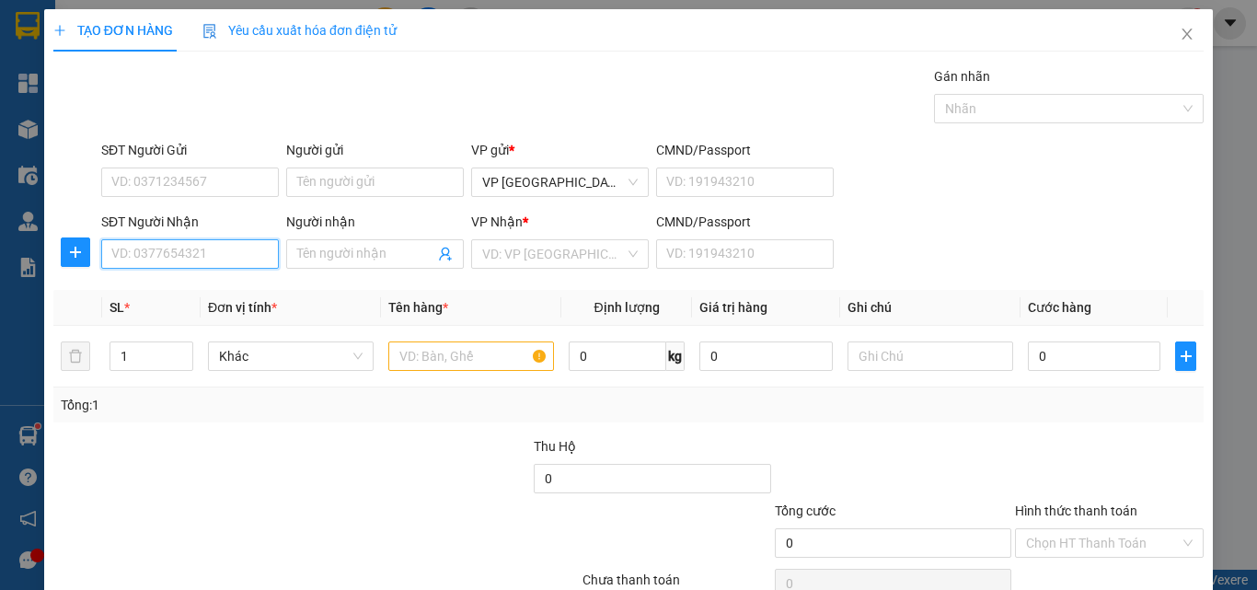
click at [220, 259] on input "SĐT Người Nhận" at bounding box center [190, 253] width 178 height 29
click at [242, 261] on input "09186283" at bounding box center [190, 253] width 178 height 29
click at [341, 256] on input "Người nhận" at bounding box center [365, 254] width 137 height 20
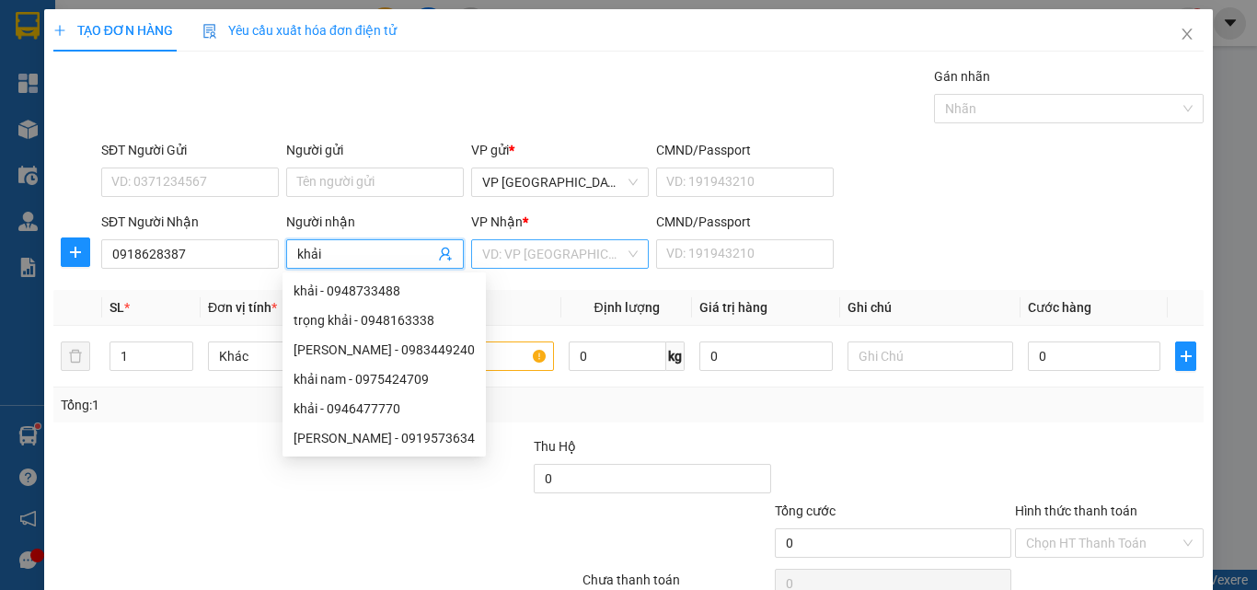
click at [550, 258] on input "search" at bounding box center [553, 254] width 143 height 28
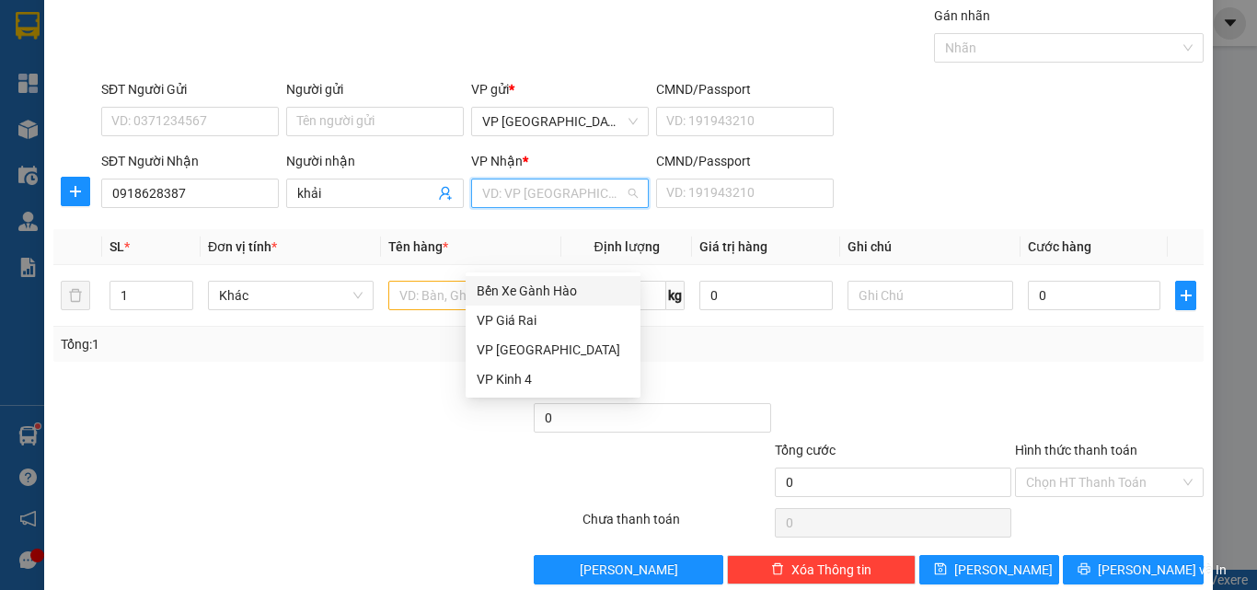
scroll to position [91, 0]
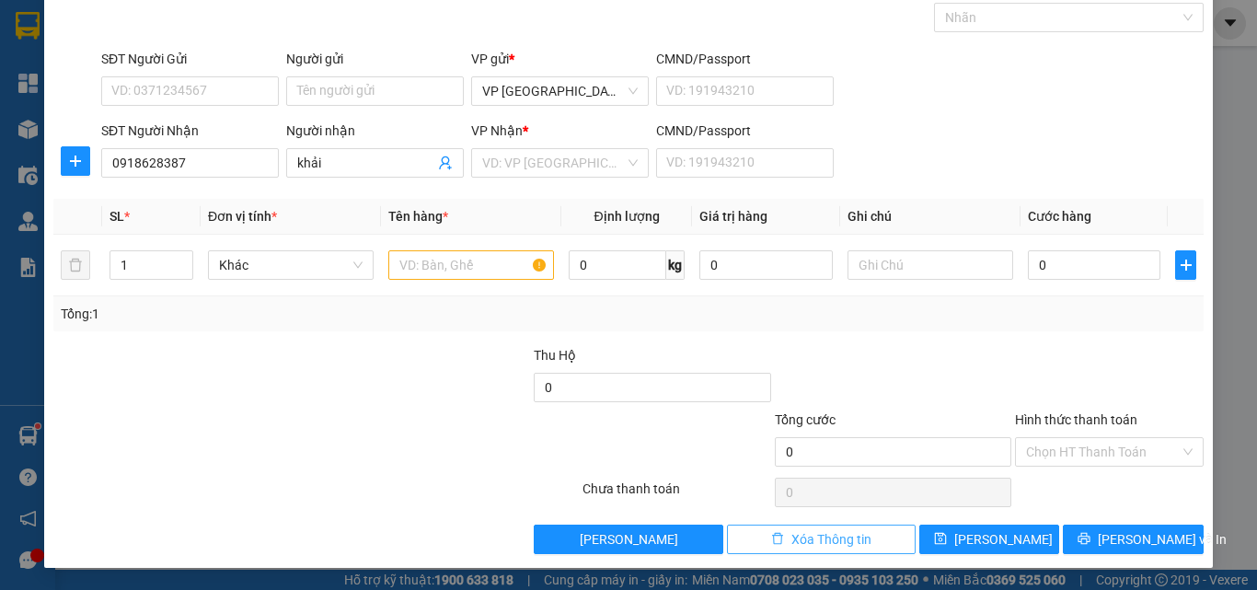
click at [804, 544] on span "Xóa Thông tin" at bounding box center [831, 539] width 80 height 20
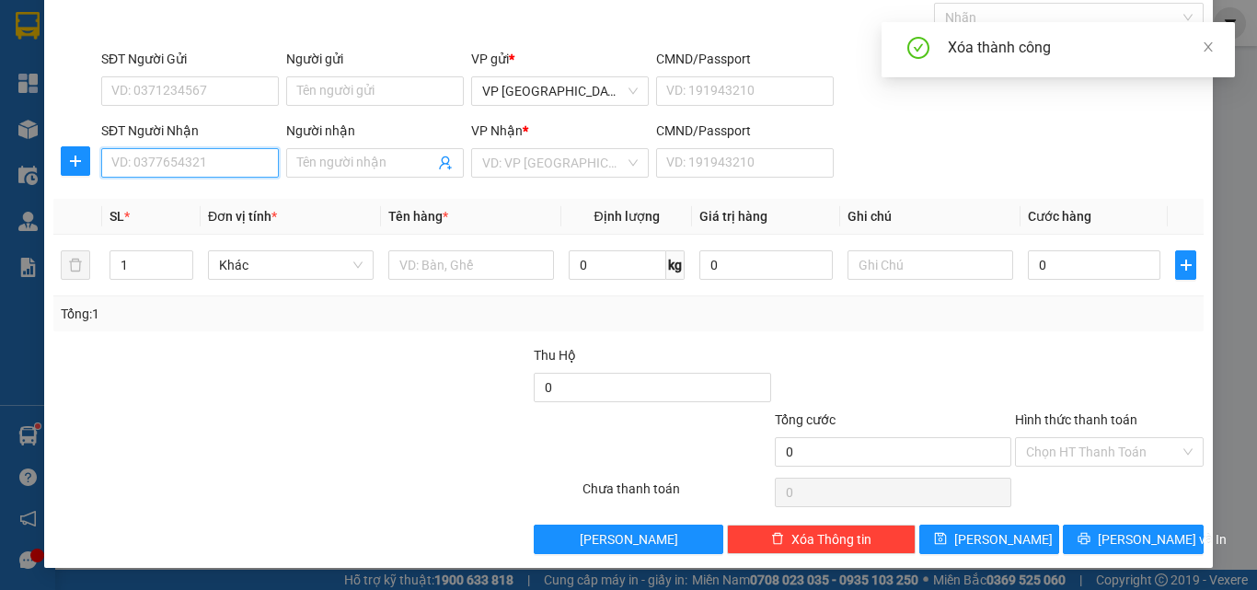
click at [218, 164] on input "SĐT Người Nhận" at bounding box center [190, 162] width 178 height 29
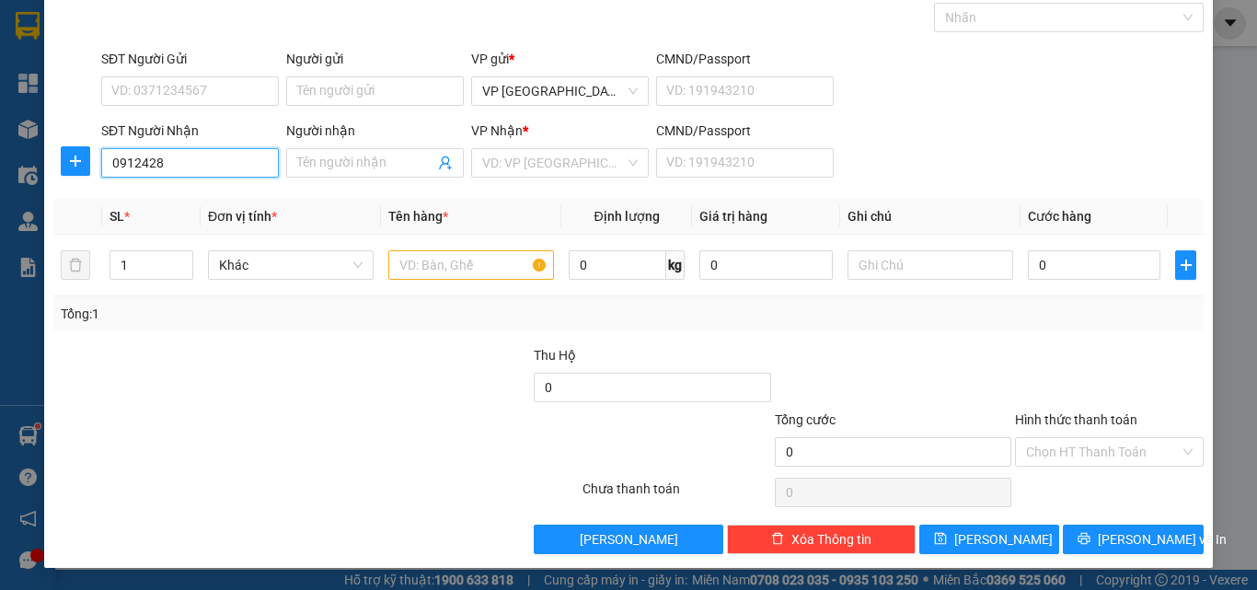
click at [238, 161] on input "0912428" at bounding box center [190, 162] width 178 height 29
click at [230, 166] on input "0912428" at bounding box center [190, 162] width 178 height 29
click at [311, 163] on input "Người nhận" at bounding box center [365, 163] width 137 height 20
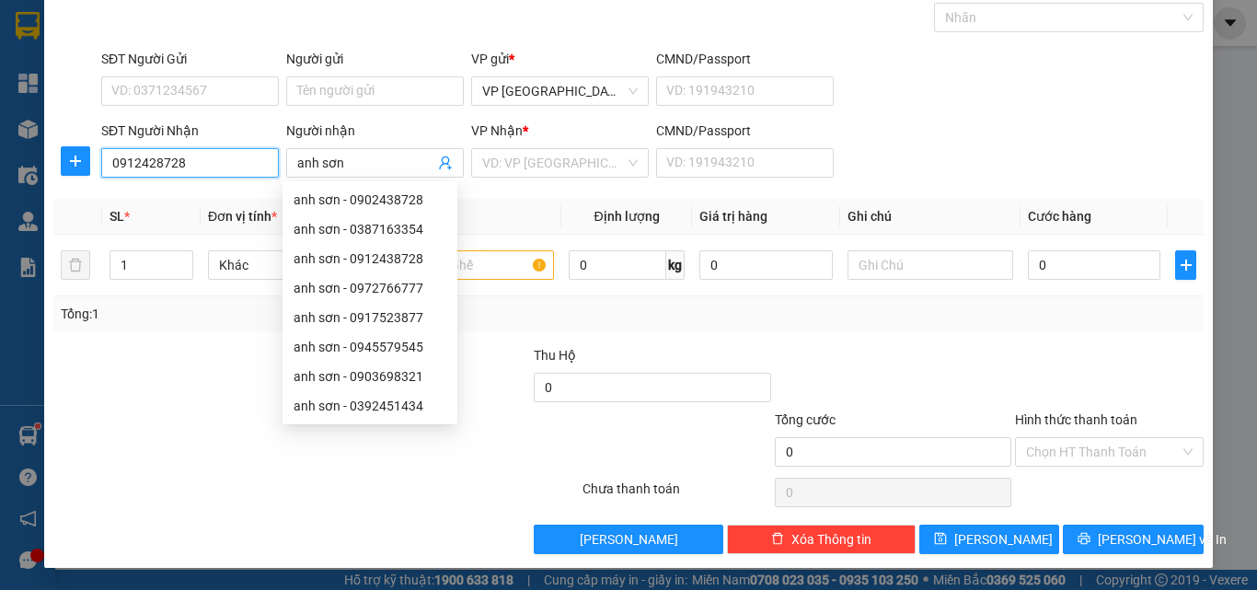
click at [213, 167] on input "0912428728" at bounding box center [190, 162] width 178 height 29
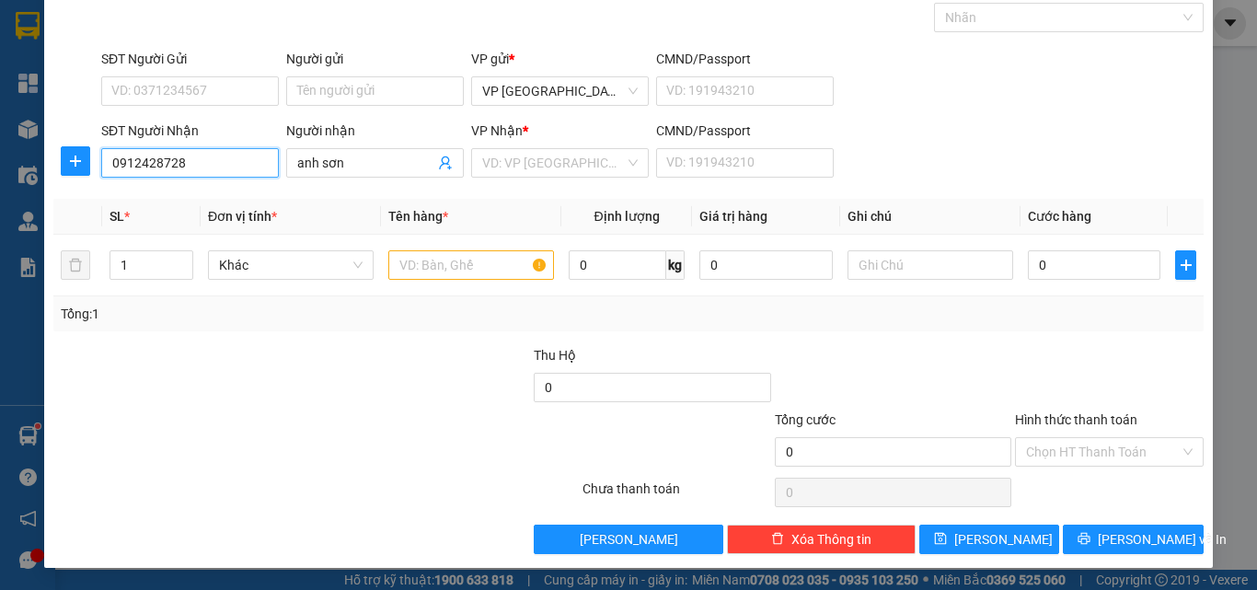
click at [209, 166] on input "0912428728" at bounding box center [190, 162] width 178 height 29
click at [207, 166] on input "0912428728" at bounding box center [190, 162] width 178 height 29
click at [206, 165] on input "0912428728" at bounding box center [190, 162] width 178 height 29
click at [206, 158] on input "0912428728" at bounding box center [190, 162] width 178 height 29
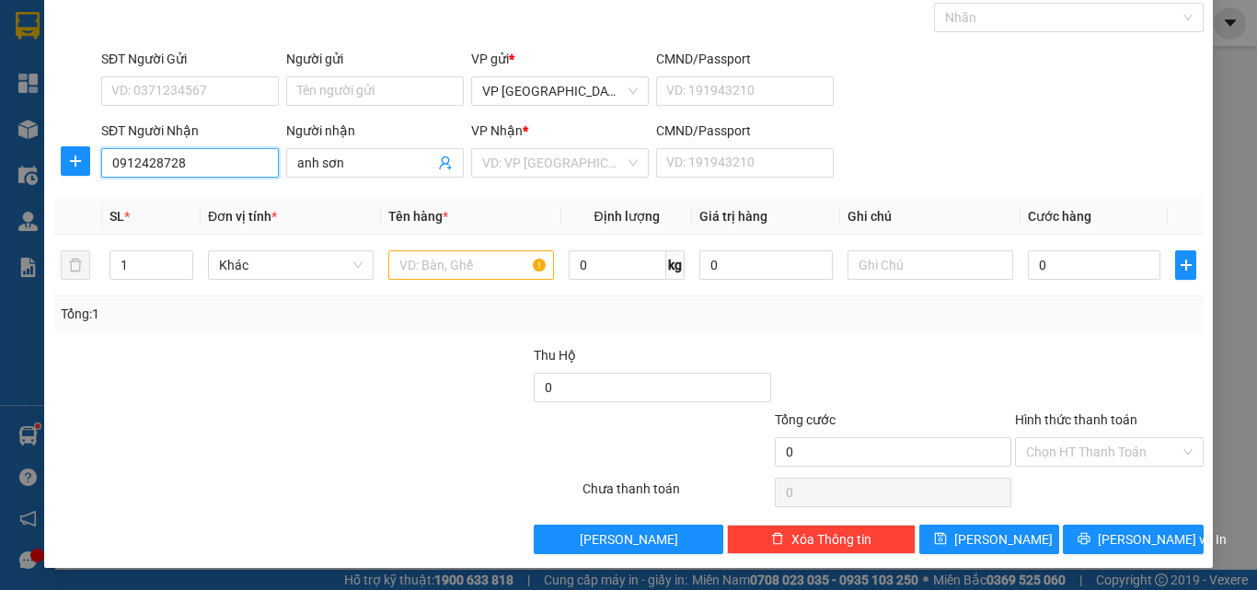
click at [206, 158] on input "0912428728" at bounding box center [190, 162] width 178 height 29
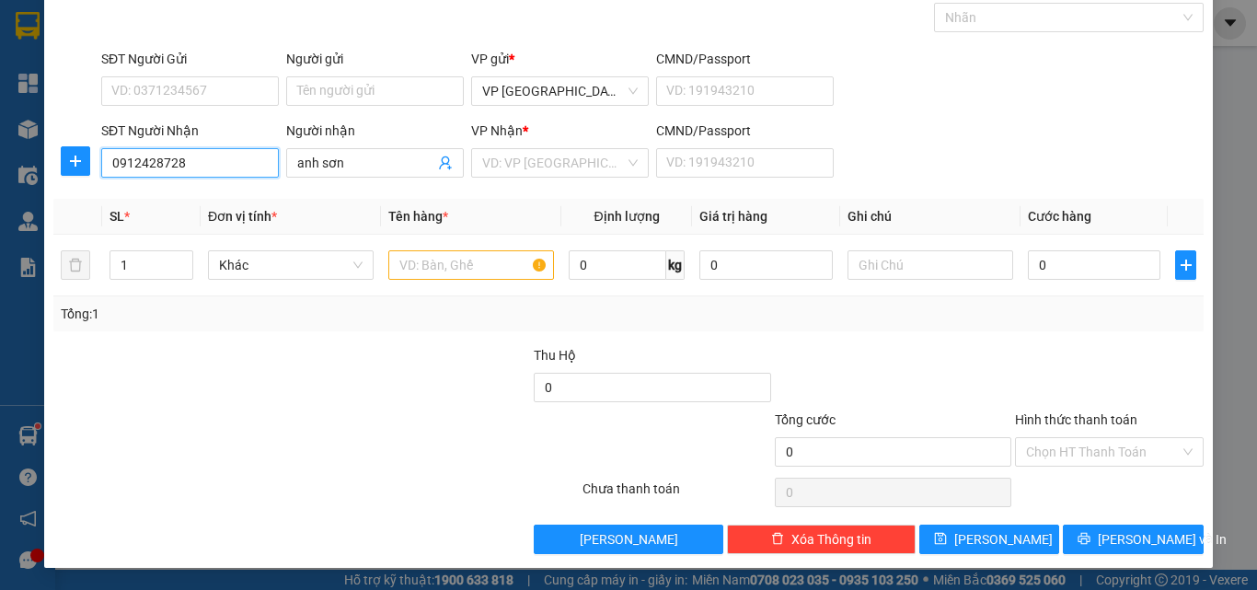
click at [206, 158] on input "0912428728" at bounding box center [190, 162] width 178 height 29
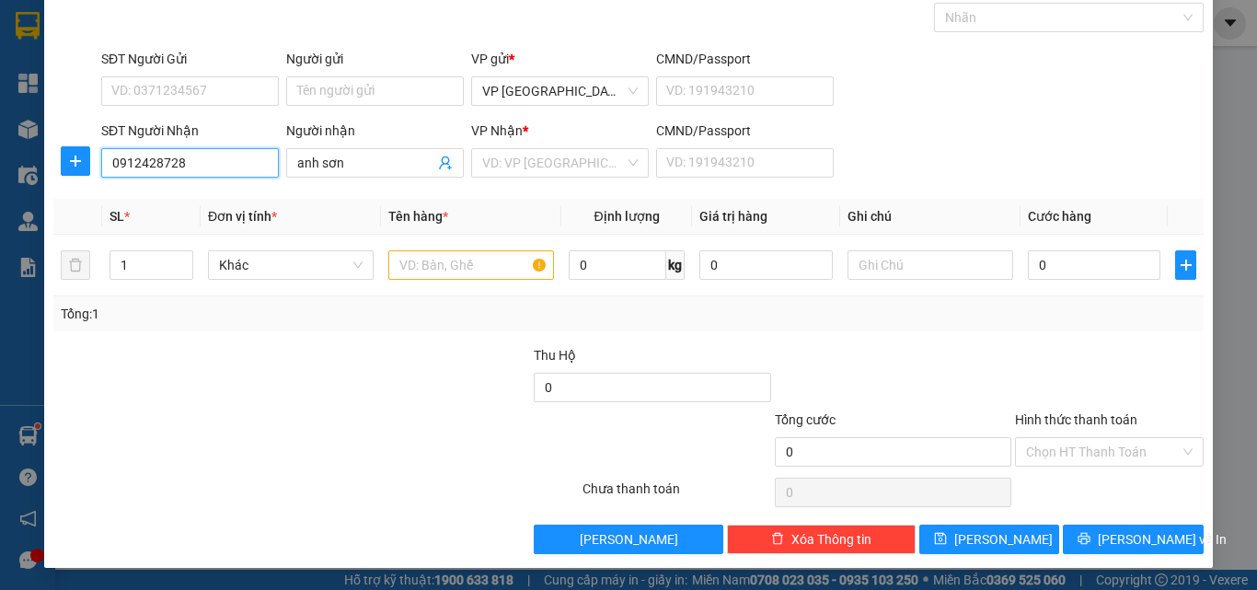
click at [218, 150] on input "0912428728" at bounding box center [190, 162] width 178 height 29
click at [199, 157] on input "0912428728" at bounding box center [190, 162] width 178 height 29
click at [188, 165] on input "0912428728" at bounding box center [190, 162] width 178 height 29
click at [534, 166] on input "search" at bounding box center [553, 163] width 143 height 28
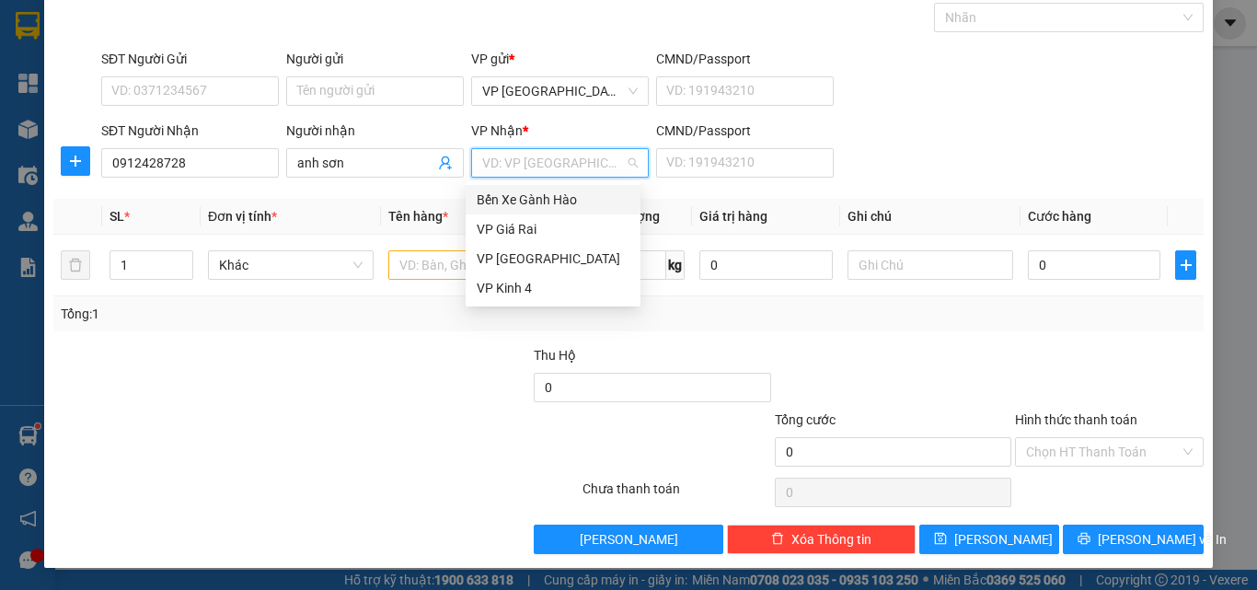
click at [504, 201] on div "Bến Xe Gành Hào" at bounding box center [552, 199] width 153 height 20
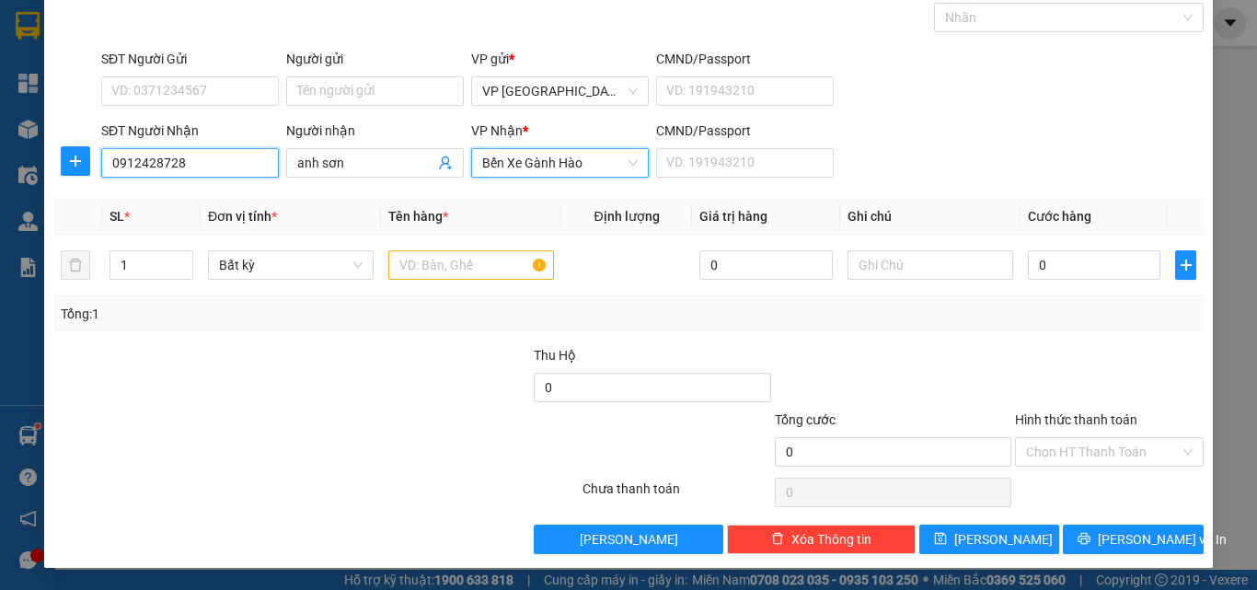
click at [233, 167] on input "0912428728" at bounding box center [190, 162] width 178 height 29
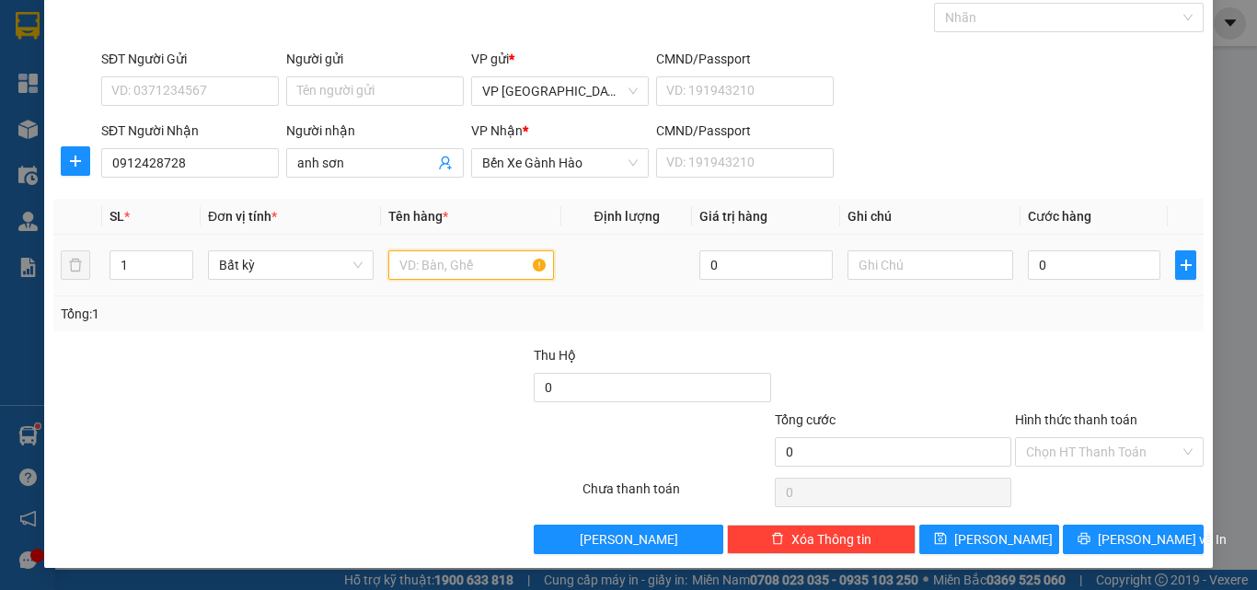
click at [416, 270] on input "text" at bounding box center [471, 264] width 166 height 29
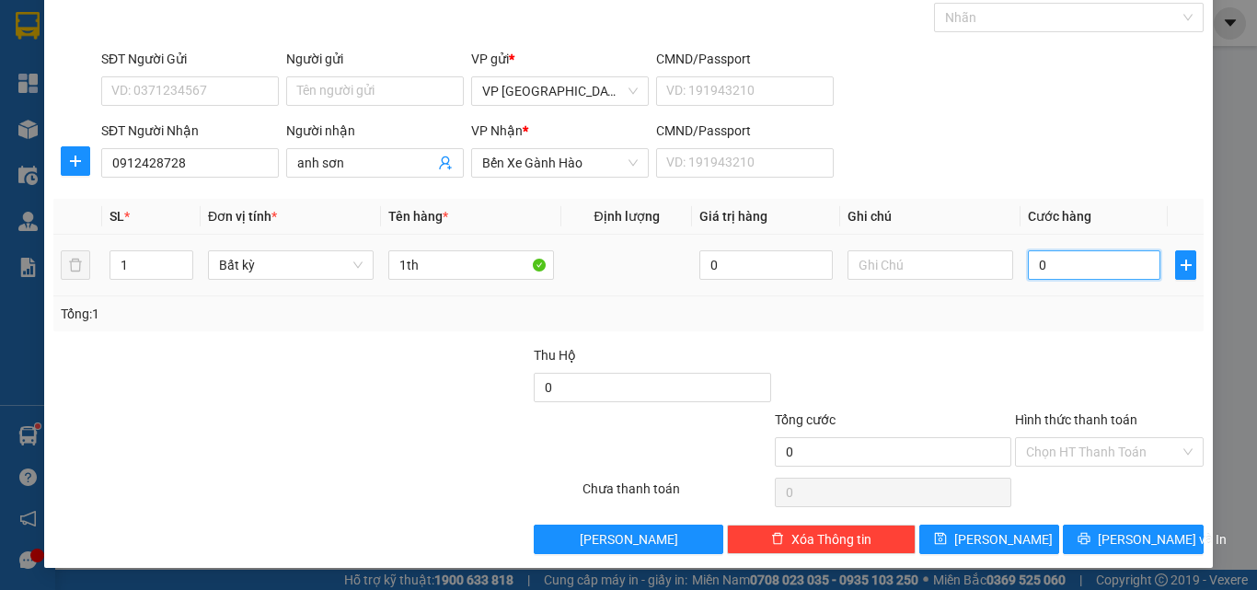
click at [1040, 271] on input "0" at bounding box center [1093, 264] width 132 height 29
click at [892, 155] on div "SĐT Người Nhận 0912428728 Người nhận anh sơn VP Nhận * Bến Xe Gành Hào CMND/Pas…" at bounding box center [652, 153] width 1109 height 64
click at [901, 149] on div "SĐT Người Nhận 0912428728 Người nhận anh sơn VP Nhận * Bến Xe Gành Hào CMND/Pas…" at bounding box center [652, 153] width 1109 height 64
click at [934, 145] on div "SĐT Người Nhận 0912428728 Người nhận anh sơn VP Nhận * Bến Xe Gành Hào CMND/Pas…" at bounding box center [652, 153] width 1109 height 64
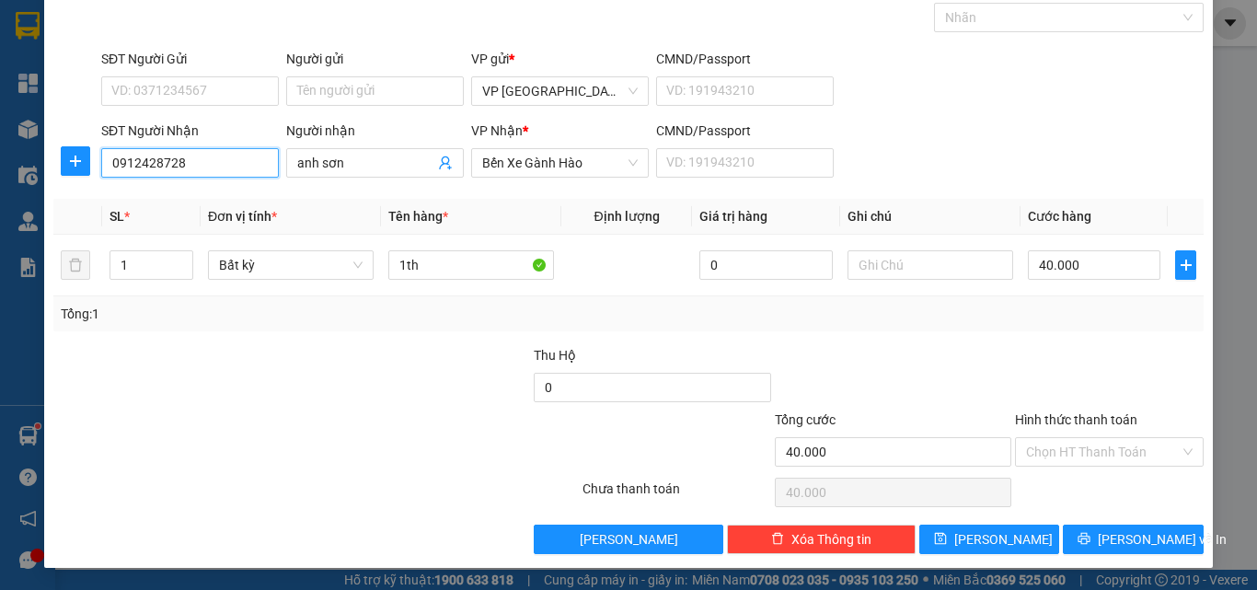
click at [193, 161] on input "0912428728" at bounding box center [190, 162] width 178 height 29
drag, startPoint x: 197, startPoint y: 161, endPoint x: 87, endPoint y: 162, distance: 109.5
click at [87, 162] on div "SĐT Người Nhận 0912428728 0912428728 Người nhận anh sơn VP Nhận * Bến Xe Gành H…" at bounding box center [629, 153] width 1154 height 64
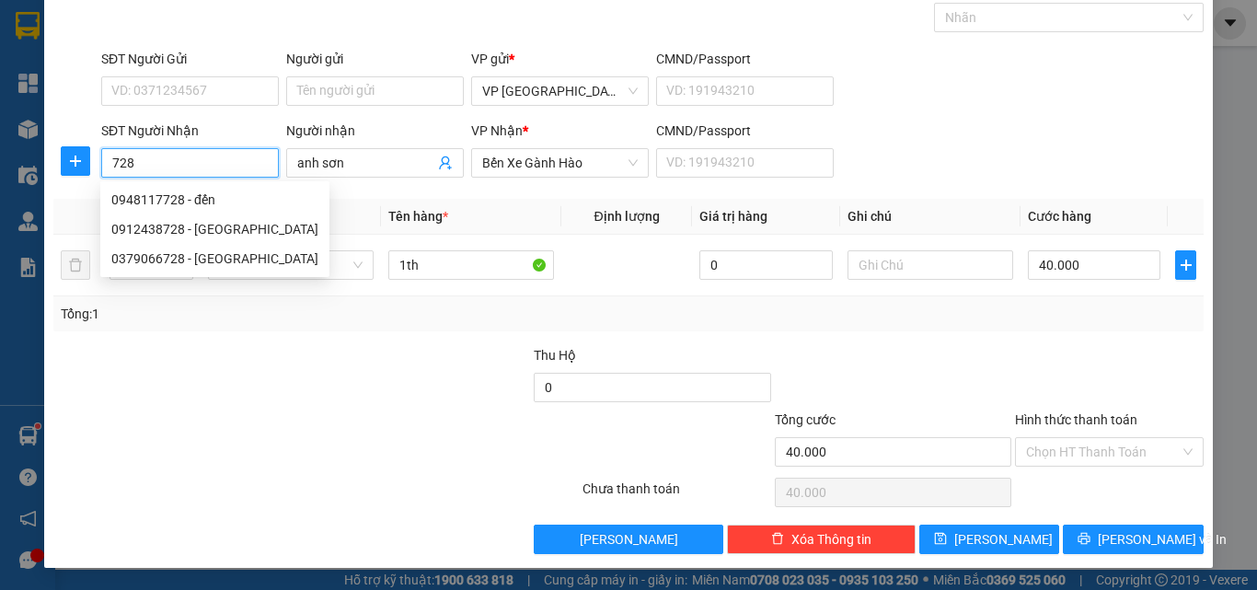
click at [199, 165] on input "728" at bounding box center [190, 162] width 178 height 29
click at [229, 231] on div "0912438728 - [GEOGRAPHIC_DATA]" at bounding box center [214, 229] width 207 height 20
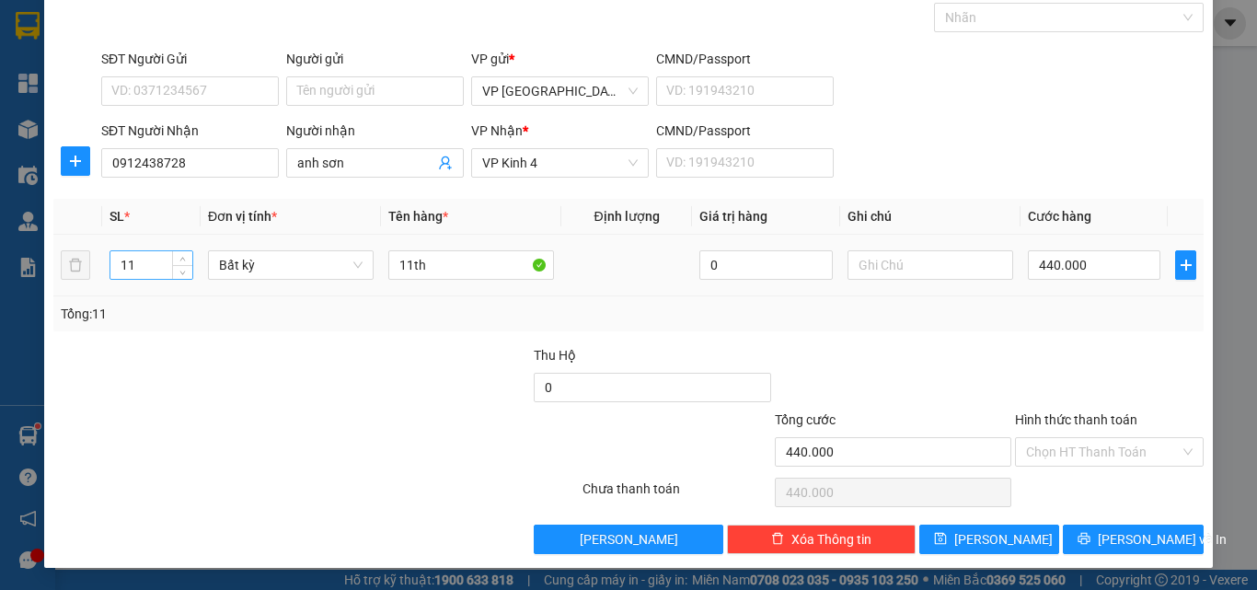
click at [152, 274] on input "11" at bounding box center [151, 265] width 82 height 28
click at [404, 270] on input "11th" at bounding box center [471, 264] width 166 height 29
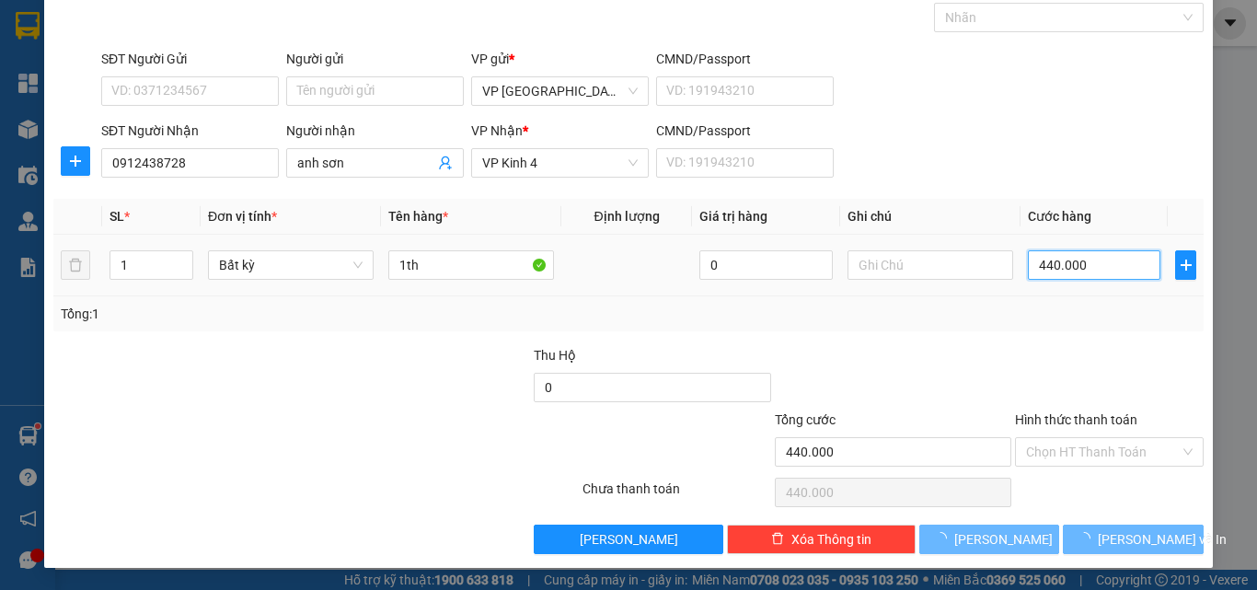
click at [1096, 270] on input "440.000" at bounding box center [1093, 264] width 132 height 29
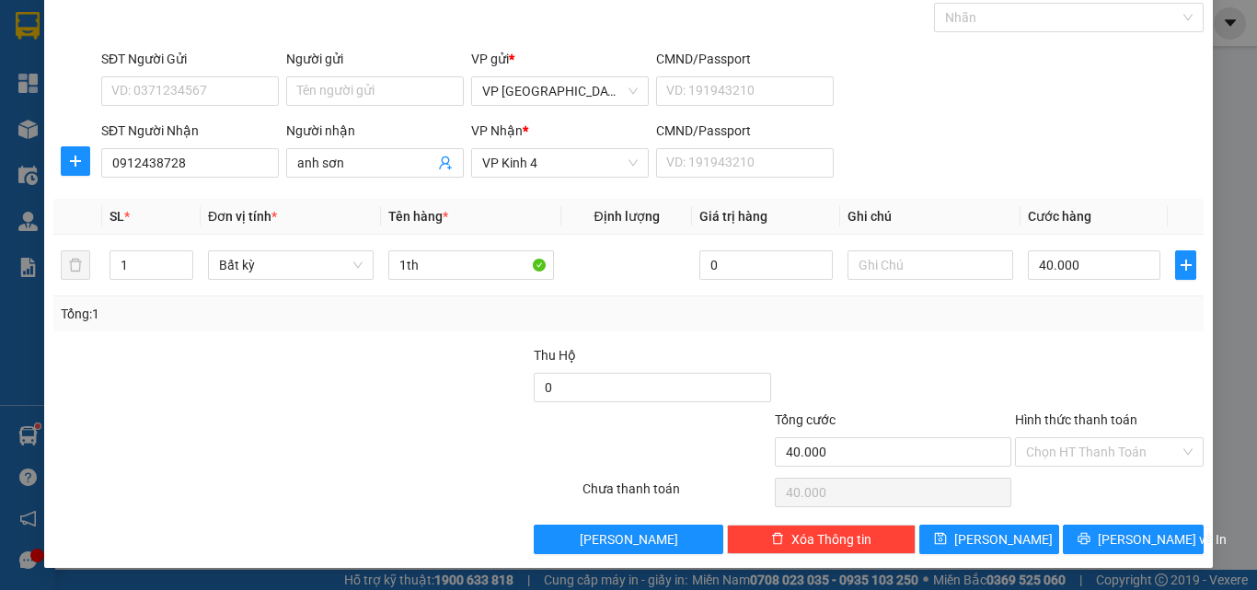
click at [1105, 522] on div "Transit Pickup Surcharge Ids Transit Deliver Surcharge Ids Transit Deliver Surc…" at bounding box center [628, 264] width 1150 height 579
click at [1097, 534] on button "[PERSON_NAME] và In" at bounding box center [1132, 538] width 141 height 29
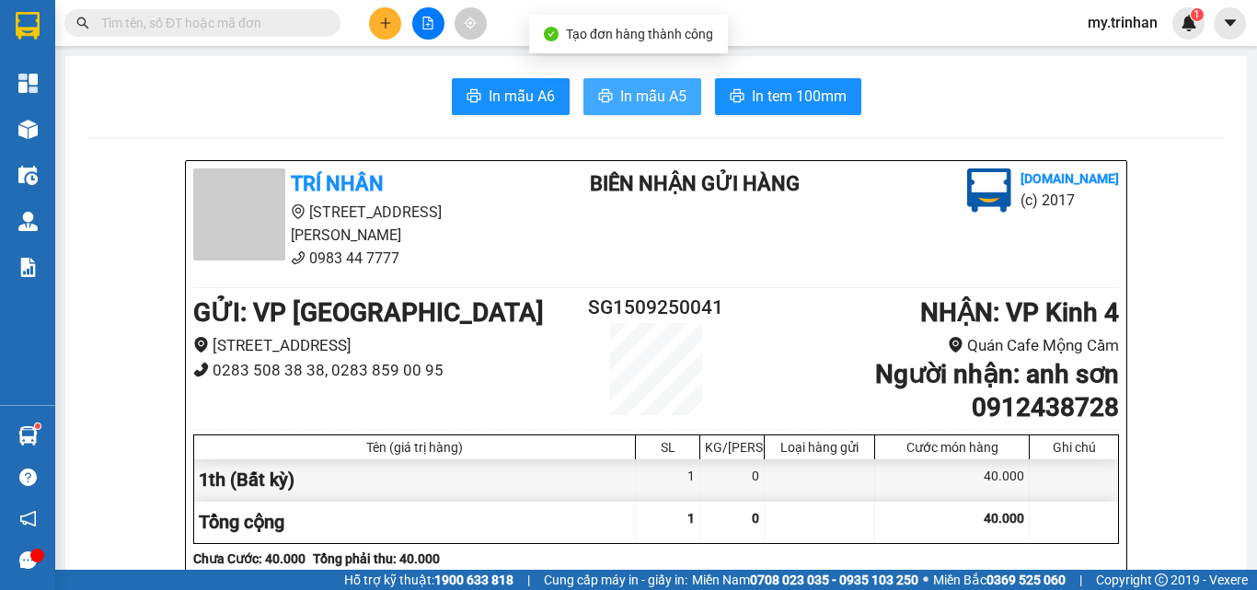
click at [620, 94] on span "In mẫu A5" at bounding box center [653, 96] width 66 height 23
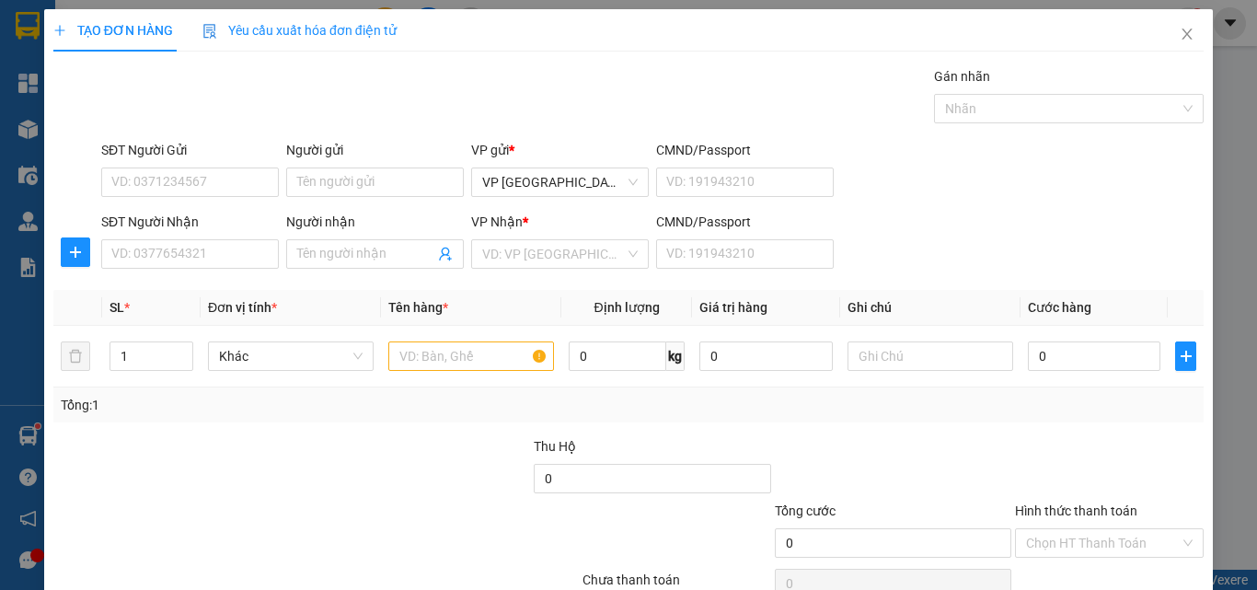
click at [1045, 274] on div "SĐT Người Nhận VD: 0377654321 Người nhận Tên người nhận VP Nhận * VD: VP Sài Gò…" at bounding box center [652, 244] width 1109 height 64
click at [200, 250] on input "SĐT Người Nhận" at bounding box center [190, 253] width 178 height 29
click at [202, 253] on input "SĐT Người Nhận" at bounding box center [190, 253] width 178 height 29
click at [193, 246] on input "SĐT Người Nhận" at bounding box center [190, 253] width 178 height 29
click at [195, 247] on input "SĐT Người Nhận" at bounding box center [190, 253] width 178 height 29
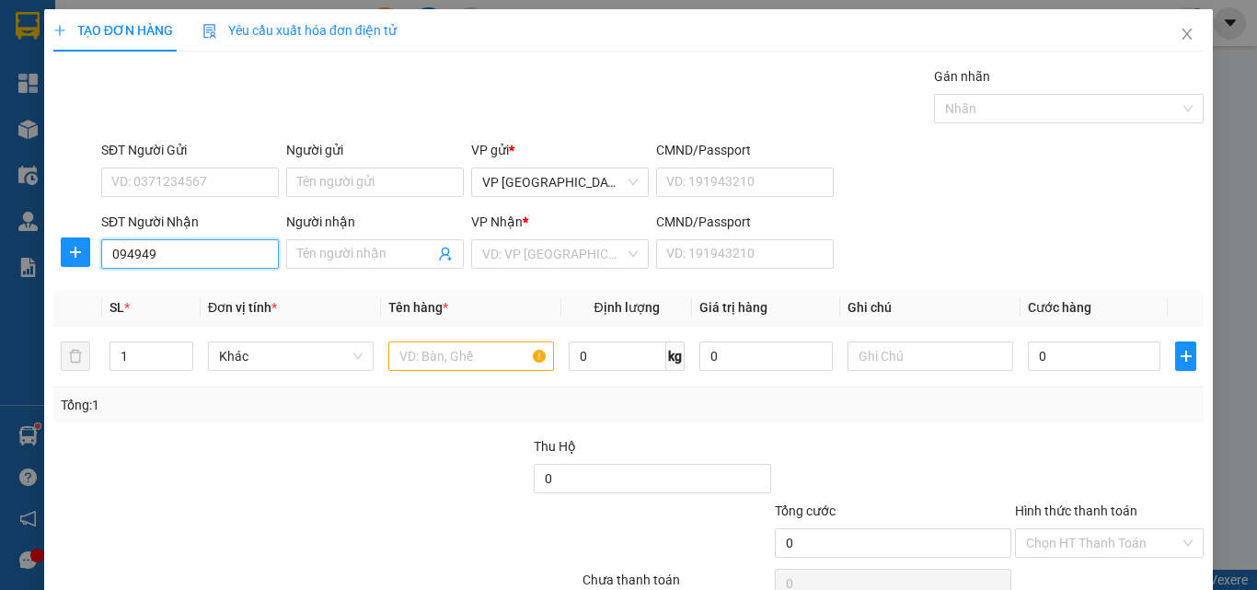
click at [222, 253] on input "094949" at bounding box center [190, 253] width 178 height 29
click at [243, 284] on div "0949494892 - nên" at bounding box center [187, 291] width 153 height 20
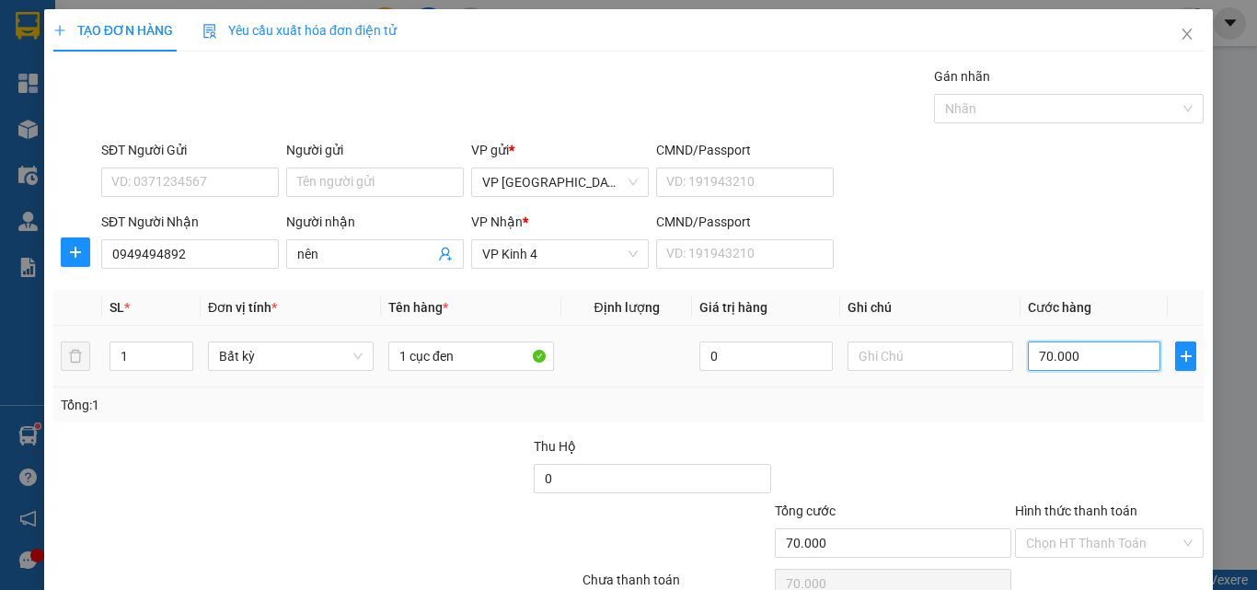
click at [1072, 355] on input "70.000" at bounding box center [1093, 355] width 132 height 29
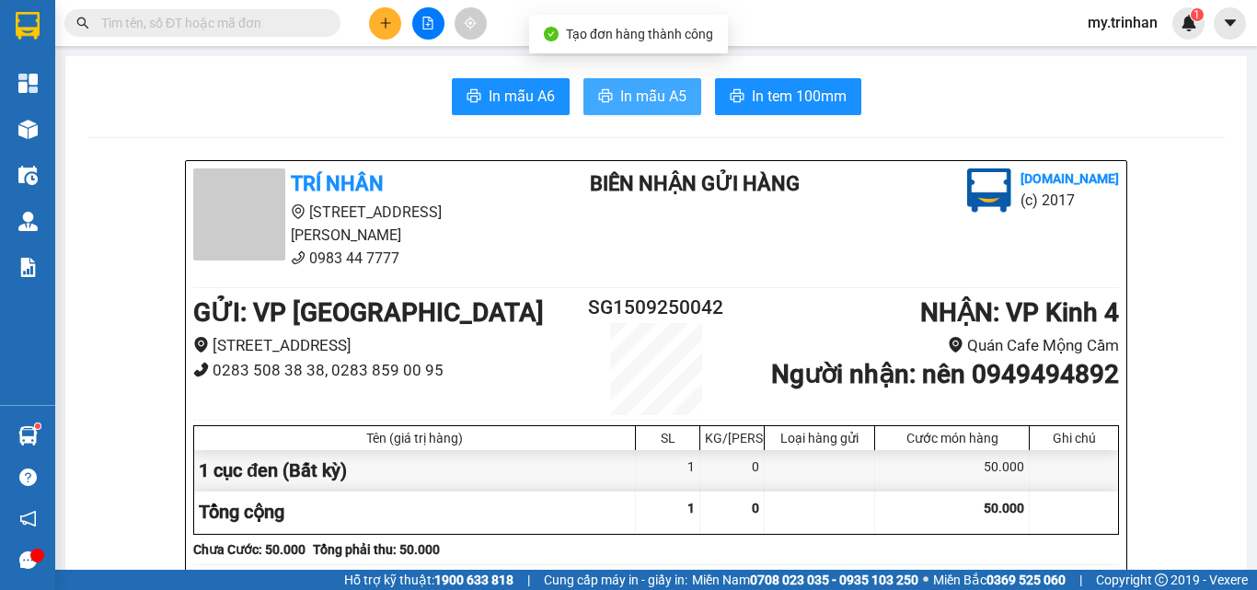
click at [649, 102] on span "In mẫu A5" at bounding box center [653, 96] width 66 height 23
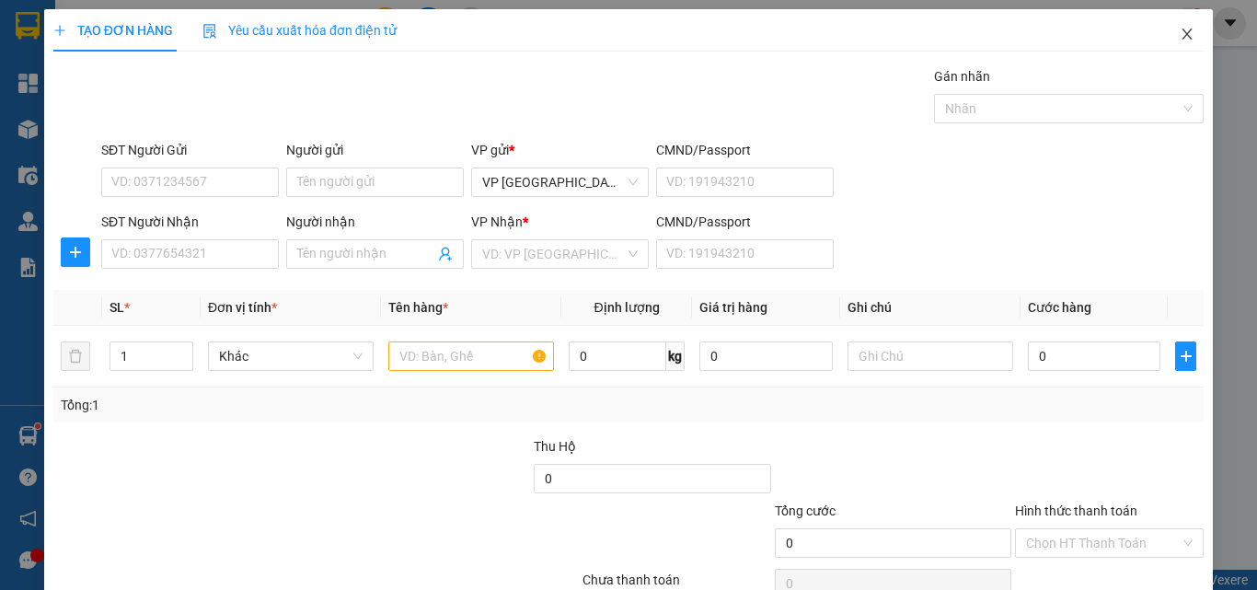
click at [1172, 20] on span "Close" at bounding box center [1187, 35] width 52 height 52
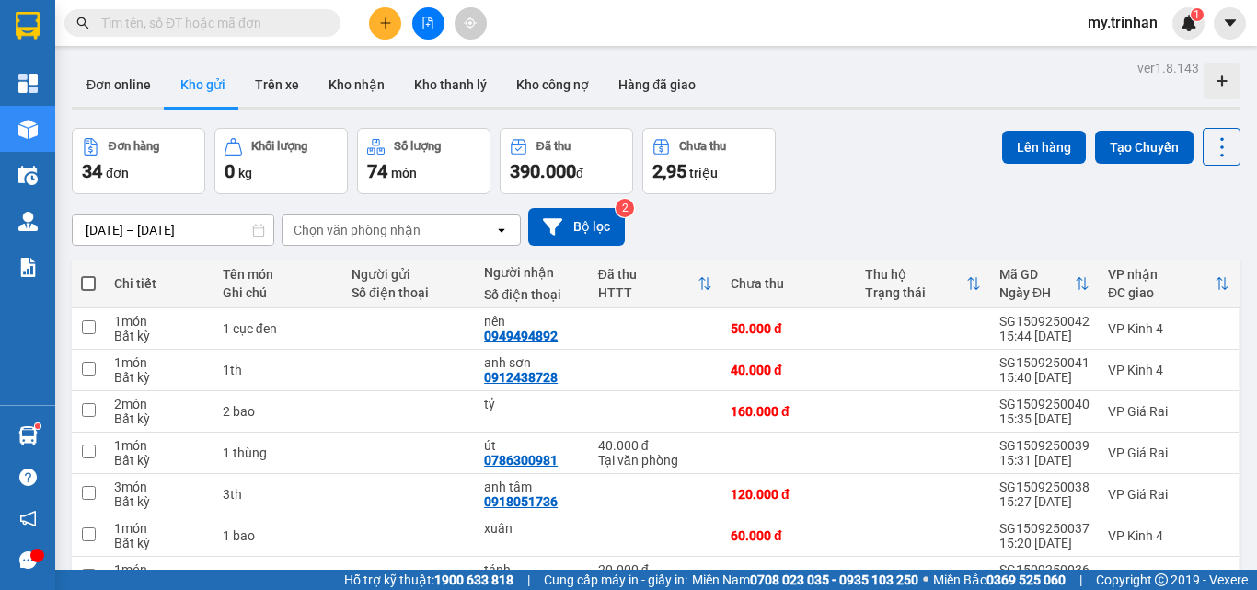
click at [832, 208] on div "[DATE] – [DATE] Press the down arrow key to interact with the calendar and sele…" at bounding box center [656, 227] width 1168 height 38
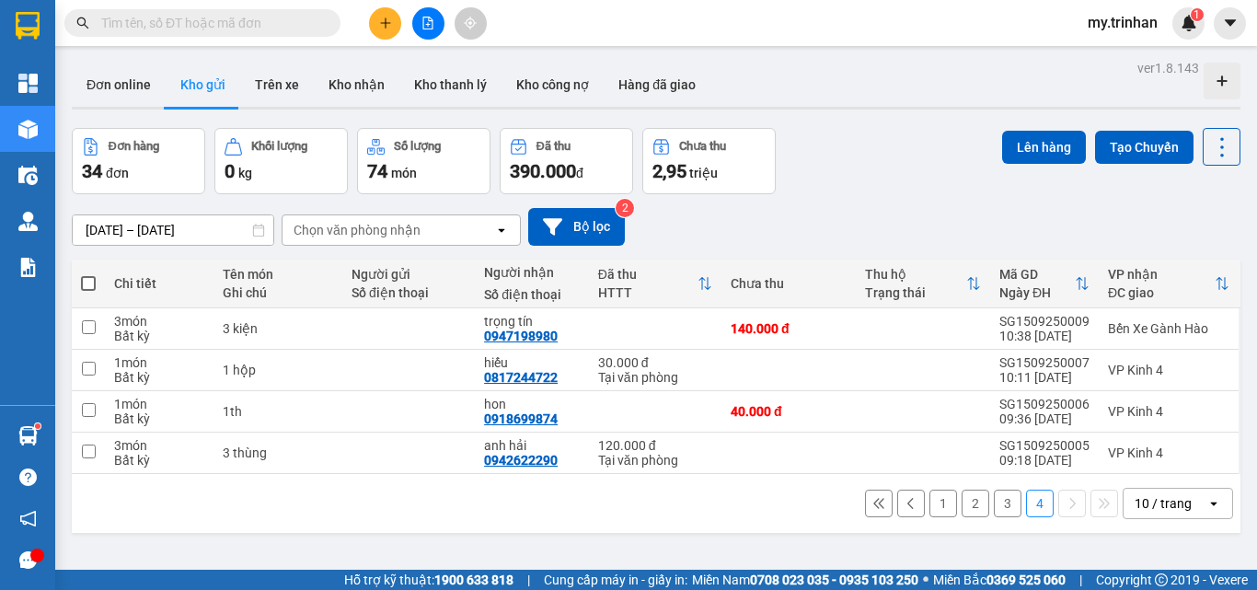
click at [993, 489] on button "3" at bounding box center [1007, 503] width 28 height 28
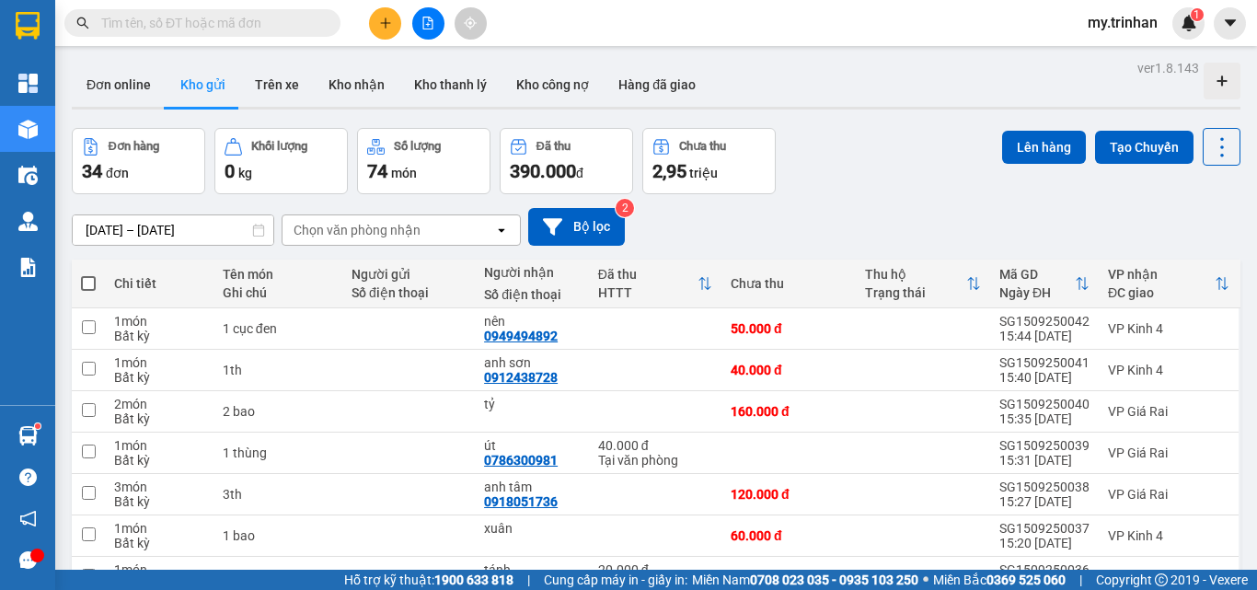
click at [491, 233] on div "Chọn văn phòng nhận" at bounding box center [388, 229] width 212 height 29
click at [694, 229] on div "[DATE] – [DATE] Press the down arrow key to interact with the calendar and sele…" at bounding box center [656, 227] width 1168 height 38
click at [428, 17] on icon "file-add" at bounding box center [428, 23] width 10 height 13
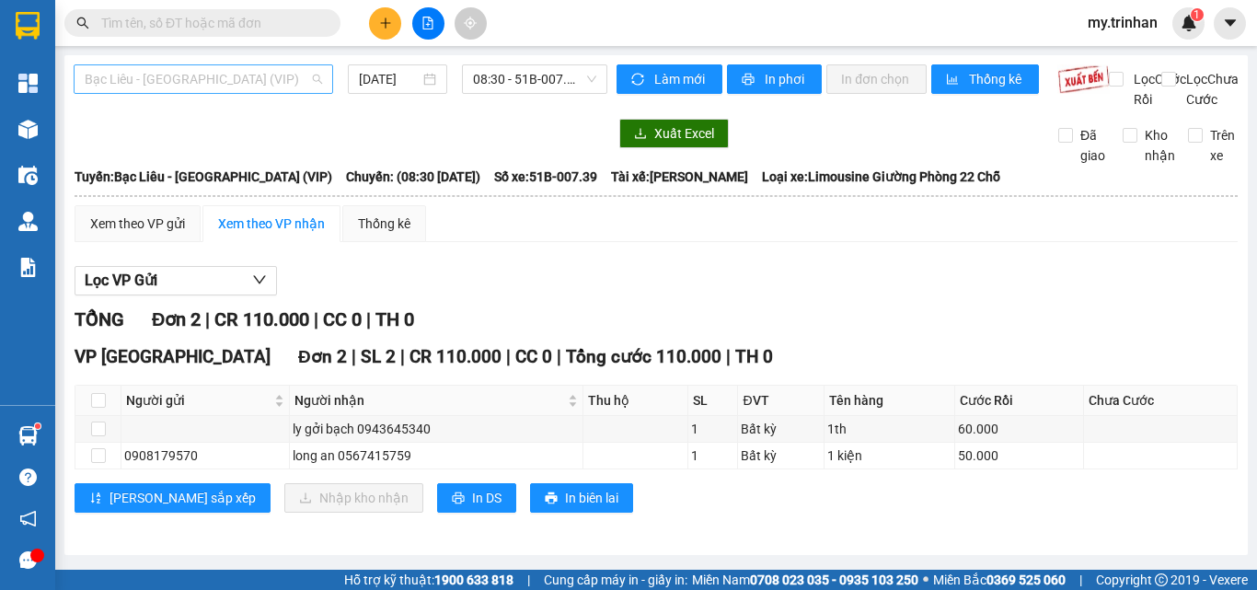
click at [258, 81] on span "Bạc Liêu - [GEOGRAPHIC_DATA] (VIP)" at bounding box center [203, 79] width 237 height 28
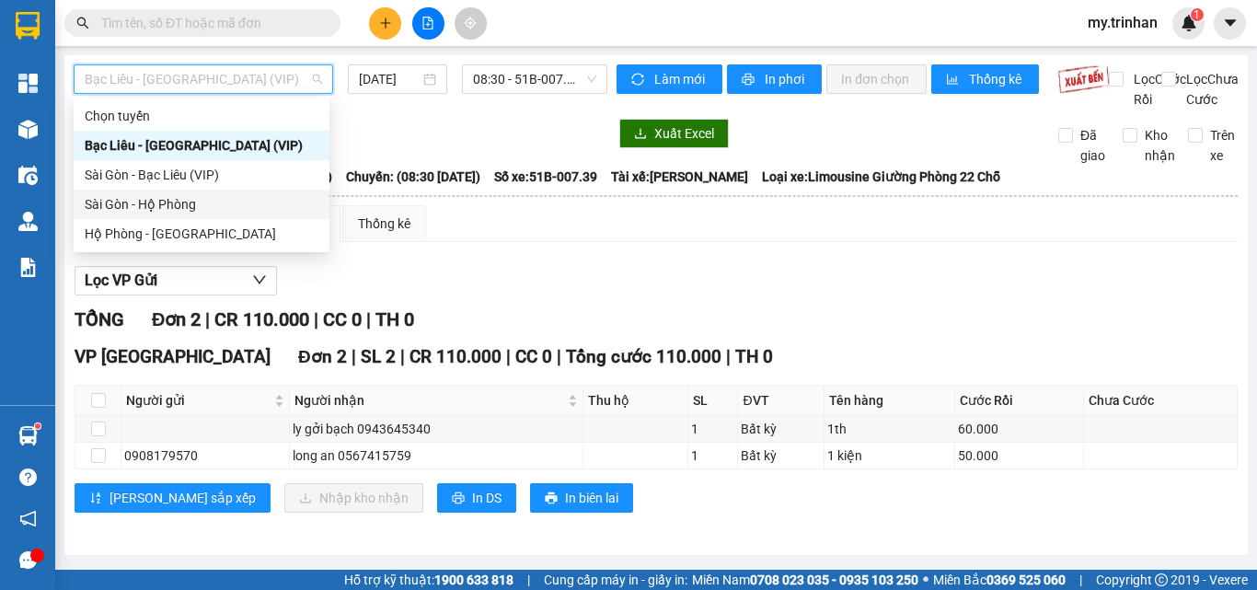
click at [161, 201] on div "Sài Gòn - Hộ Phòng" at bounding box center [202, 204] width 234 height 20
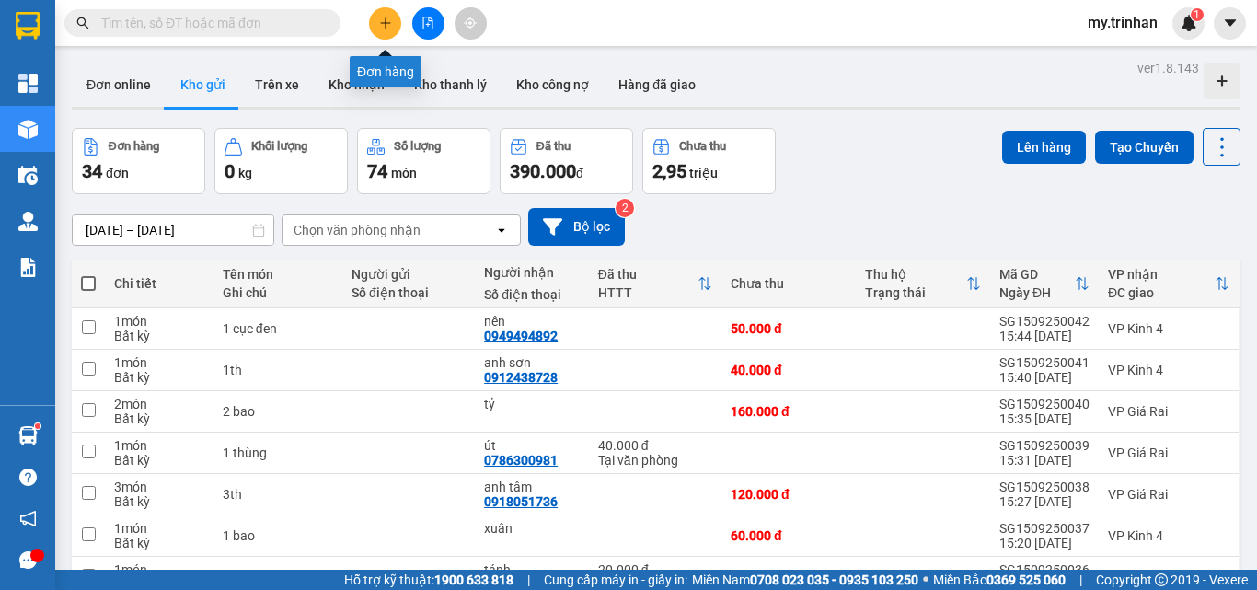
click at [384, 29] on button at bounding box center [385, 23] width 32 height 32
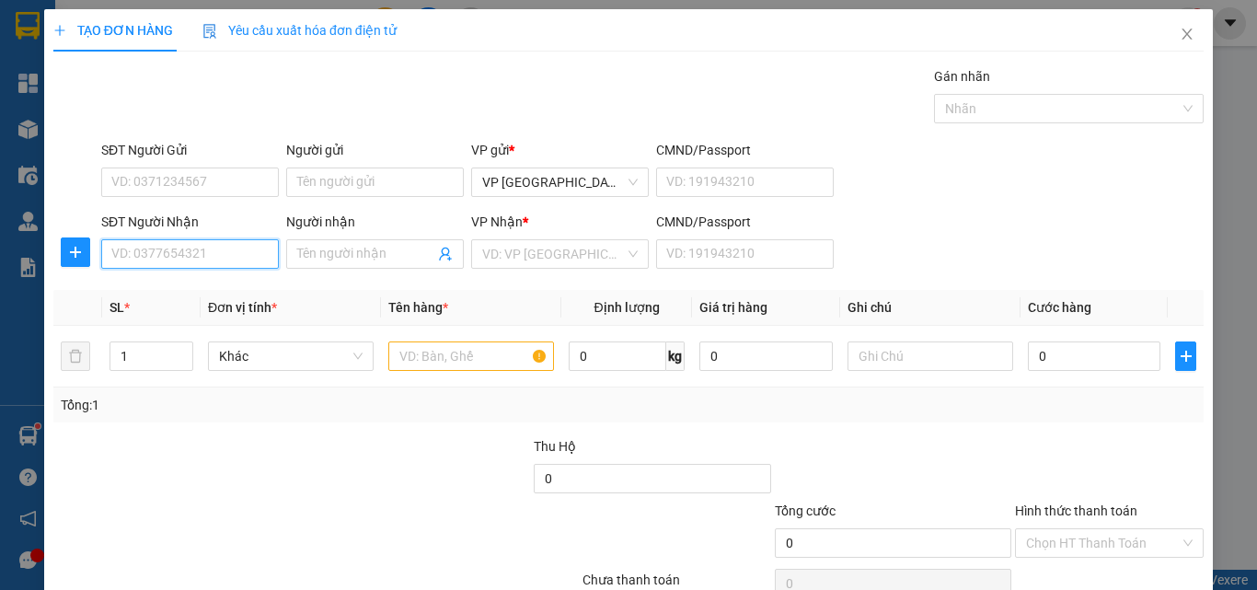
click at [240, 255] on input "SĐT Người Nhận" at bounding box center [190, 253] width 178 height 29
drag, startPoint x: 184, startPoint y: 259, endPoint x: 90, endPoint y: 280, distance: 96.0
click at [90, 279] on div "Transit Pickup Surcharge Ids Transit Deliver Surcharge Ids Transit Deliver Surc…" at bounding box center [628, 355] width 1150 height 579
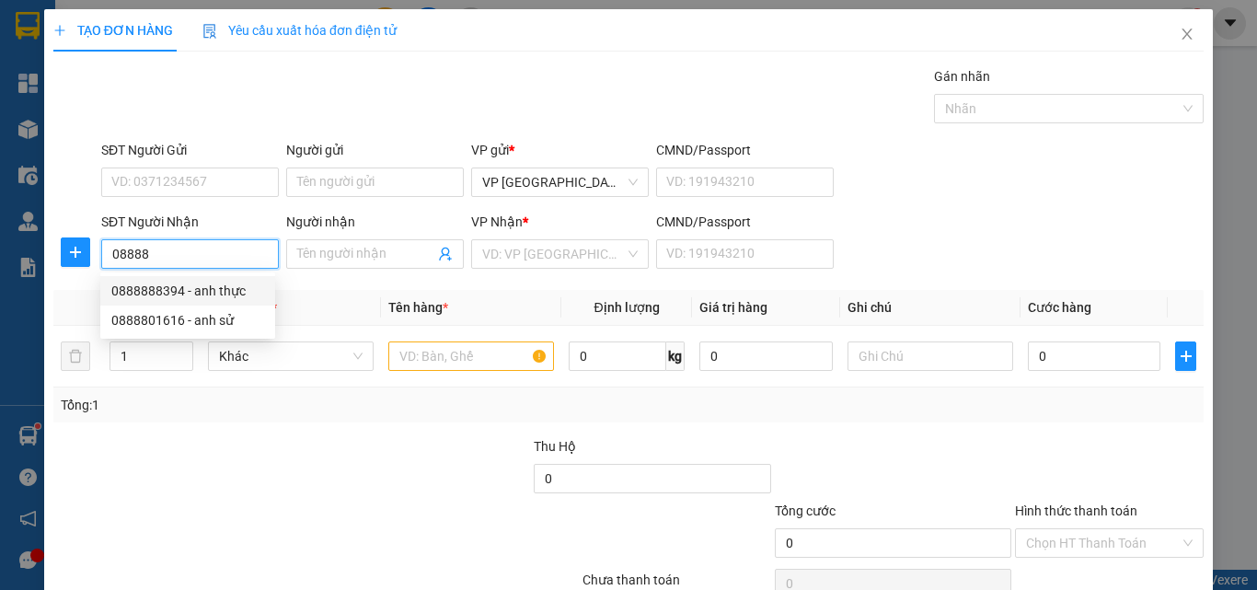
click at [211, 286] on div "0888888394 - anh thực" at bounding box center [187, 291] width 153 height 20
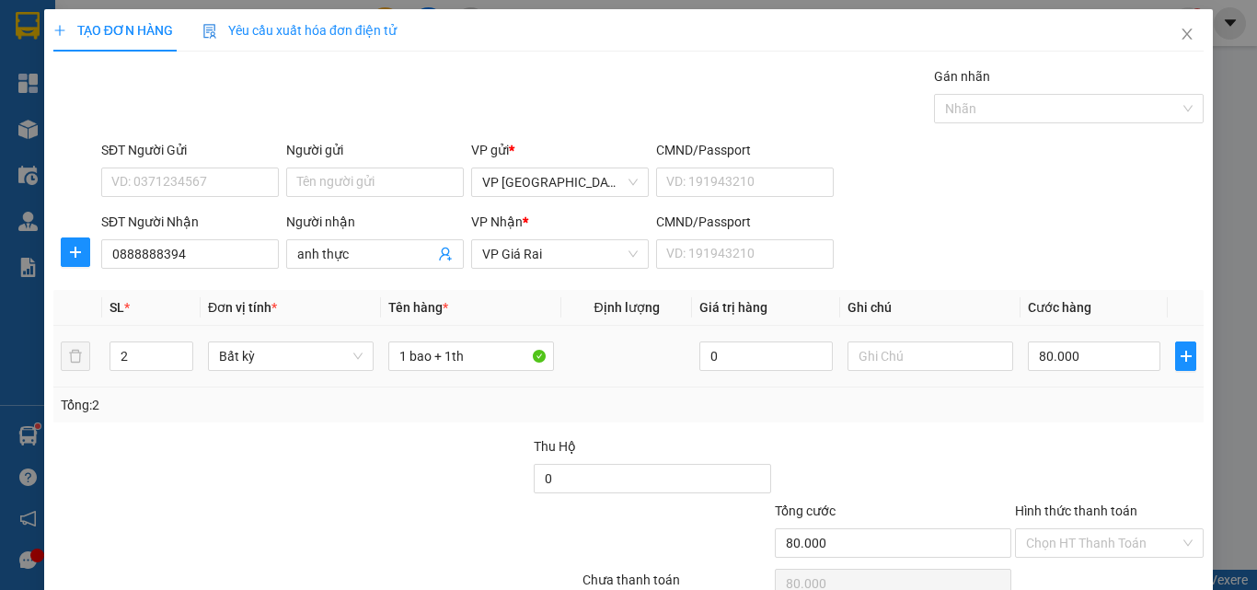
click at [189, 373] on div "2" at bounding box center [151, 356] width 84 height 37
click at [179, 361] on icon "down" at bounding box center [182, 362] width 6 height 6
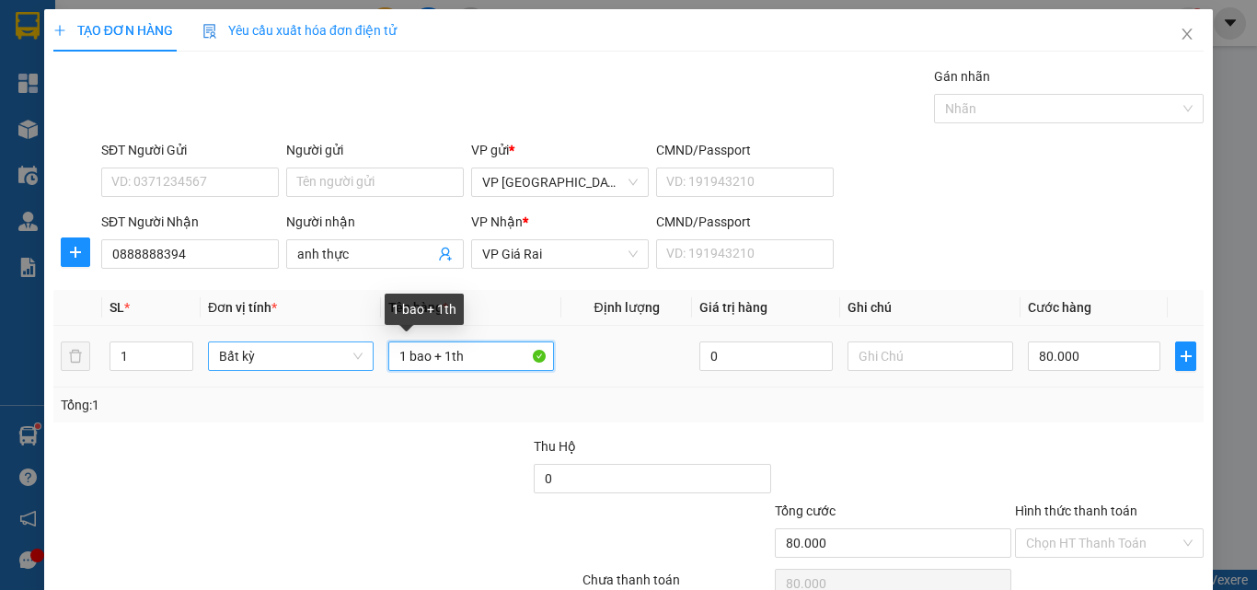
drag, startPoint x: 440, startPoint y: 357, endPoint x: 357, endPoint y: 361, distance: 82.9
click at [361, 362] on tr "1 Bất kỳ 1 bao + 1th 0 80.000" at bounding box center [628, 357] width 1150 height 62
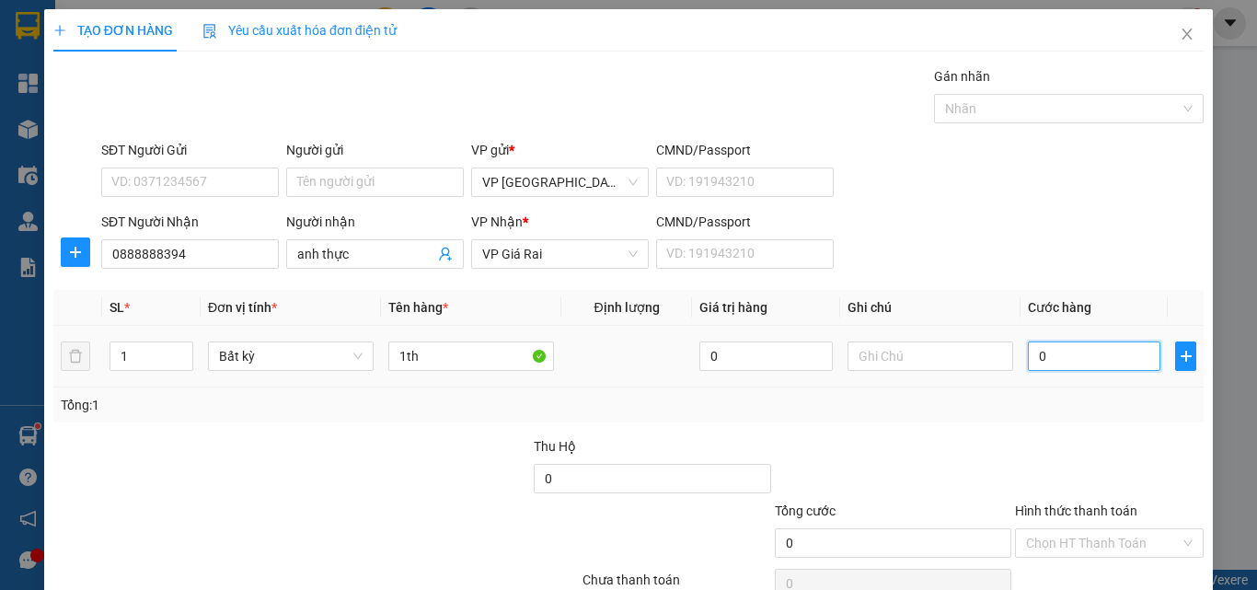
click at [1111, 350] on input "0" at bounding box center [1093, 355] width 132 height 29
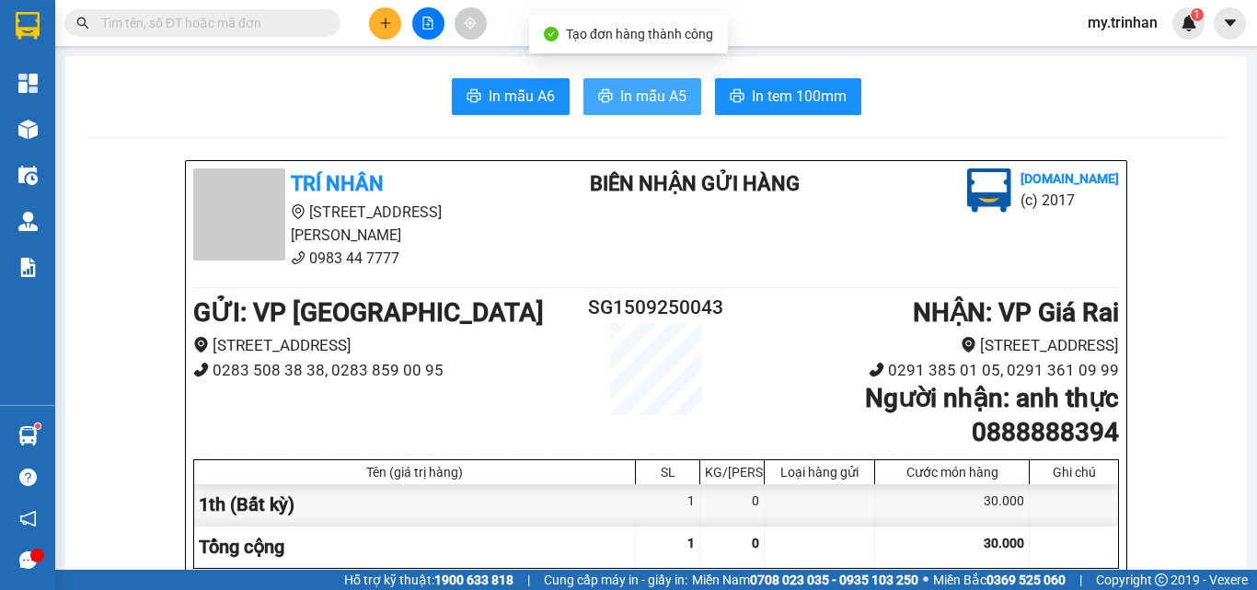
click at [651, 79] on button "In mẫu A5" at bounding box center [642, 96] width 118 height 37
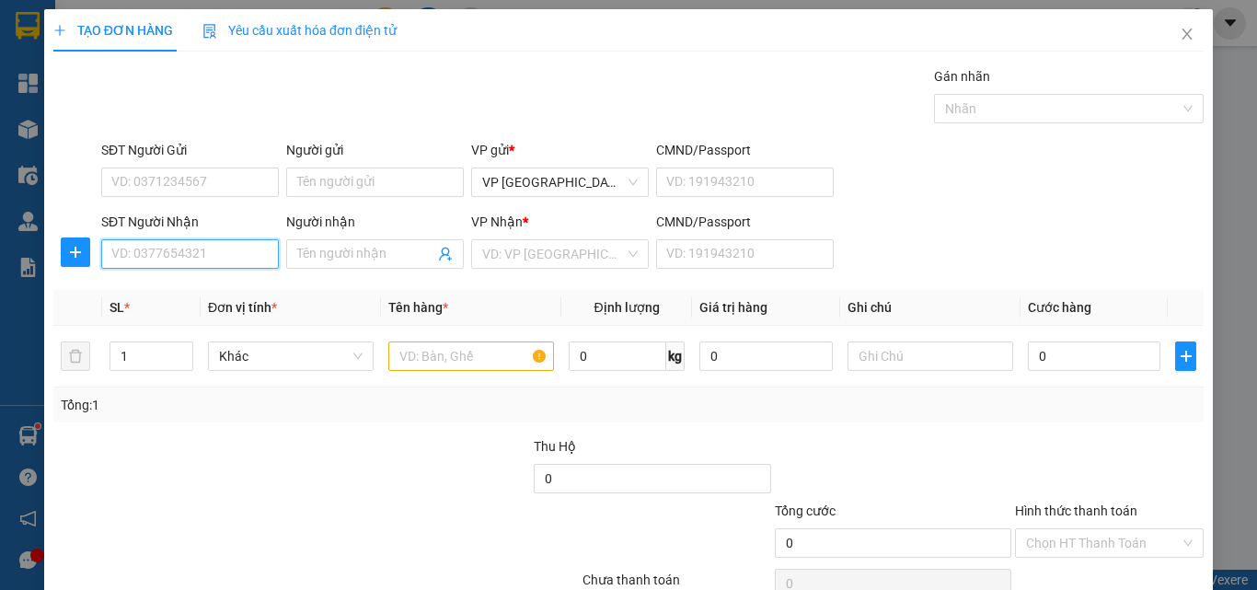
click at [212, 253] on input "SĐT Người Nhận" at bounding box center [190, 253] width 178 height 29
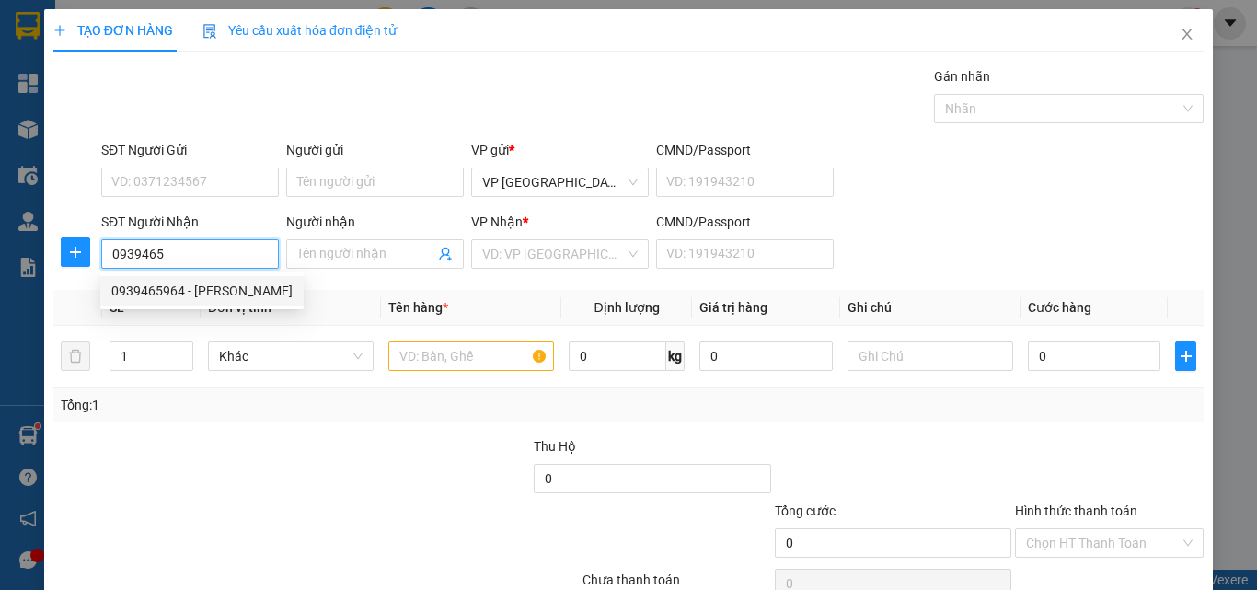
click at [250, 296] on div "0939465964 - [PERSON_NAME]" at bounding box center [201, 291] width 181 height 20
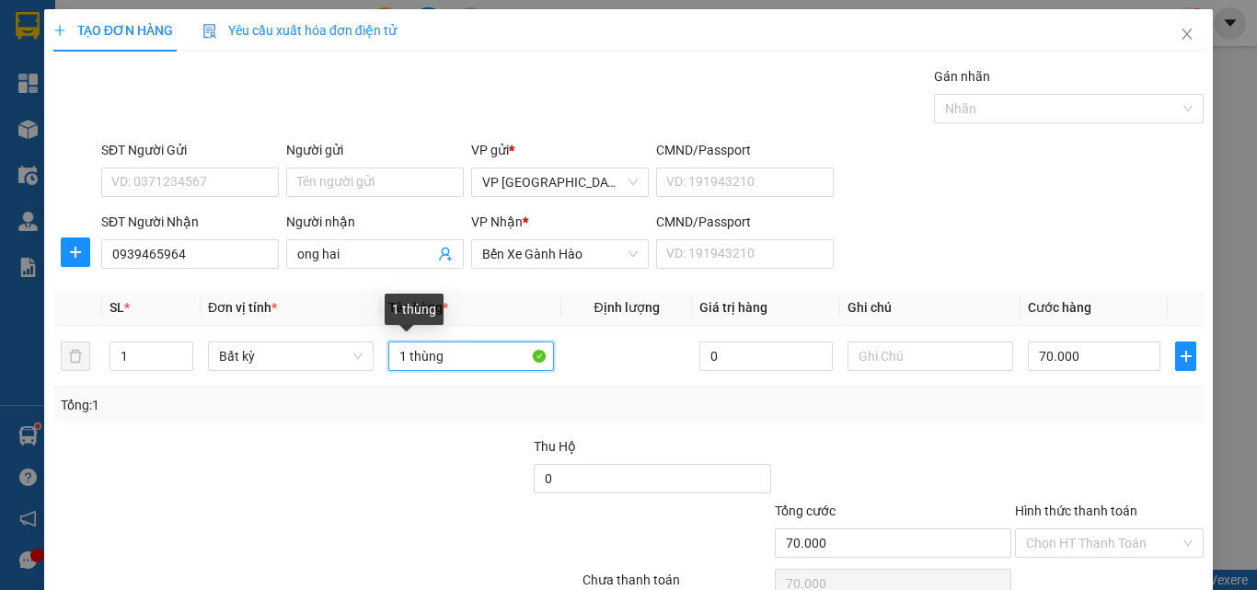
drag, startPoint x: 461, startPoint y: 359, endPoint x: 167, endPoint y: 391, distance: 295.2
click at [177, 397] on div "SL * Đơn vị tính * Tên hàng * Định lượng Giá trị hàng Ghi chú Cước hàng 1 Bất k…" at bounding box center [628, 356] width 1150 height 132
click at [416, 360] on input "giáy tờ" at bounding box center [471, 355] width 166 height 29
drag, startPoint x: 419, startPoint y: 362, endPoint x: 359, endPoint y: 360, distance: 59.9
click at [359, 360] on tr "1 Bất kỳ giáy tờ 0 70.000" at bounding box center [628, 357] width 1150 height 62
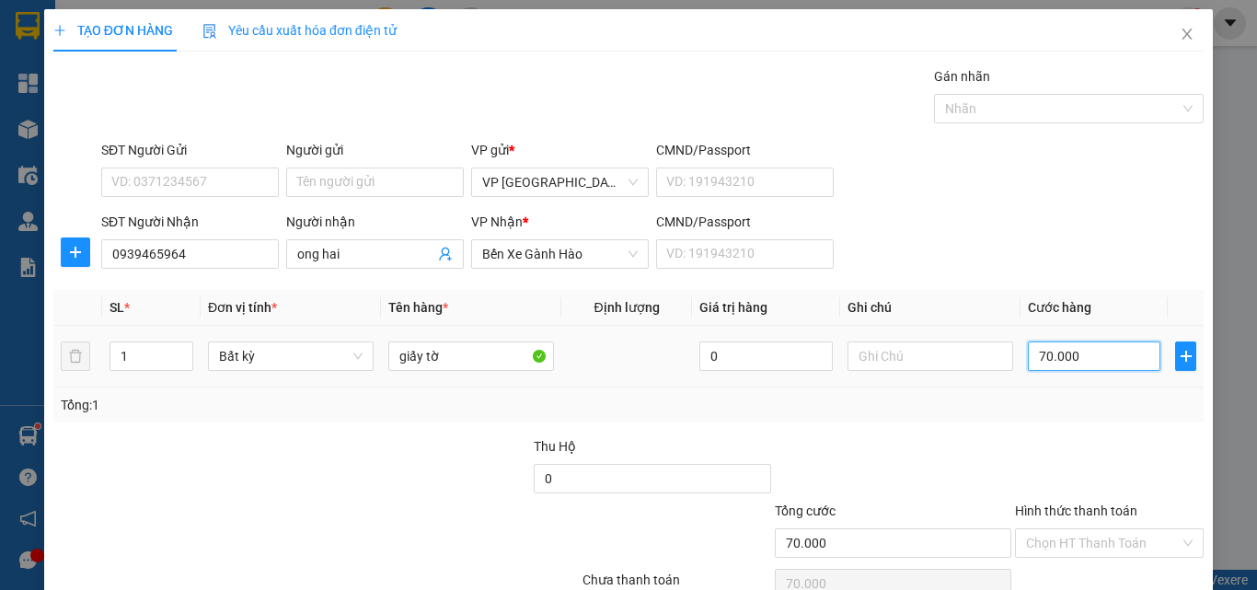
click at [1056, 350] on input "70.000" at bounding box center [1093, 355] width 132 height 29
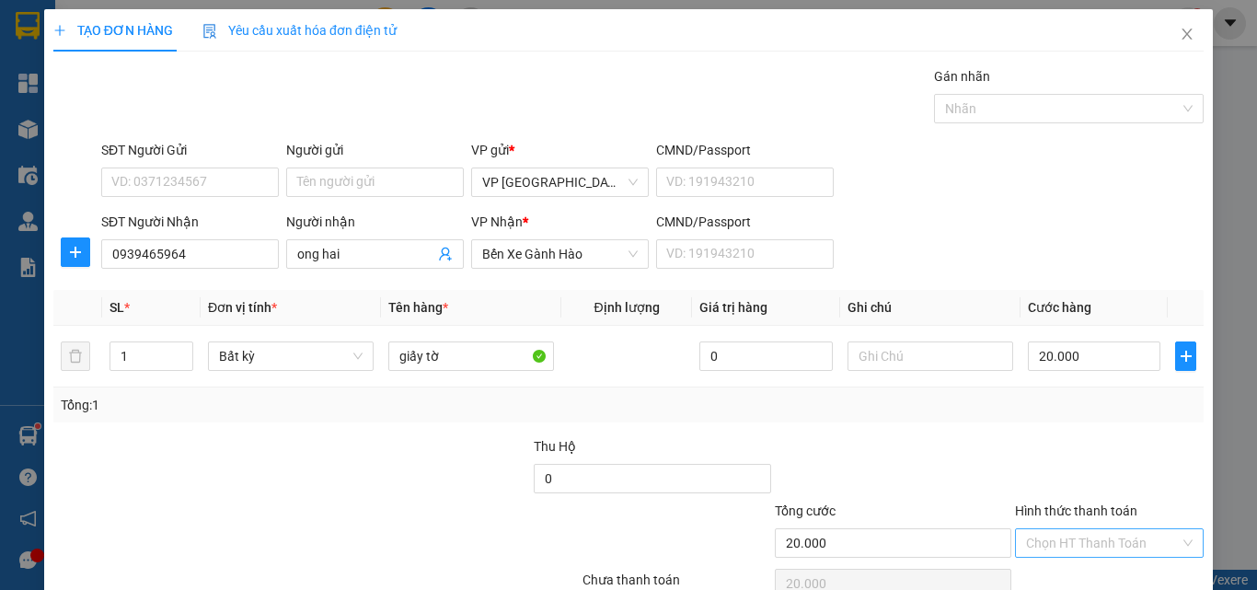
click at [1068, 529] on input "Hình thức thanh toán" at bounding box center [1103, 543] width 154 height 28
click at [1072, 471] on div "Transit Pickup Surcharge Ids Transit Deliver Surcharge Ids Transit Deliver Surc…" at bounding box center [628, 355] width 1150 height 579
click at [1077, 529] on input "Hình thức thanh toán" at bounding box center [1103, 543] width 154 height 28
click at [1084, 569] on div "Tại văn phòng" at bounding box center [1096, 579] width 164 height 20
drag, startPoint x: 1119, startPoint y: 546, endPoint x: 1097, endPoint y: 540, distance: 22.1
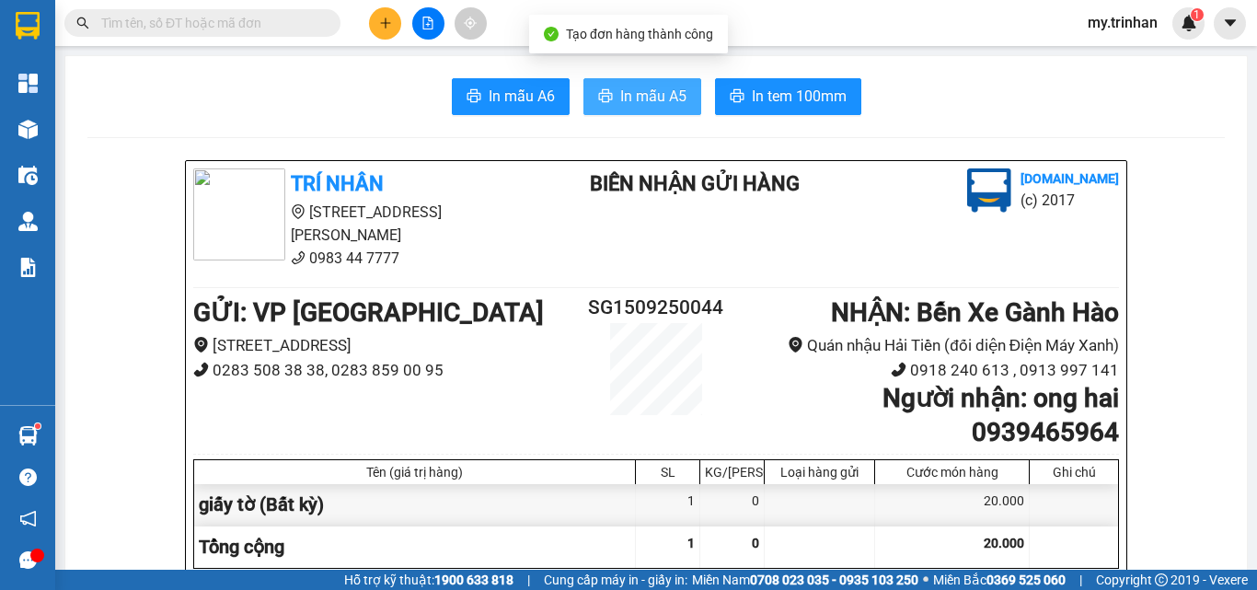
click at [623, 102] on span "In mẫu A5" at bounding box center [653, 96] width 66 height 23
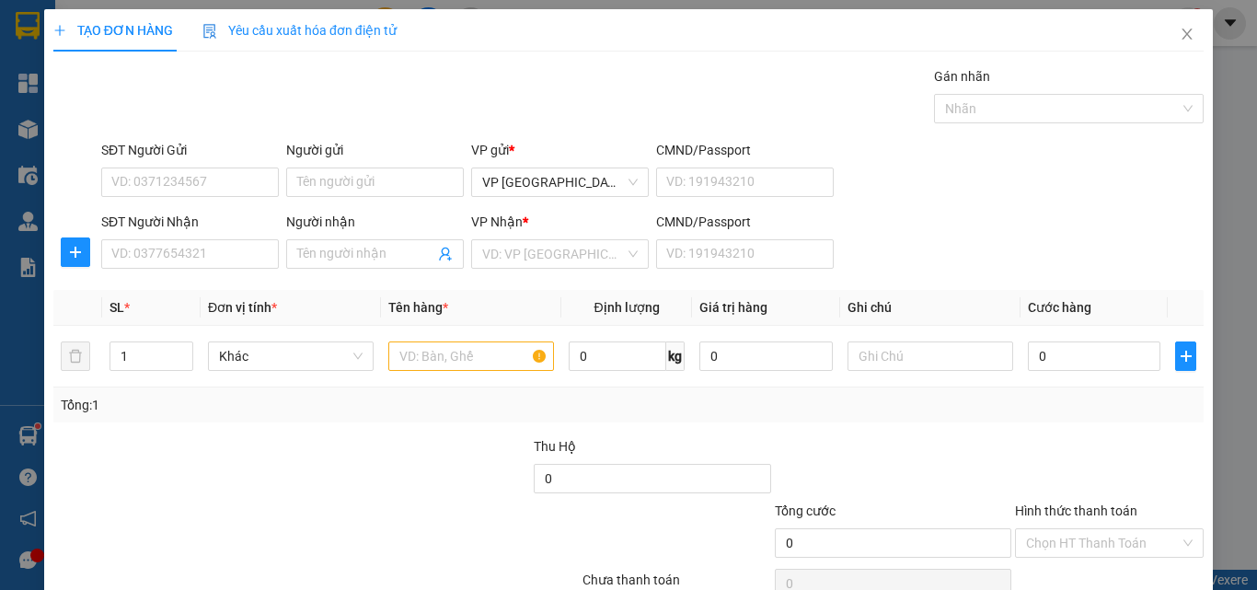
drag, startPoint x: 970, startPoint y: 239, endPoint x: 483, endPoint y: 304, distance: 491.0
click at [958, 242] on div "SĐT Người Nhận VD: 0377654321 Người nhận Tên người nhận VP Nhận * VD: VP Sài Gò…" at bounding box center [652, 244] width 1109 height 64
click at [228, 252] on input "SĐT Người Nhận" at bounding box center [190, 253] width 178 height 29
click at [226, 252] on input "450" at bounding box center [190, 253] width 178 height 29
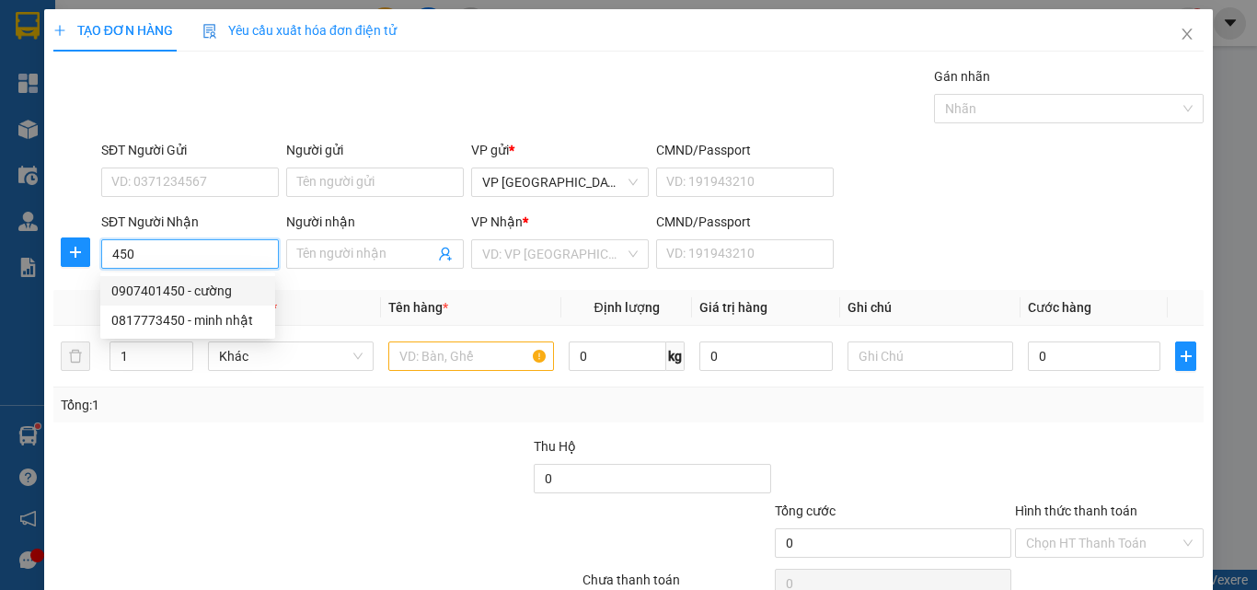
click at [242, 289] on div "0907401450 - cường" at bounding box center [187, 291] width 153 height 20
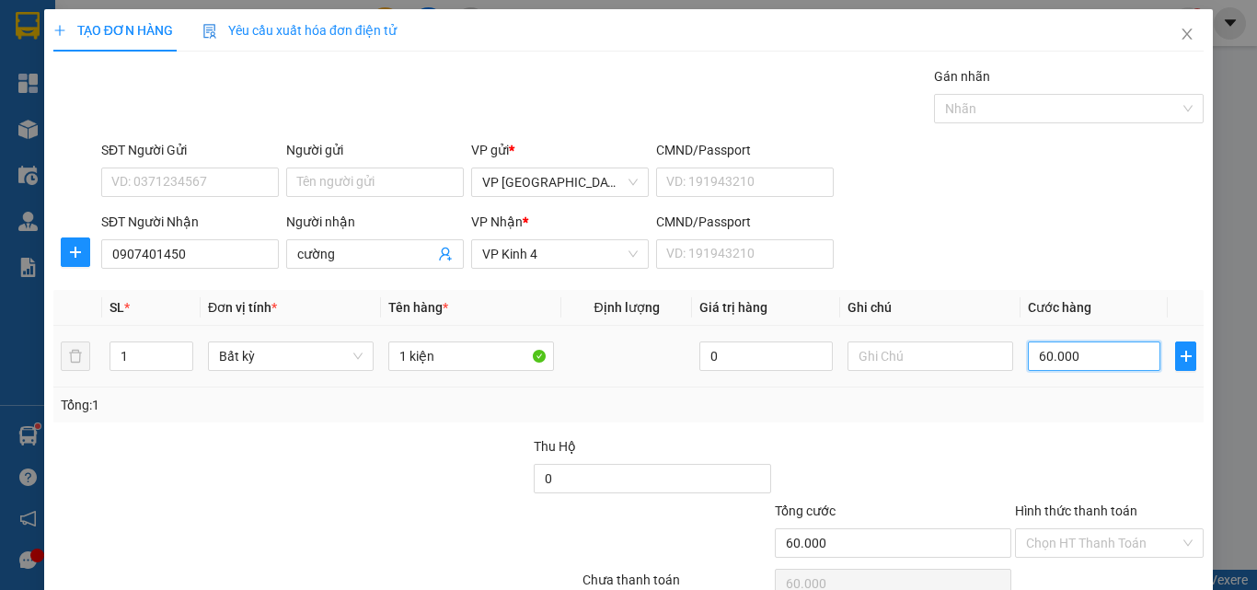
click at [1048, 341] on input "60.000" at bounding box center [1093, 355] width 132 height 29
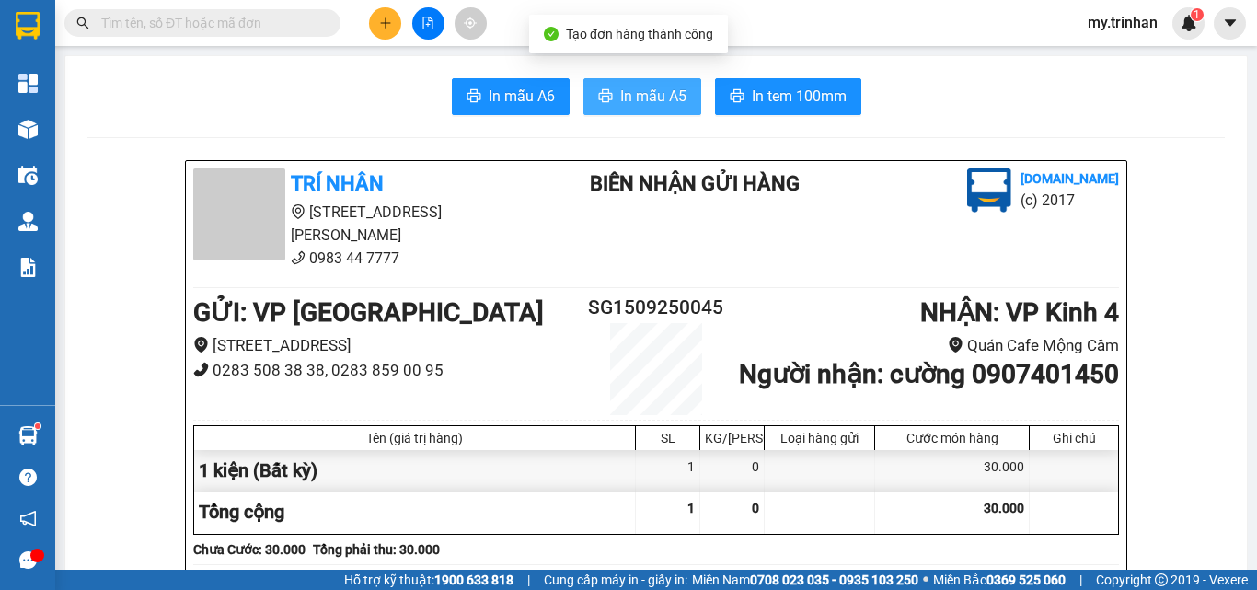
click at [635, 96] on span "In mẫu A5" at bounding box center [653, 96] width 66 height 23
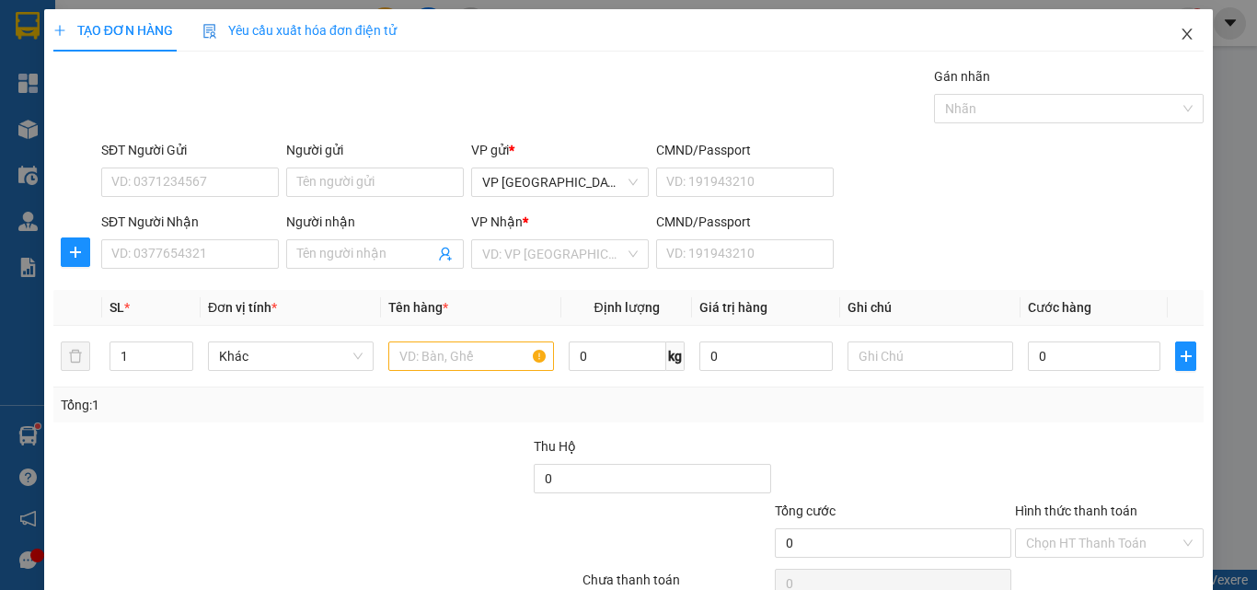
click at [1181, 34] on span "Close" at bounding box center [1187, 35] width 52 height 52
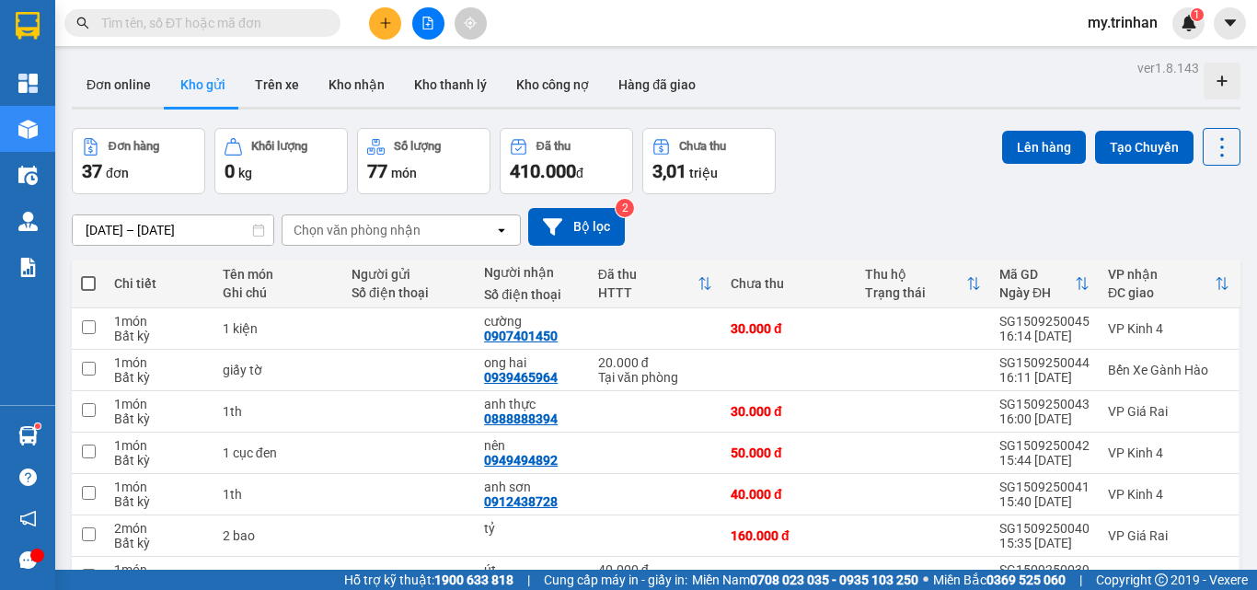
click at [826, 222] on div "[DATE] – [DATE] Press the down arrow key to interact with the calendar and sele…" at bounding box center [656, 227] width 1168 height 38
click at [396, 14] on button at bounding box center [385, 23] width 32 height 32
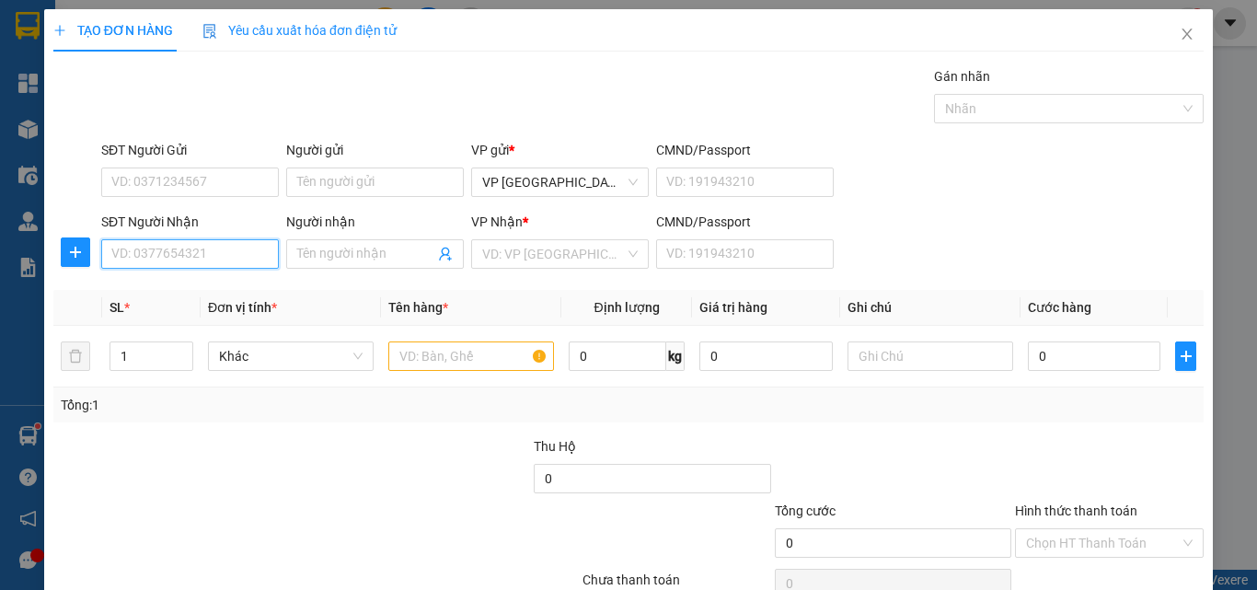
click at [182, 249] on input "SĐT Người Nhận" at bounding box center [190, 253] width 178 height 29
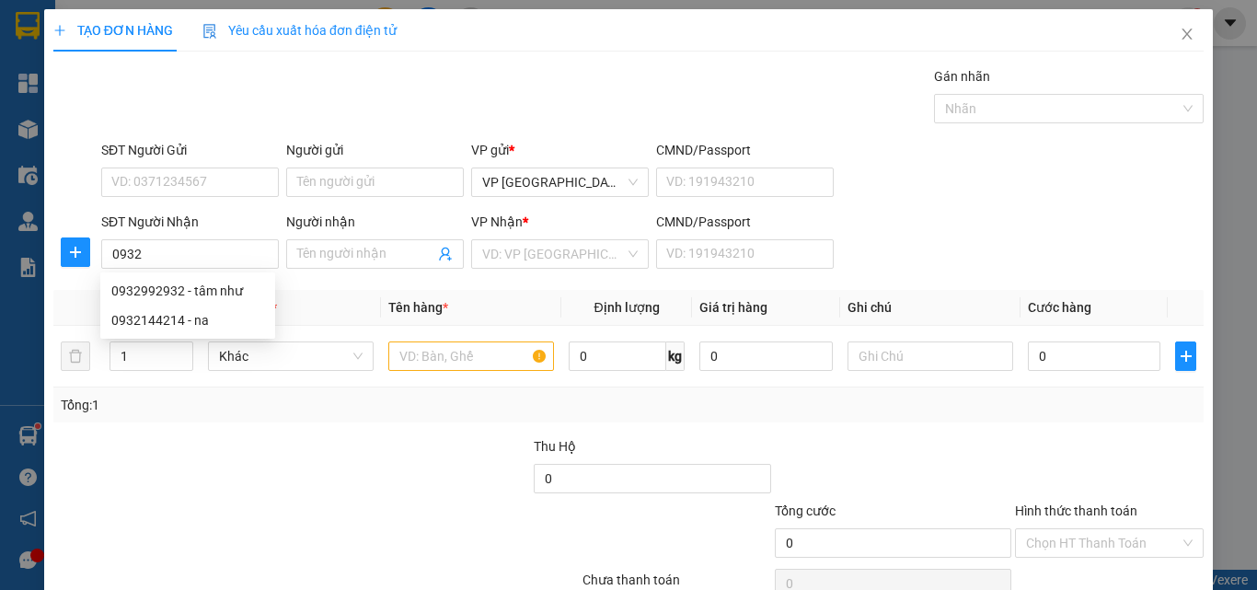
click at [201, 274] on div "0932992932 0932992932 - tâm như 0932144214 - na" at bounding box center [187, 305] width 175 height 66
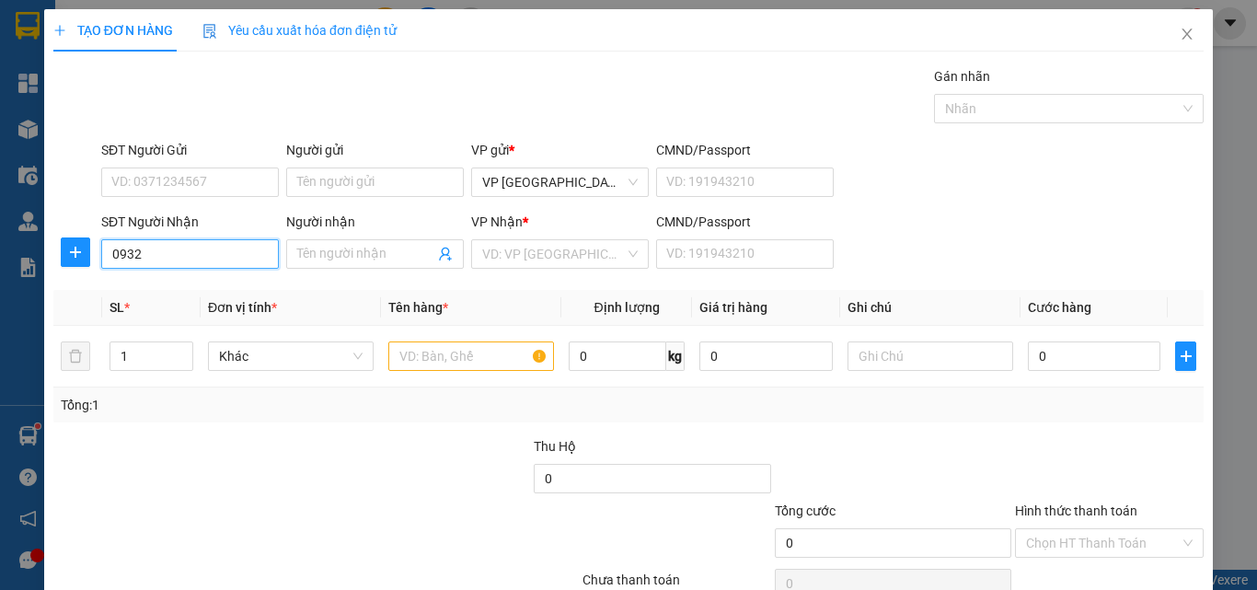
drag, startPoint x: 215, startPoint y: 239, endPoint x: 224, endPoint y: 248, distance: 13.0
click at [215, 240] on input "0932" at bounding box center [190, 253] width 178 height 29
click at [258, 293] on div "0932992932 - tâm như" at bounding box center [187, 291] width 153 height 20
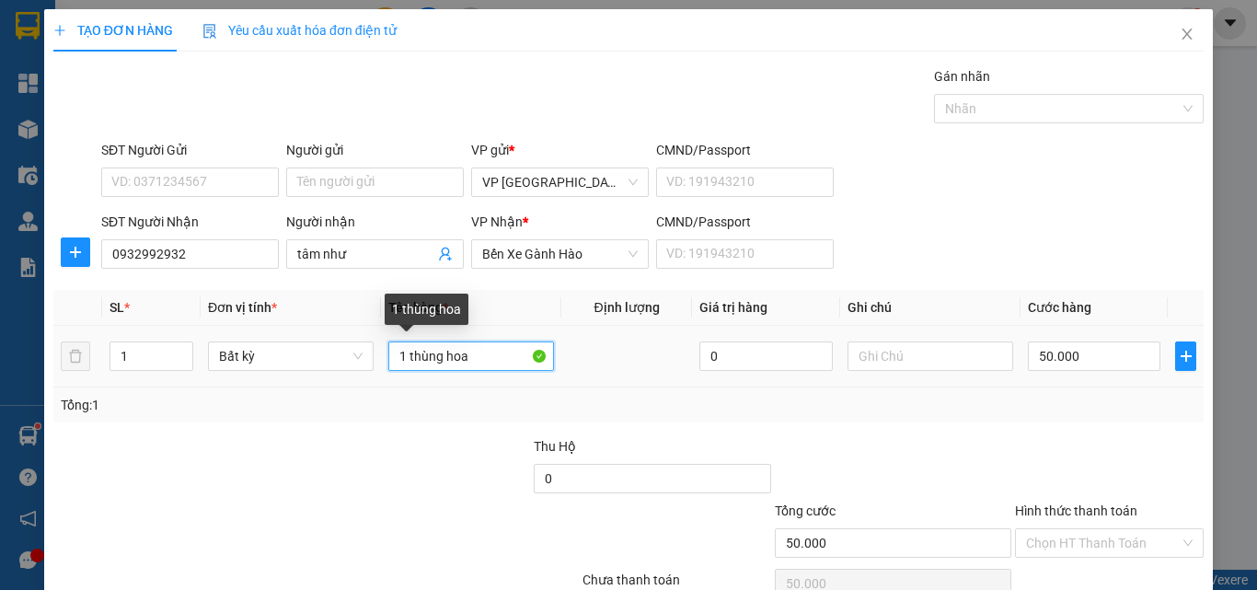
click at [442, 360] on input "1 thùng hoa" at bounding box center [471, 355] width 166 height 29
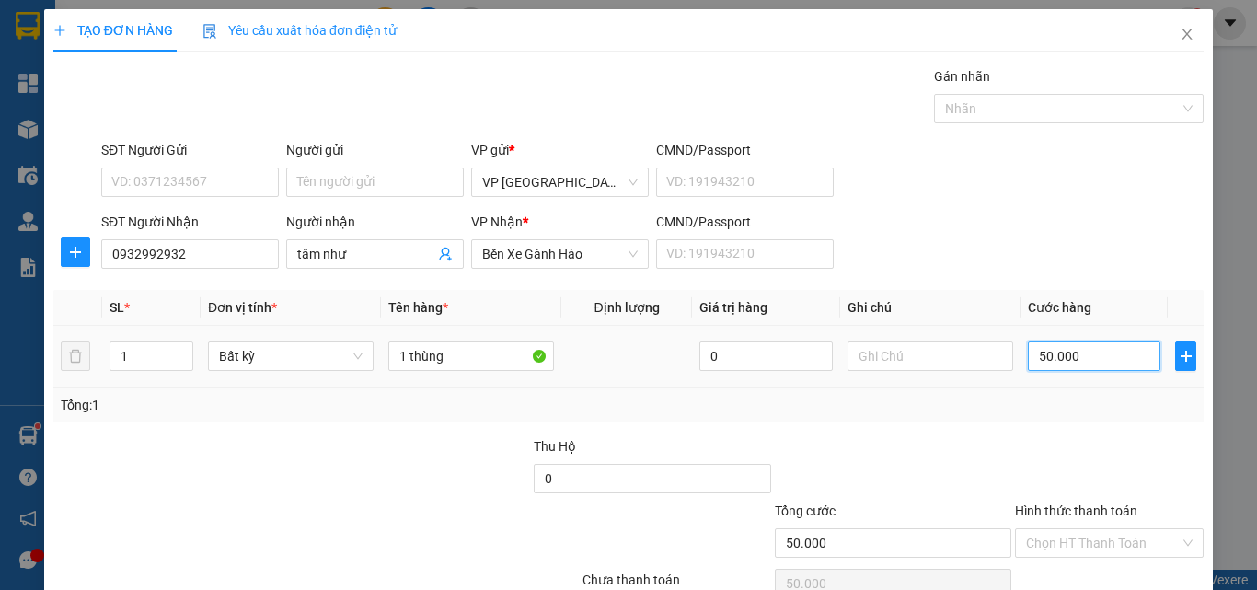
click at [1036, 353] on input "50.000" at bounding box center [1093, 355] width 132 height 29
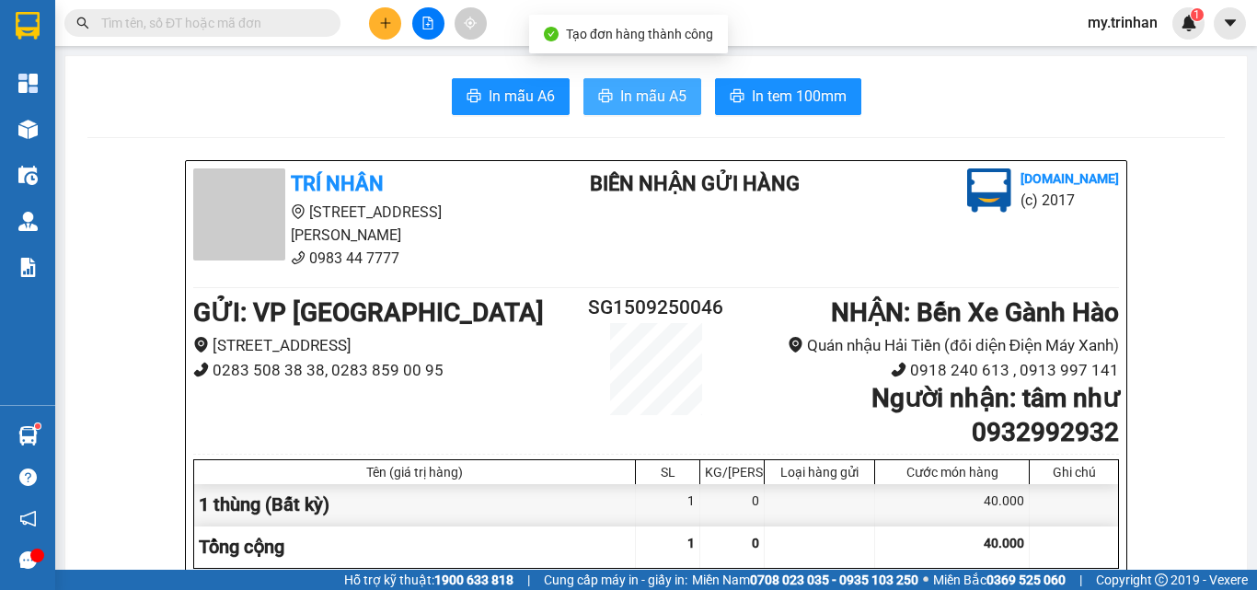
click at [600, 89] on icon "printer" at bounding box center [605, 95] width 15 height 15
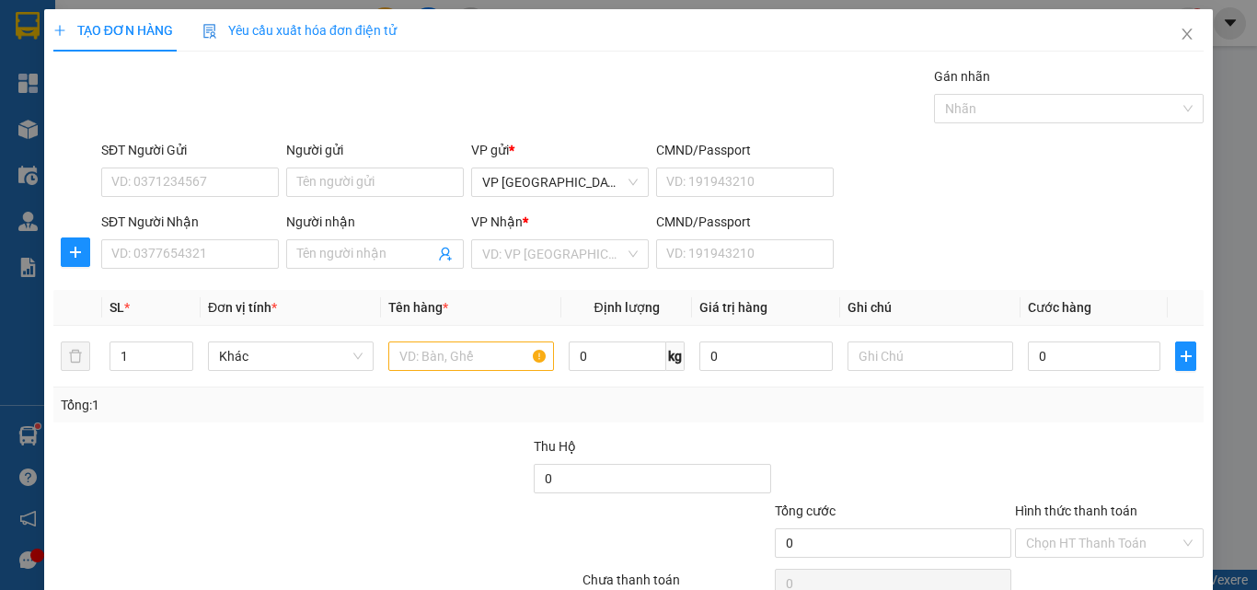
drag, startPoint x: 859, startPoint y: 243, endPoint x: 522, endPoint y: 213, distance: 338.0
click at [859, 243] on div "SĐT Người Nhận VD: 0377654321 Người nhận Tên người nhận VP Nhận * VD: VP Sài Gò…" at bounding box center [652, 244] width 1109 height 64
click at [236, 258] on input "SĐT Người Nhận" at bounding box center [190, 253] width 178 height 29
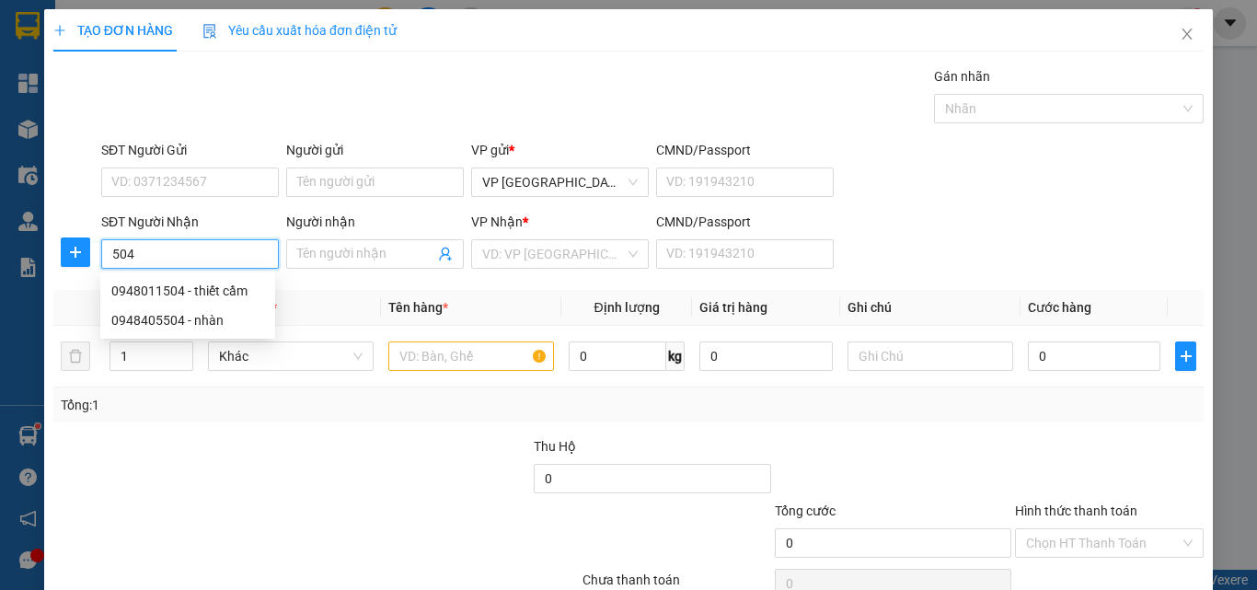
click at [248, 255] on input "504" at bounding box center [190, 253] width 178 height 29
click at [238, 286] on div "0948011504 - thiết cầm" at bounding box center [187, 291] width 153 height 20
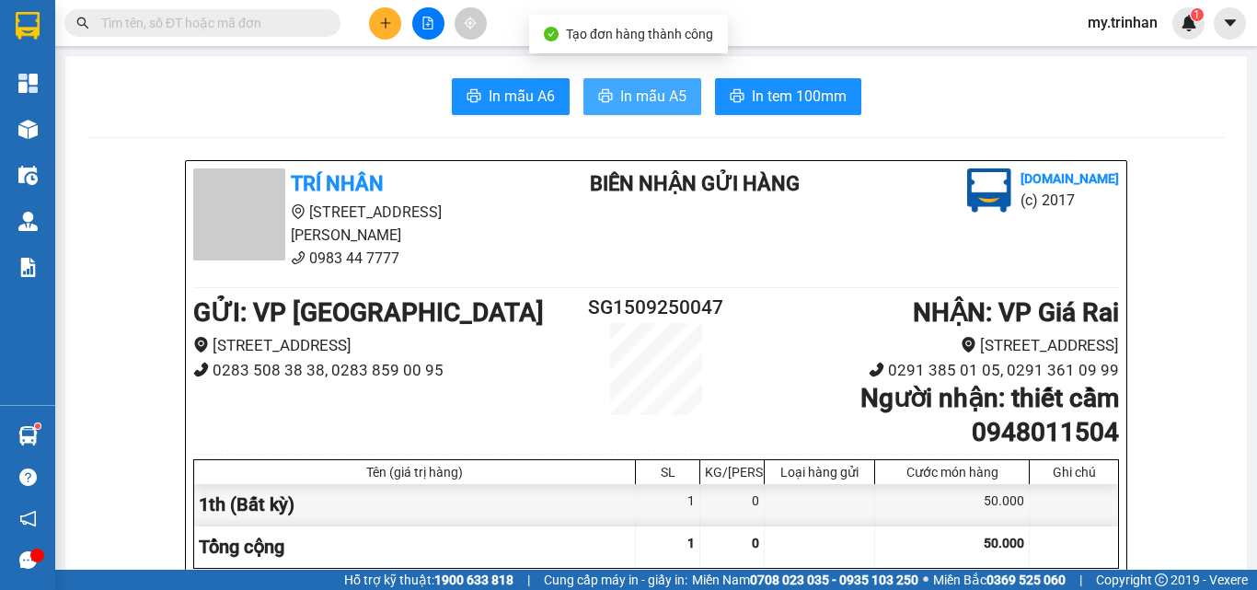
click at [660, 98] on span "In mẫu A5" at bounding box center [653, 96] width 66 height 23
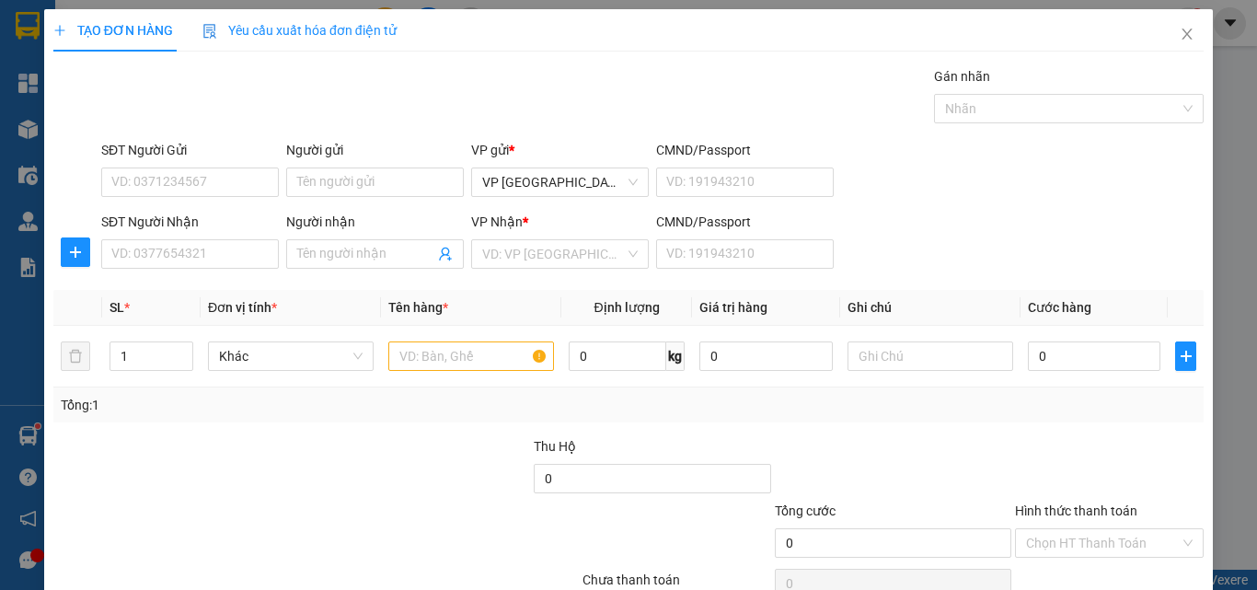
click at [942, 252] on div "SĐT Người Nhận VD: 0377654321 Người nhận Tên người nhận VP Nhận * VD: VP Sài Gò…" at bounding box center [652, 244] width 1109 height 64
click at [209, 258] on input "SĐT Người Nhận" at bounding box center [190, 253] width 178 height 29
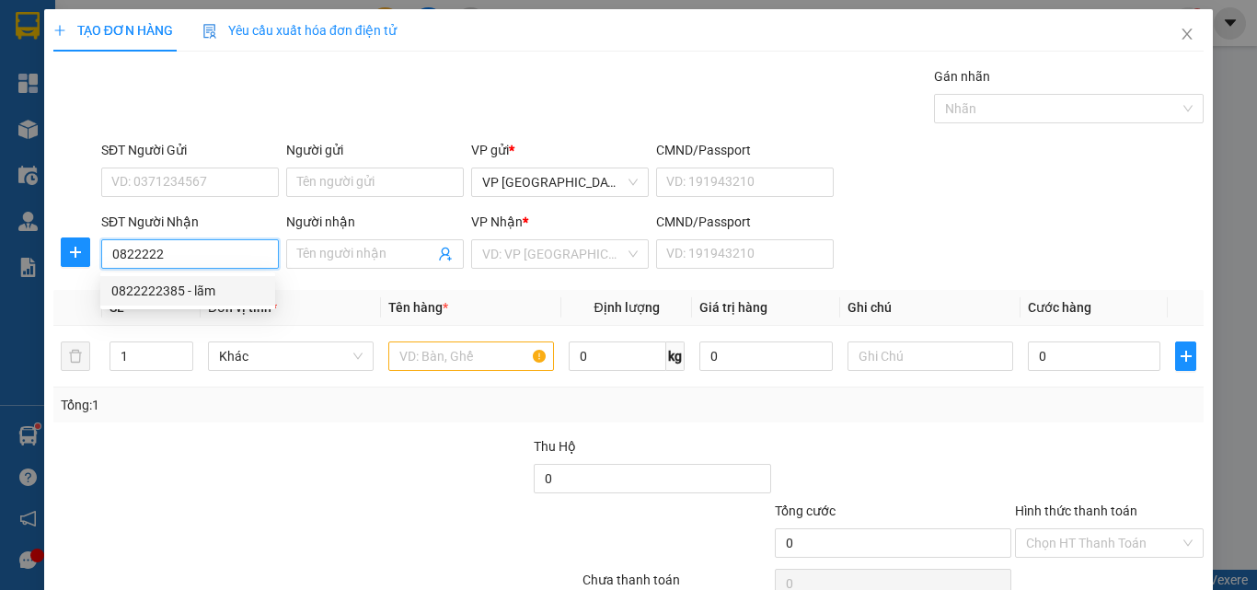
click at [190, 292] on div "0822222385 - lãm" at bounding box center [187, 291] width 153 height 20
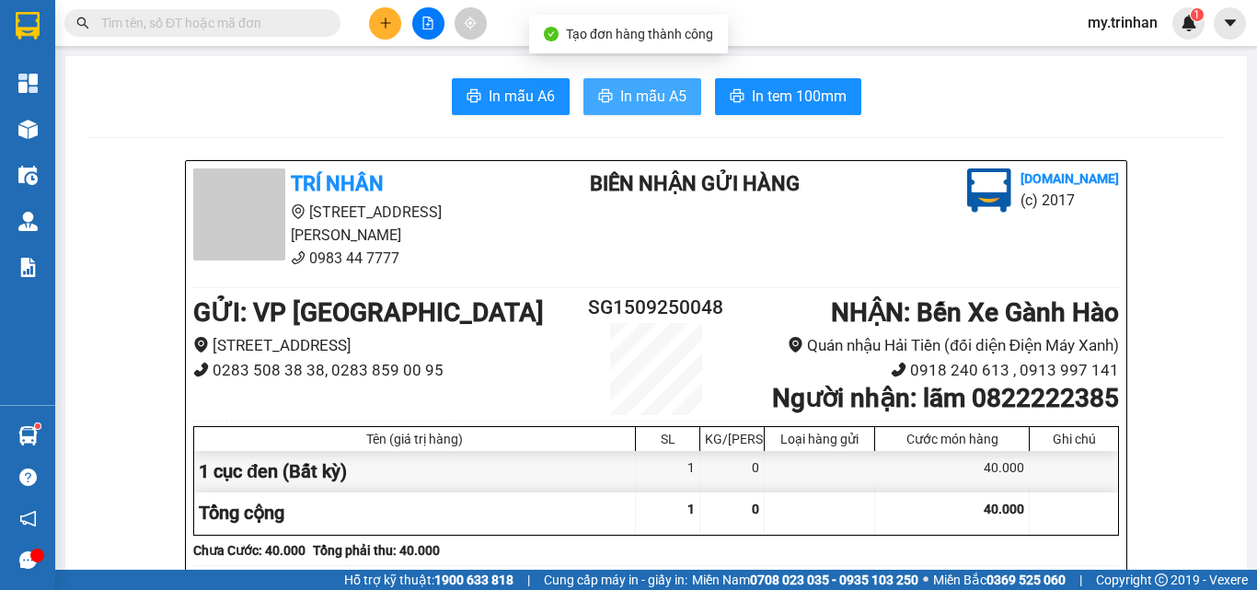
click at [656, 89] on span "In mẫu A5" at bounding box center [653, 96] width 66 height 23
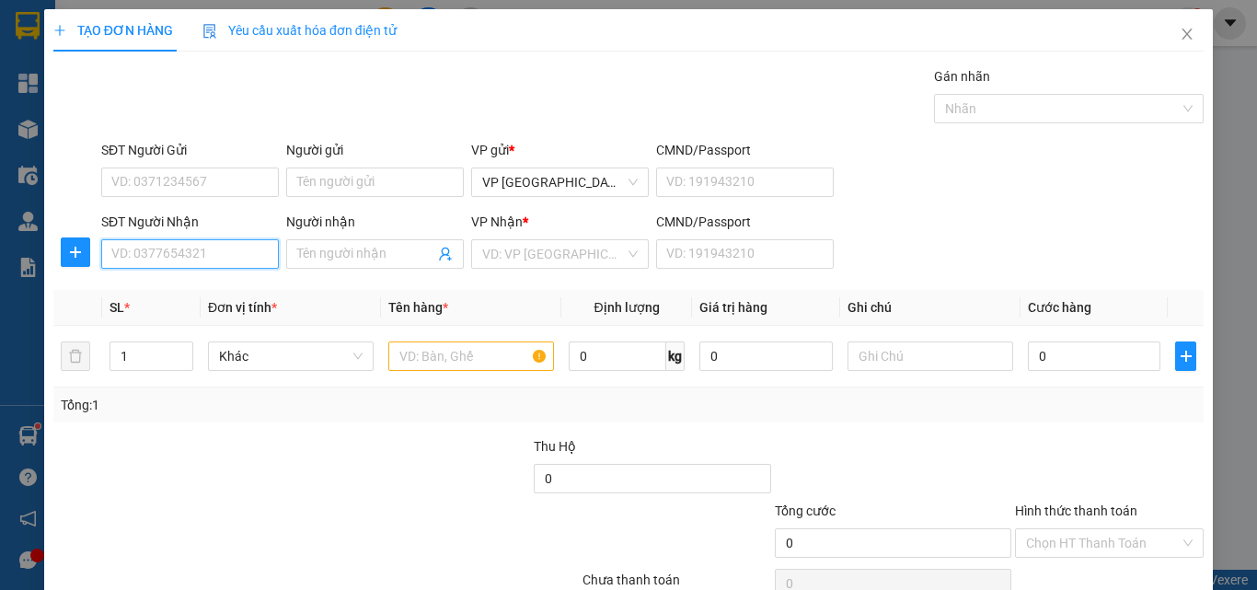
click at [242, 251] on input "SĐT Người Nhận" at bounding box center [190, 253] width 178 height 29
click at [239, 254] on input "916" at bounding box center [190, 253] width 178 height 29
click at [221, 299] on div "0949409916 - ngọc" at bounding box center [187, 291] width 153 height 20
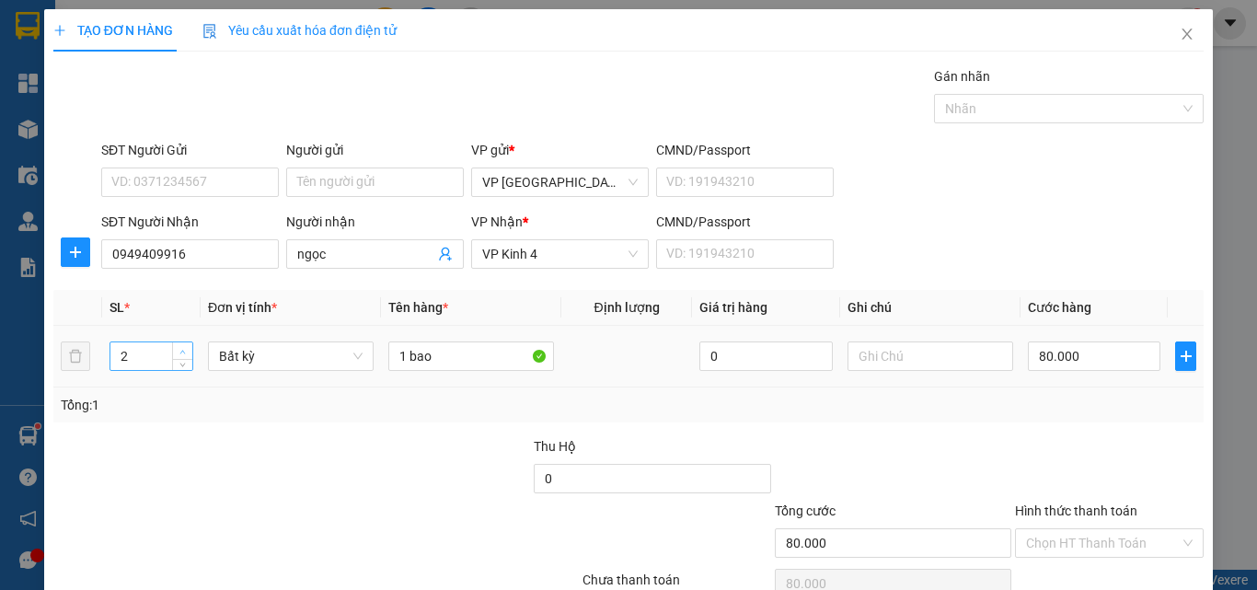
click at [180, 351] on icon "up" at bounding box center [183, 352] width 6 height 4
drag, startPoint x: 402, startPoint y: 360, endPoint x: 392, endPoint y: 361, distance: 10.2
click at [398, 360] on input "1 bao" at bounding box center [471, 355] width 166 height 29
click at [1061, 368] on input "0" at bounding box center [1093, 355] width 132 height 29
drag, startPoint x: 1125, startPoint y: 528, endPoint x: 1113, endPoint y: 515, distance: 17.6
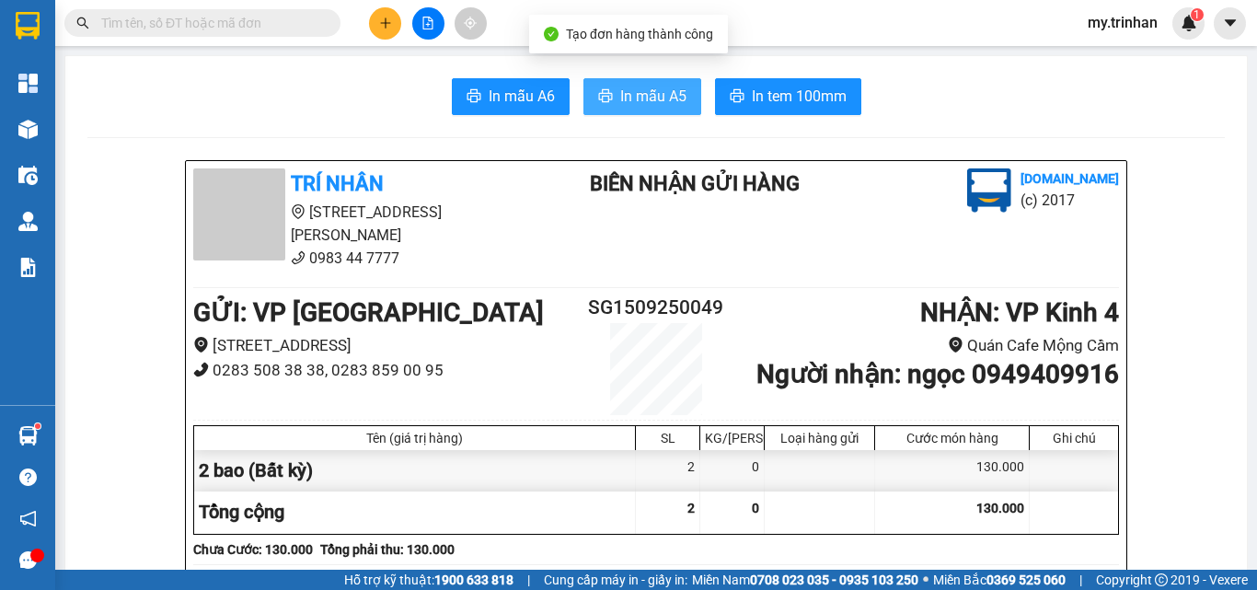
click at [617, 84] on button "In mẫu A5" at bounding box center [642, 96] width 118 height 37
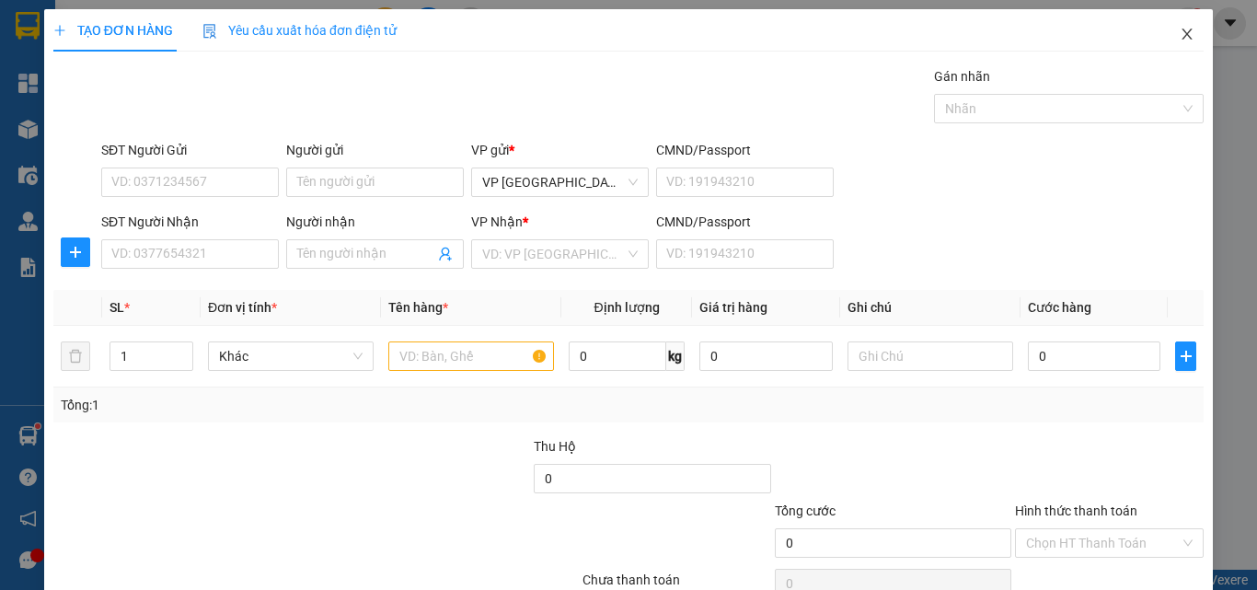
click at [1164, 37] on span "Close" at bounding box center [1187, 35] width 52 height 52
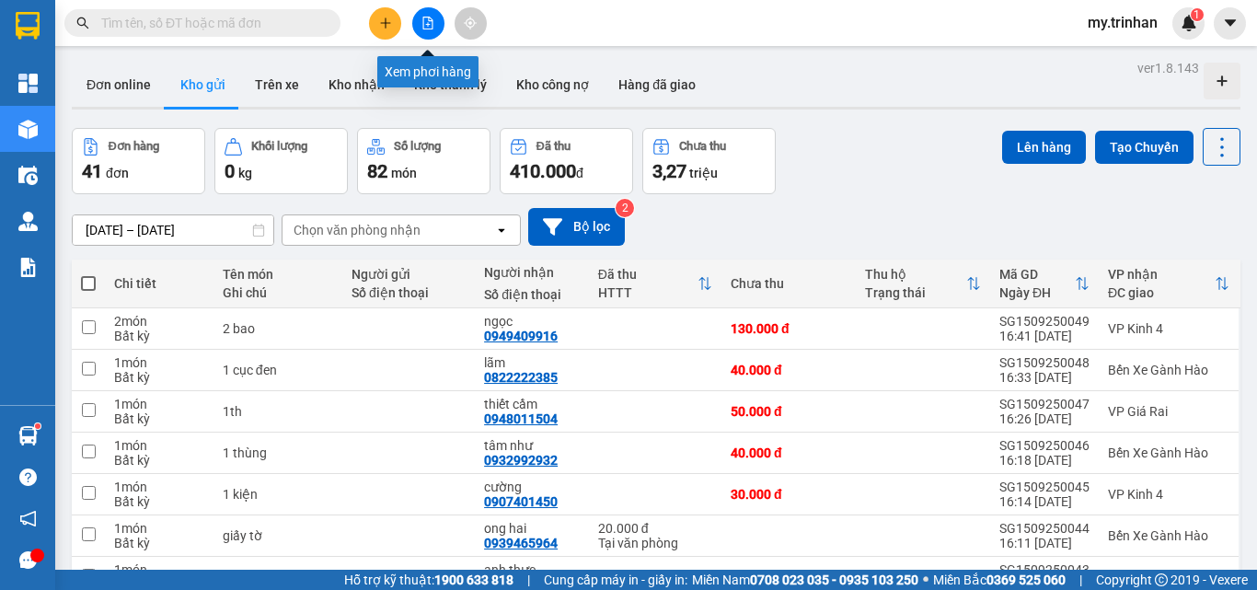
click at [429, 19] on icon "file-add" at bounding box center [428, 23] width 10 height 13
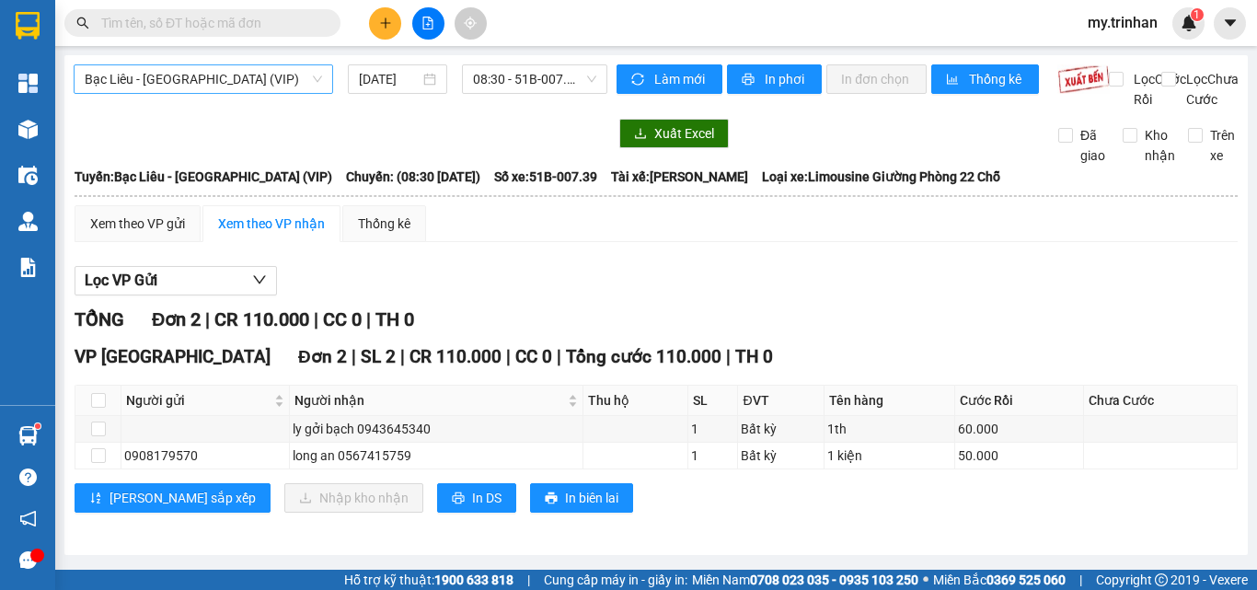
click at [246, 81] on span "Bạc Liêu - [GEOGRAPHIC_DATA] (VIP)" at bounding box center [203, 79] width 237 height 28
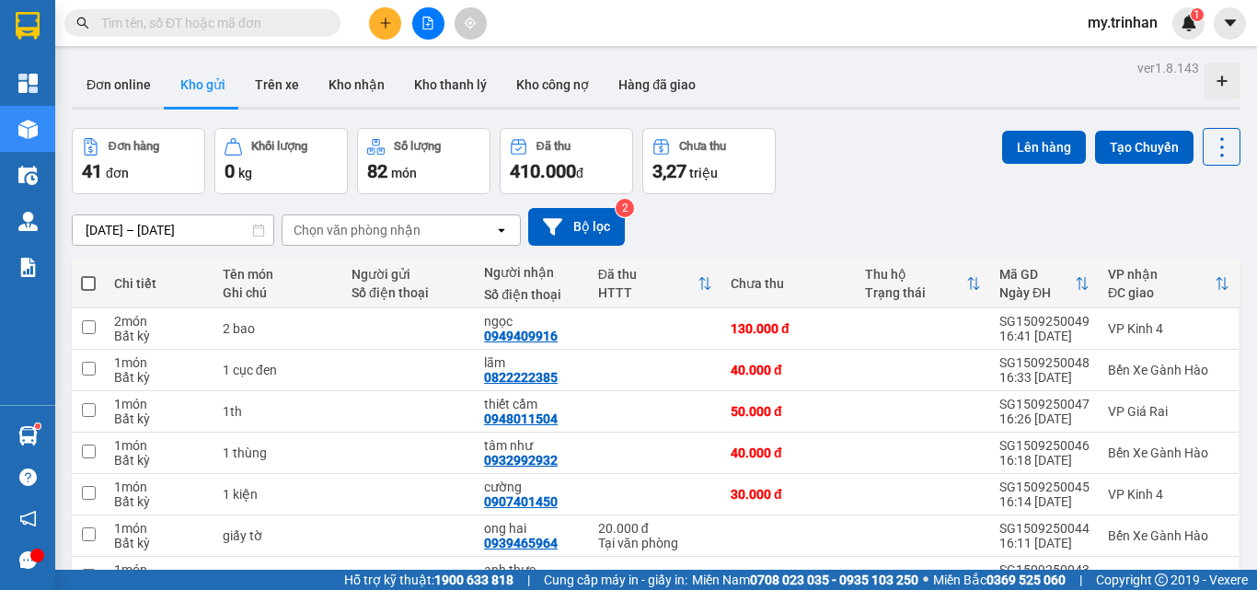
click at [402, 221] on div "Chọn văn phòng nhận" at bounding box center [356, 230] width 127 height 18
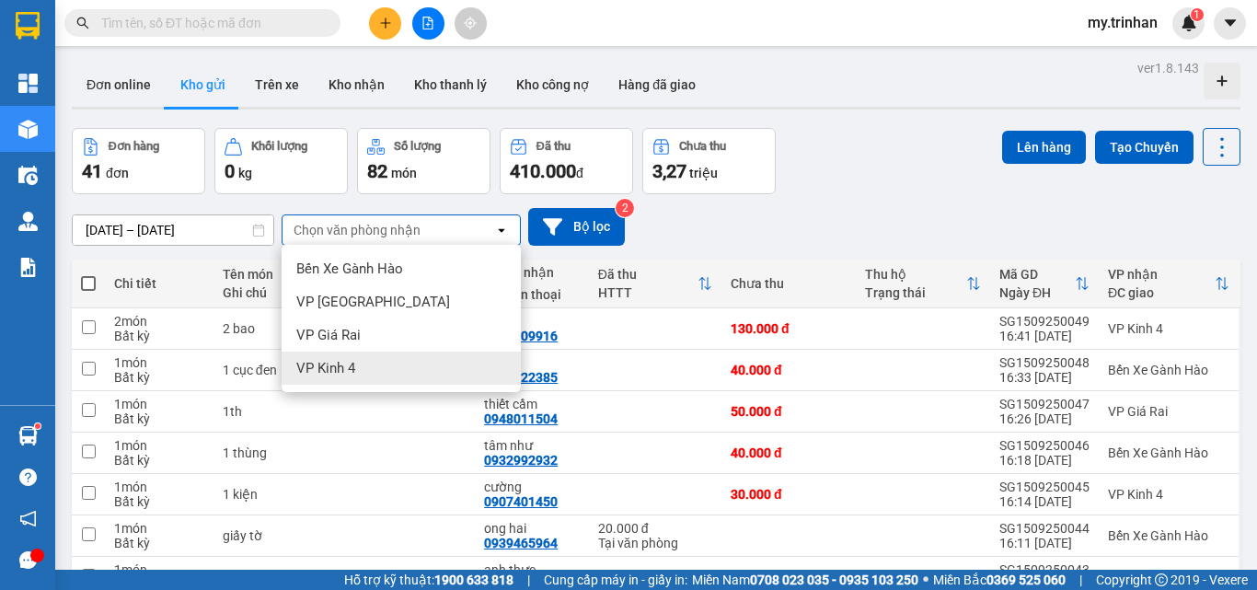
click at [339, 369] on span "VP Kinh 4" at bounding box center [325, 368] width 59 height 18
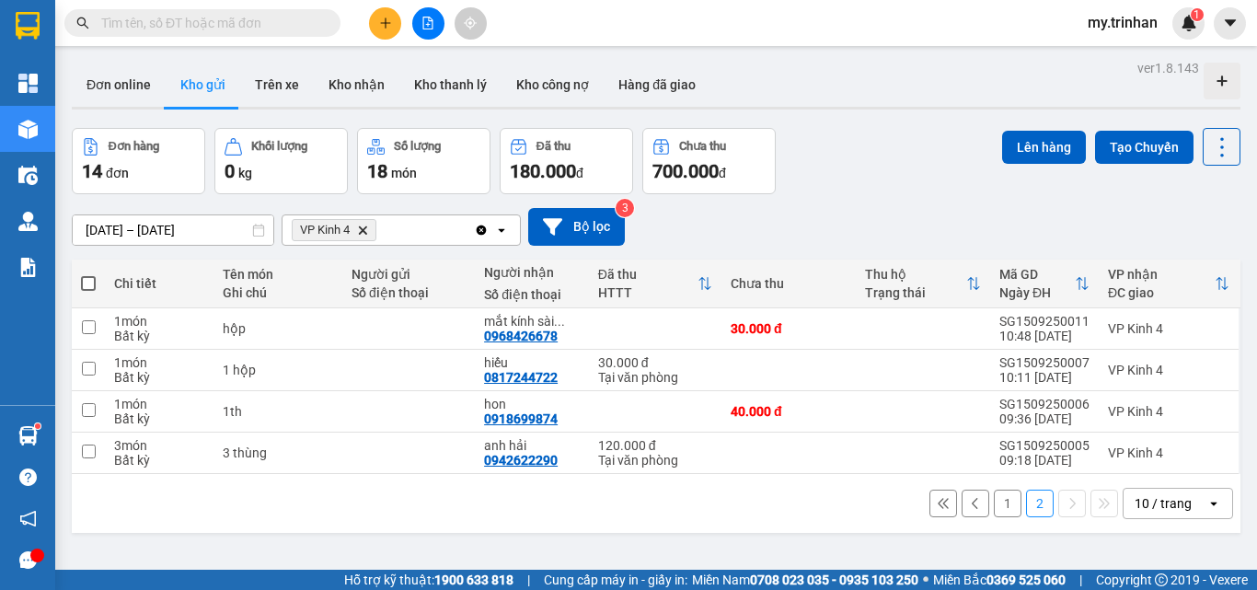
click at [993, 489] on button "1" at bounding box center [1007, 503] width 28 height 28
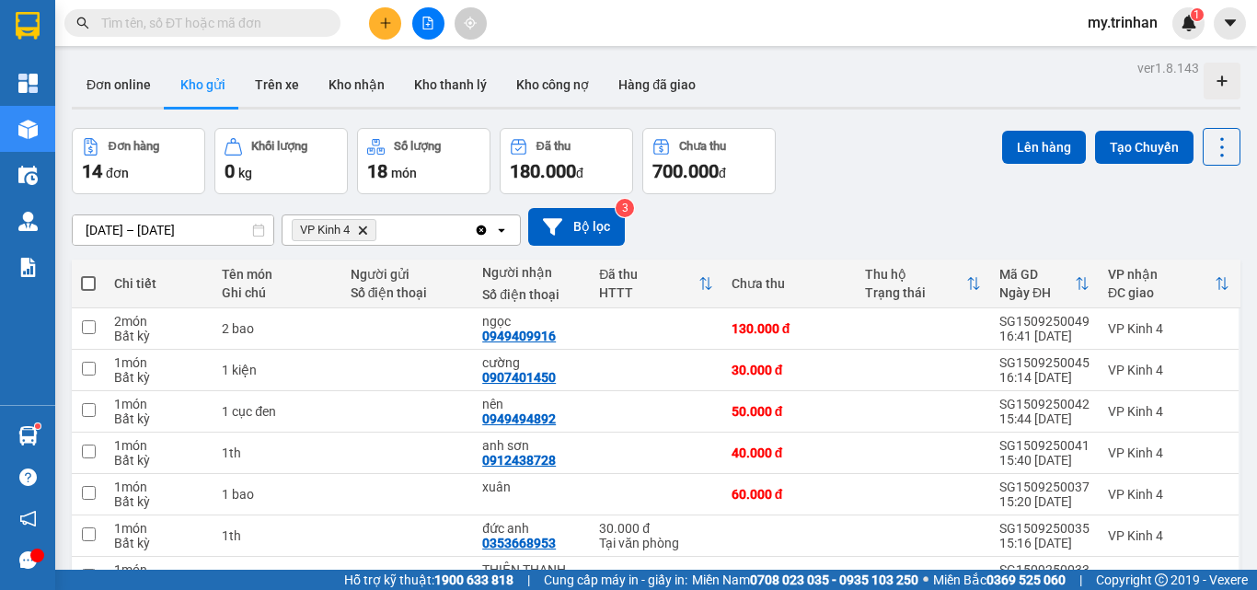
click at [362, 224] on icon "Delete" at bounding box center [362, 229] width 11 height 11
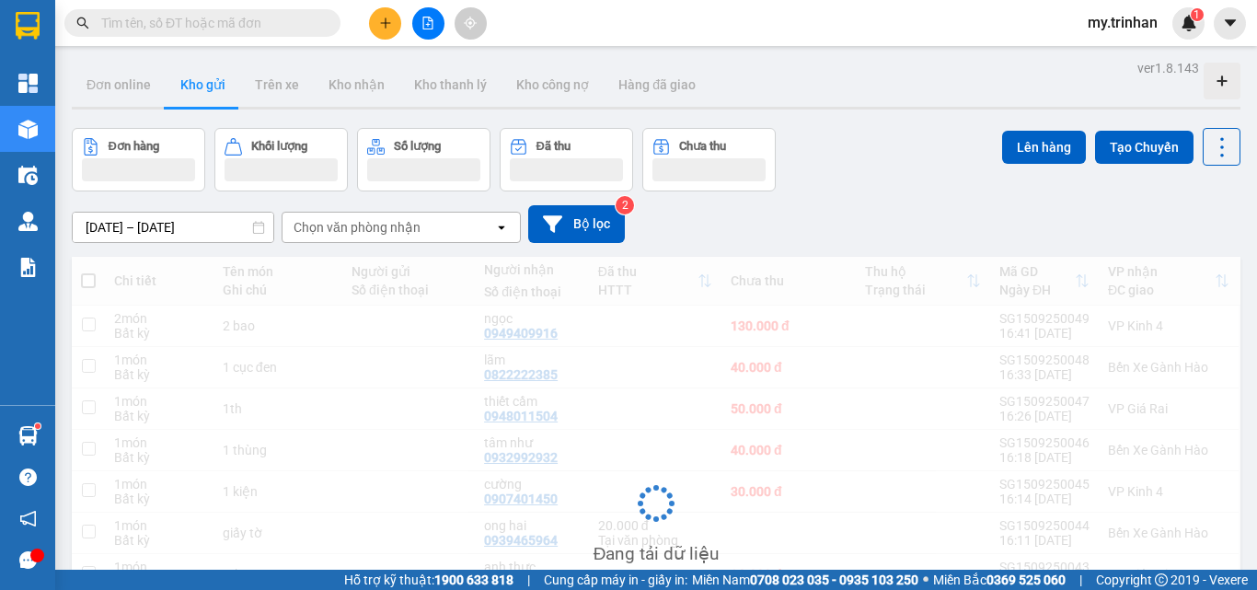
click at [701, 205] on div "[DATE] – [DATE] Press the down arrow key to interact with the calendar and sele…" at bounding box center [656, 224] width 1168 height 38
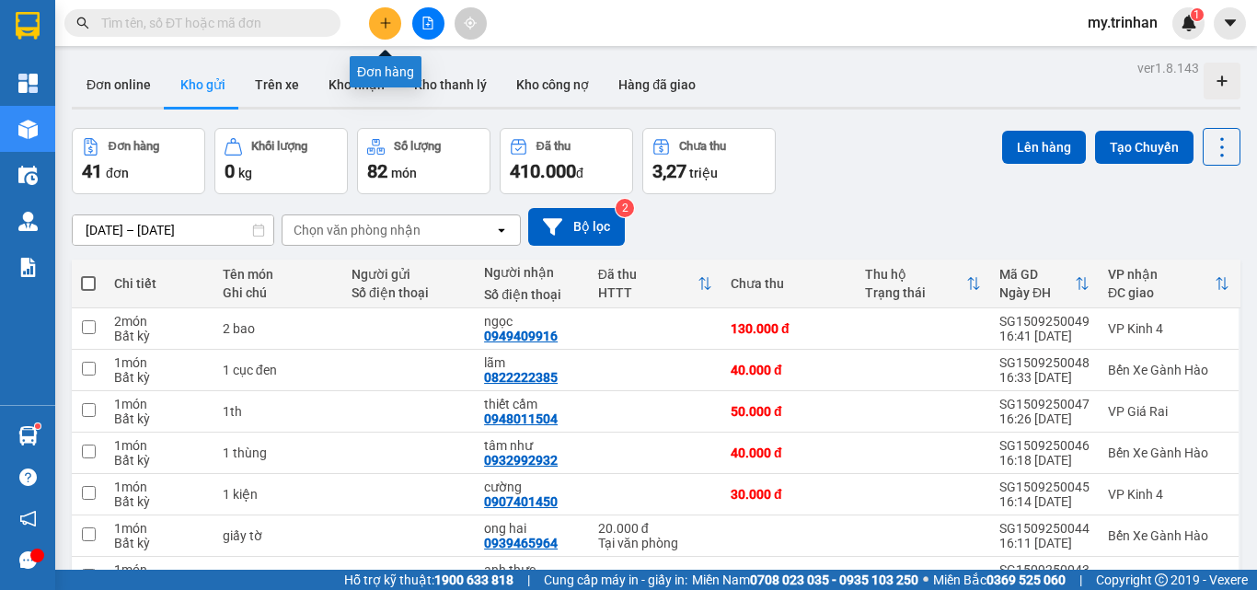
click at [390, 24] on icon "plus" at bounding box center [385, 23] width 13 height 13
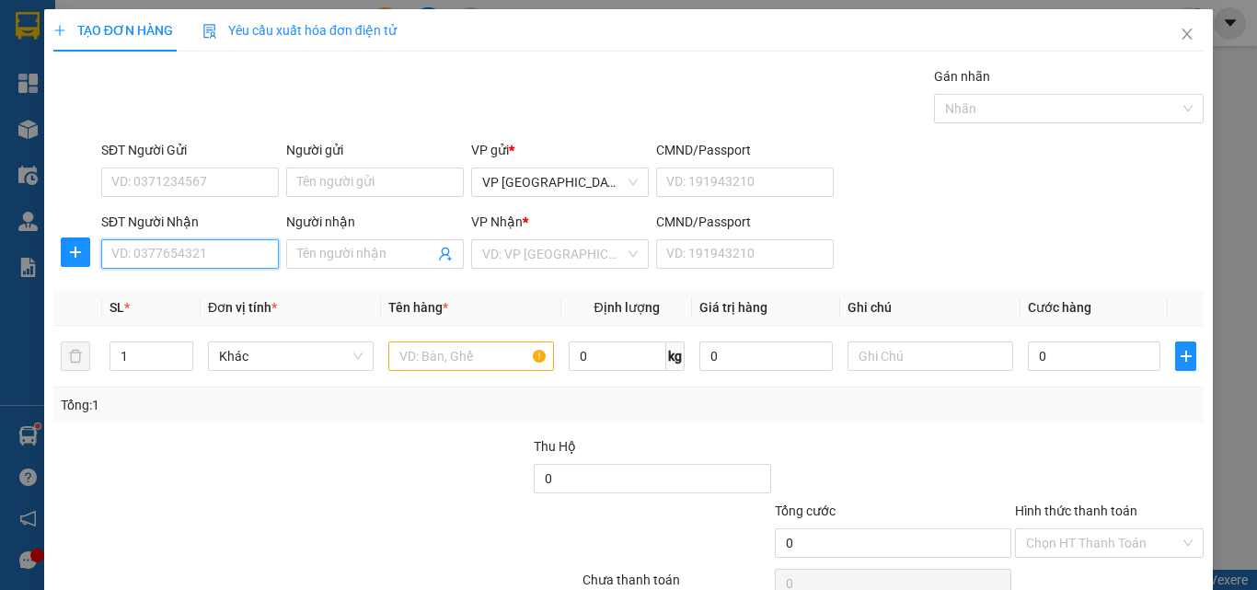
click at [204, 249] on input "SĐT Người Nhận" at bounding box center [190, 253] width 178 height 29
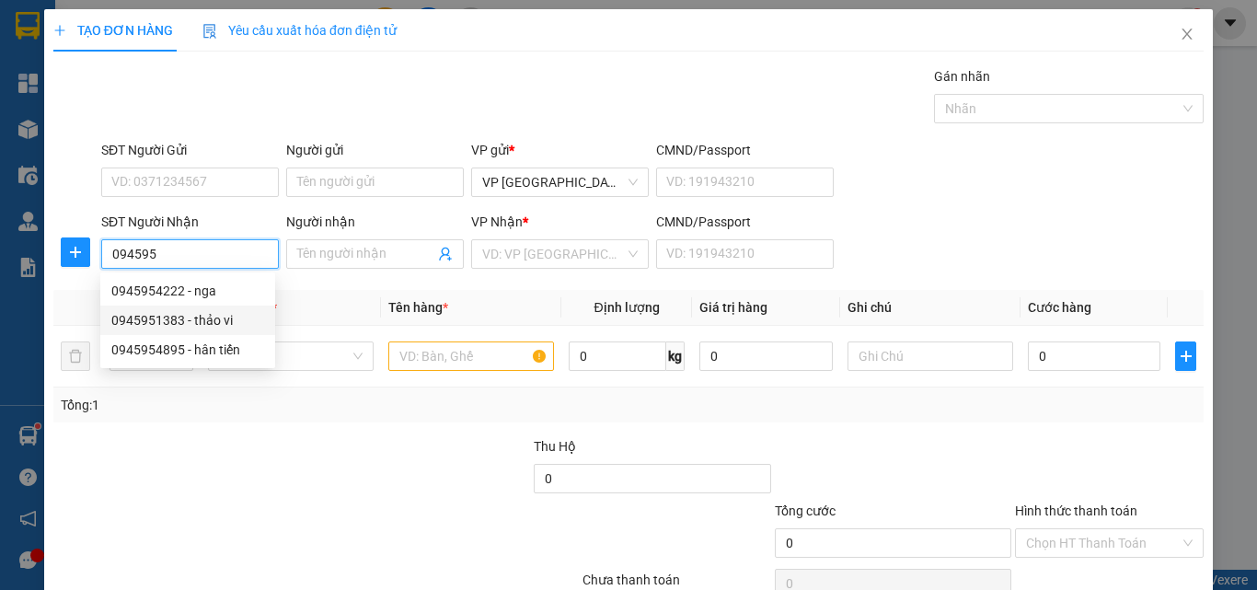
click at [214, 315] on div "0945951383 - thảo vi" at bounding box center [187, 320] width 153 height 20
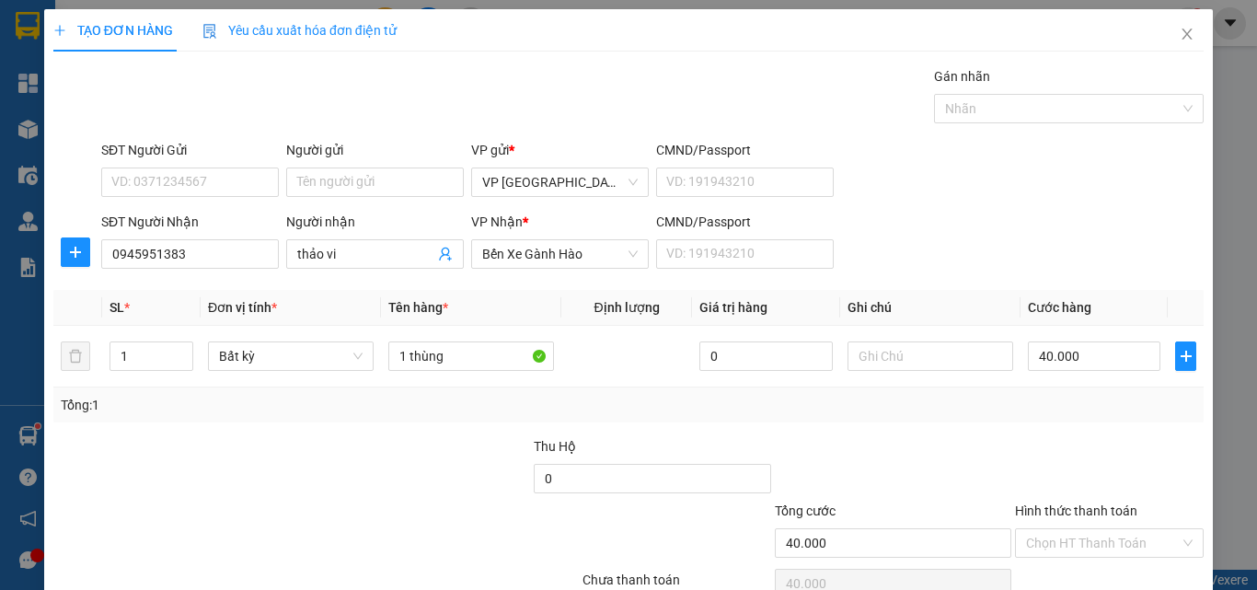
drag, startPoint x: 1113, startPoint y: 526, endPoint x: 1117, endPoint y: 537, distance: 11.6
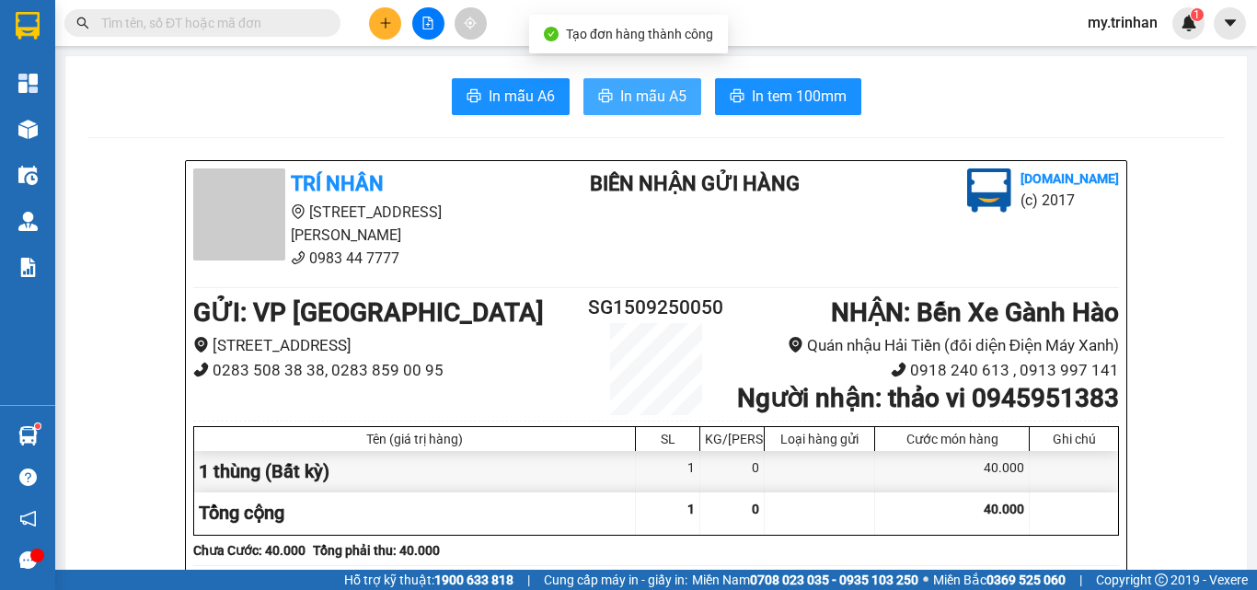
click at [583, 85] on button "In mẫu A5" at bounding box center [642, 96] width 118 height 37
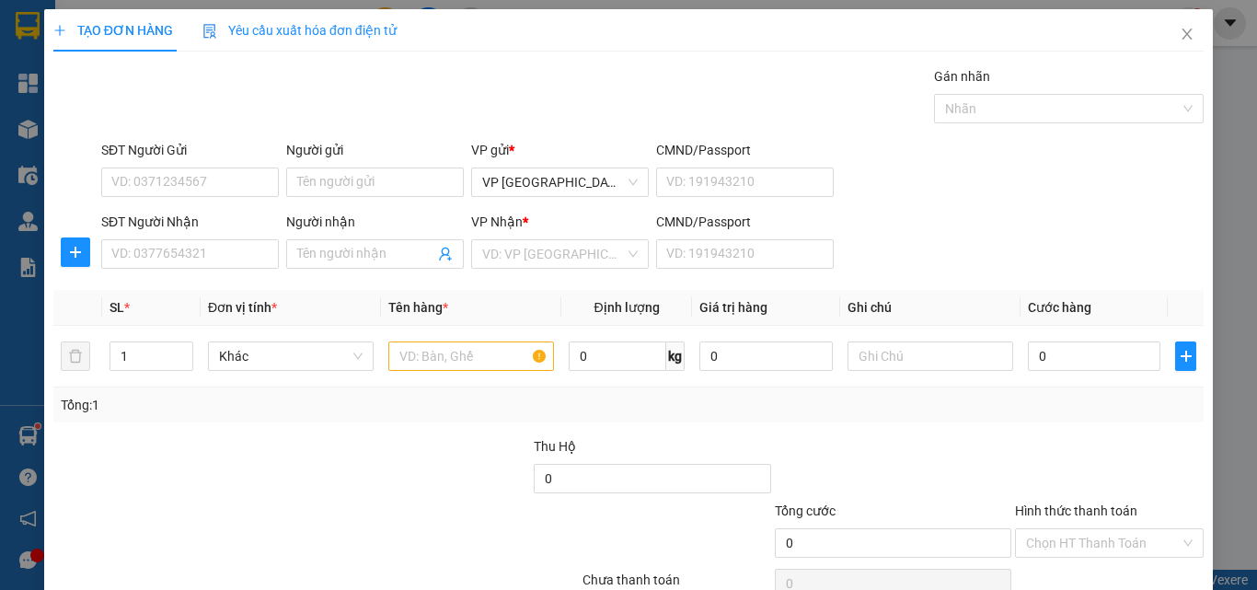
click at [924, 240] on div "SĐT Người Nhận VD: 0377654321 Người nhận Tên người nhận VP Nhận * VD: VP Sài Gò…" at bounding box center [652, 244] width 1109 height 64
click at [933, 243] on div "SĐT Người Nhận VD: 0377654321 Người nhận Tên người nhận VP Nhận * VD: VP Sài Gò…" at bounding box center [652, 244] width 1109 height 64
click at [317, 263] on span at bounding box center [375, 253] width 178 height 29
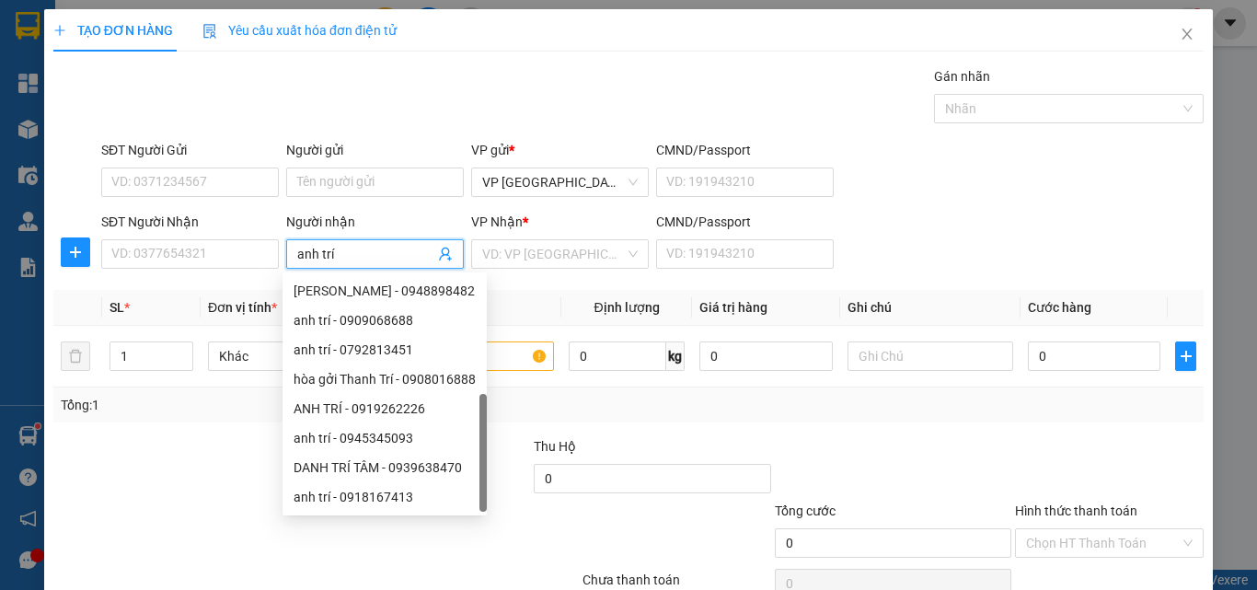
click at [393, 516] on div "anh trí - 0838525235" at bounding box center [384, 526] width 182 height 20
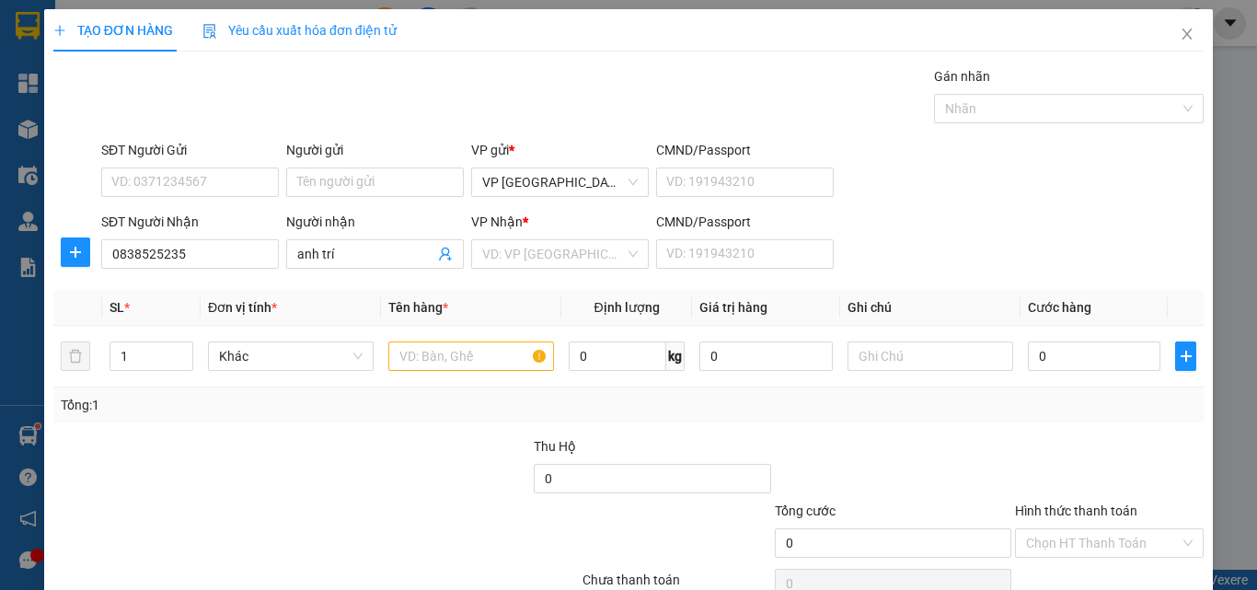
click at [531, 222] on div "VP Nhận *" at bounding box center [560, 222] width 178 height 20
click at [532, 240] on input "search" at bounding box center [553, 254] width 143 height 28
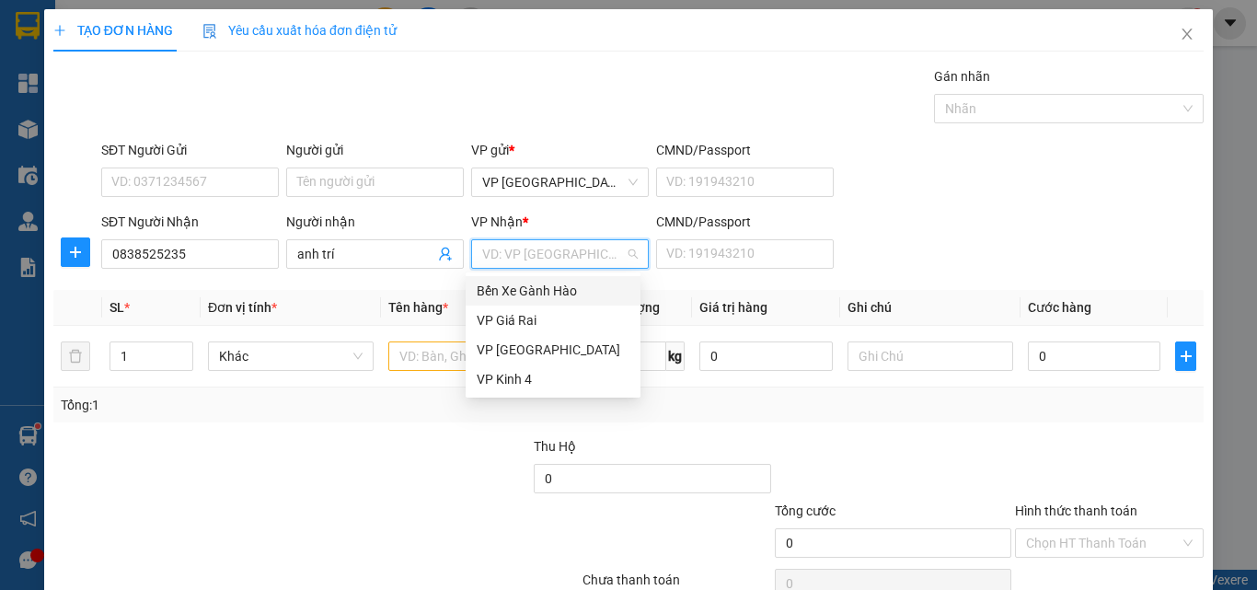
click at [523, 286] on div "Bến Xe Gành Hào" at bounding box center [552, 291] width 153 height 20
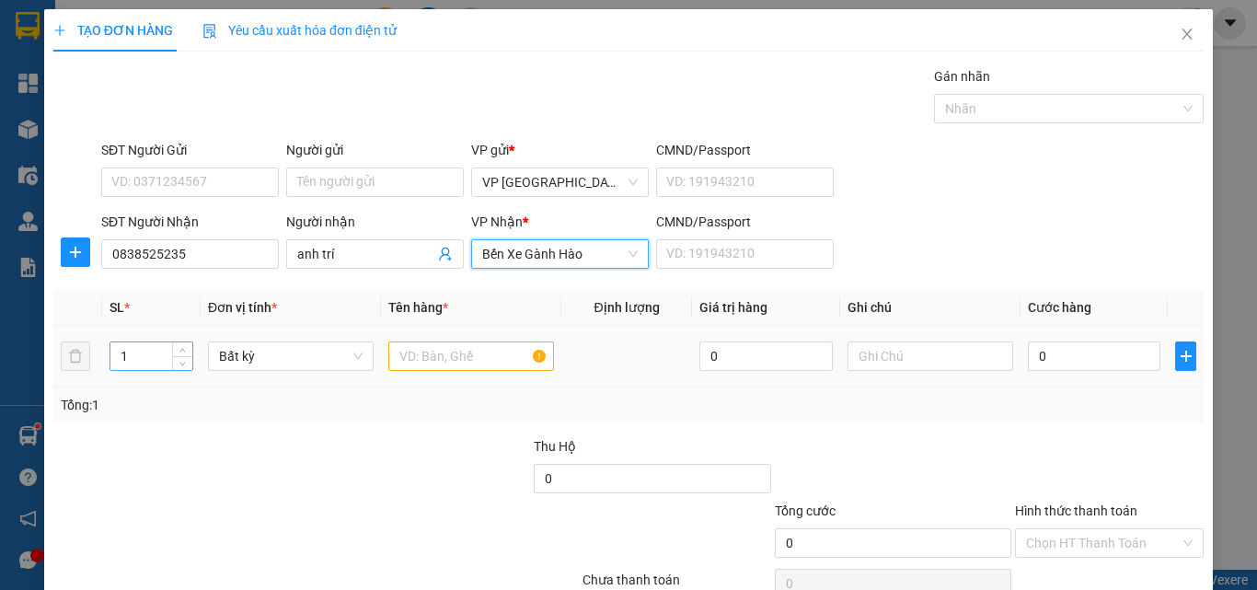
click at [129, 351] on input "1" at bounding box center [151, 356] width 82 height 28
click at [180, 352] on icon "up" at bounding box center [182, 352] width 6 height 6
click at [407, 350] on input "text" at bounding box center [471, 355] width 166 height 29
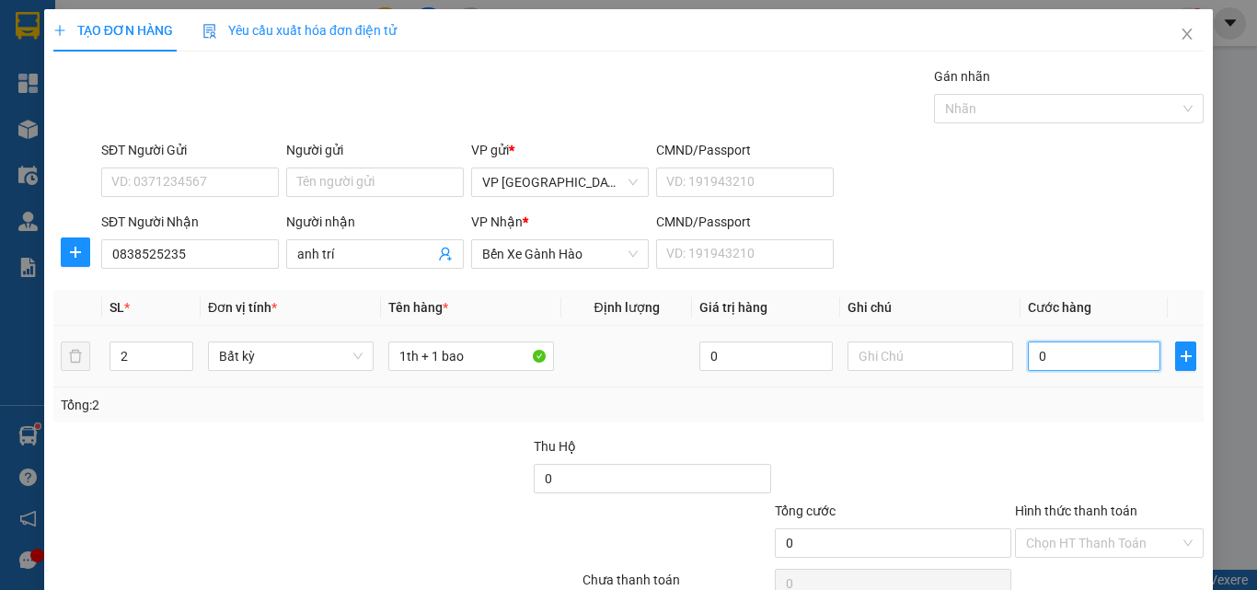
click at [1116, 362] on input "0" at bounding box center [1093, 355] width 132 height 29
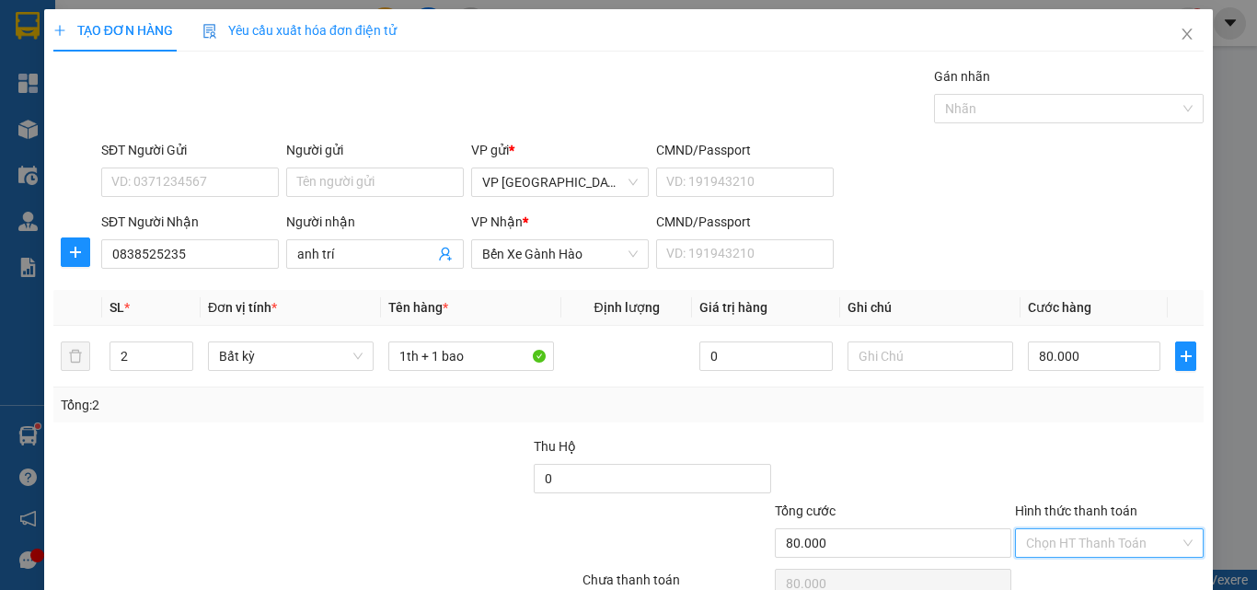
click at [1070, 529] on input "Hình thức thanh toán" at bounding box center [1103, 543] width 154 height 28
click at [1084, 569] on div "Tại văn phòng" at bounding box center [1096, 579] width 164 height 20
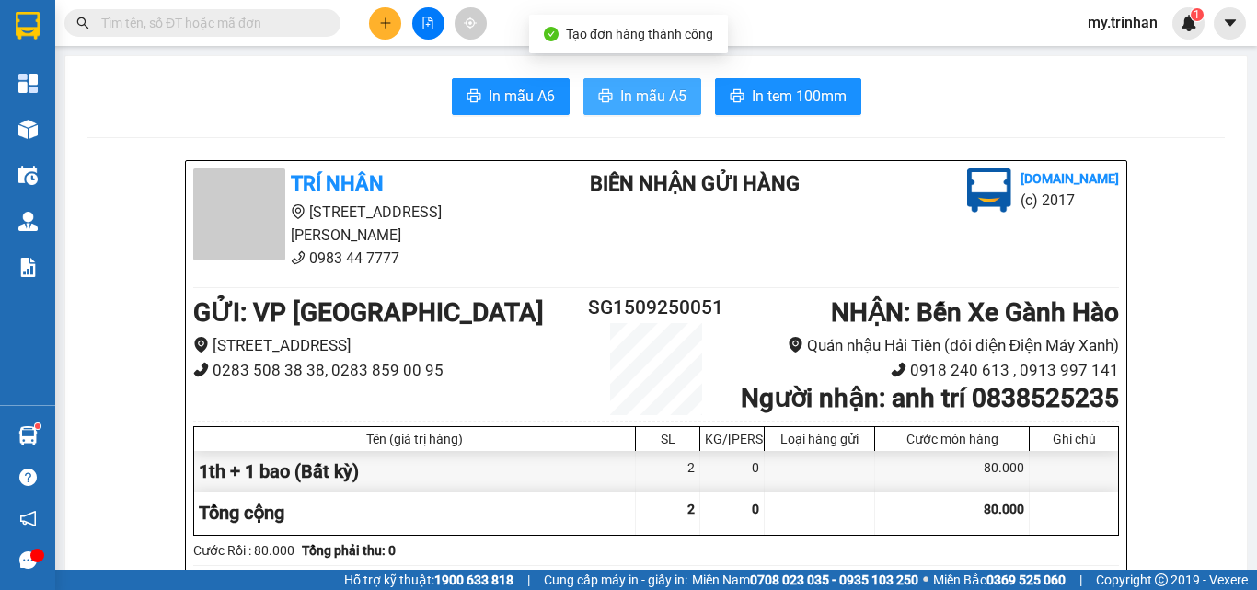
click at [646, 93] on span "In mẫu A5" at bounding box center [653, 96] width 66 height 23
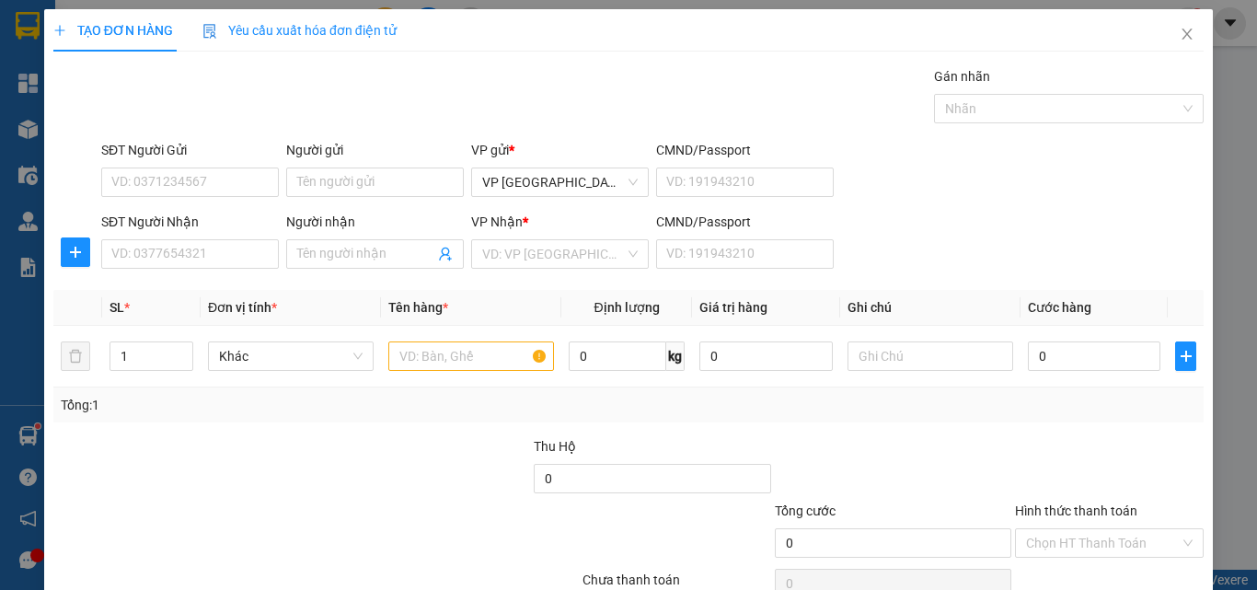
click at [947, 223] on div "SĐT Người Nhận VD: 0377654321 Người nhận Tên người nhận VP Nhận * VD: VP Sài Gò…" at bounding box center [652, 244] width 1109 height 64
click at [1013, 279] on div "Transit Pickup Surcharge Ids Transit Deliver Surcharge Ids Transit Deliver Surc…" at bounding box center [628, 355] width 1150 height 579
click at [1179, 30] on icon "close" at bounding box center [1186, 34] width 15 height 15
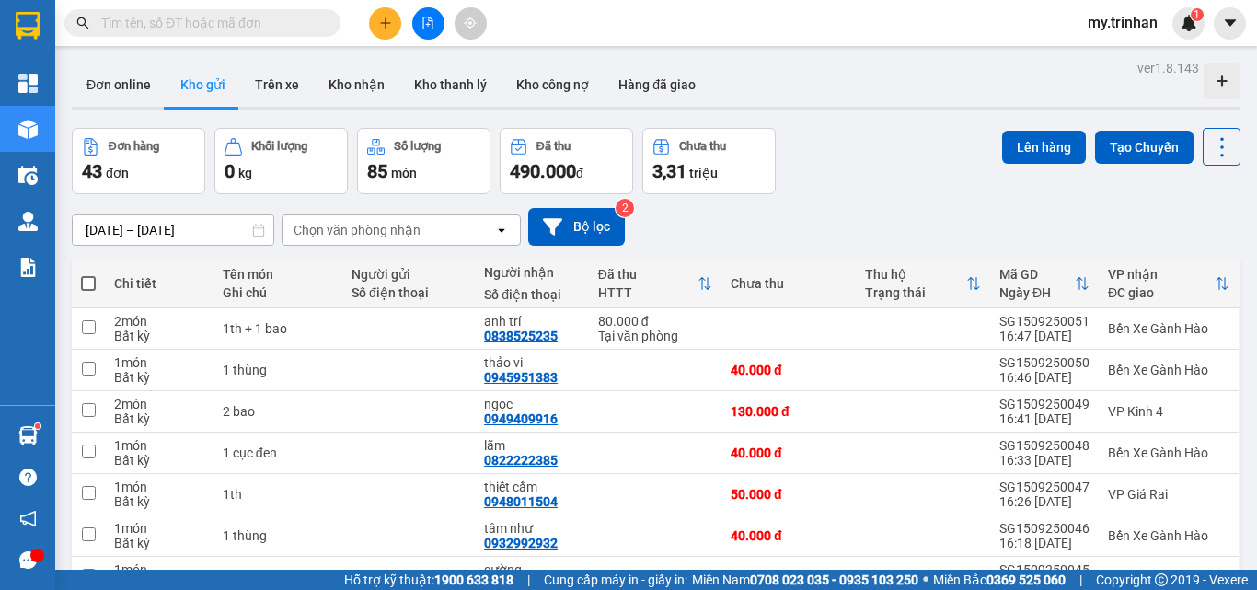
click at [456, 232] on div "Chọn văn phòng nhận" at bounding box center [388, 229] width 212 height 29
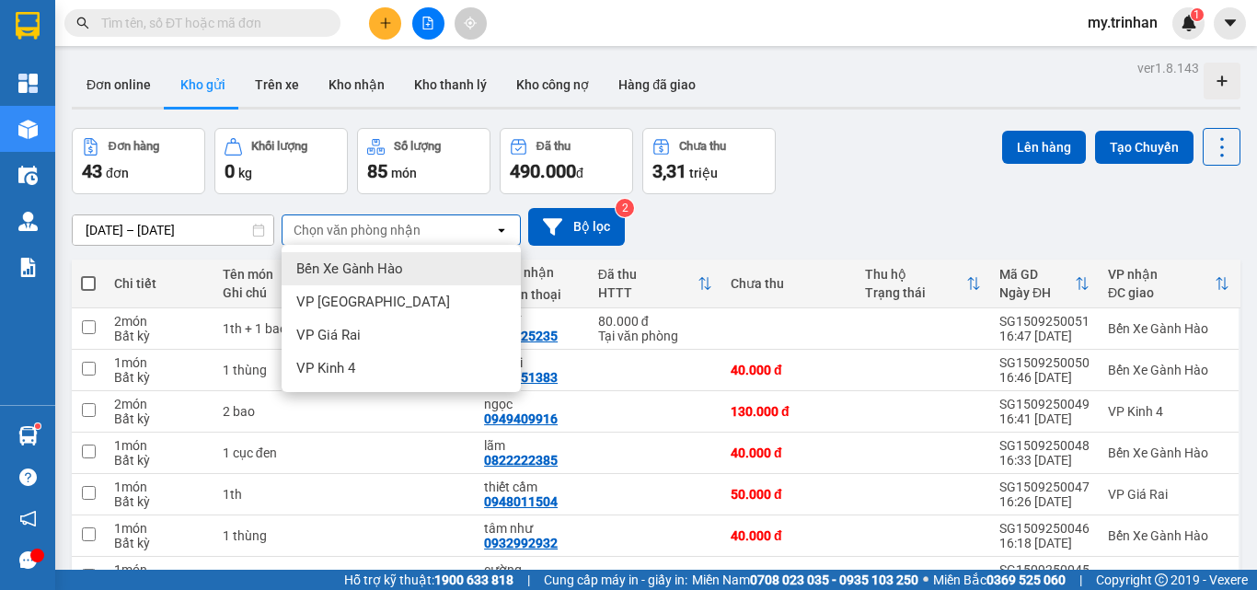
click at [405, 270] on div "Bến Xe Gành Hào" at bounding box center [400, 268] width 239 height 33
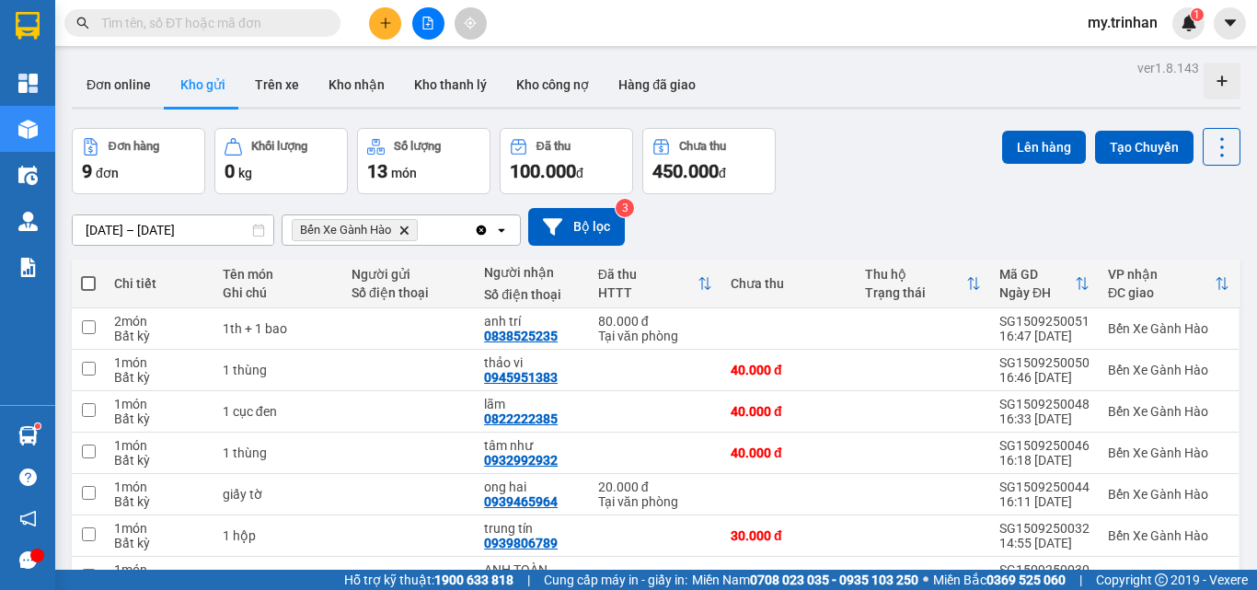
click at [402, 226] on icon "Delete" at bounding box center [403, 229] width 11 height 11
click at [409, 226] on div "Chọn văn phòng nhận" at bounding box center [356, 230] width 127 height 18
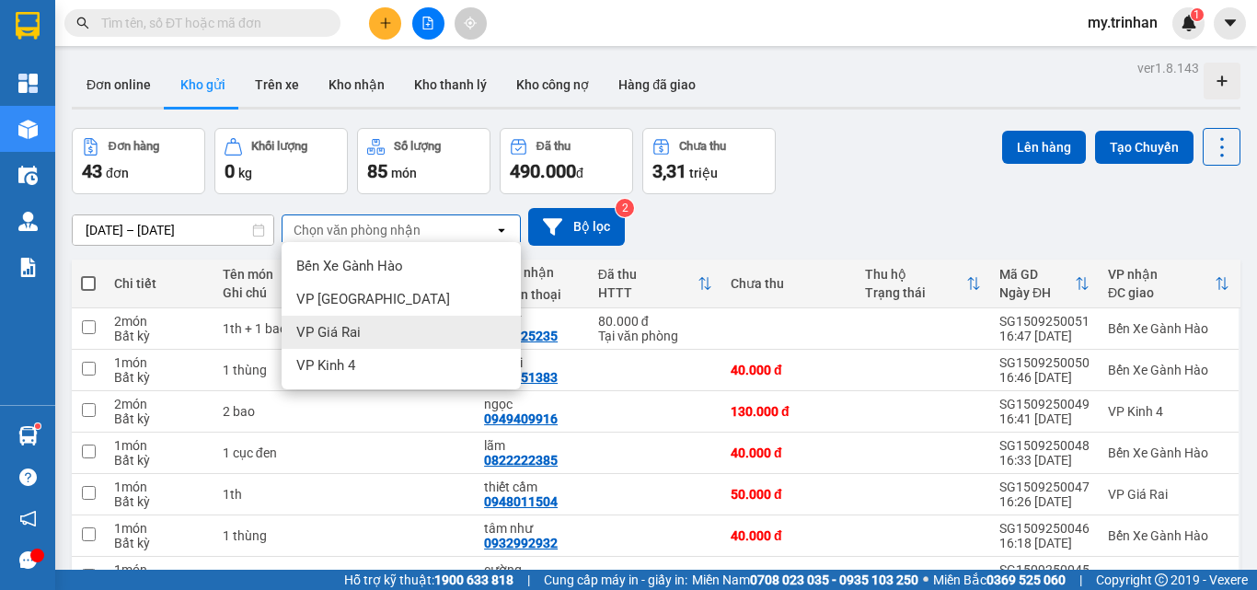
click at [391, 326] on div "VP Giá Rai" at bounding box center [400, 332] width 239 height 33
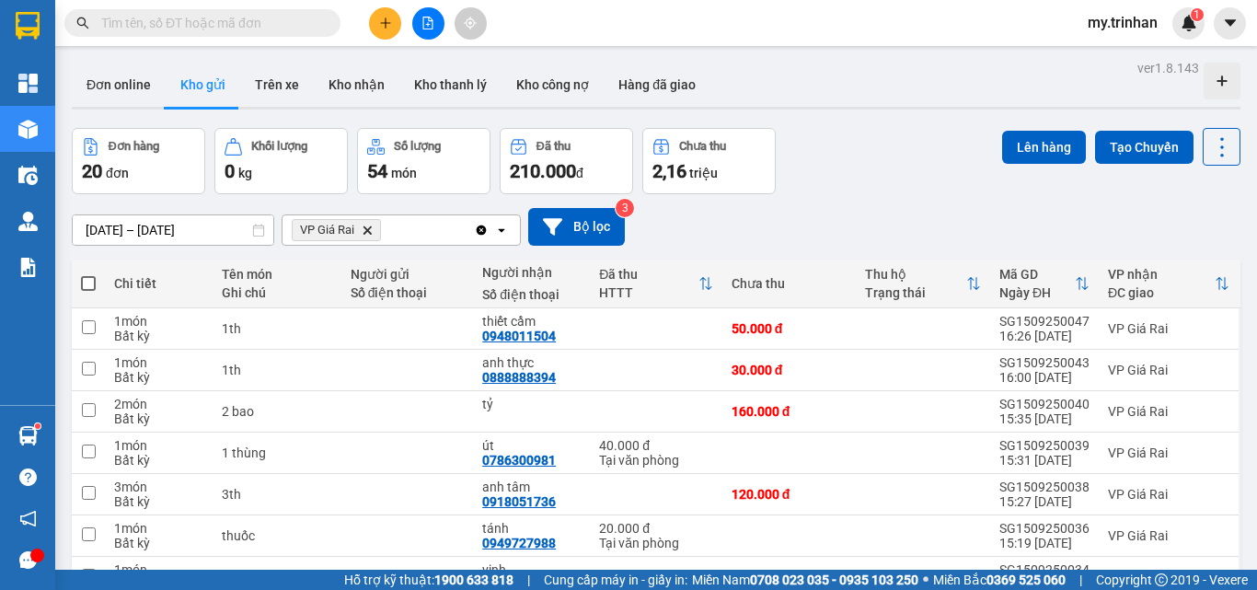
click at [364, 231] on icon "Delete" at bounding box center [367, 229] width 11 height 11
click at [371, 231] on div "Chọn văn phòng nhận" at bounding box center [356, 230] width 127 height 18
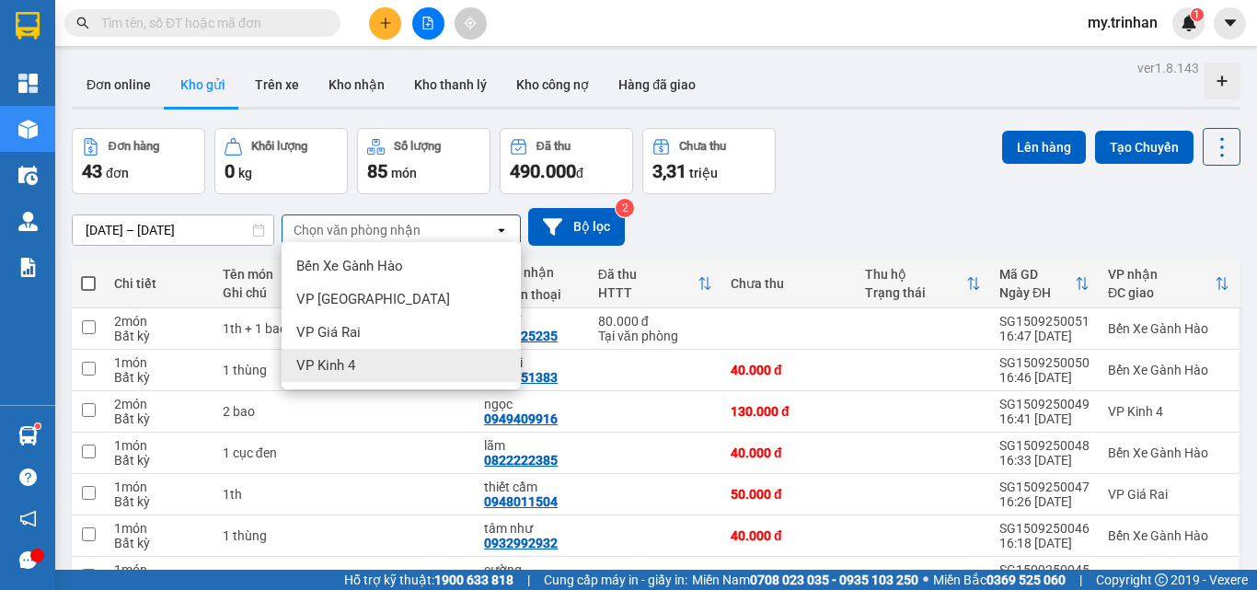
click at [375, 357] on div "VP Kinh 4" at bounding box center [400, 365] width 239 height 33
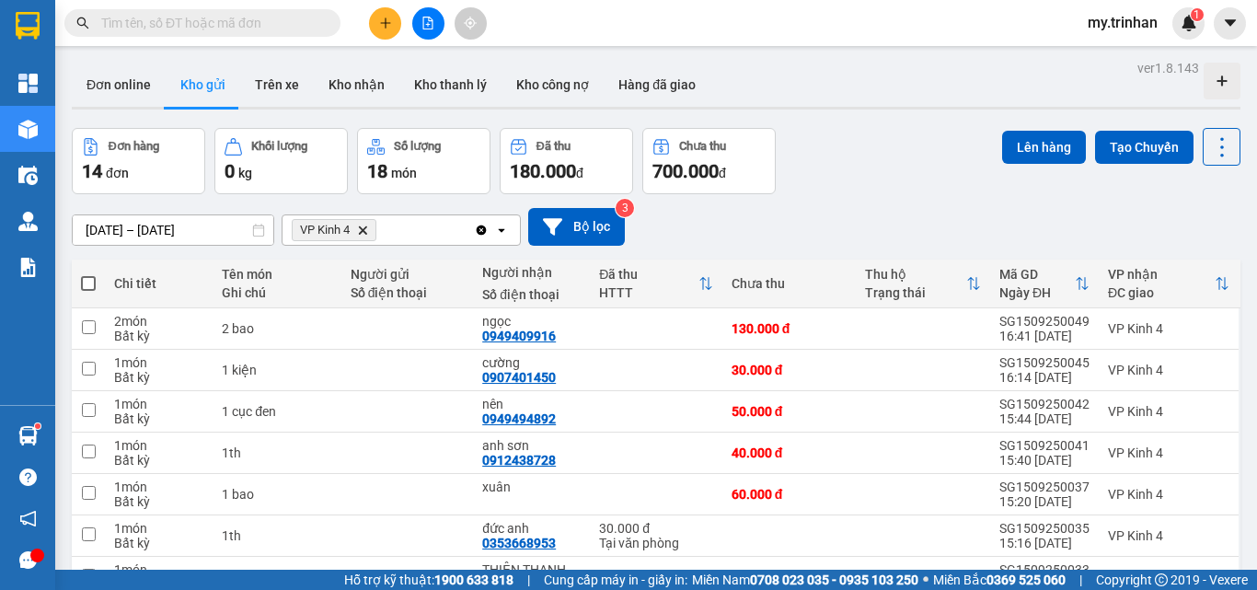
click at [361, 230] on icon "Delete" at bounding box center [362, 229] width 11 height 11
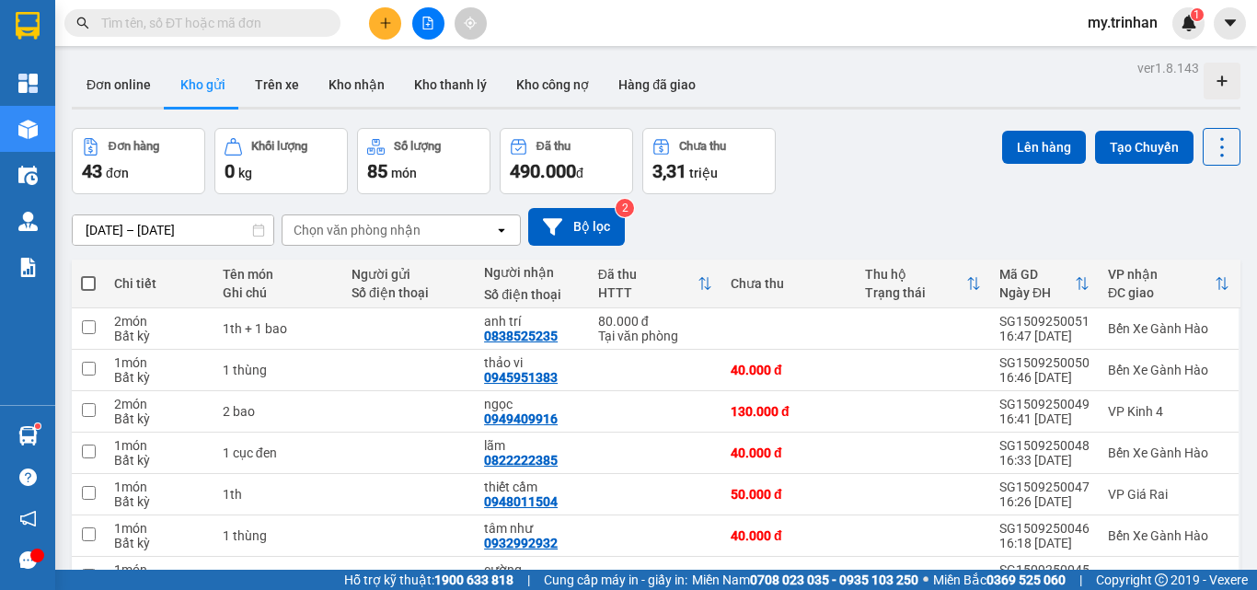
click at [754, 232] on div "[DATE] – [DATE] Press the down arrow key to interact with the calendar and sele…" at bounding box center [656, 227] width 1168 height 38
click at [729, 506] on td "50.000 đ" at bounding box center [788, 494] width 134 height 41
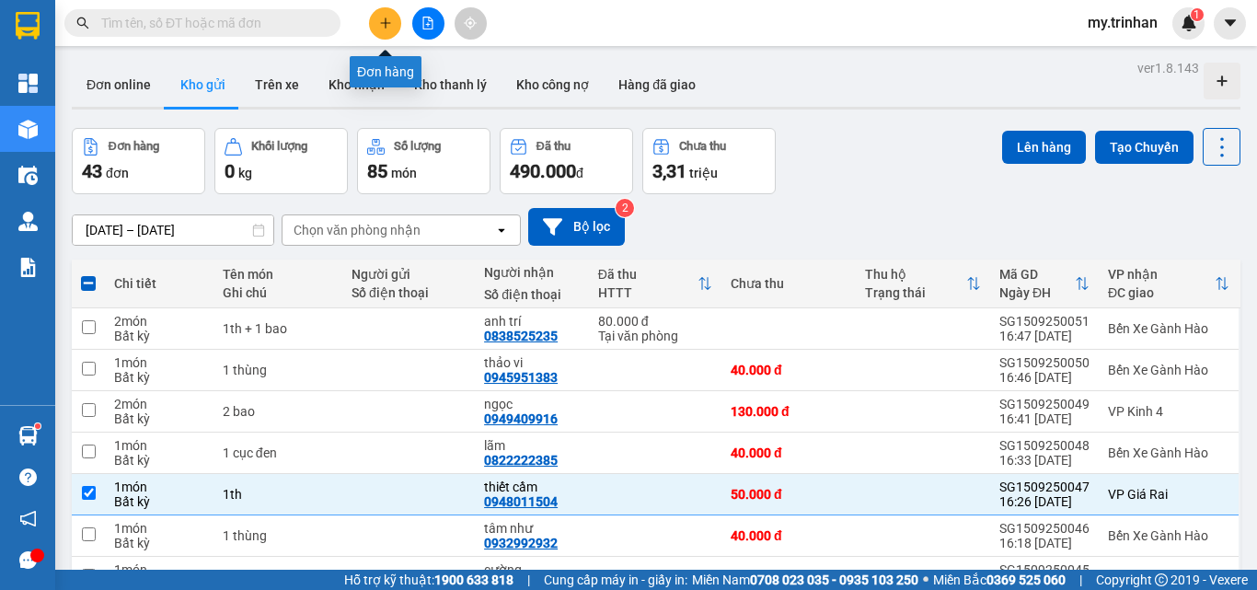
click at [381, 15] on button at bounding box center [385, 23] width 32 height 32
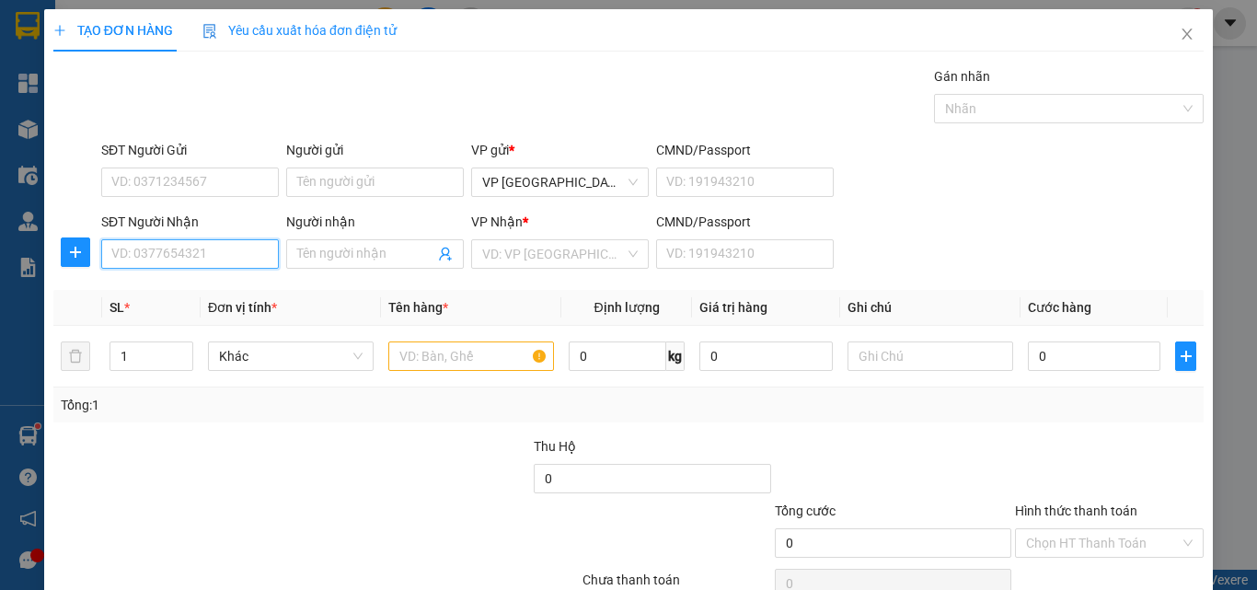
click at [214, 256] on input "SĐT Người Nhận" at bounding box center [190, 253] width 178 height 29
click at [215, 294] on div "0949899886 - anh đỉnh" at bounding box center [187, 291] width 153 height 20
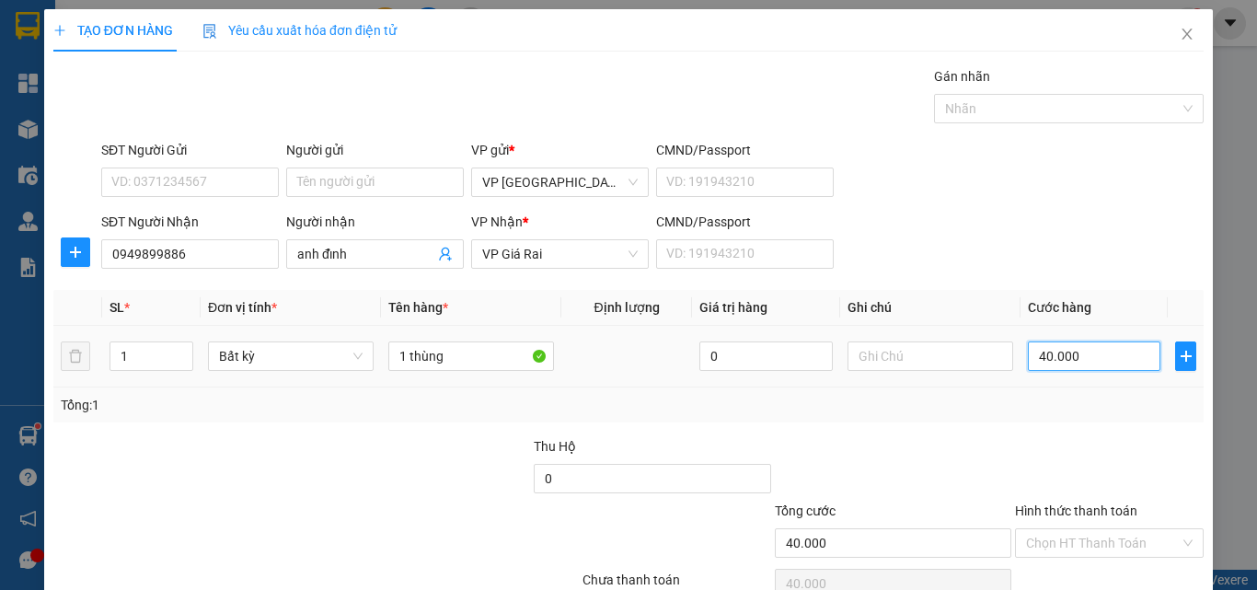
click at [1027, 350] on input "40.000" at bounding box center [1093, 355] width 132 height 29
click at [1042, 503] on label "Hình thức thanh toán" at bounding box center [1076, 510] width 122 height 15
click at [1042, 529] on input "Hình thức thanh toán" at bounding box center [1103, 543] width 154 height 28
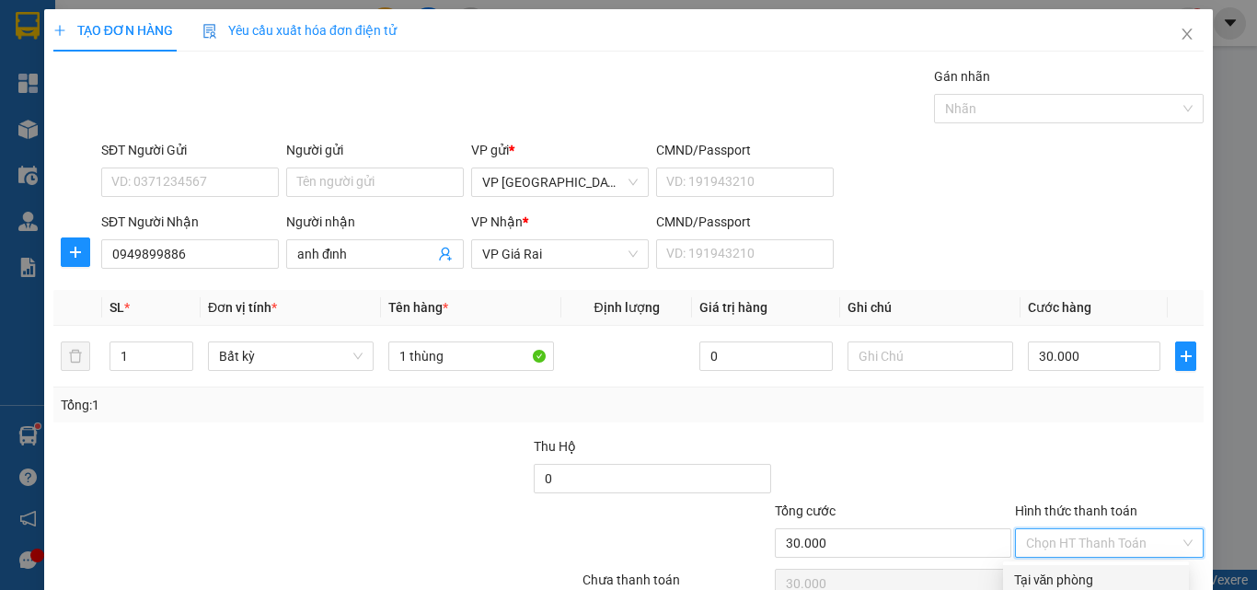
click at [1065, 569] on div "Tại văn phòng" at bounding box center [1096, 579] width 164 height 20
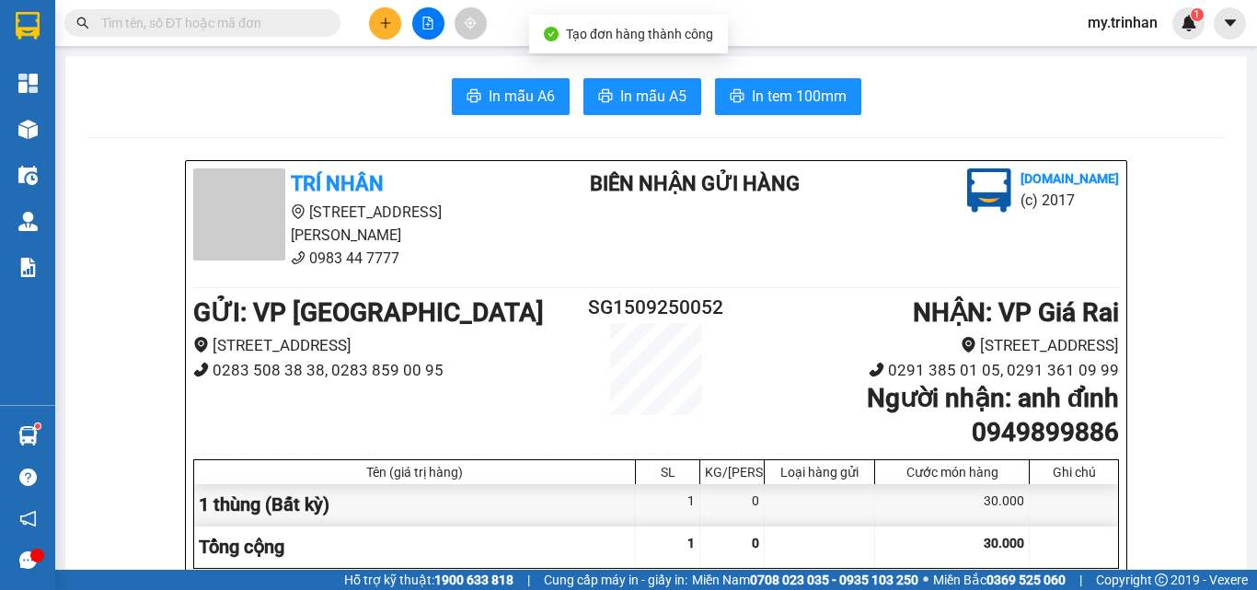
click at [635, 107] on span "In mẫu A5" at bounding box center [653, 96] width 66 height 23
click at [373, 23] on button at bounding box center [385, 23] width 32 height 32
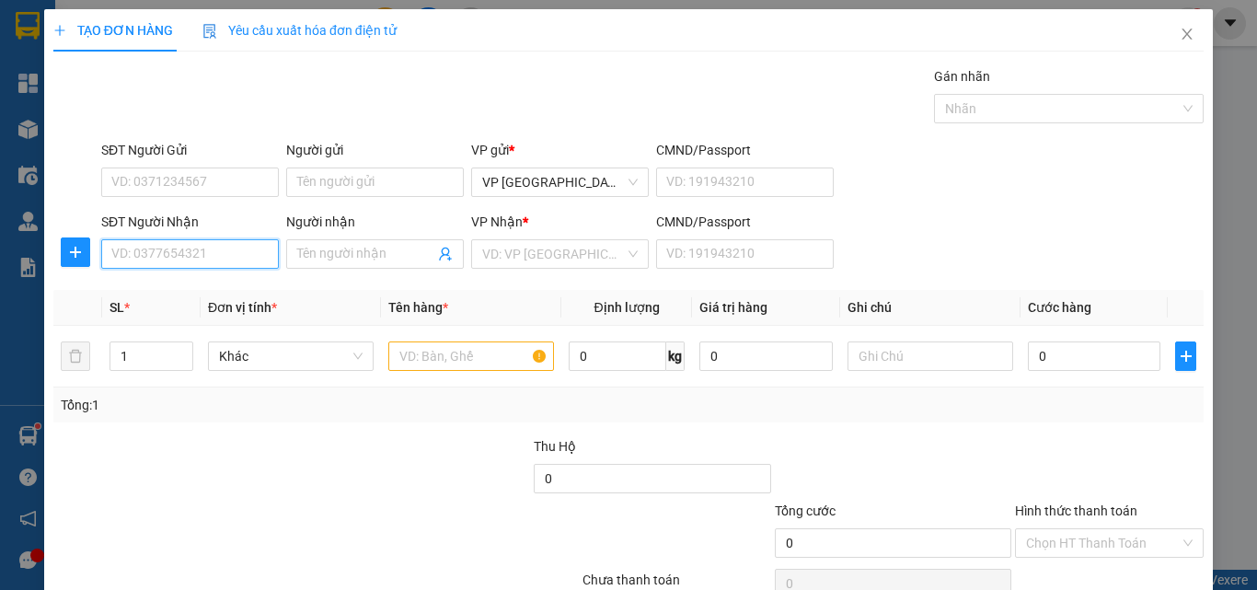
click at [244, 264] on input "SĐT Người Nhận" at bounding box center [190, 253] width 178 height 29
click at [248, 289] on div "0941944810 - tính" at bounding box center [187, 291] width 153 height 20
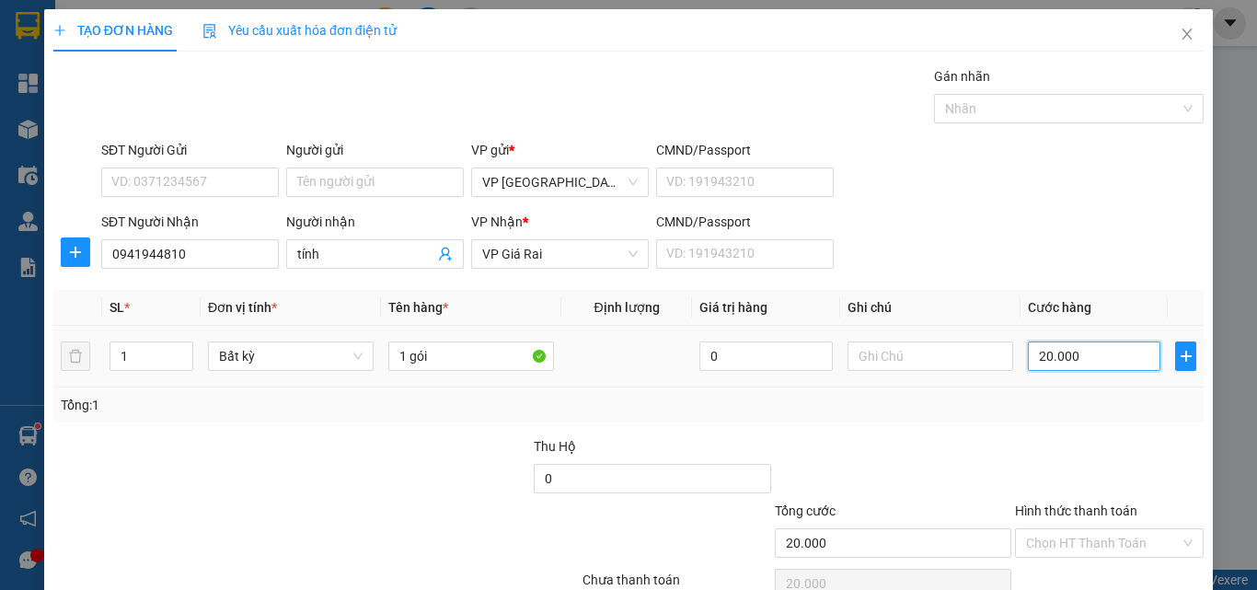
click at [1027, 348] on input "20.000" at bounding box center [1093, 355] width 132 height 29
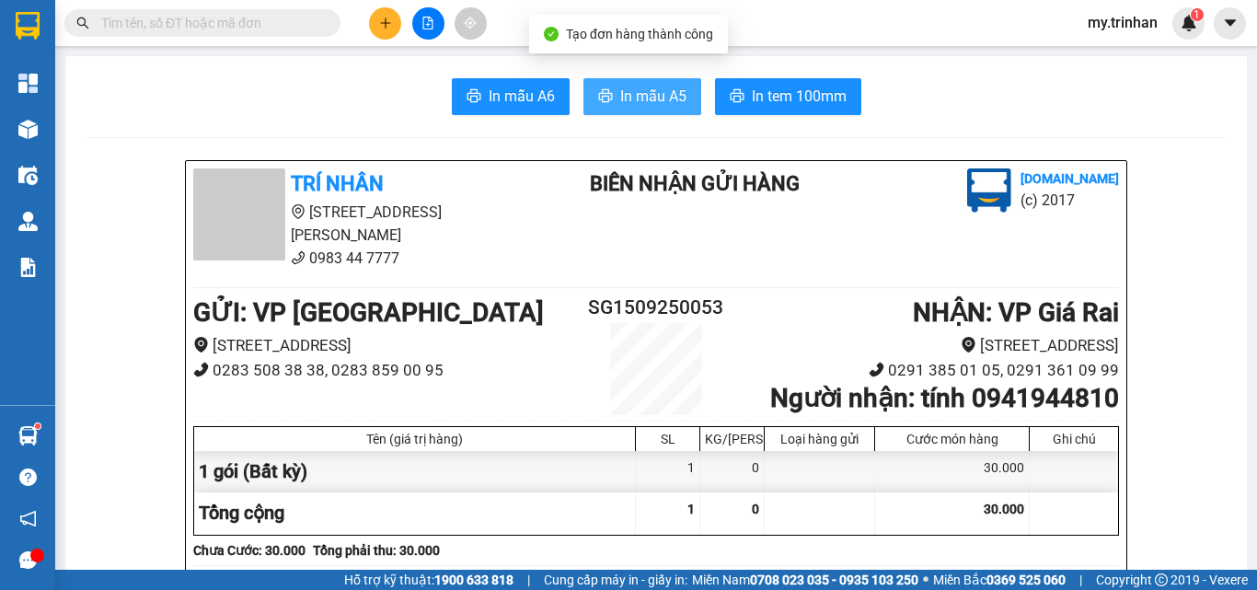
click at [626, 85] on span "In mẫu A5" at bounding box center [653, 96] width 66 height 23
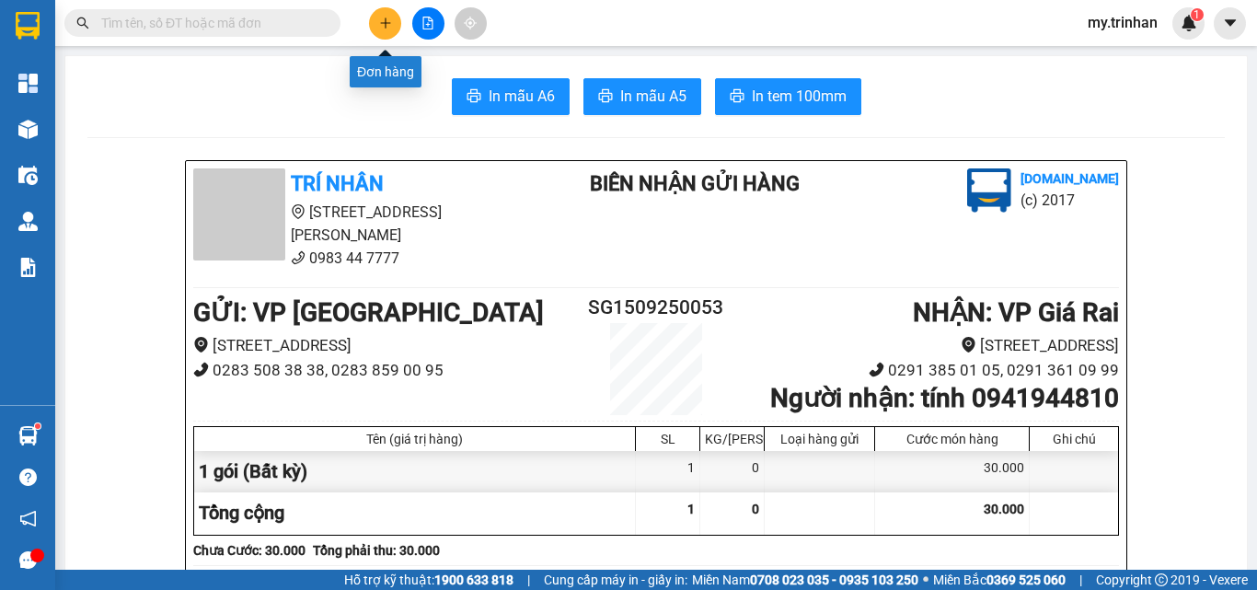
click at [376, 19] on button at bounding box center [385, 23] width 32 height 32
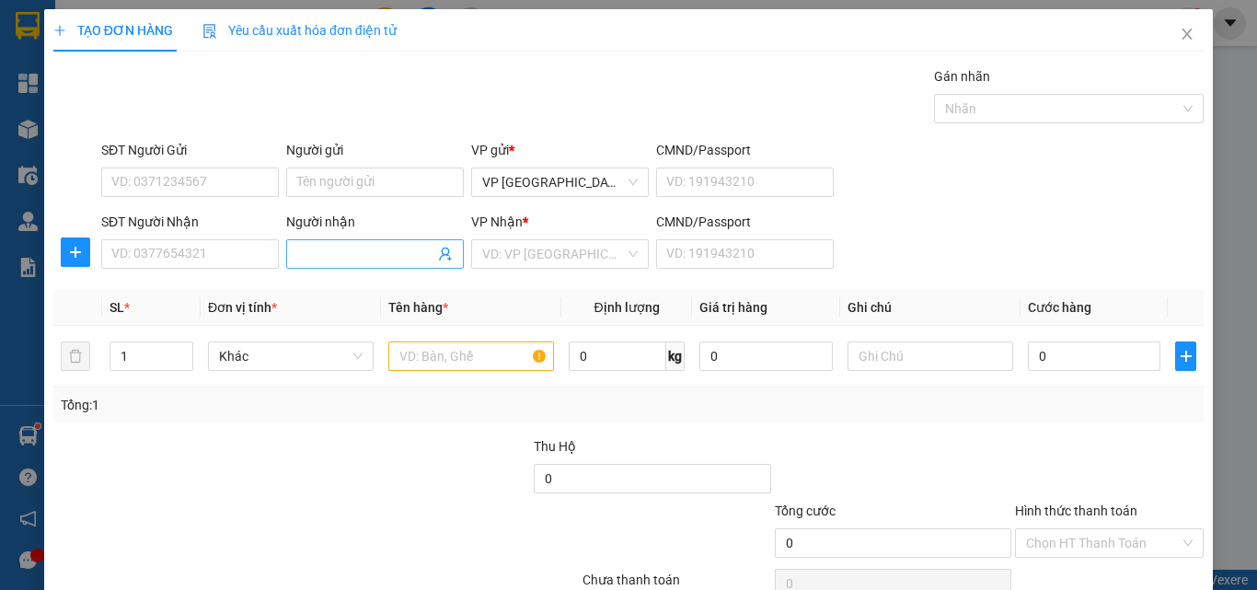
click at [406, 245] on input "Người nhận" at bounding box center [365, 254] width 137 height 20
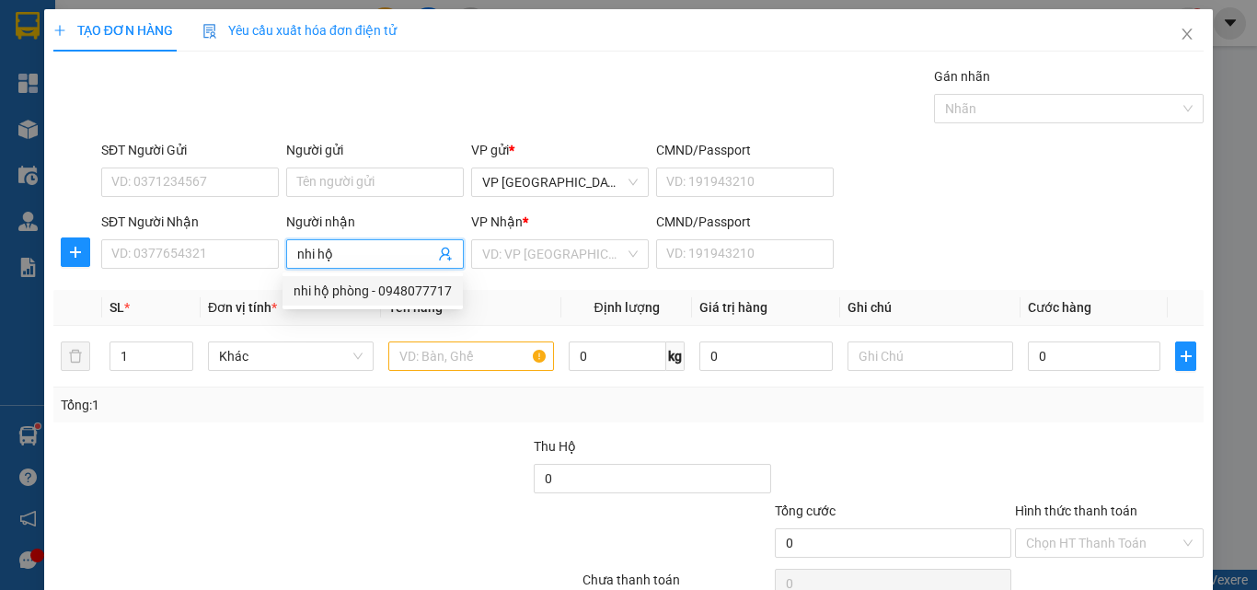
click at [427, 285] on div "nhi hộ phòng - 0948077717" at bounding box center [372, 291] width 158 height 20
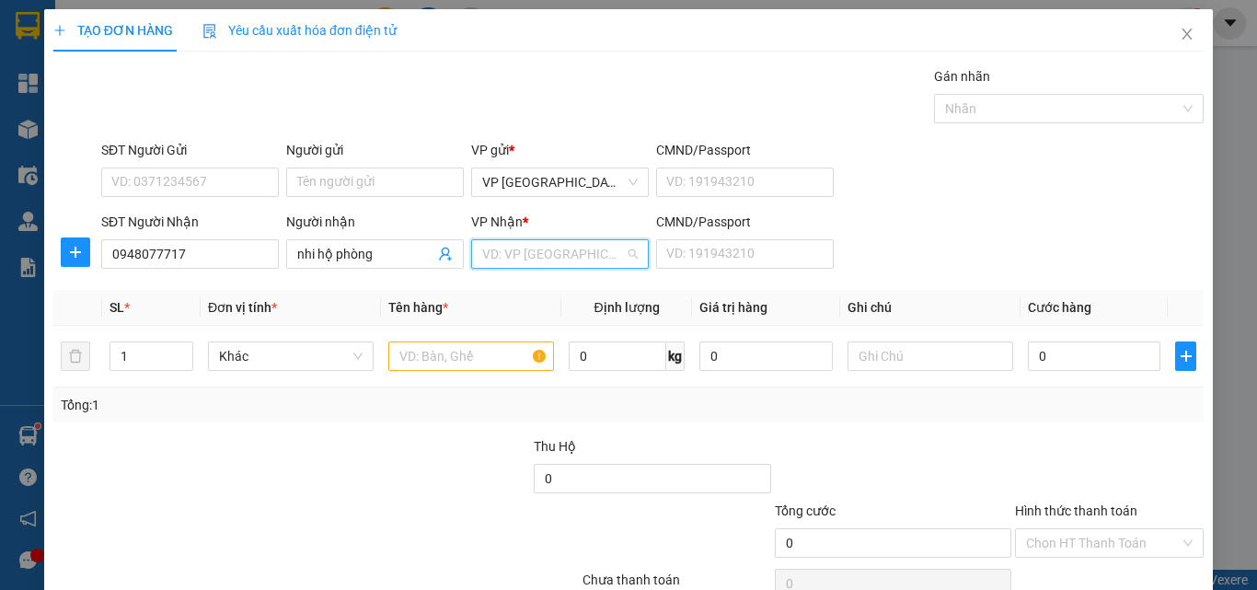
click at [527, 258] on input "search" at bounding box center [553, 254] width 143 height 28
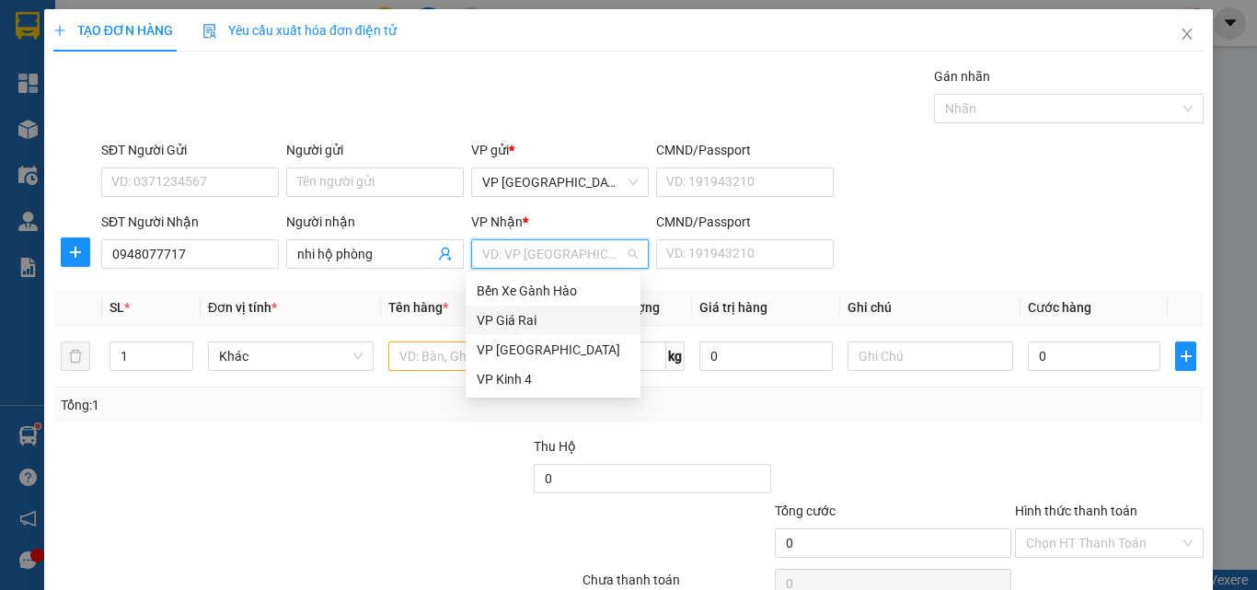
click at [518, 316] on div "VP Giá Rai" at bounding box center [552, 320] width 153 height 20
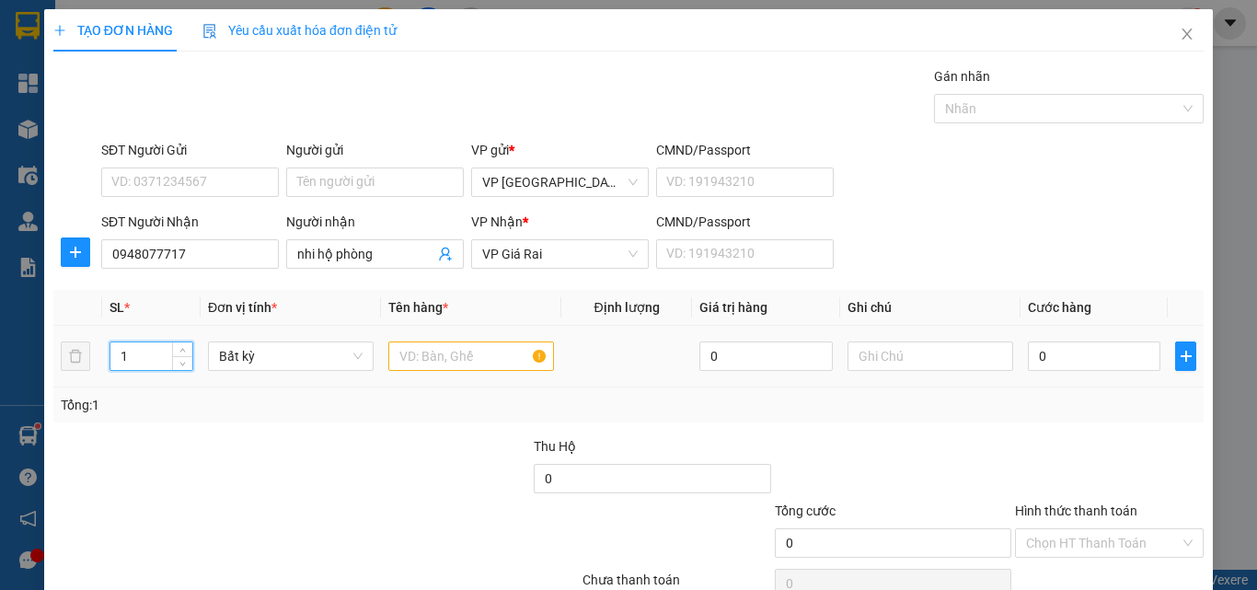
click at [151, 350] on input "1" at bounding box center [151, 356] width 82 height 28
click at [452, 344] on input "text" at bounding box center [471, 355] width 166 height 29
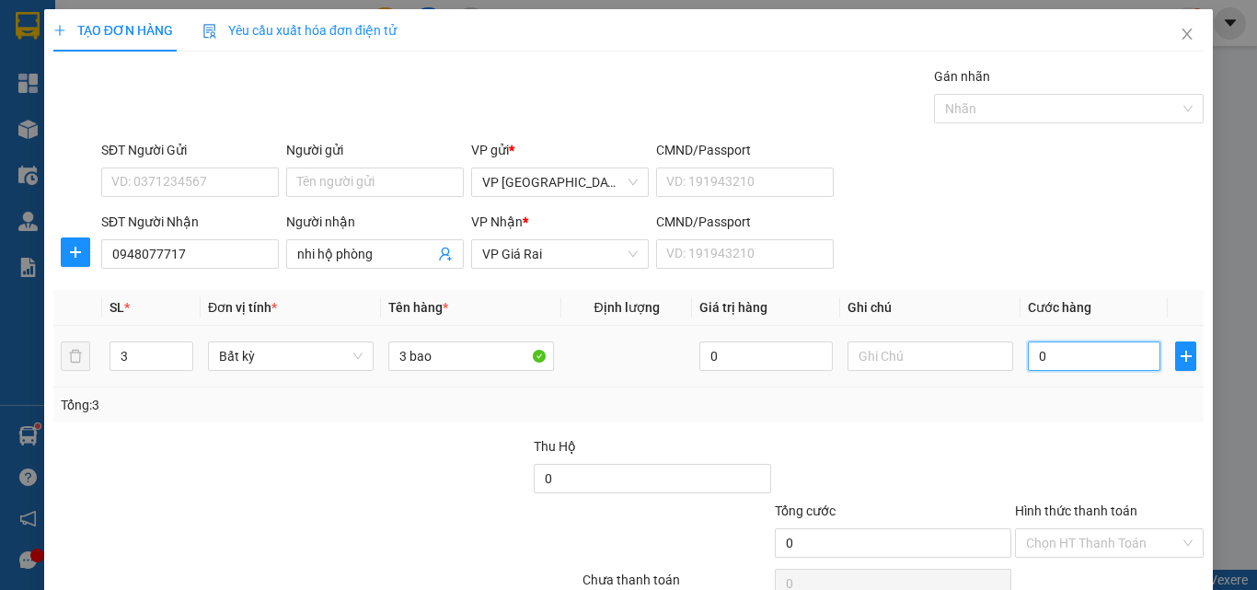
click at [1027, 353] on input "0" at bounding box center [1093, 355] width 132 height 29
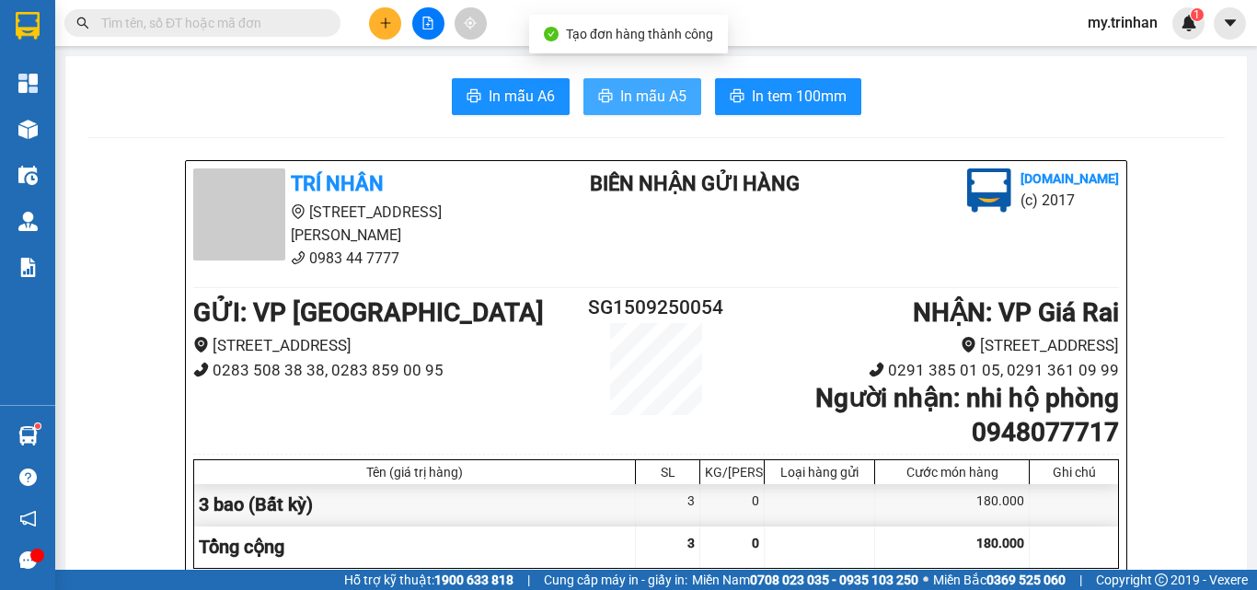
click at [618, 82] on button "In mẫu A5" at bounding box center [642, 96] width 118 height 37
drag, startPoint x: 898, startPoint y: 154, endPoint x: 421, endPoint y: 143, distance: 476.6
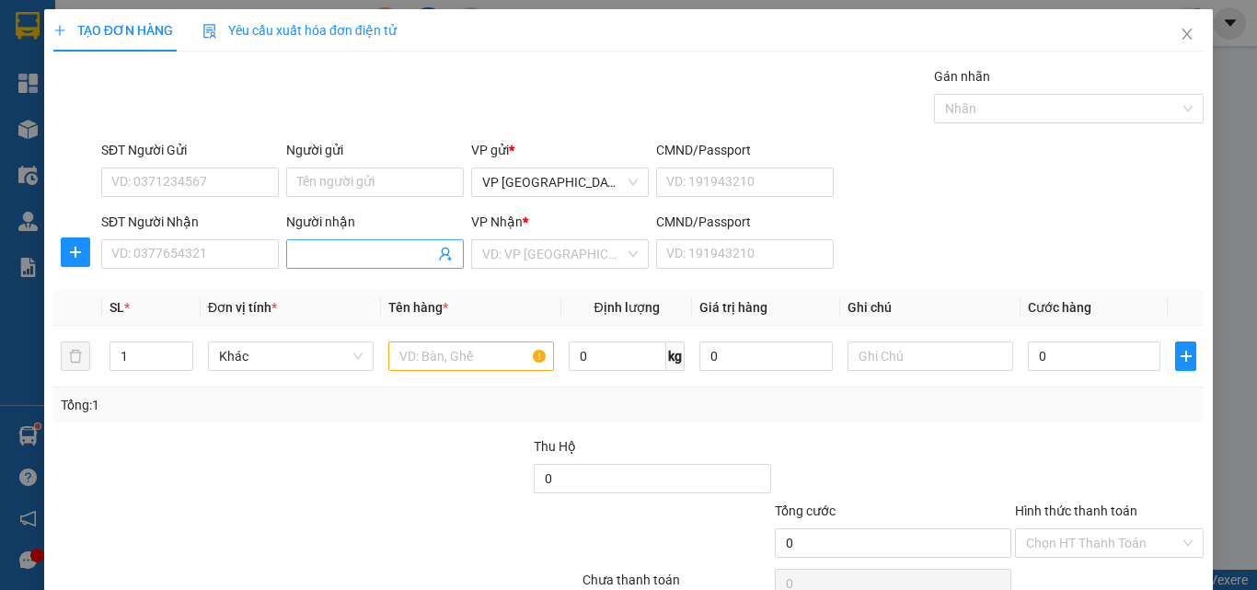
click at [330, 256] on input "Người nhận" at bounding box center [365, 254] width 137 height 20
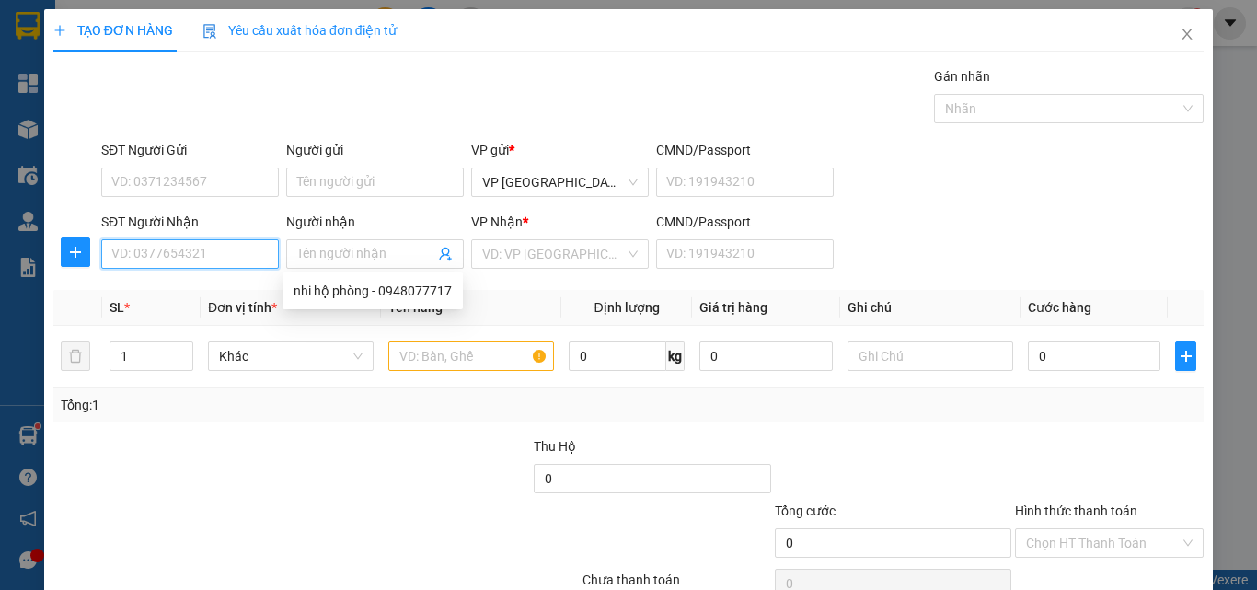
click at [170, 252] on input "SĐT Người Nhận" at bounding box center [190, 253] width 178 height 29
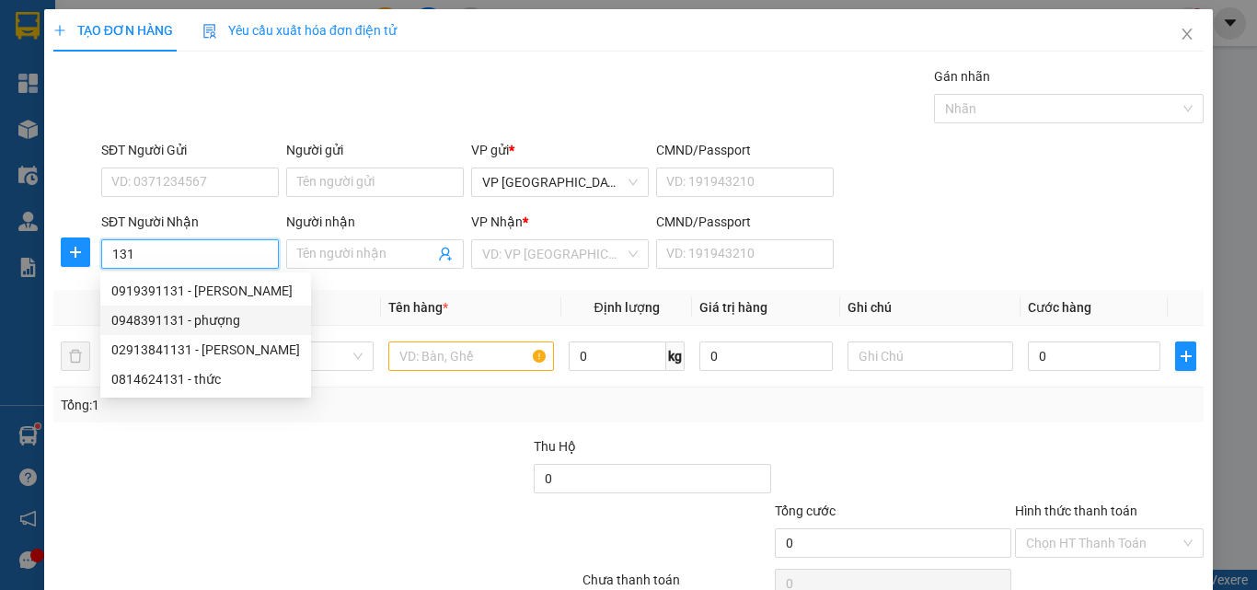
click at [230, 300] on div "0919391131 - [PERSON_NAME]" at bounding box center [205, 291] width 189 height 20
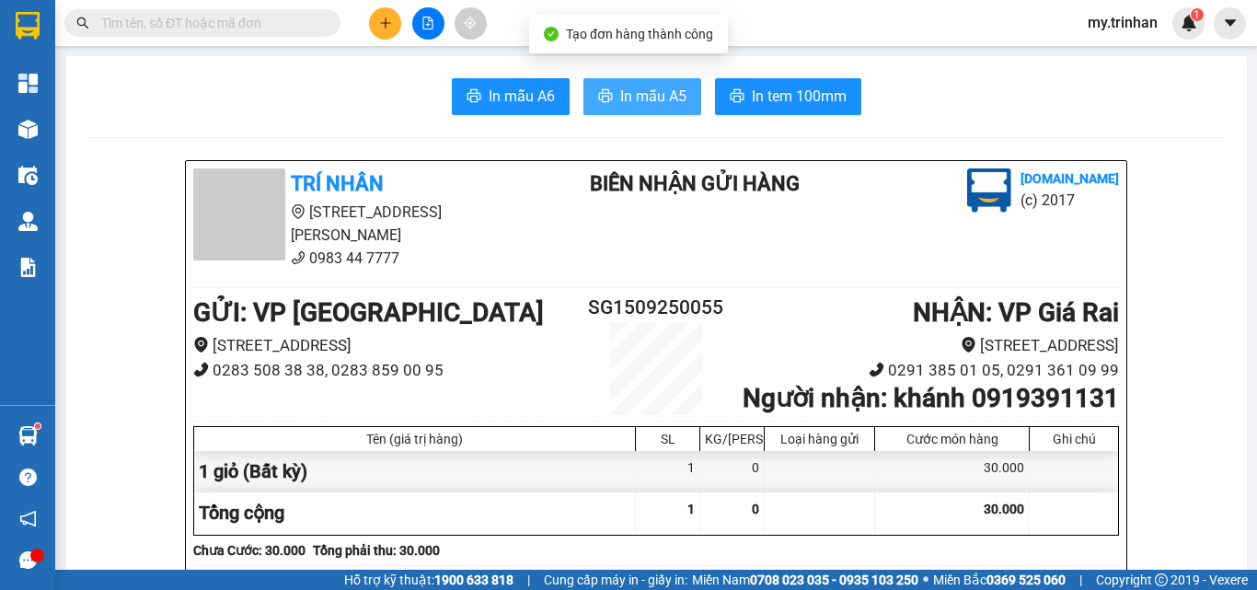
click at [637, 98] on span "In mẫu A5" at bounding box center [653, 96] width 66 height 23
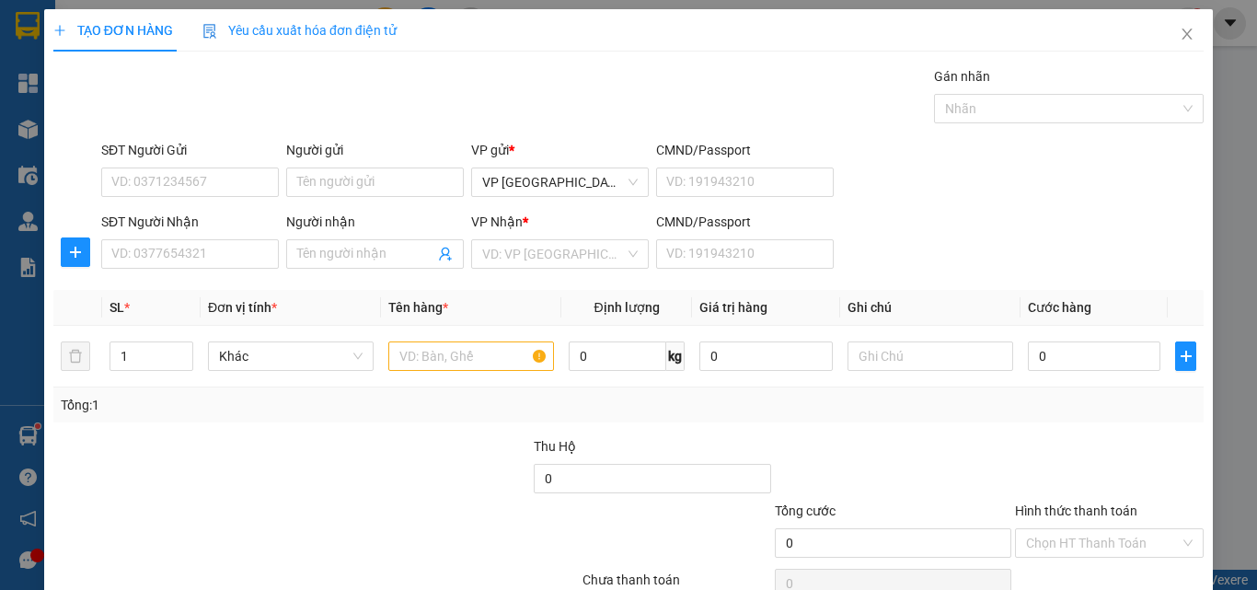
click at [963, 268] on div "SĐT Người Nhận VD: 0377654321 Người nhận Tên người nhận VP Nhận * VD: VP Sài Gò…" at bounding box center [652, 244] width 1109 height 64
click at [338, 258] on input "Người nhận" at bounding box center [365, 254] width 137 height 20
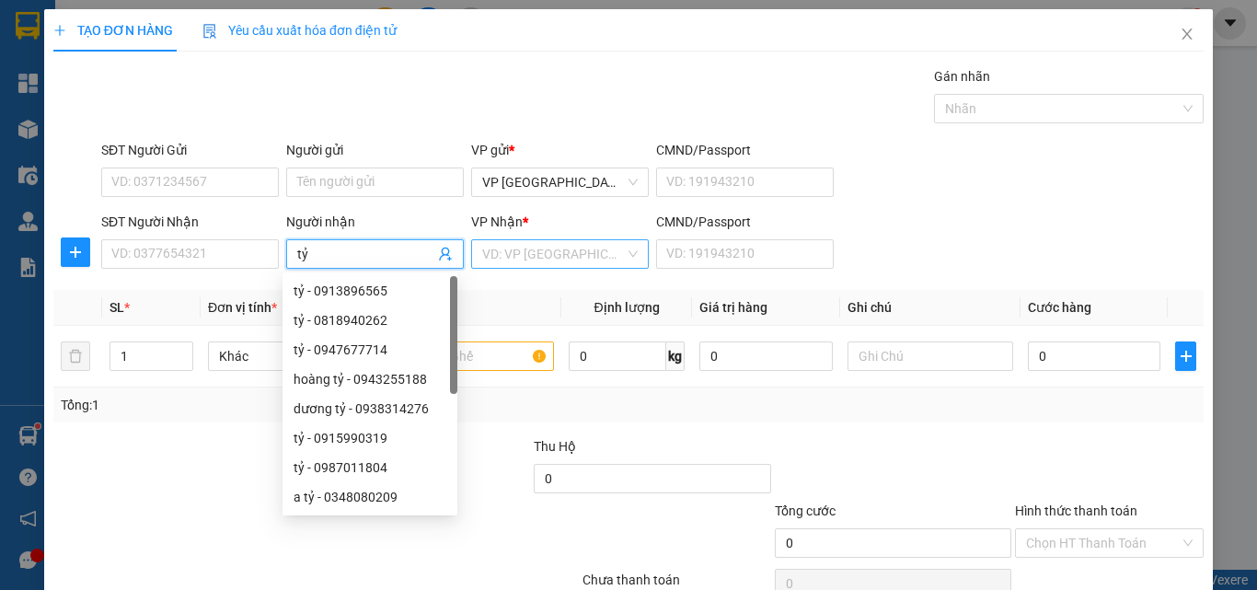
click at [516, 263] on input "search" at bounding box center [553, 254] width 143 height 28
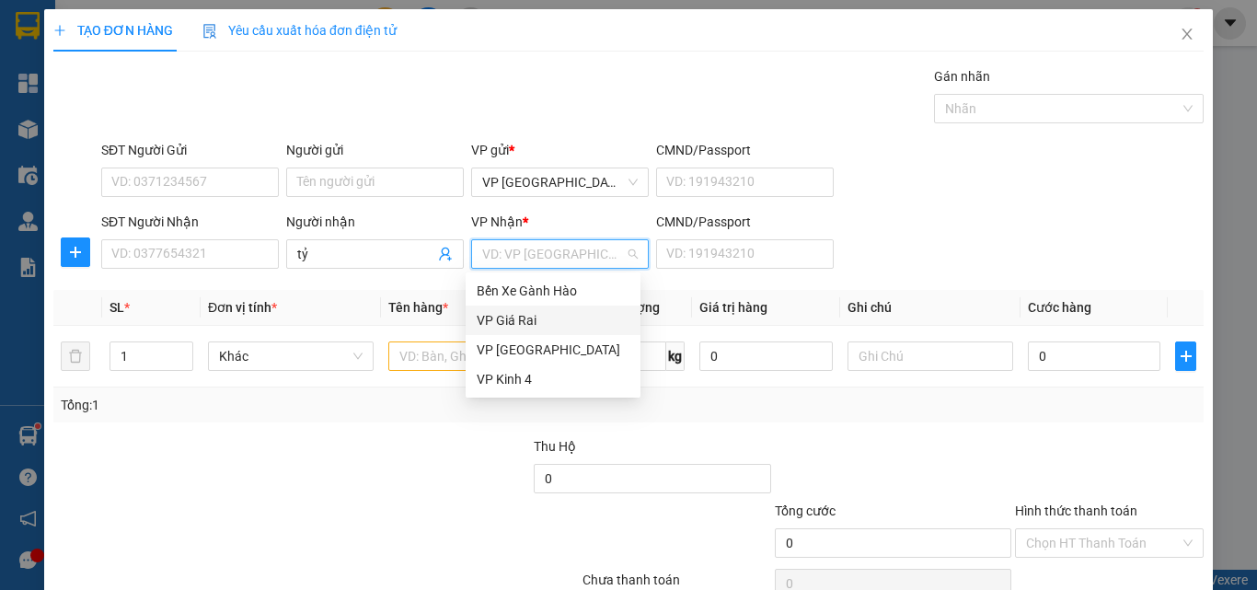
click at [516, 324] on div "VP Giá Rai" at bounding box center [552, 320] width 153 height 20
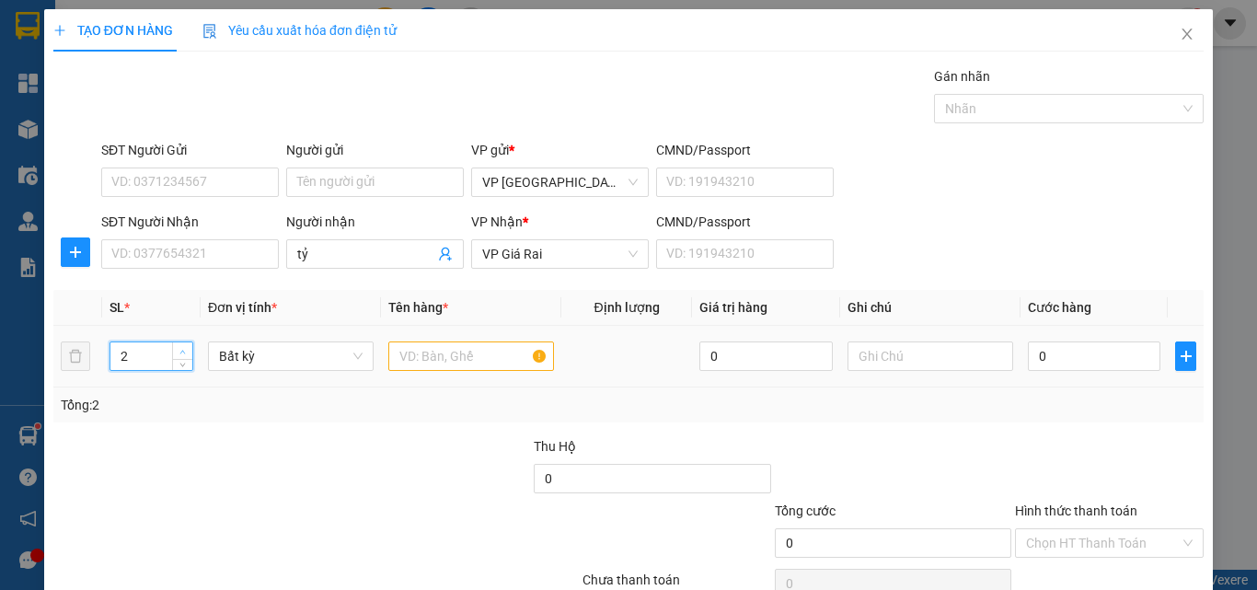
click at [182, 349] on icon "up" at bounding box center [182, 352] width 6 height 6
click at [472, 353] on input "text" at bounding box center [471, 355] width 166 height 29
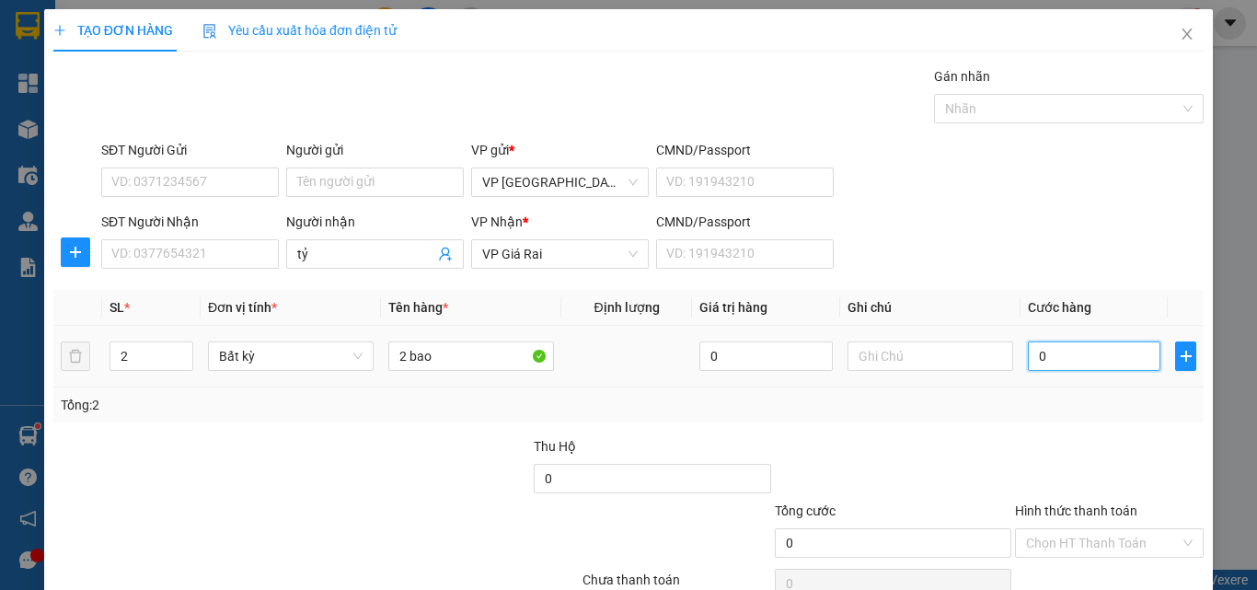
click at [1041, 367] on input "0" at bounding box center [1093, 355] width 132 height 29
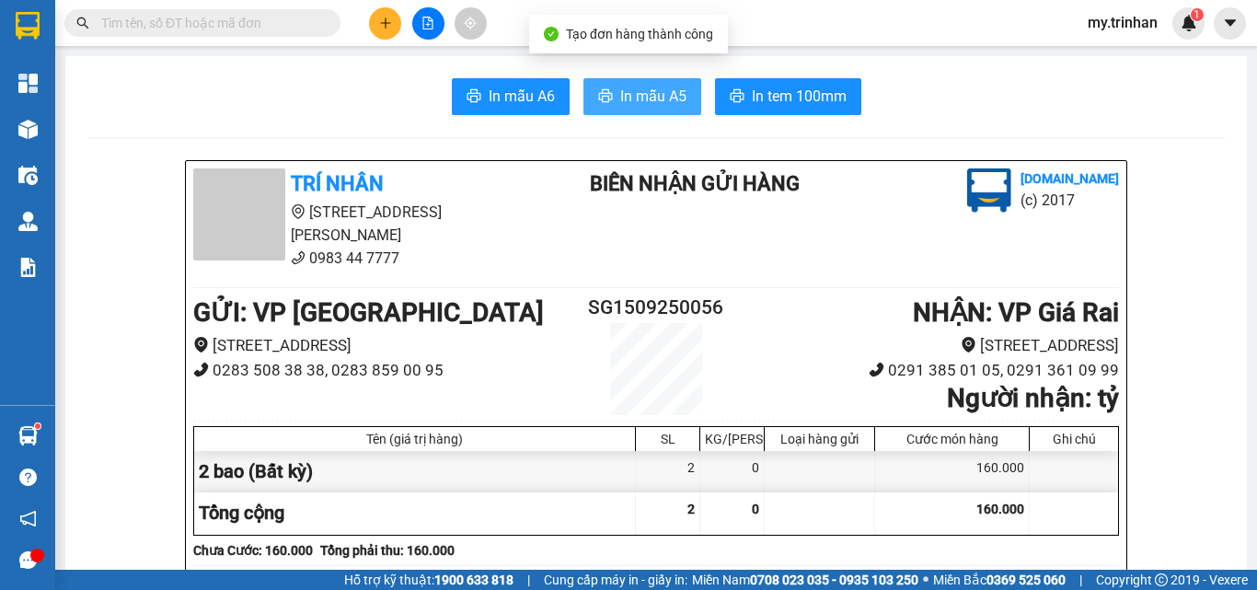
click at [649, 86] on span "In mẫu A5" at bounding box center [653, 96] width 66 height 23
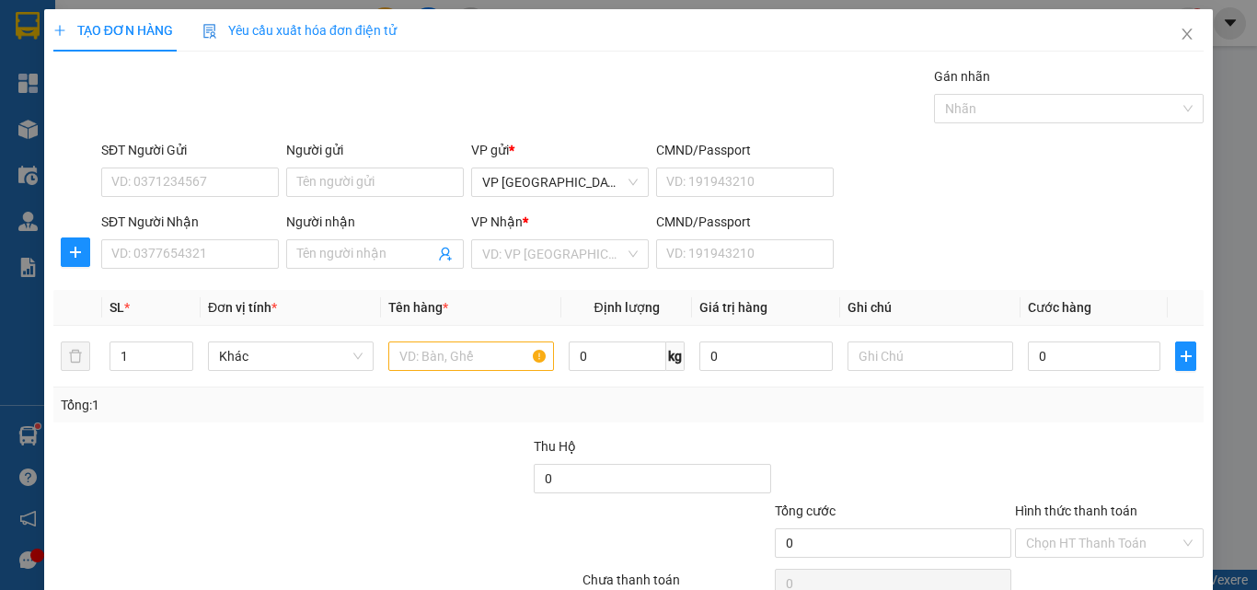
click at [926, 269] on div "SĐT Người Nhận VD: 0377654321 Người nhận Tên người nhận VP Nhận * VD: VP Sài Gò…" at bounding box center [652, 244] width 1109 height 64
click at [1179, 37] on icon "close" at bounding box center [1186, 34] width 15 height 15
drag, startPoint x: 1171, startPoint y: 30, endPoint x: 1161, endPoint y: 30, distance: 10.1
click at [1179, 30] on icon "close" at bounding box center [1186, 34] width 15 height 15
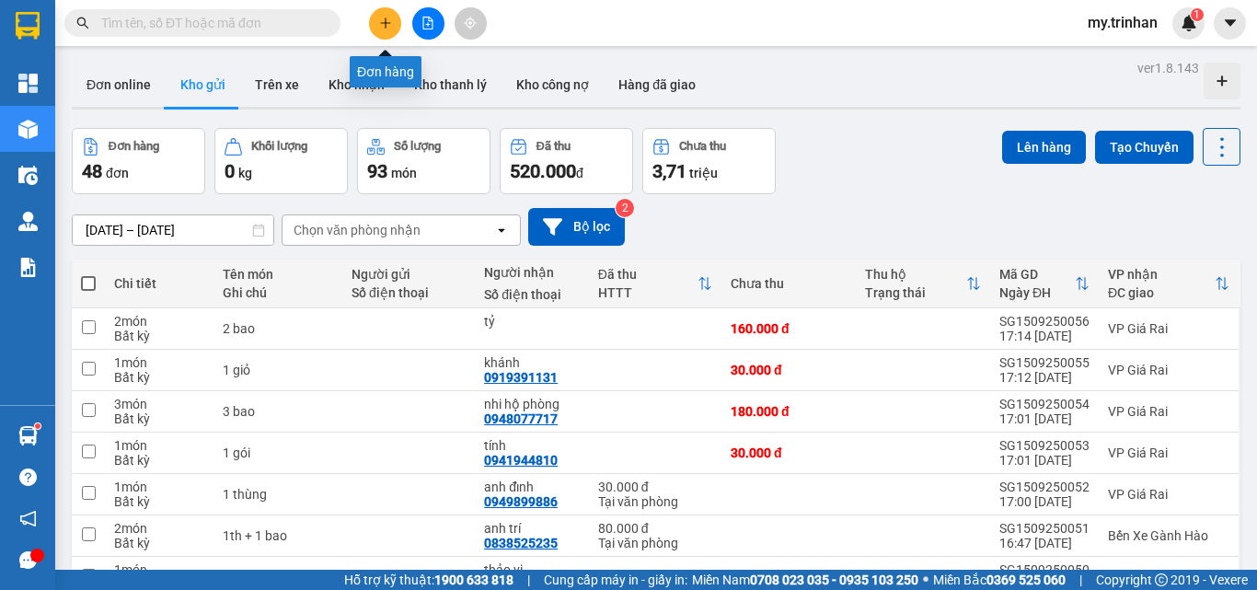
click at [383, 22] on icon "plus" at bounding box center [385, 23] width 13 height 13
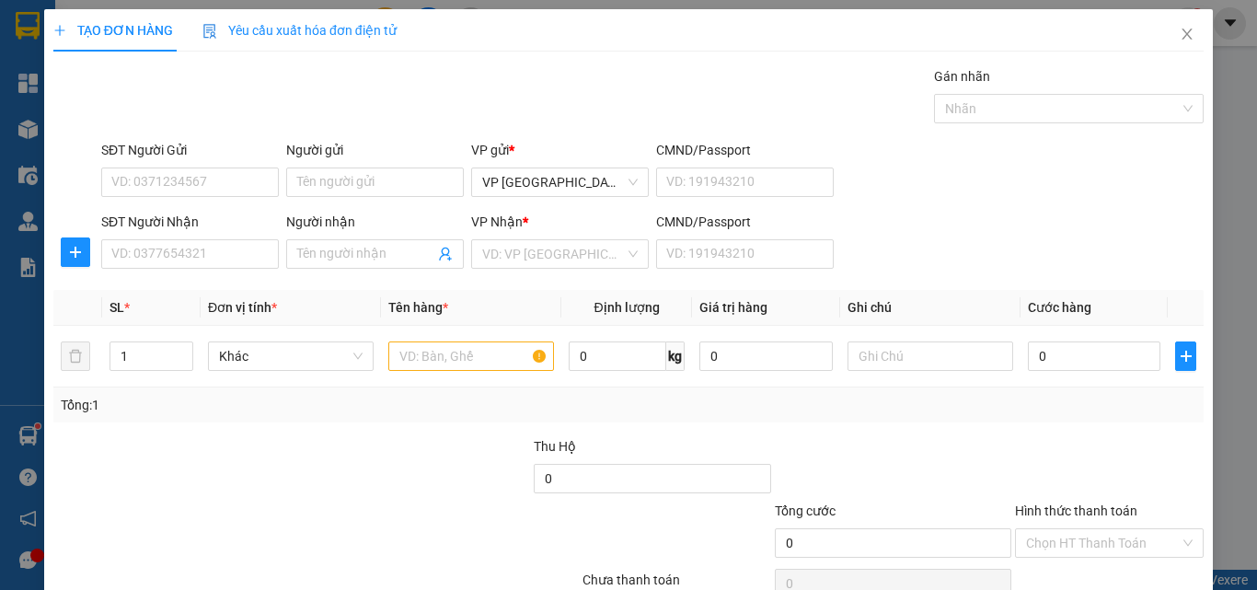
click at [247, 236] on div "SĐT Người Nhận" at bounding box center [190, 226] width 178 height 28
click at [201, 271] on div "SĐT Người Nhận VD: 0377654321" at bounding box center [190, 244] width 178 height 64
click at [208, 258] on input "SĐT Người Nhận" at bounding box center [190, 253] width 178 height 29
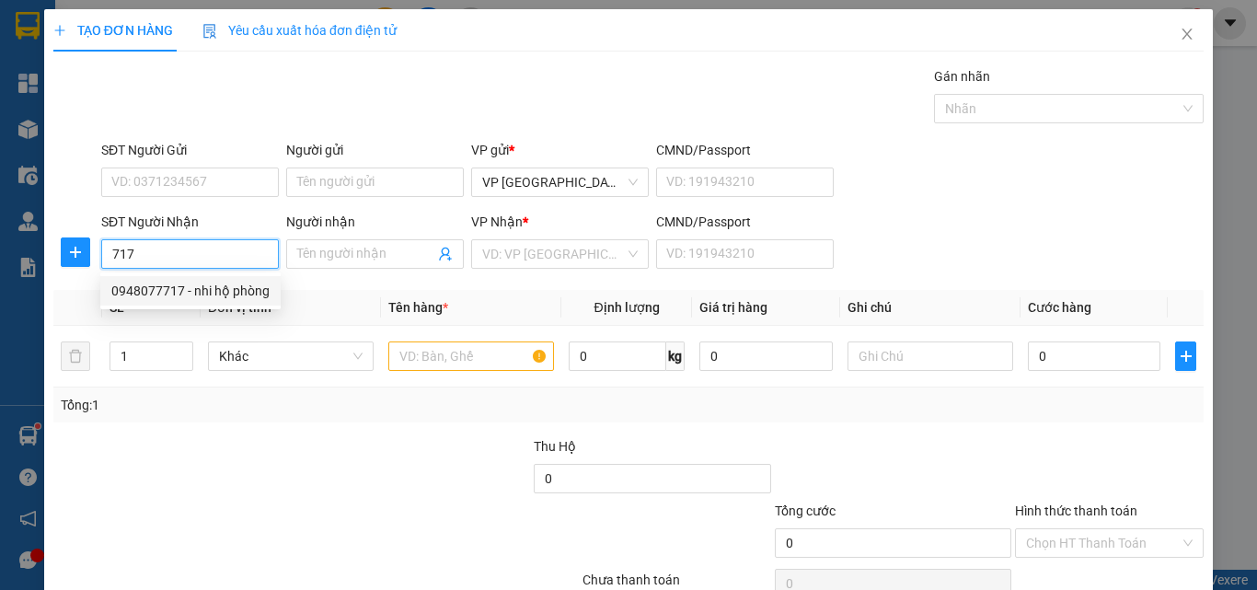
click at [235, 287] on div "0948077717 - nhi hộ phòng" at bounding box center [190, 291] width 158 height 20
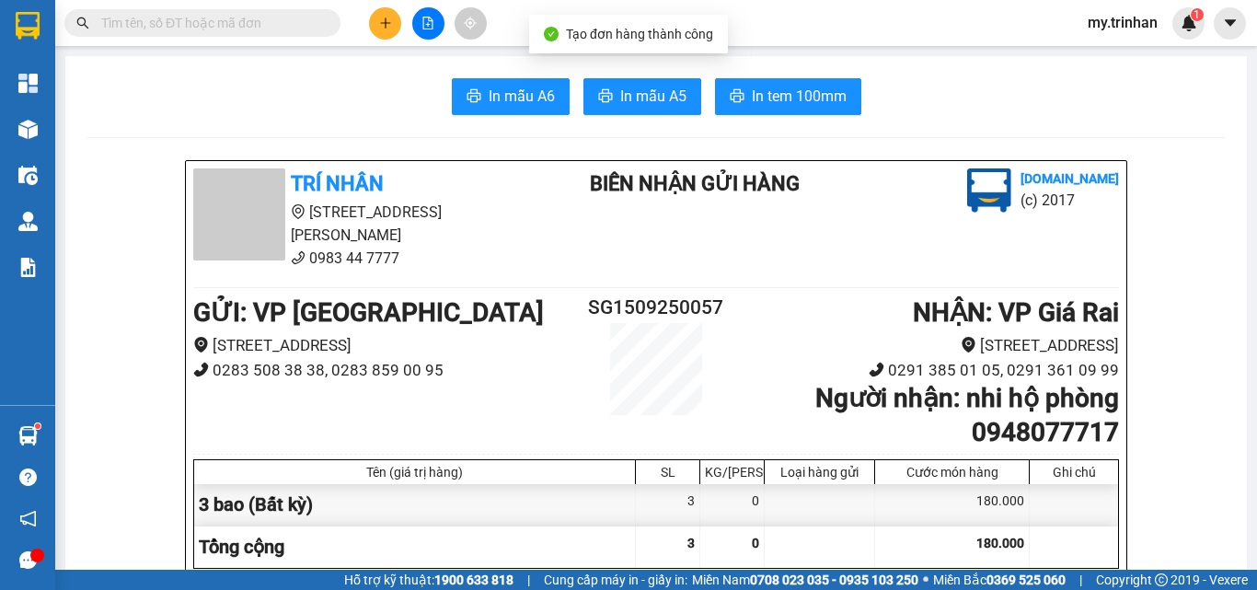
click at [633, 98] on span "In mẫu A5" at bounding box center [653, 96] width 66 height 23
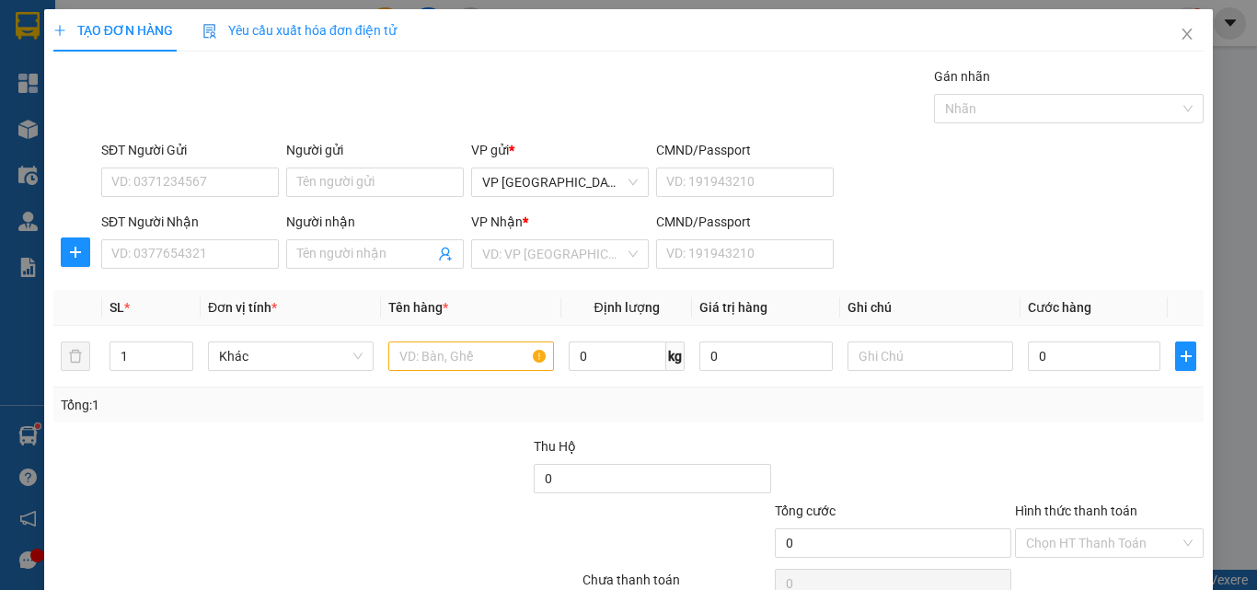
click at [996, 217] on div "SĐT Người Nhận VD: 0377654321 Người nhận Tên người nhận VP Nhận * VD: VP Sài Gò…" at bounding box center [652, 244] width 1109 height 64
click at [231, 247] on input "SĐT Người Nhận" at bounding box center [190, 253] width 178 height 29
click at [239, 253] on input "SĐT Người Nhận" at bounding box center [190, 253] width 178 height 29
click at [239, 254] on input "SĐT Người Nhận" at bounding box center [190, 253] width 178 height 29
click at [189, 255] on input "SĐT Người Nhận" at bounding box center [190, 253] width 178 height 29
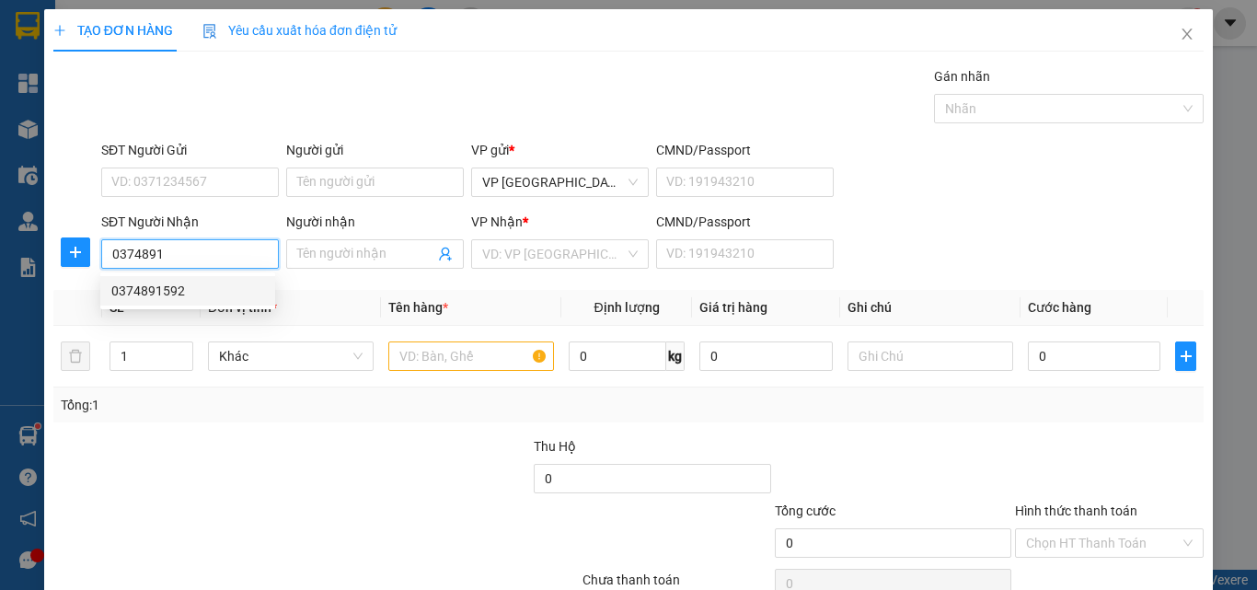
click at [191, 288] on div "0374891592" at bounding box center [187, 291] width 153 height 20
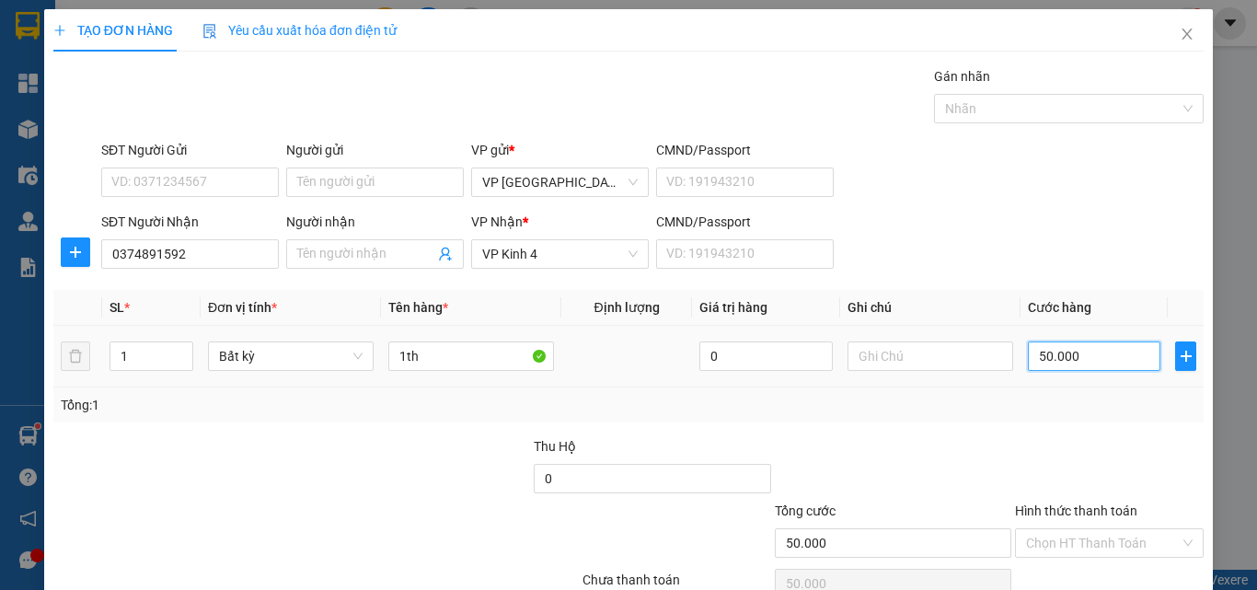
click at [1095, 367] on input "50.000" at bounding box center [1093, 355] width 132 height 29
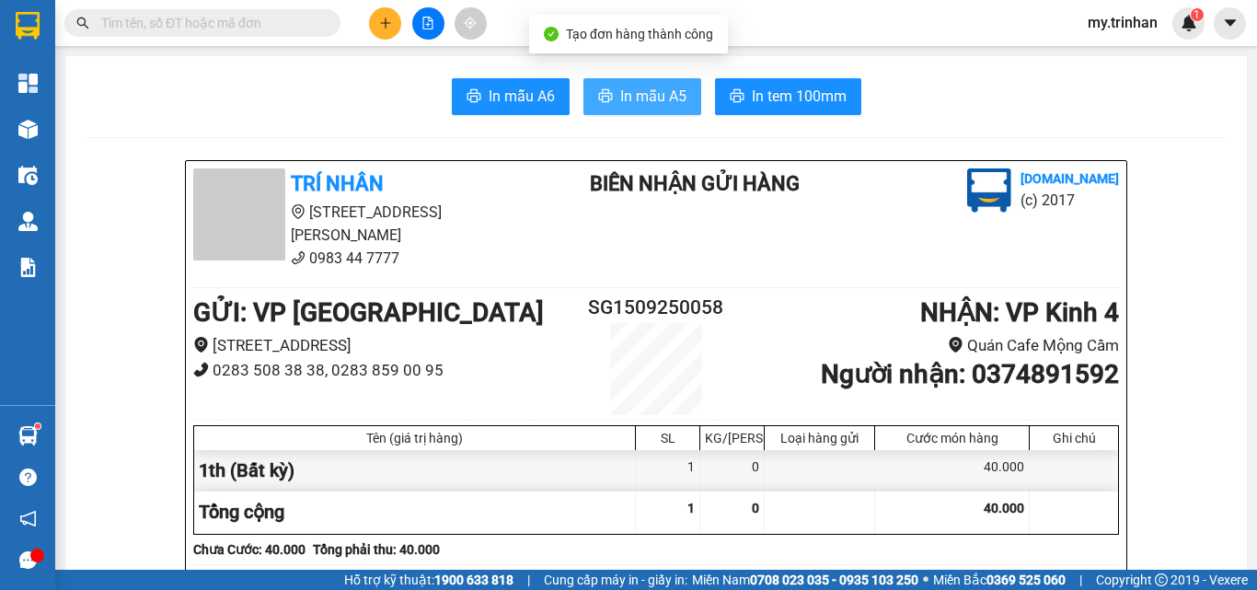
click at [613, 109] on button "In mẫu A5" at bounding box center [642, 96] width 118 height 37
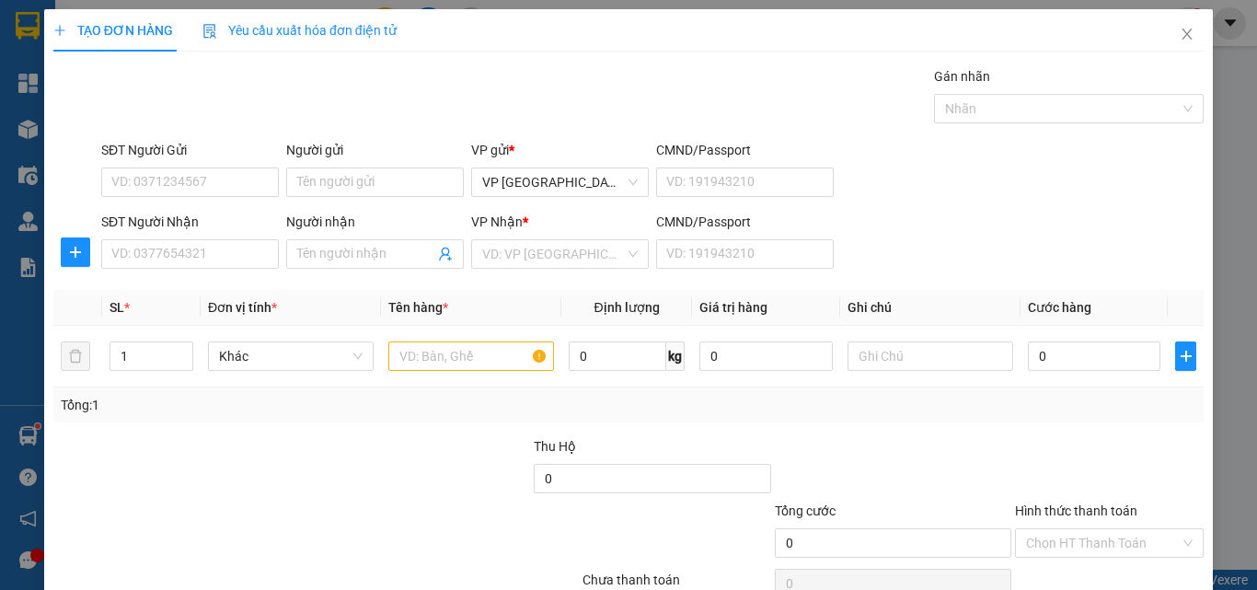
drag, startPoint x: 979, startPoint y: 250, endPoint x: 561, endPoint y: 276, distance: 418.4
click at [938, 272] on div "SĐT Người Nhận VD: 0377654321 Người nhận Tên người nhận VP Nhận * VD: VP Sài Gò…" at bounding box center [652, 244] width 1109 height 64
click at [351, 251] on input "Người nhận" at bounding box center [365, 254] width 137 height 20
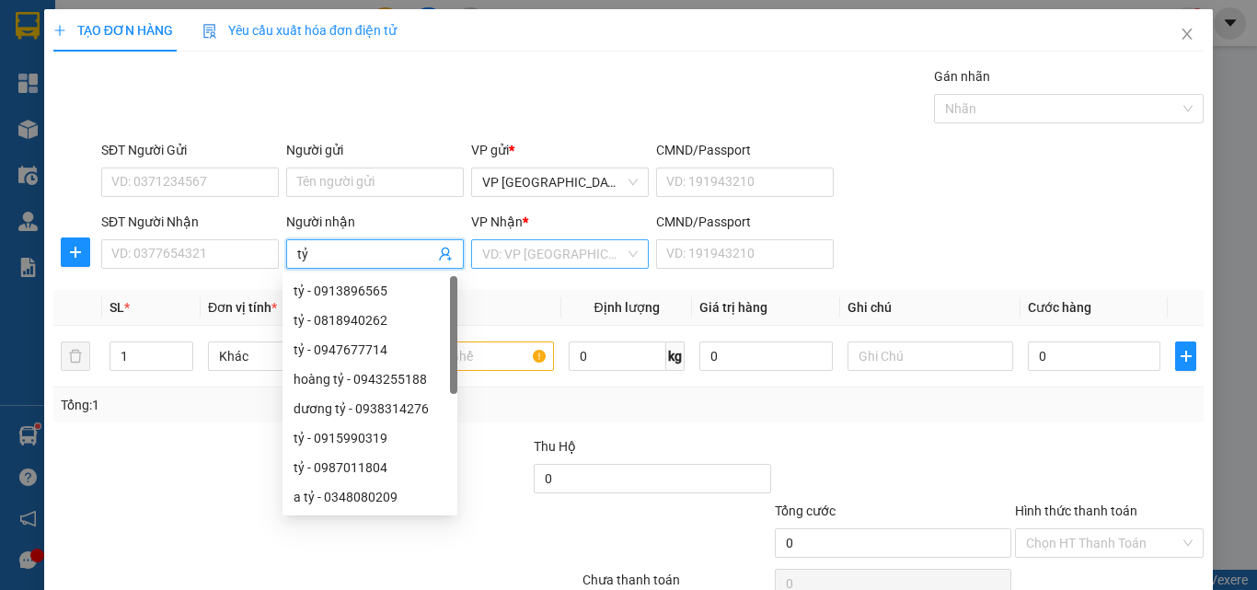
click at [503, 258] on input "search" at bounding box center [553, 254] width 143 height 28
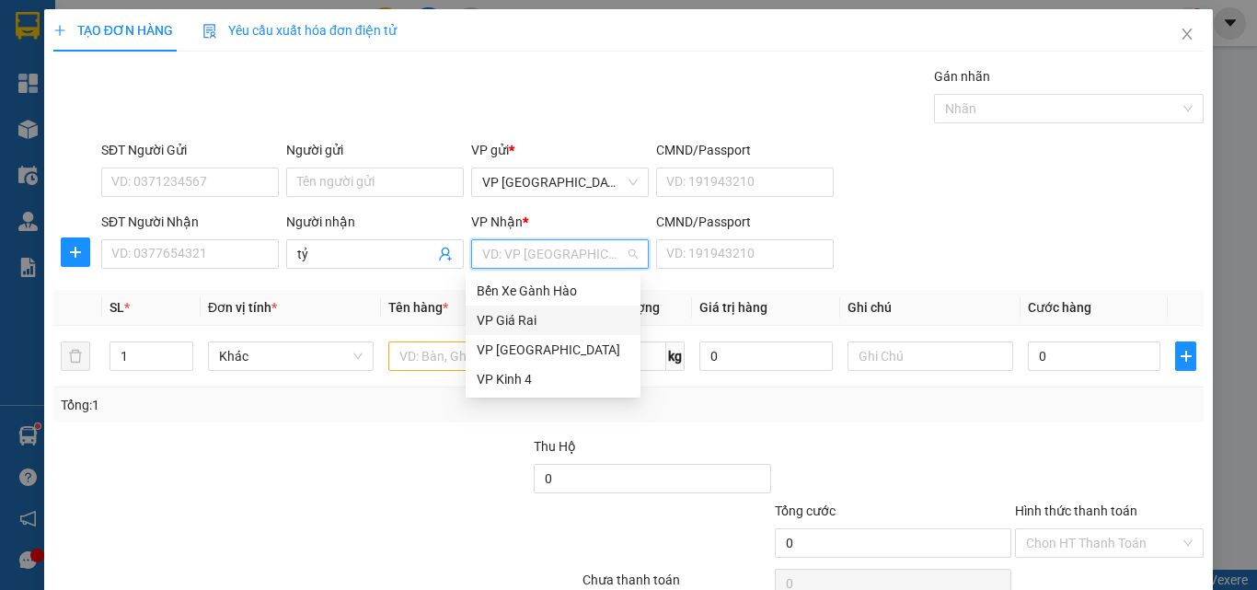
drag, startPoint x: 500, startPoint y: 315, endPoint x: 478, endPoint y: 316, distance: 22.2
click at [500, 316] on div "VP Giá Rai" at bounding box center [552, 320] width 153 height 20
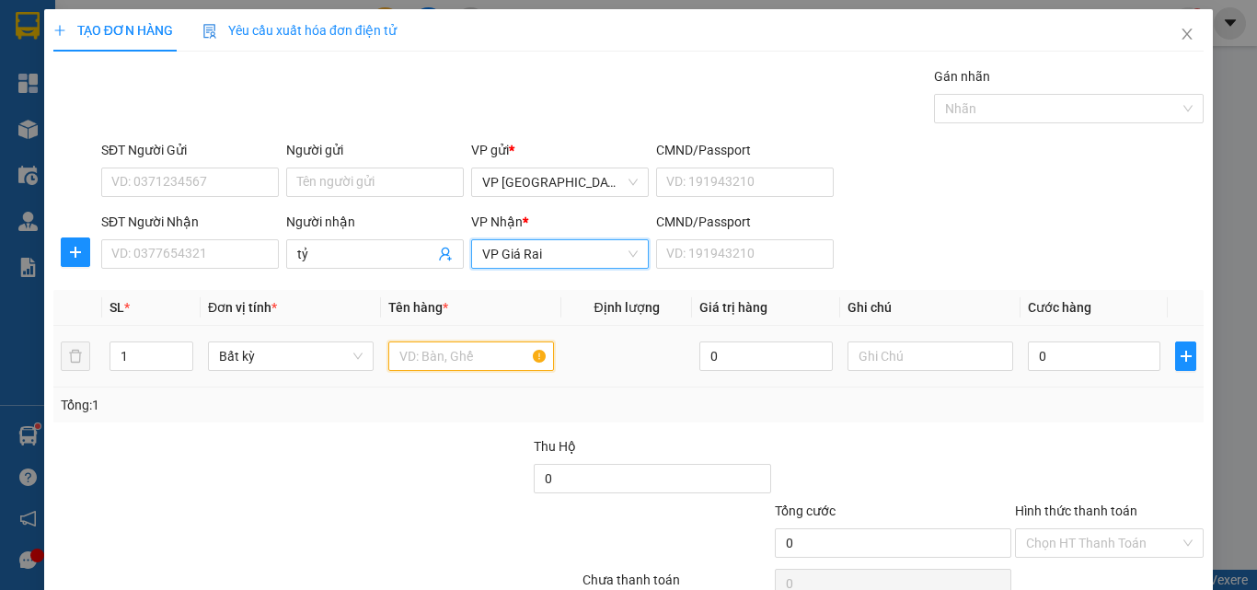
click at [401, 366] on input "text" at bounding box center [471, 355] width 166 height 29
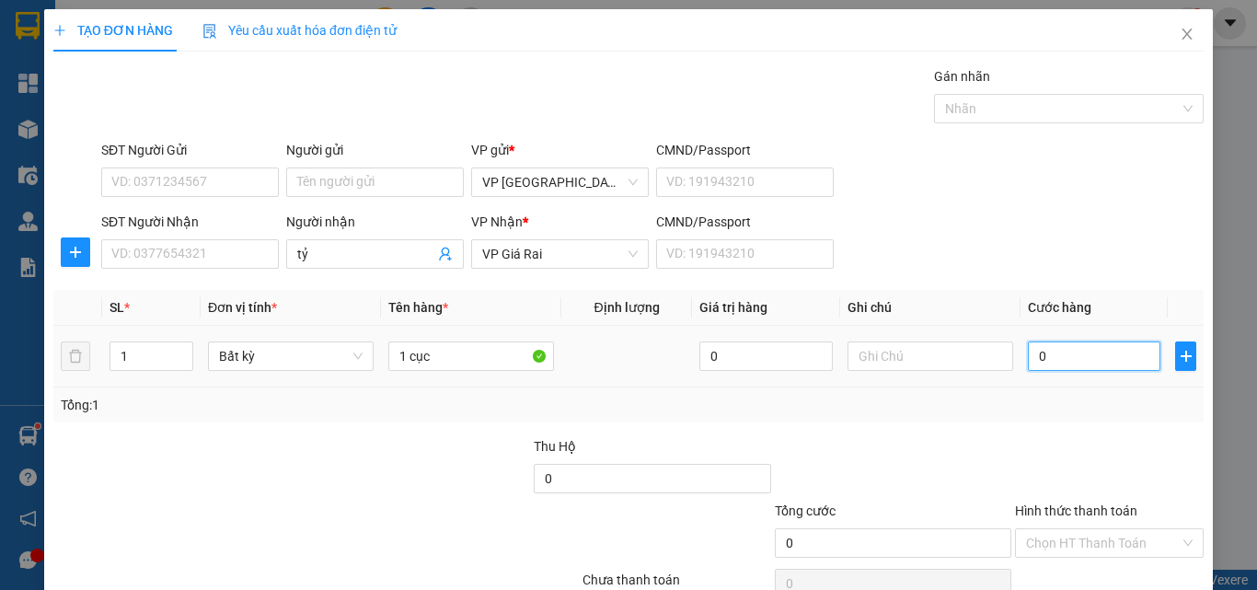
click at [1081, 370] on input "0" at bounding box center [1093, 355] width 132 height 29
click at [1139, 516] on div "Transit Pickup Surcharge Ids Transit Deliver Surcharge Ids Transit Deliver Surc…" at bounding box center [628, 355] width 1150 height 579
click at [1139, 523] on div "Transit Pickup Surcharge Ids Transit Deliver Surcharge Ids Transit Deliver Surc…" at bounding box center [628, 355] width 1150 height 579
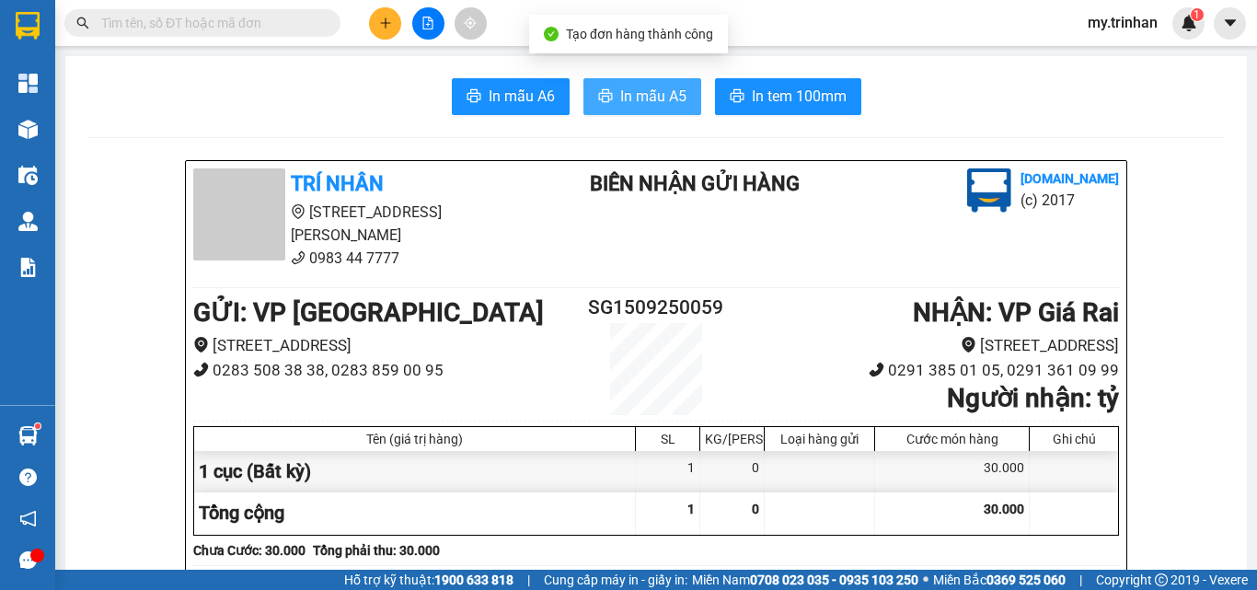
click at [633, 98] on span "In mẫu A5" at bounding box center [653, 96] width 66 height 23
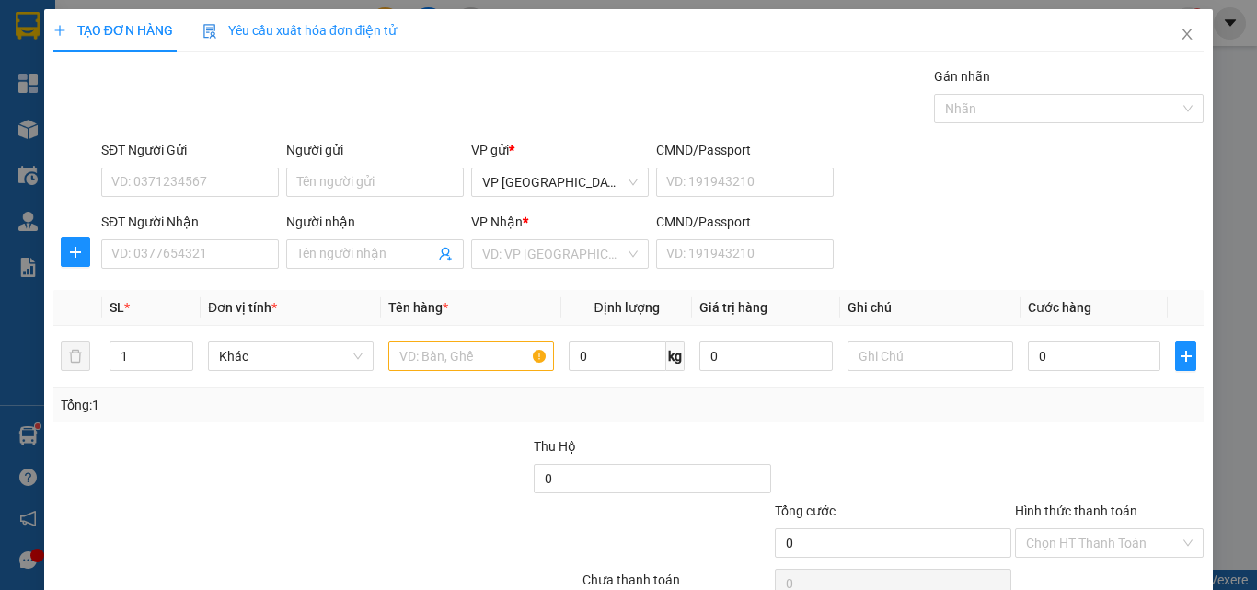
click at [889, 254] on div "SĐT Người Nhận VD: 0377654321 Người nhận Tên người nhận VP Nhận * VD: VP Sài Gò…" at bounding box center [652, 244] width 1109 height 64
click at [172, 253] on input "SĐT Người Nhận" at bounding box center [190, 253] width 178 height 29
click at [202, 253] on input "SĐT Người Nhận" at bounding box center [190, 253] width 178 height 29
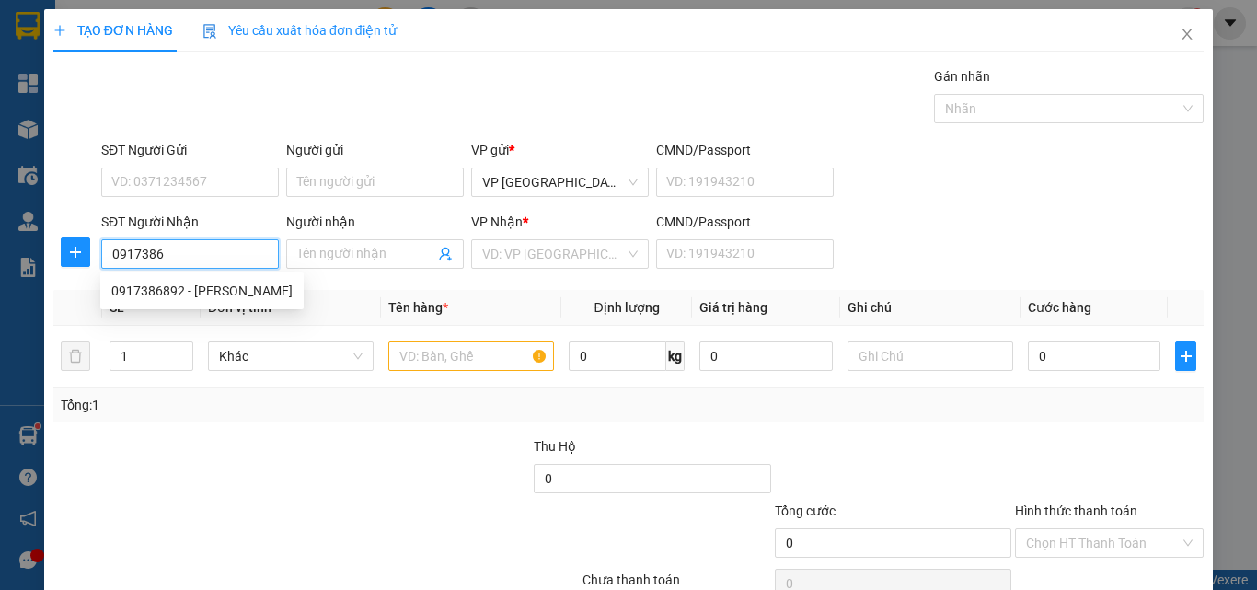
click at [220, 258] on input "0917386" at bounding box center [190, 253] width 178 height 29
click at [224, 293] on div "0917386892 - [PERSON_NAME]" at bounding box center [201, 291] width 181 height 20
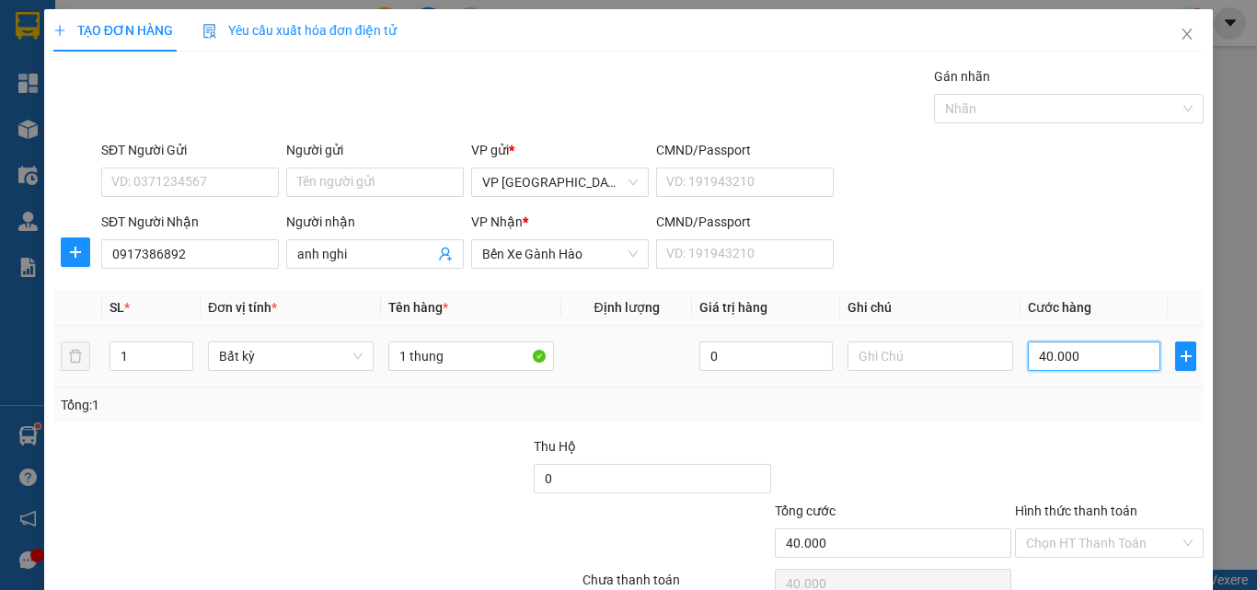
drag, startPoint x: 1071, startPoint y: 358, endPoint x: 1256, endPoint y: 333, distance: 186.6
click at [1073, 358] on input "40.000" at bounding box center [1093, 355] width 132 height 29
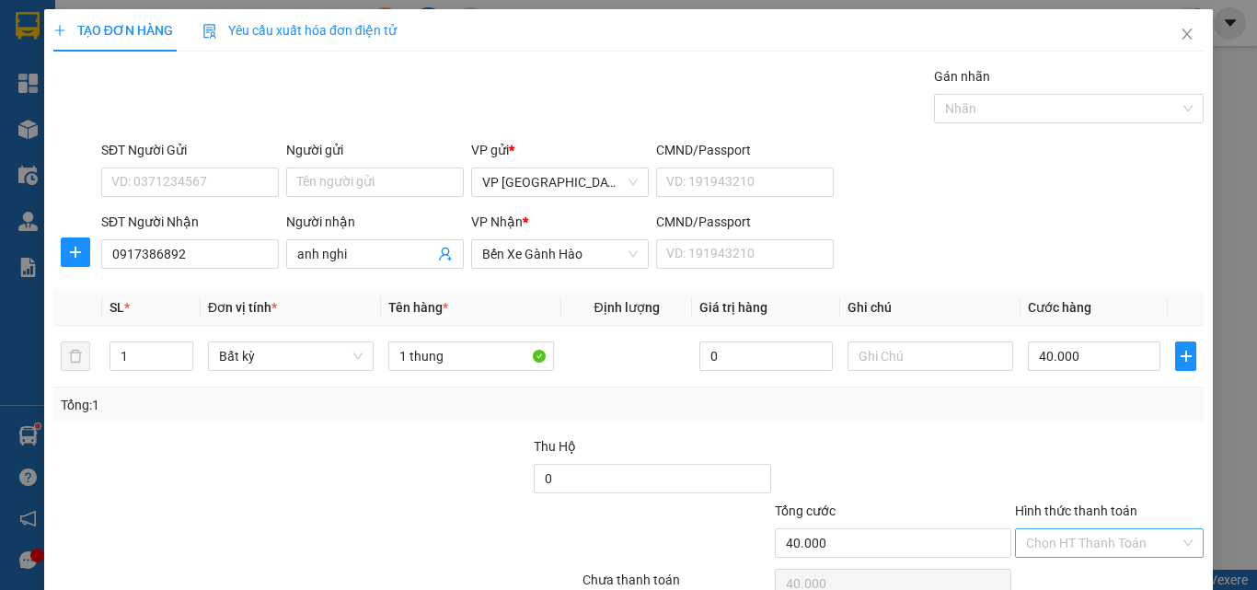
click at [1113, 529] on input "Hình thức thanh toán" at bounding box center [1103, 543] width 154 height 28
click at [1121, 569] on div "Tại văn phòng" at bounding box center [1096, 579] width 164 height 20
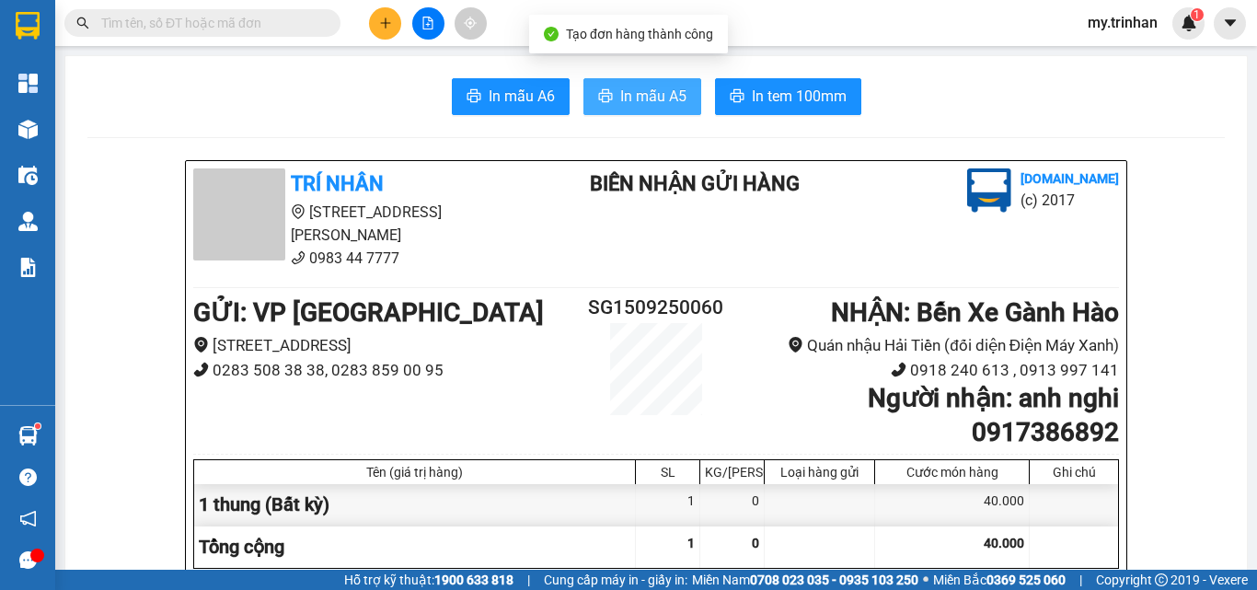
click at [655, 92] on span "In mẫu A5" at bounding box center [653, 96] width 66 height 23
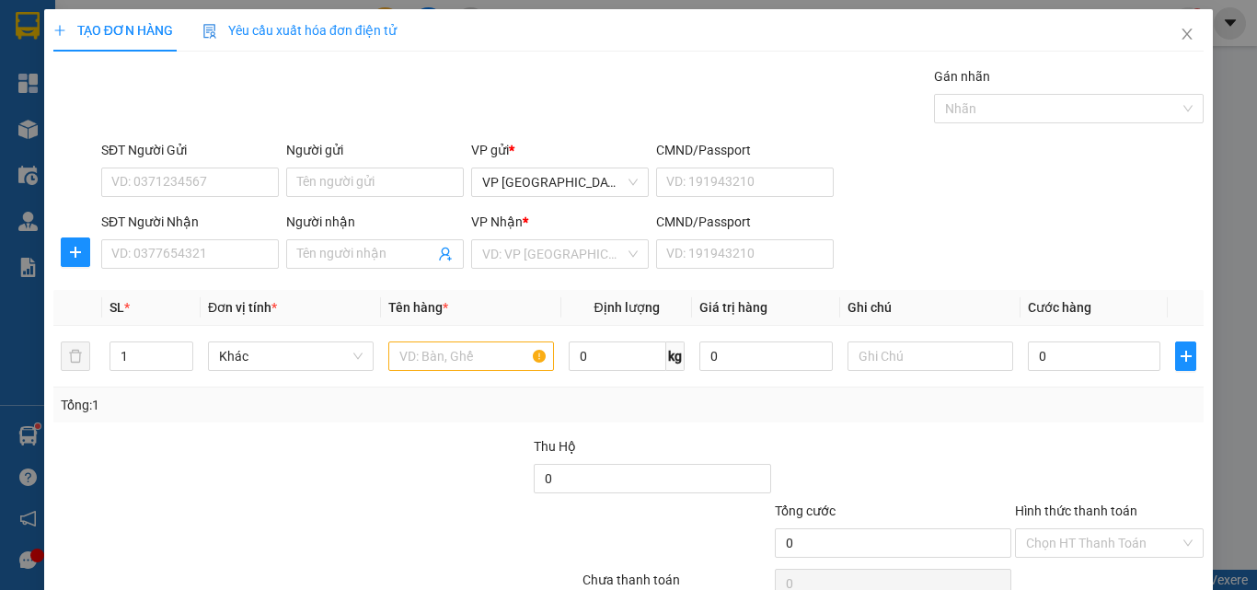
click at [1101, 230] on div "SĐT Người Nhận VD: 0377654321 Người nhận Tên người nhận VP Nhận * VD: VP Sài Gò…" at bounding box center [652, 244] width 1109 height 64
click at [182, 253] on input "SĐT Người Nhận" at bounding box center [190, 253] width 178 height 29
click at [182, 252] on input "SĐT Người Nhận" at bounding box center [190, 253] width 178 height 29
click at [245, 246] on input "925" at bounding box center [190, 253] width 178 height 29
click at [235, 258] on input "925" at bounding box center [190, 253] width 178 height 29
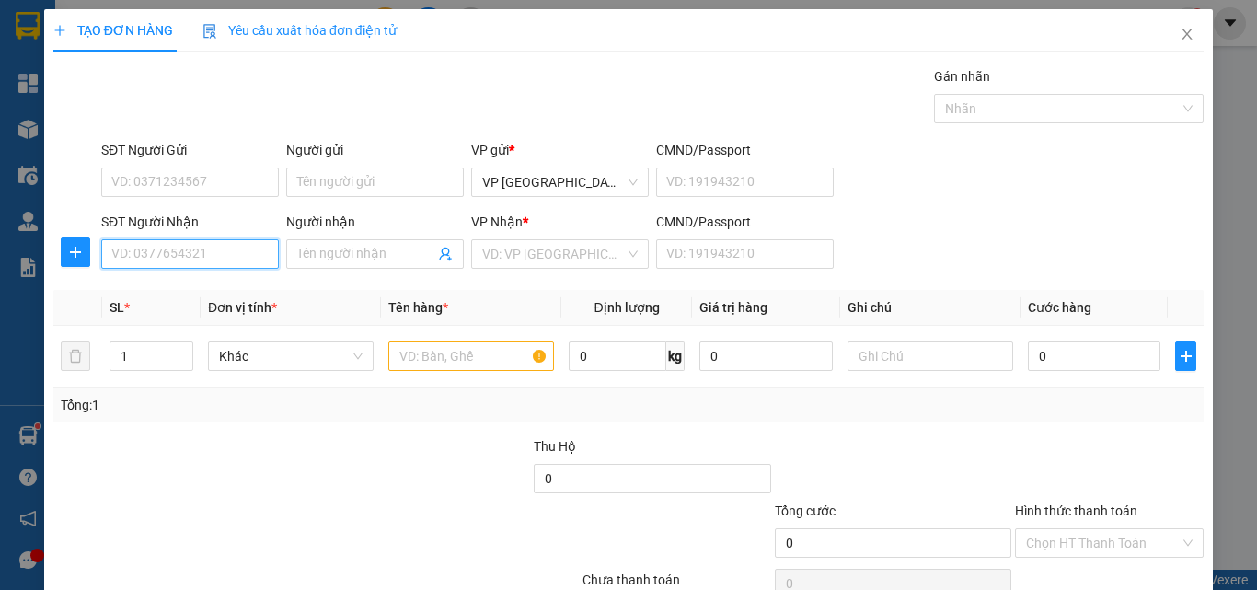
click at [166, 246] on input "SĐT Người Nhận" at bounding box center [190, 253] width 178 height 29
click at [997, 241] on div "SĐT Người Nhận 0917 Người nhận Tên người nhận VP Nhận * VD: VP Sài Gòn CMND/Pas…" at bounding box center [652, 244] width 1109 height 64
drag, startPoint x: 149, startPoint y: 253, endPoint x: 95, endPoint y: 252, distance: 54.3
click at [95, 252] on div "SĐT Người Nhận 0917 Người nhận Tên người nhận VP Nhận * VD: VP Sài Gòn CMND/Pas…" at bounding box center [629, 244] width 1154 height 64
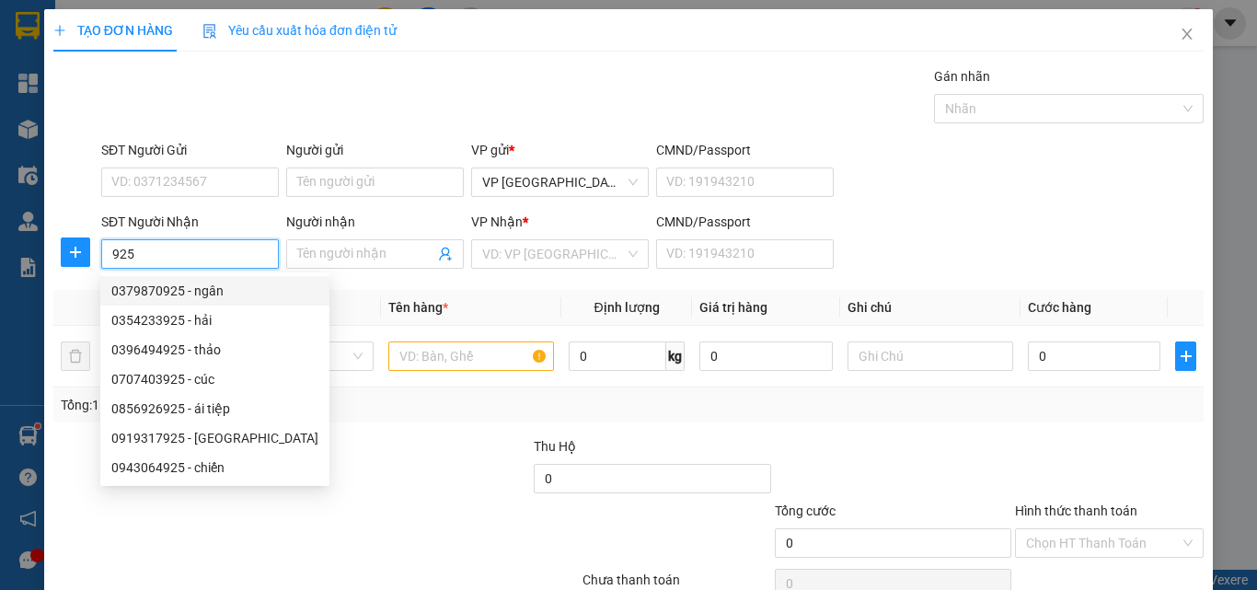
drag, startPoint x: 136, startPoint y: 254, endPoint x: 111, endPoint y: 249, distance: 25.3
click at [111, 249] on input "925" at bounding box center [190, 253] width 178 height 29
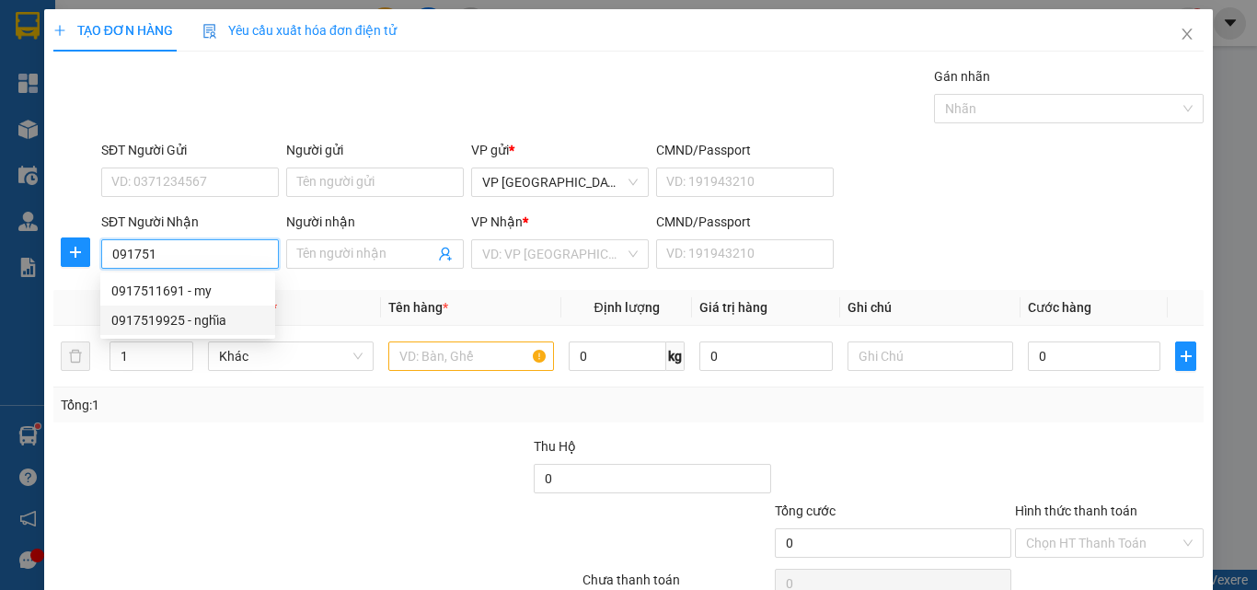
click at [210, 316] on div "0917519925 - nghĩa" at bounding box center [187, 320] width 153 height 20
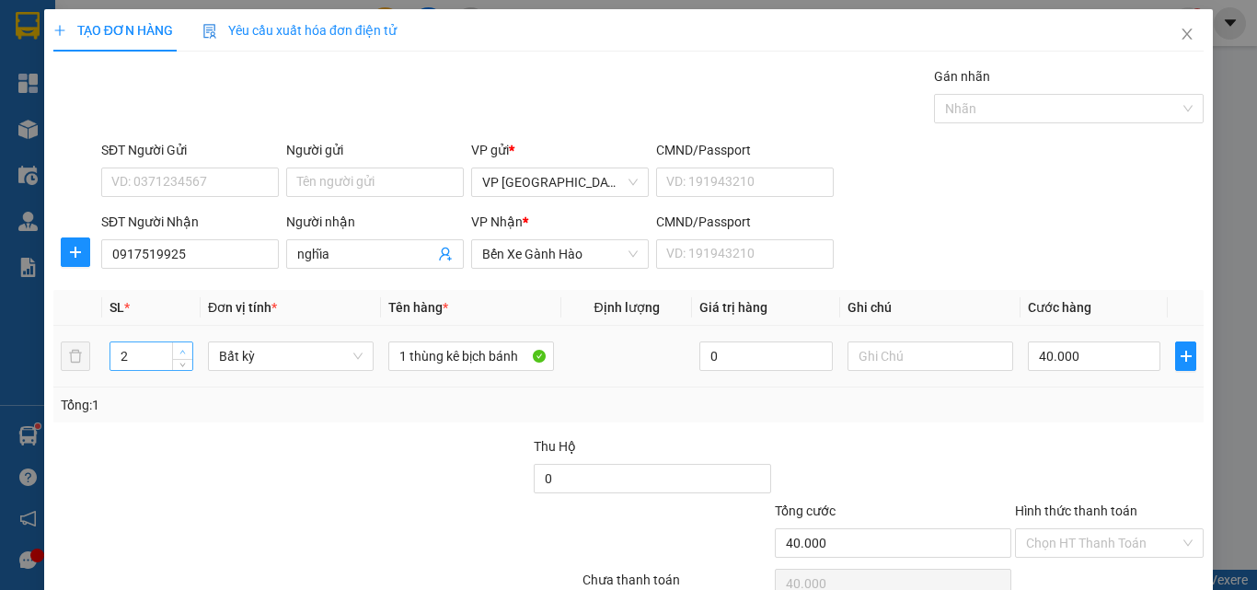
click at [178, 349] on span "up" at bounding box center [183, 351] width 11 height 11
click at [180, 349] on span "up" at bounding box center [183, 351] width 11 height 11
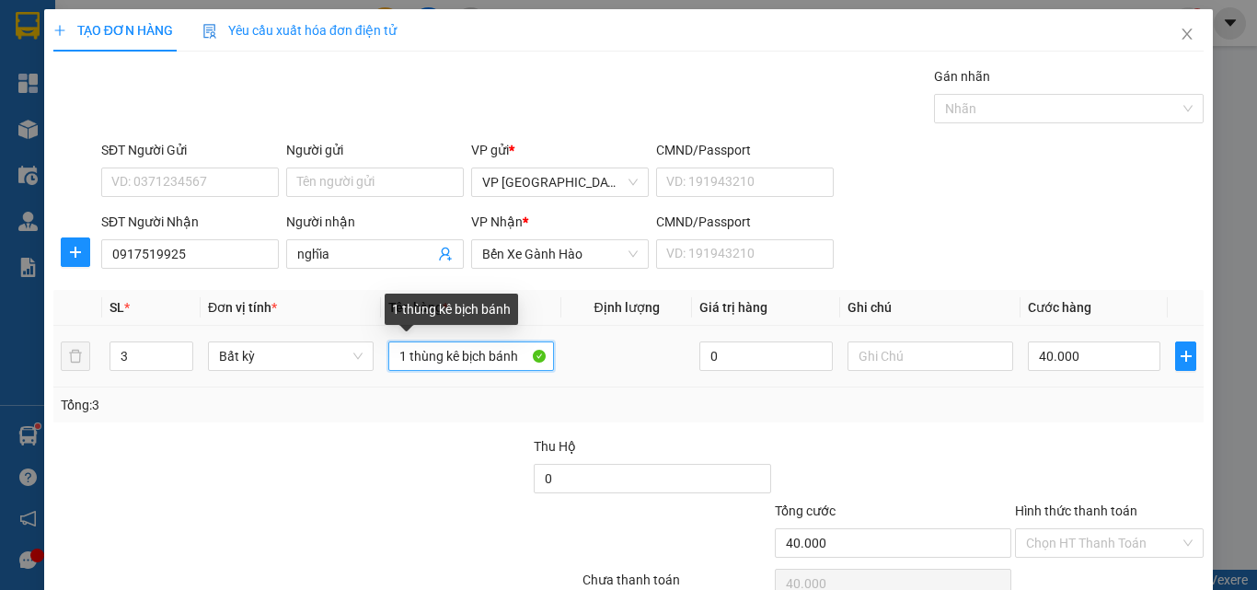
drag, startPoint x: 515, startPoint y: 357, endPoint x: 290, endPoint y: 373, distance: 225.9
click at [290, 373] on tr "3 Bất kỳ 1 thùng kê bịch bánh 0 40.000" at bounding box center [628, 357] width 1150 height 62
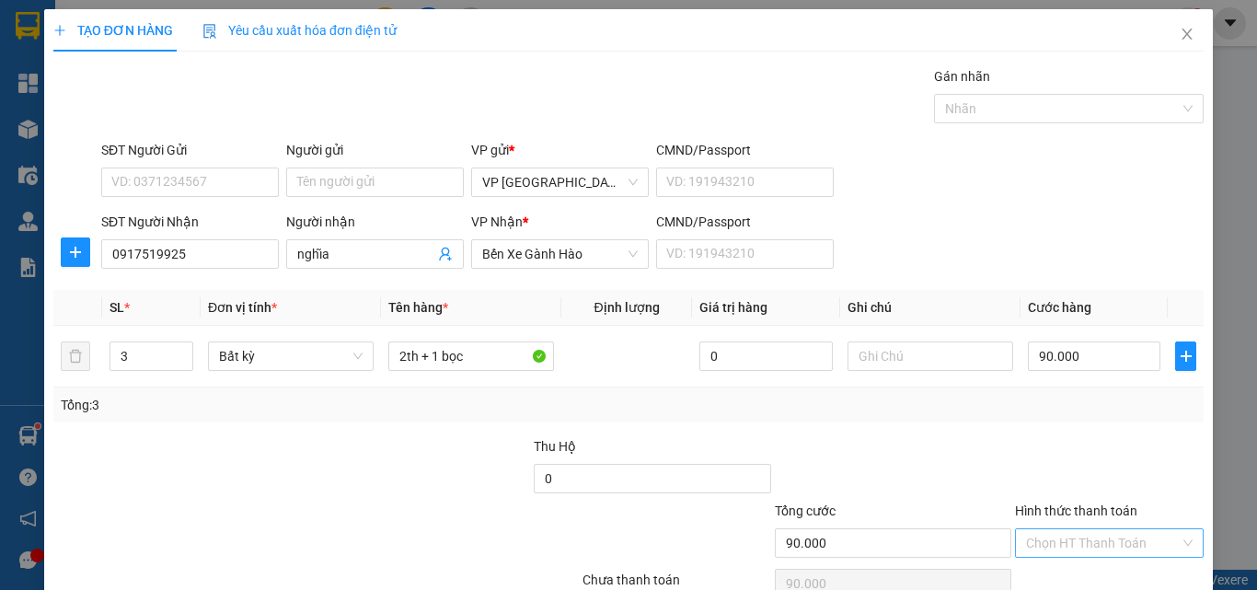
click at [1063, 529] on input "Hình thức thanh toán" at bounding box center [1103, 543] width 154 height 28
click at [1067, 565] on div "Tại văn phòng" at bounding box center [1096, 579] width 186 height 29
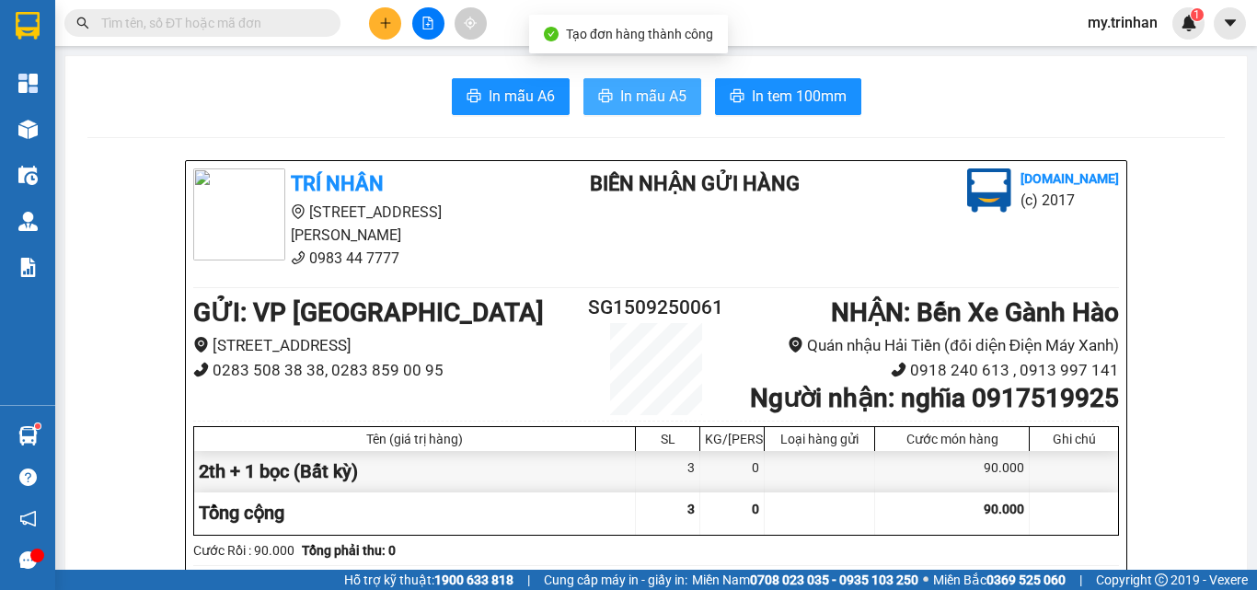
click at [620, 94] on span "In mẫu A5" at bounding box center [653, 96] width 66 height 23
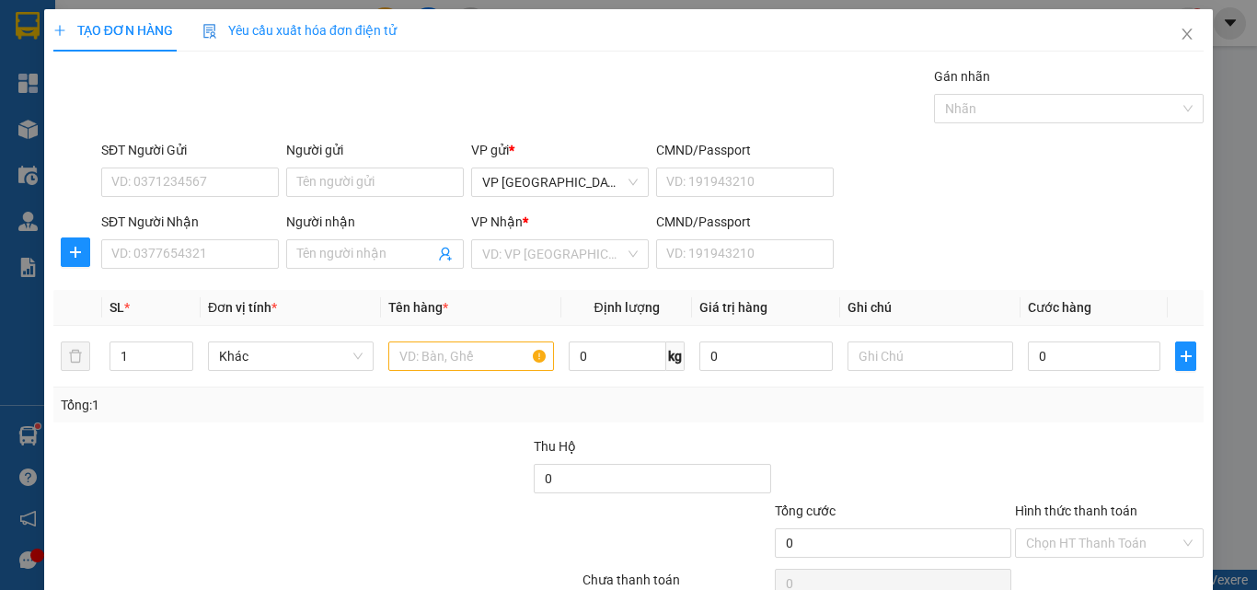
drag, startPoint x: 997, startPoint y: 215, endPoint x: 363, endPoint y: 304, distance: 639.9
click at [993, 215] on div "SĐT Người Nhận VD: 0377654321 Người nhận Tên người nhận VP Nhận * VD: VP Sài Gò…" at bounding box center [652, 244] width 1109 height 64
click at [240, 258] on input "SĐT Người Nhận" at bounding box center [190, 253] width 178 height 29
click at [236, 259] on input "988" at bounding box center [190, 253] width 178 height 29
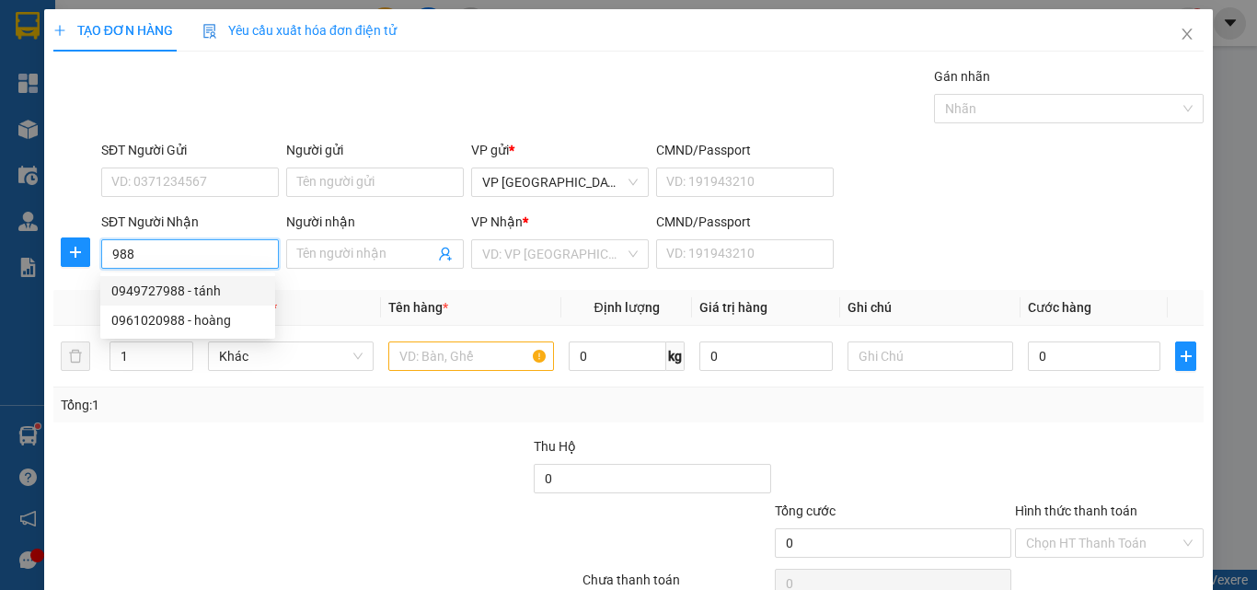
click at [232, 297] on div "0949727988 - tánh" at bounding box center [187, 291] width 153 height 20
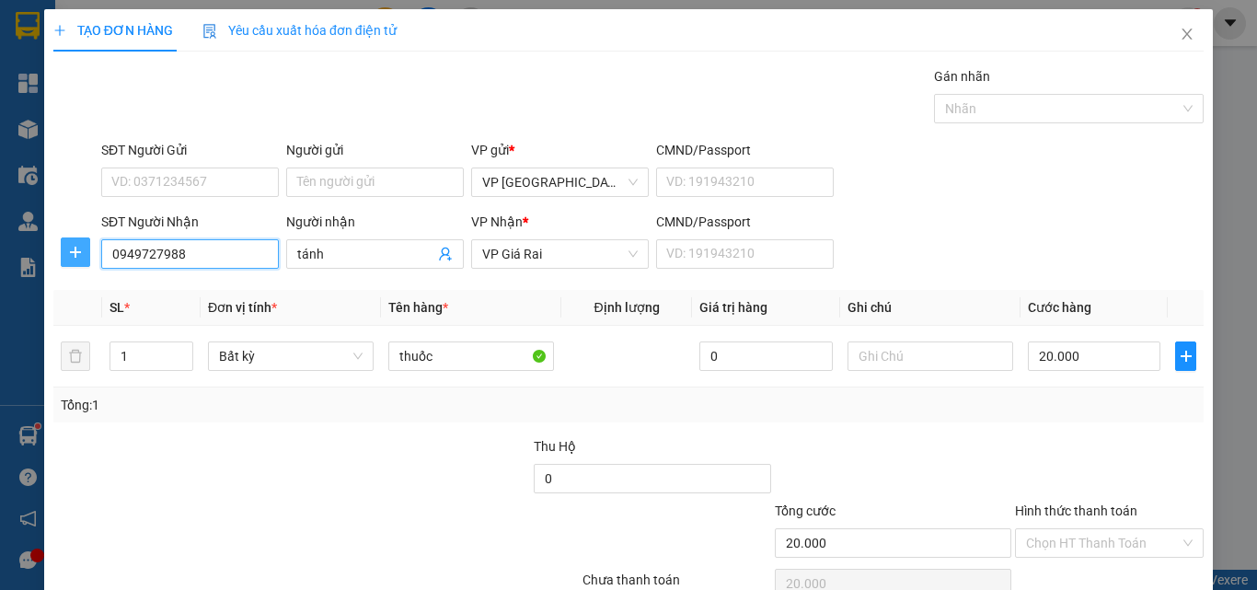
drag, startPoint x: 217, startPoint y: 256, endPoint x: 64, endPoint y: 256, distance: 152.7
click at [48, 246] on div "TẠO ĐƠN HÀNG Yêu cầu xuất hóa đơn điện tử Transit Pickup Surcharge Ids Transit …" at bounding box center [628, 333] width 1168 height 649
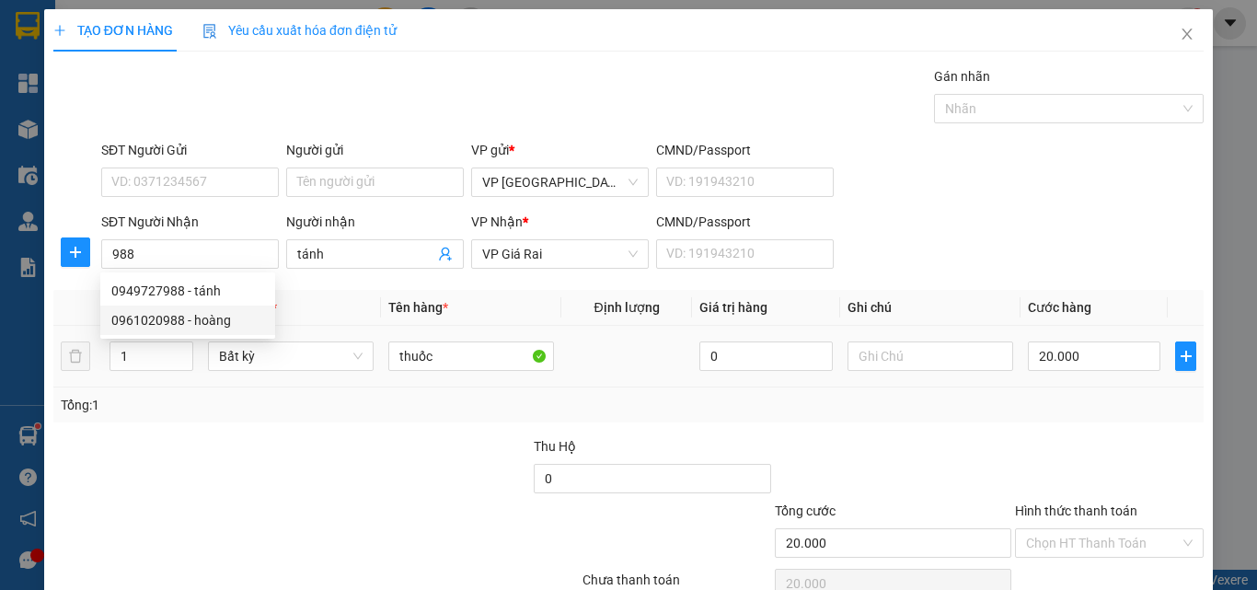
click at [141, 339] on div "1" at bounding box center [151, 356] width 84 height 37
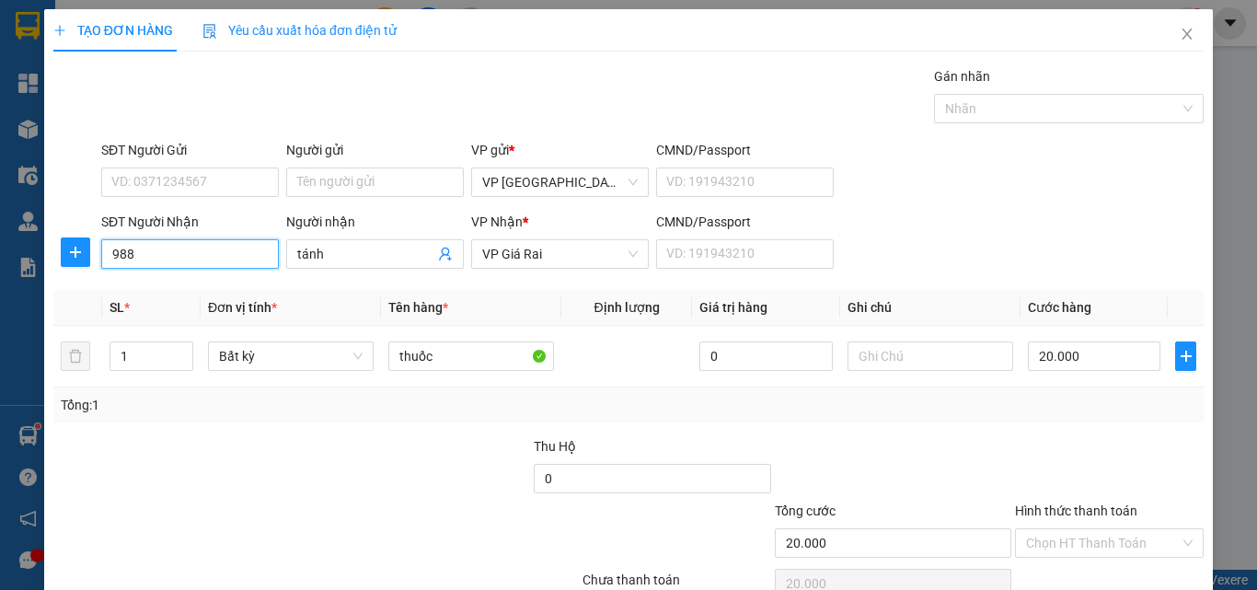
click at [155, 258] on input "988" at bounding box center [190, 253] width 178 height 29
click at [162, 324] on div "0961020988 - hoàng" at bounding box center [187, 320] width 153 height 20
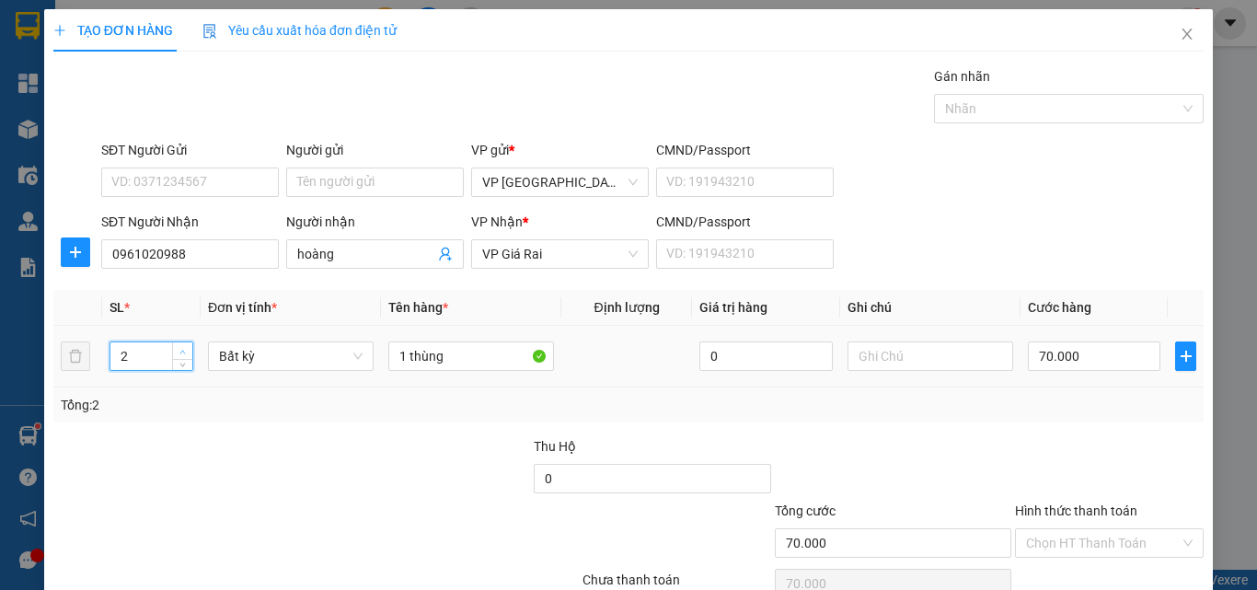
click at [184, 349] on icon "up" at bounding box center [182, 352] width 6 height 6
click at [179, 347] on span "up" at bounding box center [183, 351] width 11 height 11
drag, startPoint x: 403, startPoint y: 352, endPoint x: 368, endPoint y: 349, distance: 35.1
click at [373, 350] on tr "3 Bất kỳ 1 thùng 0 70.000" at bounding box center [628, 357] width 1150 height 62
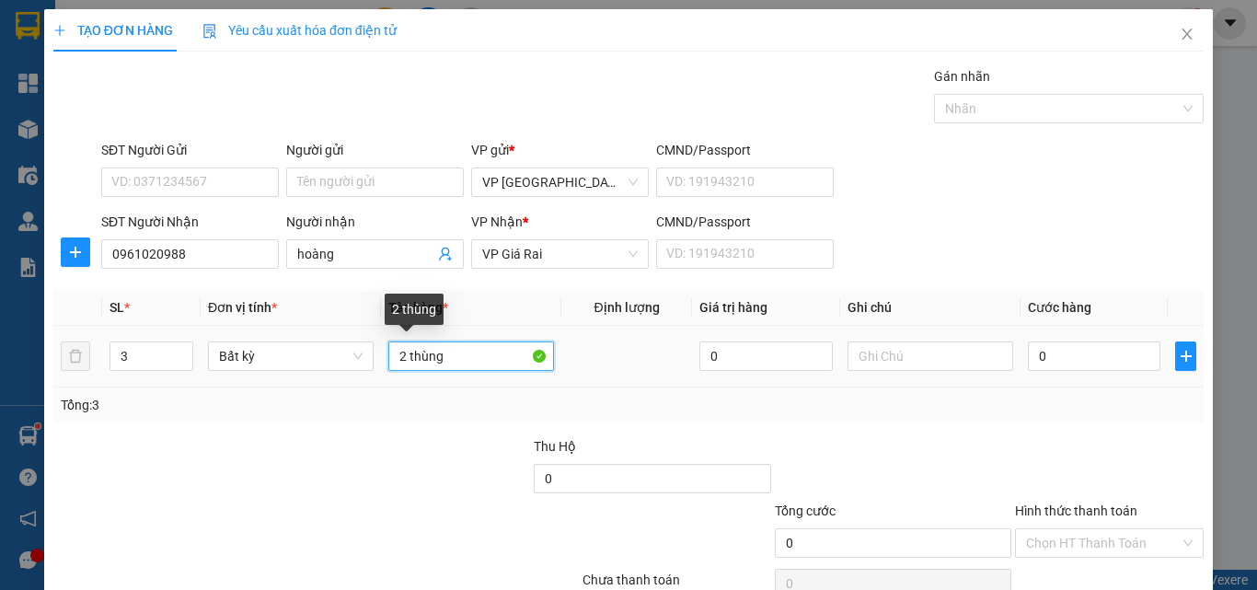
click at [501, 362] on input "2 thùng" at bounding box center [471, 355] width 166 height 29
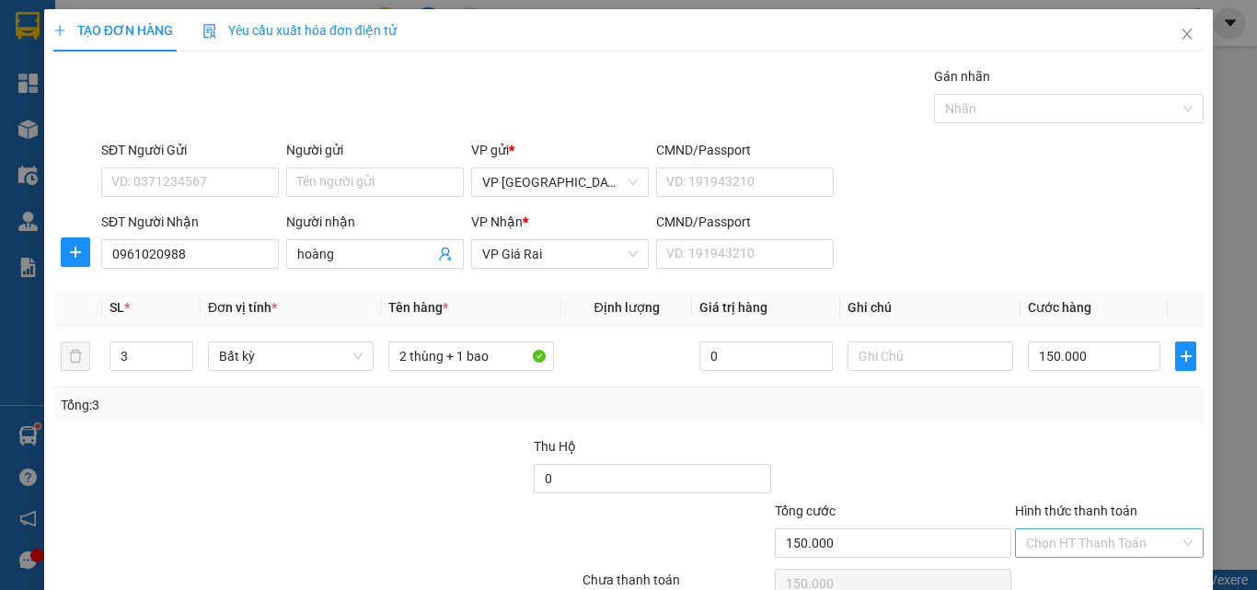
drag, startPoint x: 1231, startPoint y: 411, endPoint x: 1177, endPoint y: 527, distance: 127.6
click at [1179, 527] on div "TẠO ĐƠN HÀNG Yêu cầu xuất hóa đơn điện tử Transit Pickup Surcharge Ids Transit …" at bounding box center [628, 333] width 1168 height 649
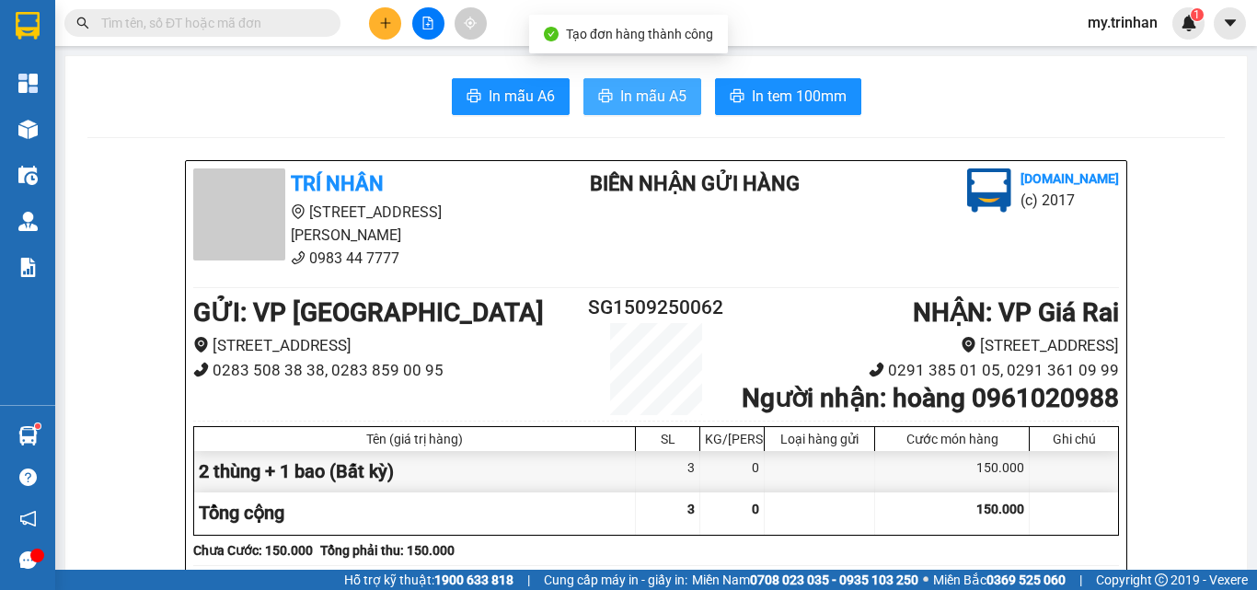
click at [607, 100] on button "In mẫu A5" at bounding box center [642, 96] width 118 height 37
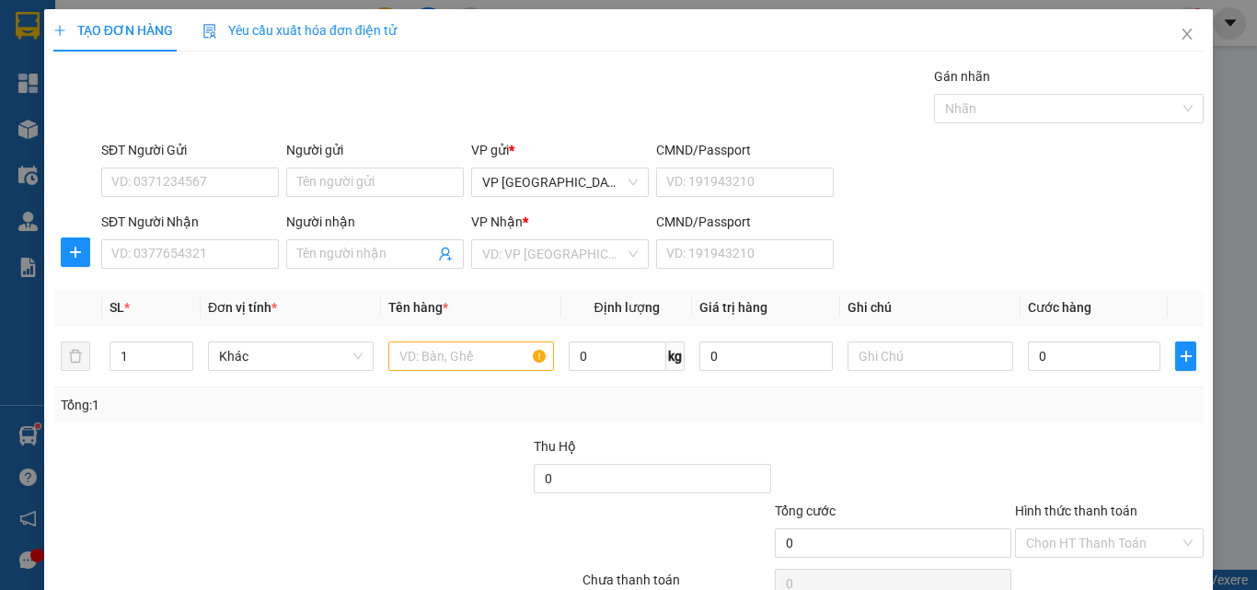
drag, startPoint x: 929, startPoint y: 201, endPoint x: 224, endPoint y: 285, distance: 709.6
click at [927, 202] on div "SĐT Người Gửi VD: 0371234567 Người gửi Tên người gửi VP gửi * VP [GEOGRAPHIC_DA…" at bounding box center [652, 172] width 1109 height 64
click at [170, 263] on input "SĐT Người Nhận" at bounding box center [190, 253] width 178 height 29
click at [206, 251] on input "768" at bounding box center [190, 253] width 178 height 29
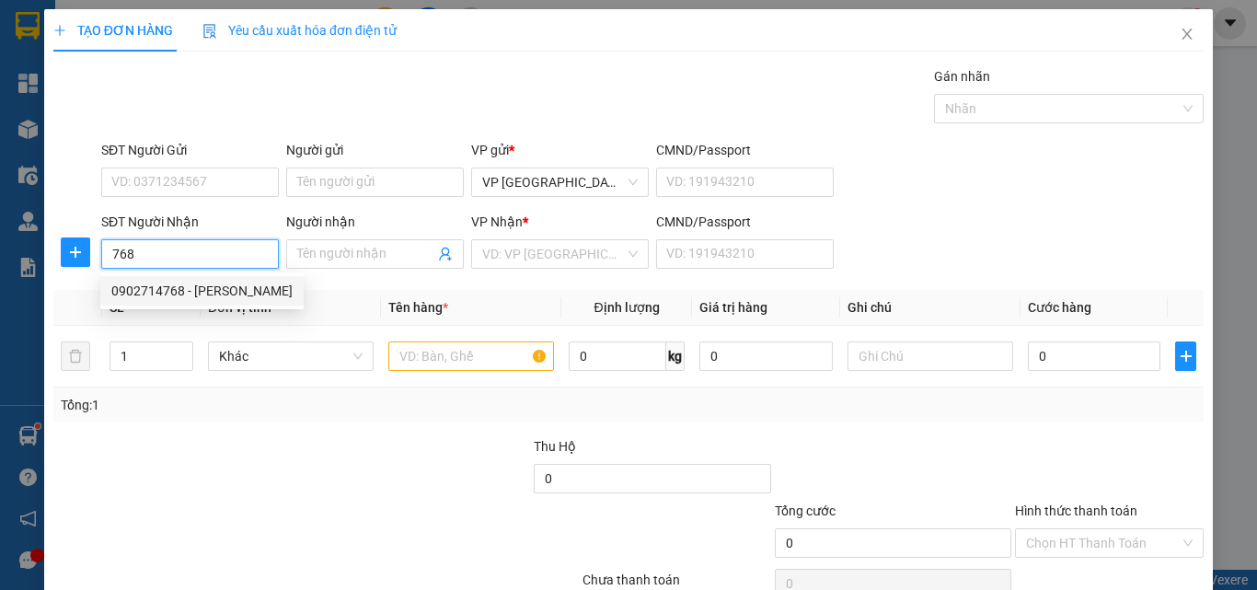
click at [232, 287] on div "0902714768 - [PERSON_NAME]" at bounding box center [201, 291] width 181 height 20
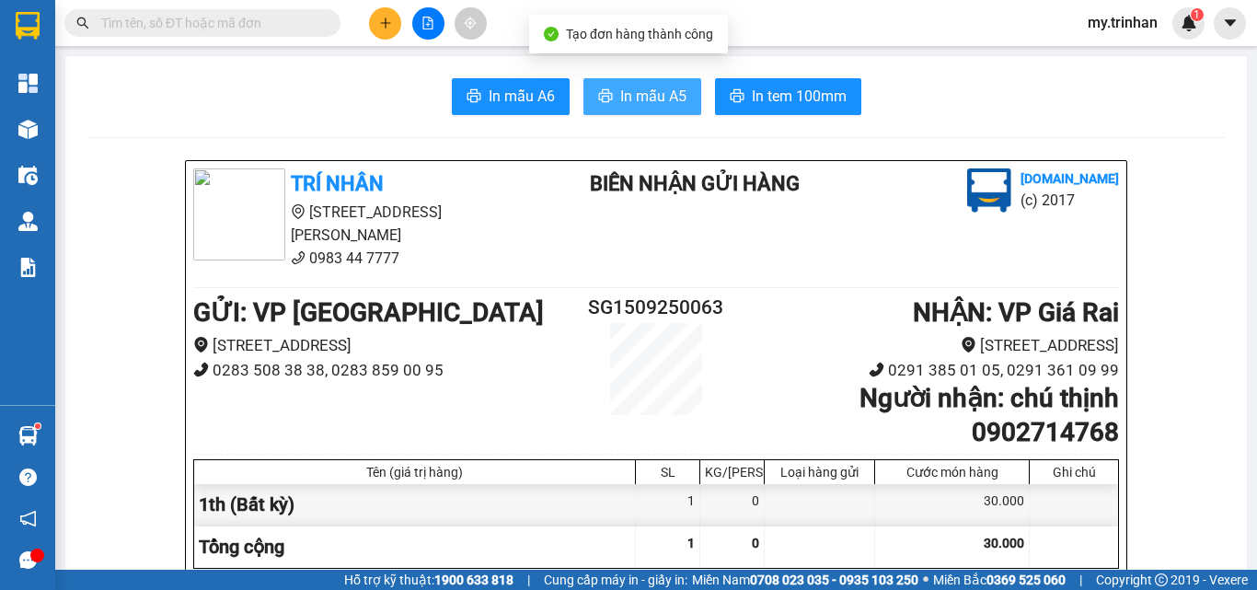
click at [628, 96] on span "In mẫu A5" at bounding box center [653, 96] width 66 height 23
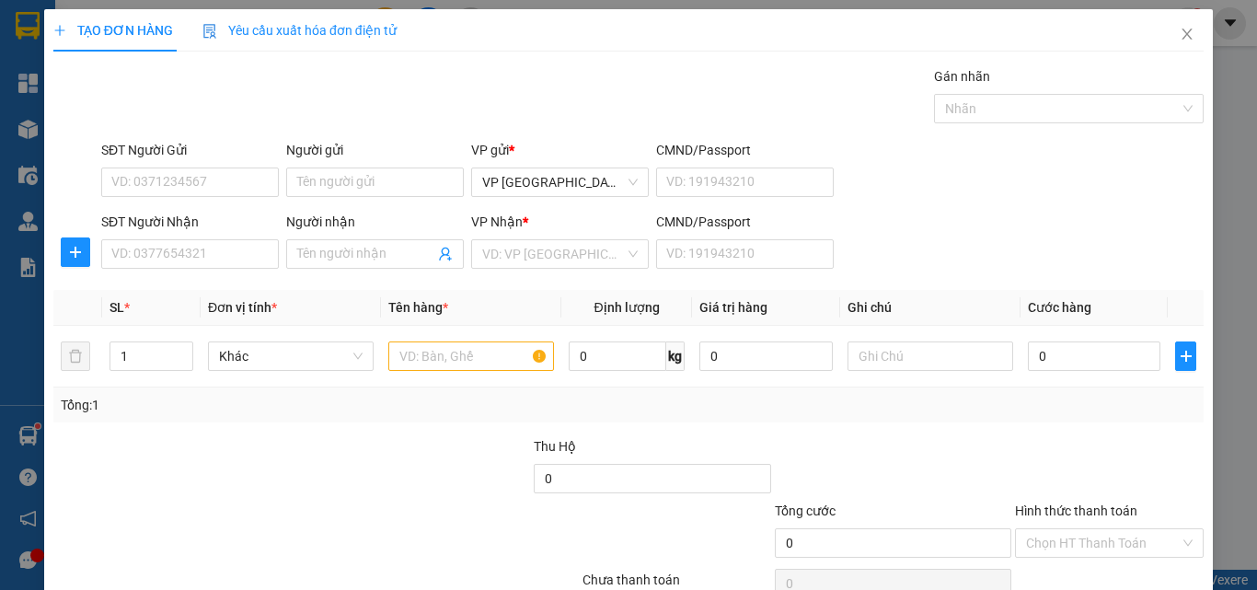
click at [923, 242] on div "SĐT Người Nhận VD: 0377654321 Người nhận Tên người nhận VP Nhận * VD: VP Sài Gò…" at bounding box center [652, 244] width 1109 height 64
drag, startPoint x: 685, startPoint y: 323, endPoint x: 189, endPoint y: 259, distance: 500.8
click at [544, 330] on table "SL * Đơn vị tính * Tên hàng * Định lượng Giá trị hàng Ghi chú Cước hàng 1 Khác …" at bounding box center [628, 339] width 1150 height 98
click at [145, 239] on input "SĐT Người Nhận" at bounding box center [190, 253] width 178 height 29
click at [239, 252] on input "768" at bounding box center [190, 253] width 178 height 29
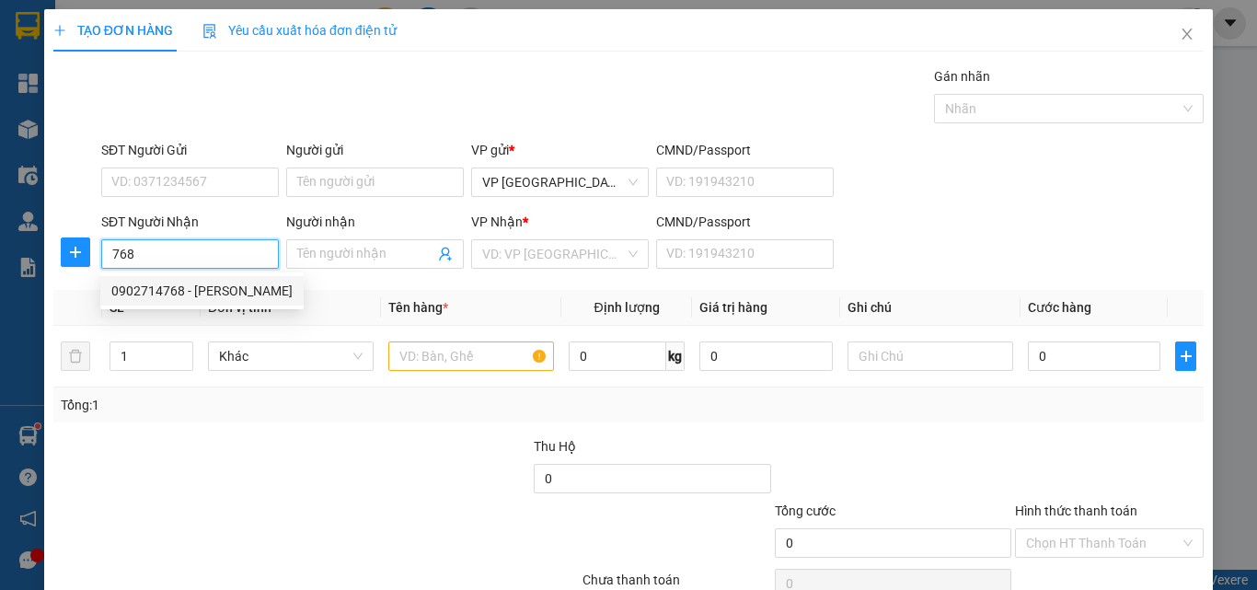
click at [241, 291] on div "0902714768 - [PERSON_NAME]" at bounding box center [201, 291] width 181 height 20
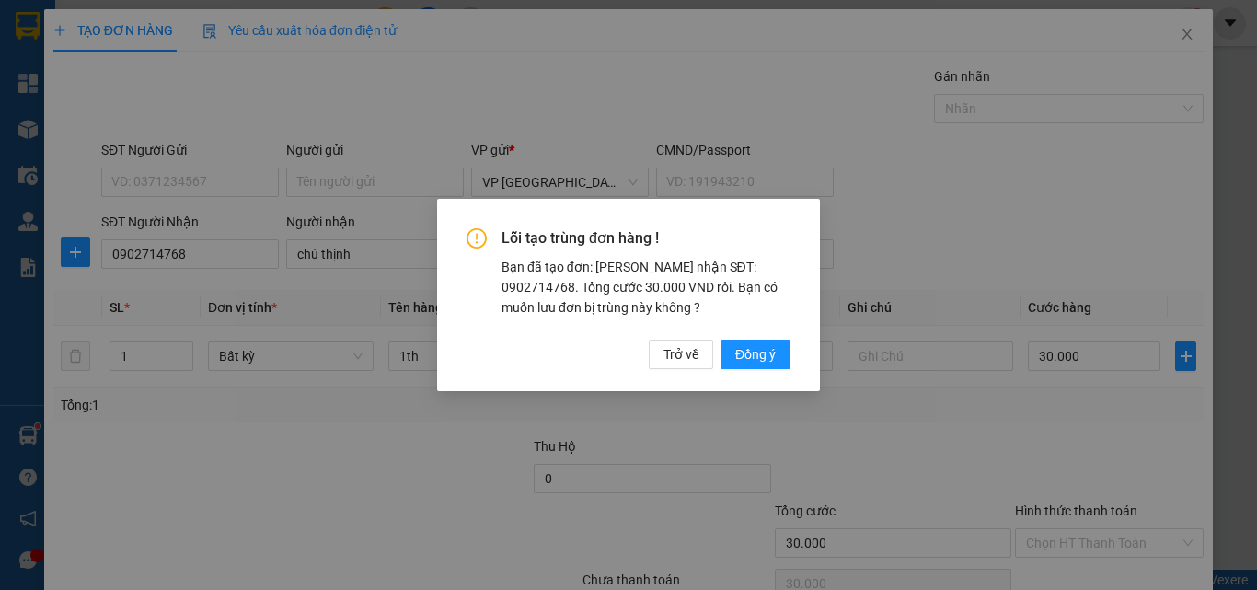
drag, startPoint x: 753, startPoint y: 362, endPoint x: 738, endPoint y: 337, distance: 29.3
click at [753, 362] on span "Đồng ý" at bounding box center [755, 354] width 40 height 20
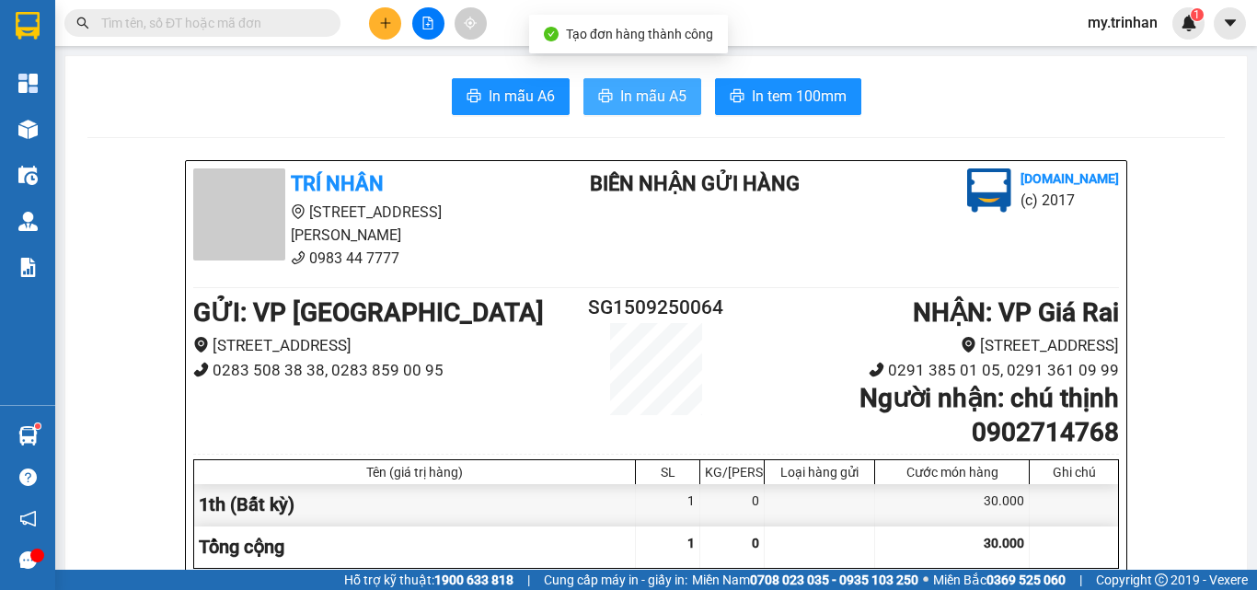
click at [603, 109] on button "In mẫu A5" at bounding box center [642, 96] width 118 height 37
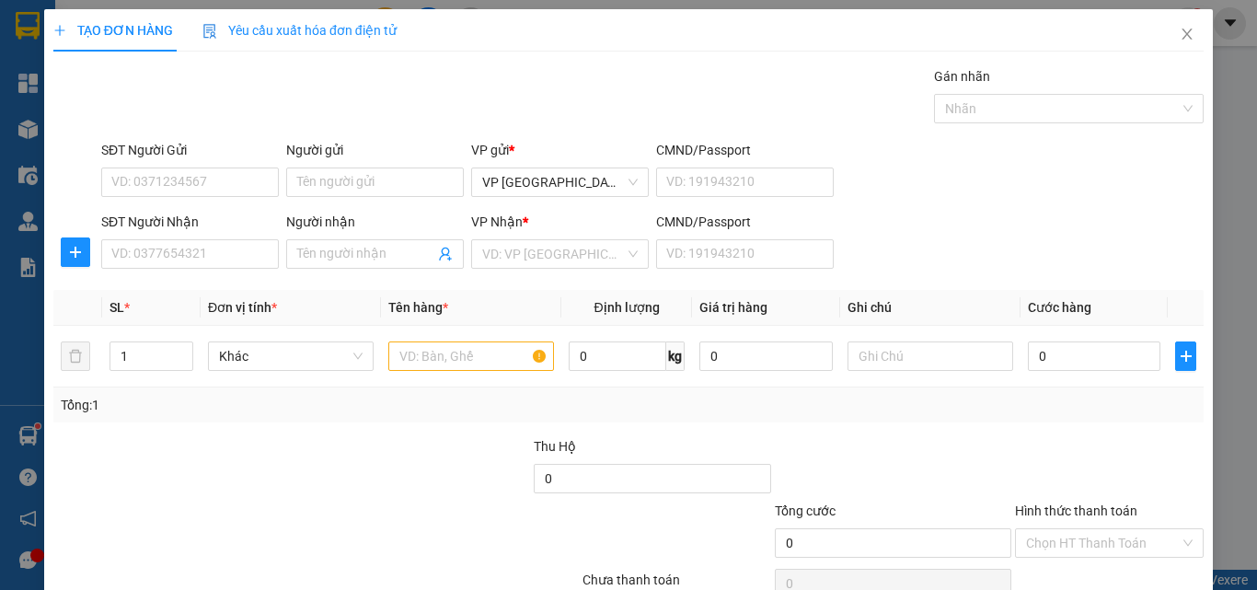
click at [947, 254] on div "SĐT Người Nhận VD: 0377654321 Người nhận Tên người nhận VP Nhận * VD: VP Sài Gò…" at bounding box center [652, 244] width 1109 height 64
click at [218, 254] on input "SĐT Người Nhận" at bounding box center [190, 253] width 178 height 29
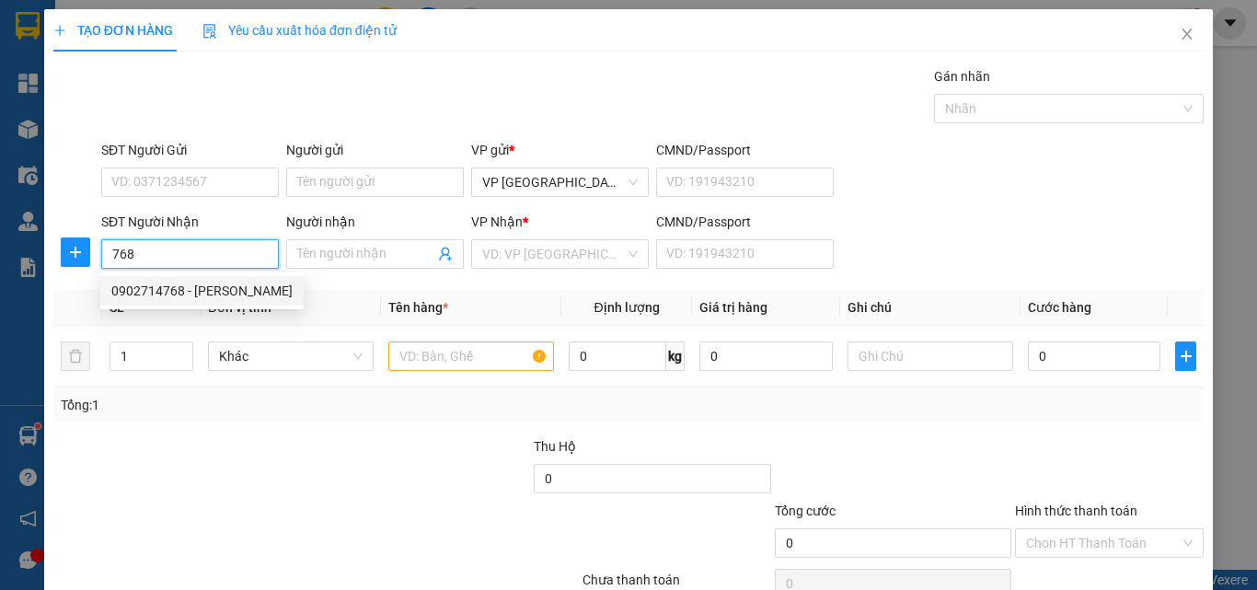
click at [178, 287] on div "0902714768 - [PERSON_NAME]" at bounding box center [201, 291] width 181 height 20
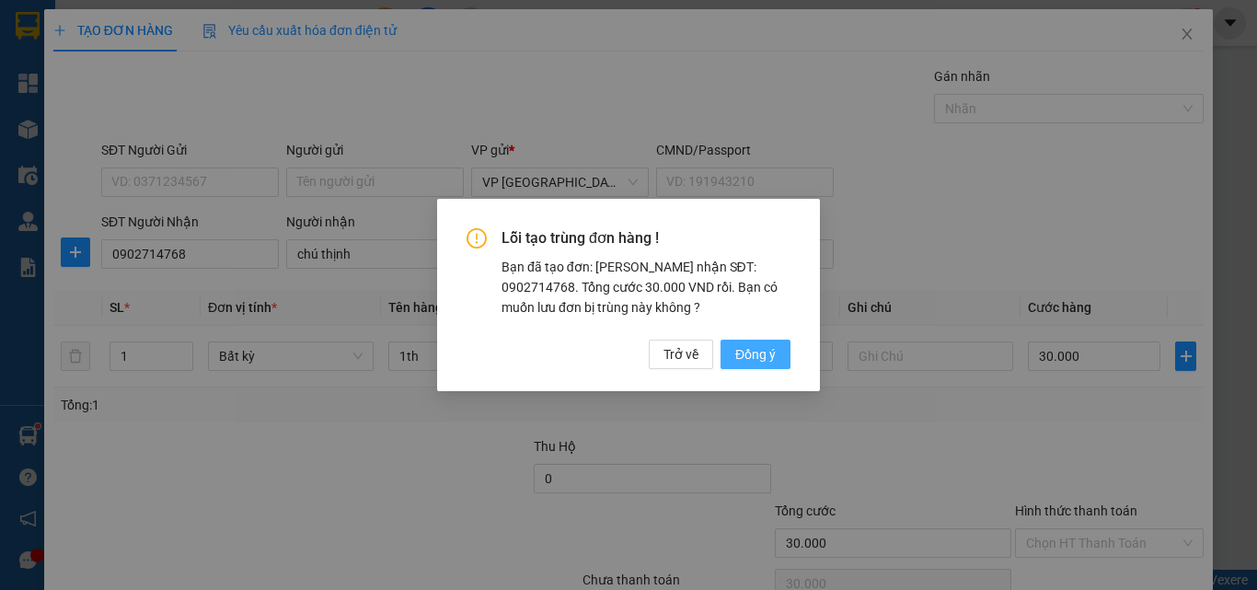
click at [730, 351] on button "Đồng ý" at bounding box center [755, 353] width 70 height 29
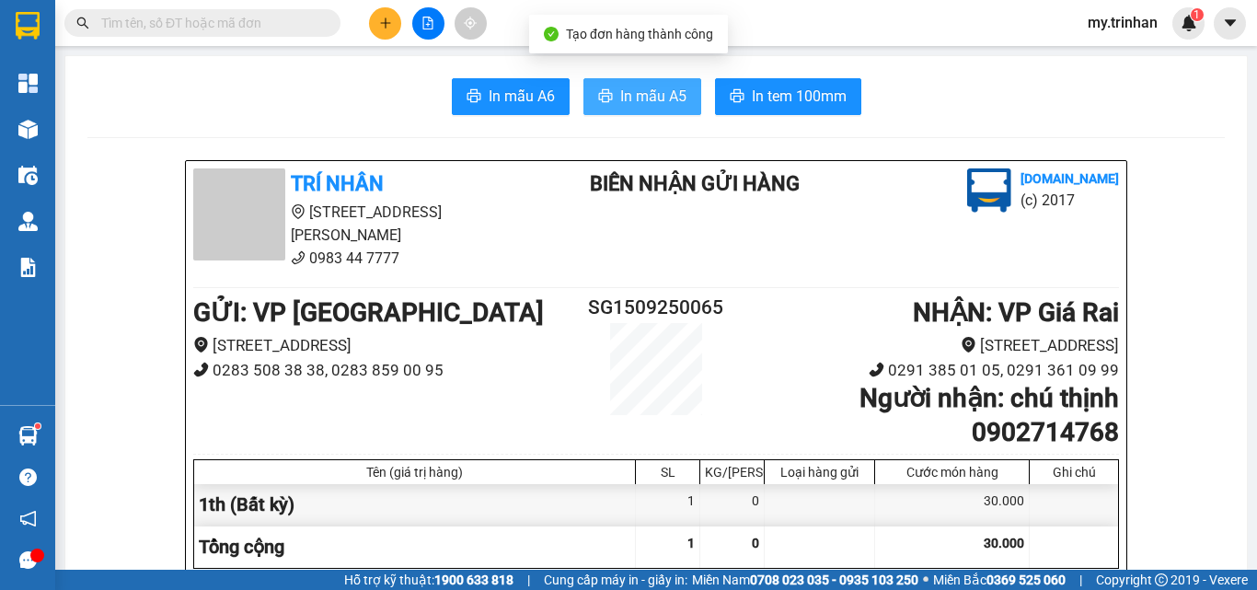
click at [598, 112] on button "In mẫu A5" at bounding box center [642, 96] width 118 height 37
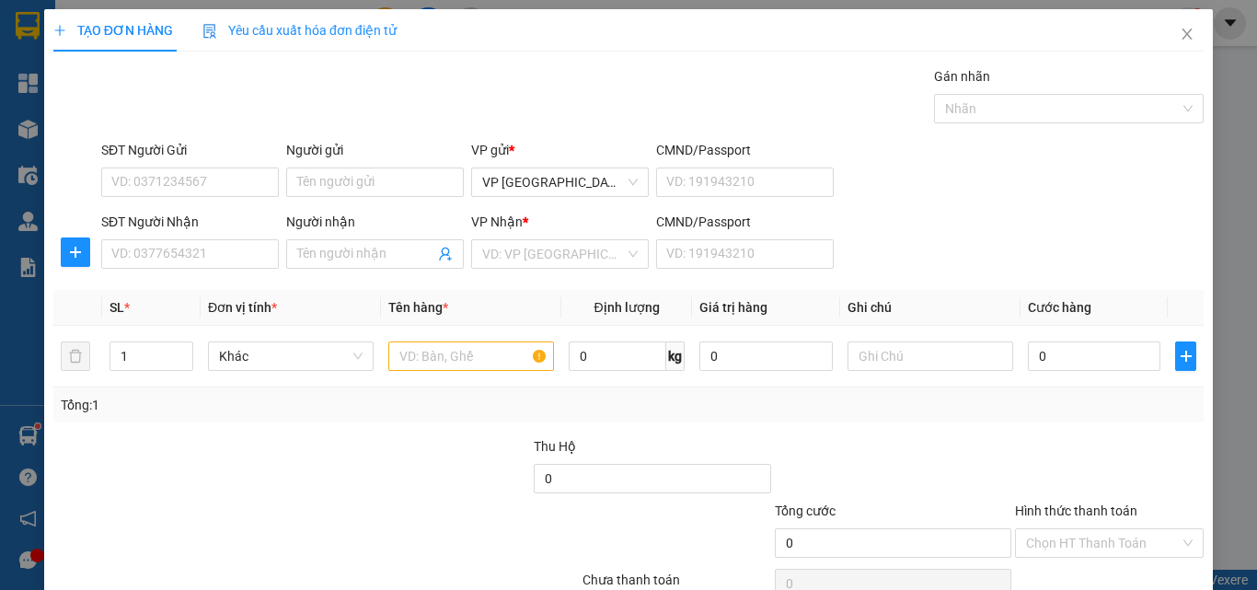
click at [895, 182] on div "SĐT Người Gửi VD: 0371234567 Người gửi Tên người gửi VP gửi * VP [GEOGRAPHIC_DA…" at bounding box center [652, 172] width 1109 height 64
